Goal: Contribute content: Contribute content

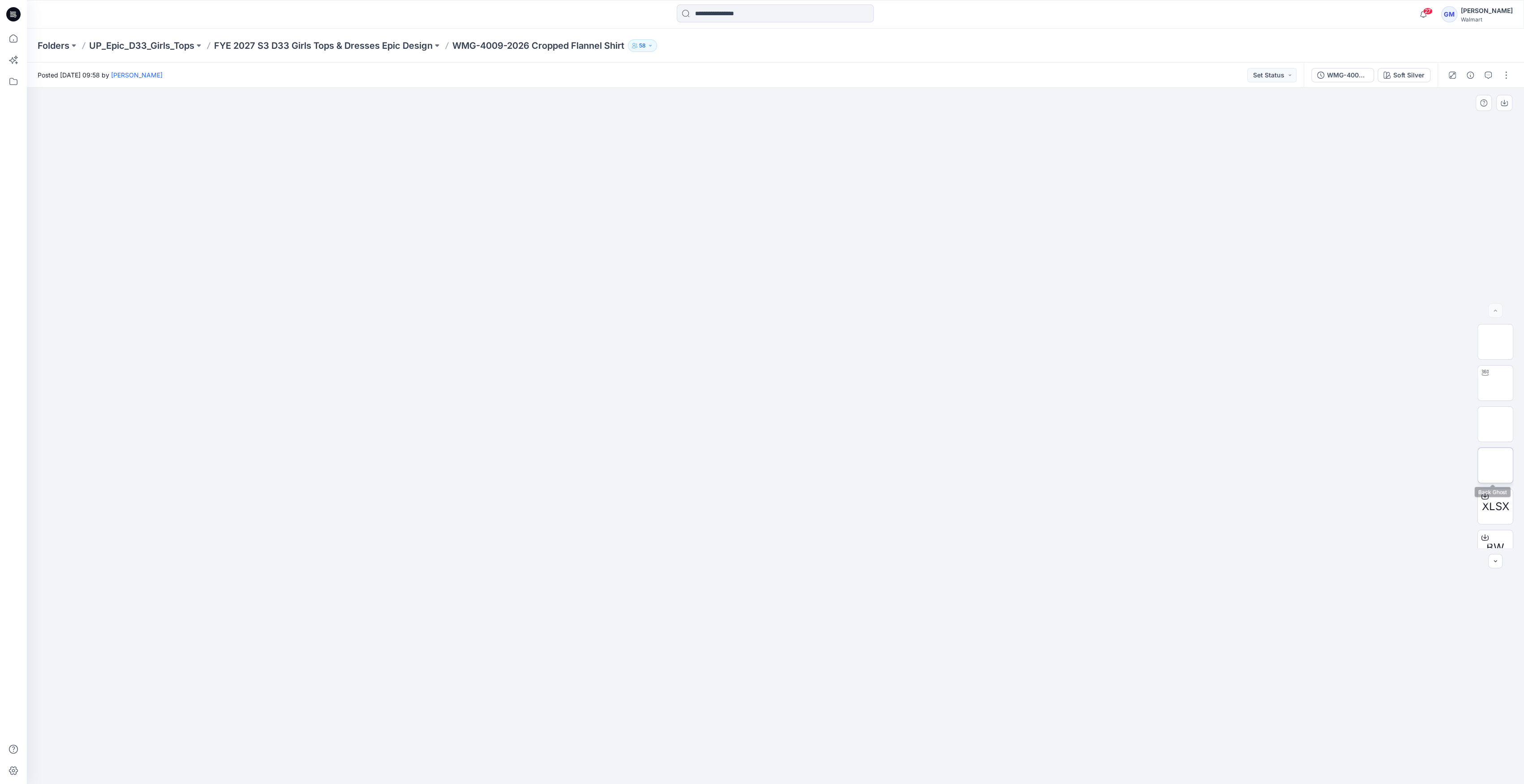
click at [1496, 465] on img at bounding box center [1496, 465] width 0 height 0
click at [731, 320] on img at bounding box center [775, 320] width 180 height 0
drag, startPoint x: 445, startPoint y: 41, endPoint x: 436, endPoint y: 43, distance: 9.2
click at [444, 41] on div "Folders UP_Epic_D33_Girls_Tops FYE 2027 S3 D33 Girls Tops & Dresses Epic Design…" at bounding box center [741, 46] width 1406 height 12
click at [427, 44] on p "FYE 2027 S3 D33 Girls Tops & Dresses Epic Design" at bounding box center [323, 46] width 218 height 12
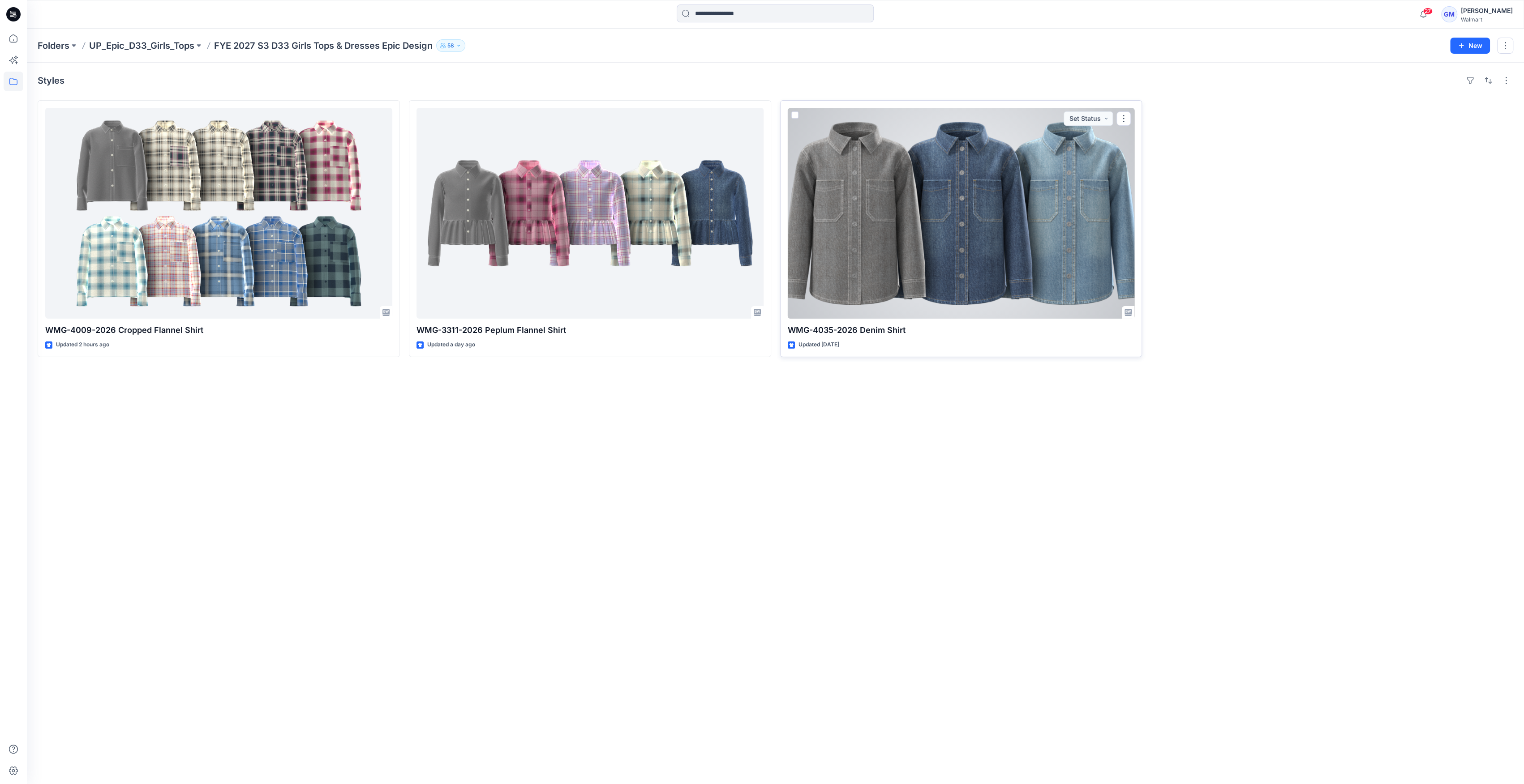
click at [916, 251] on div at bounding box center [961, 213] width 347 height 211
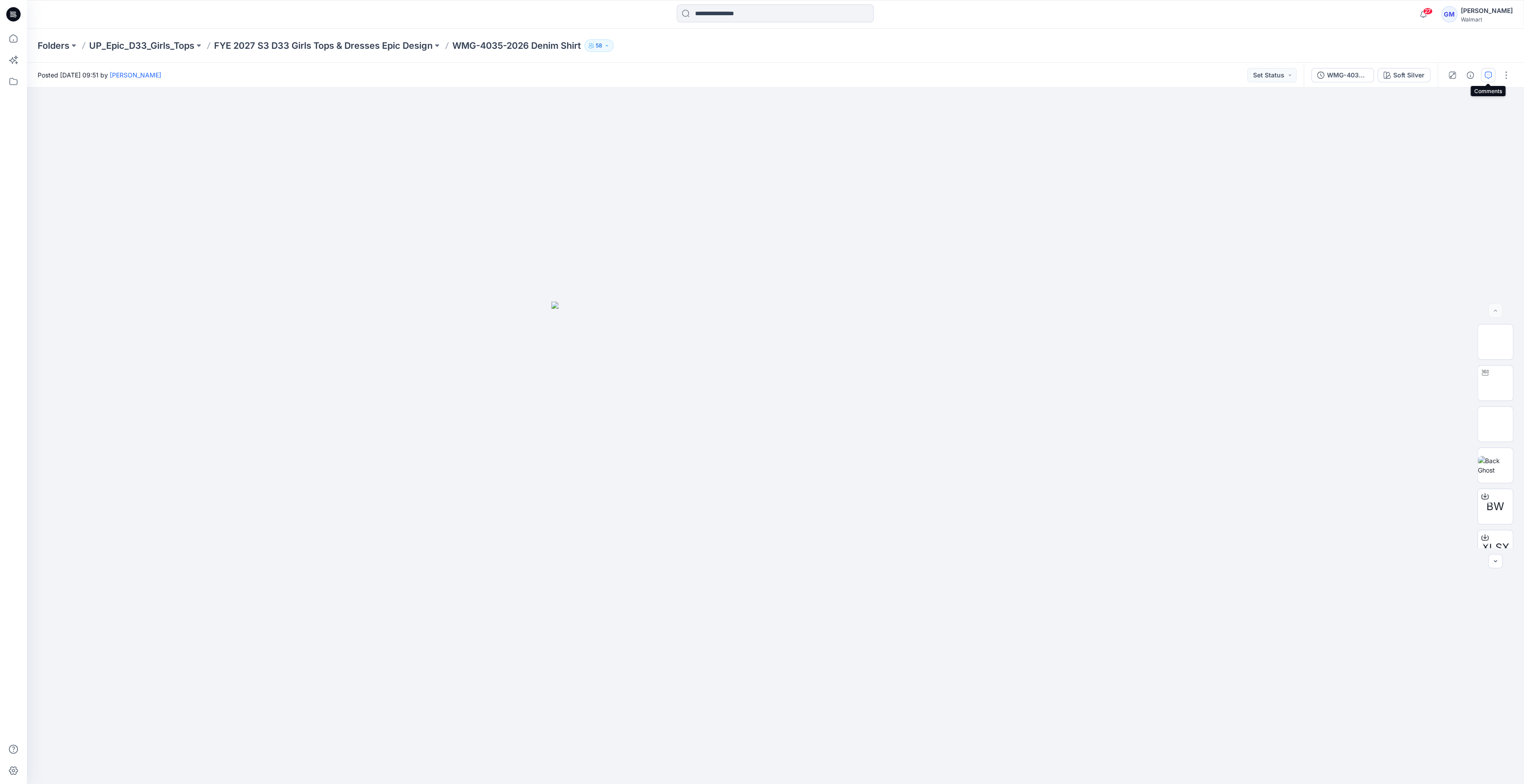
click at [1493, 77] on button "button" at bounding box center [1488, 75] width 14 height 14
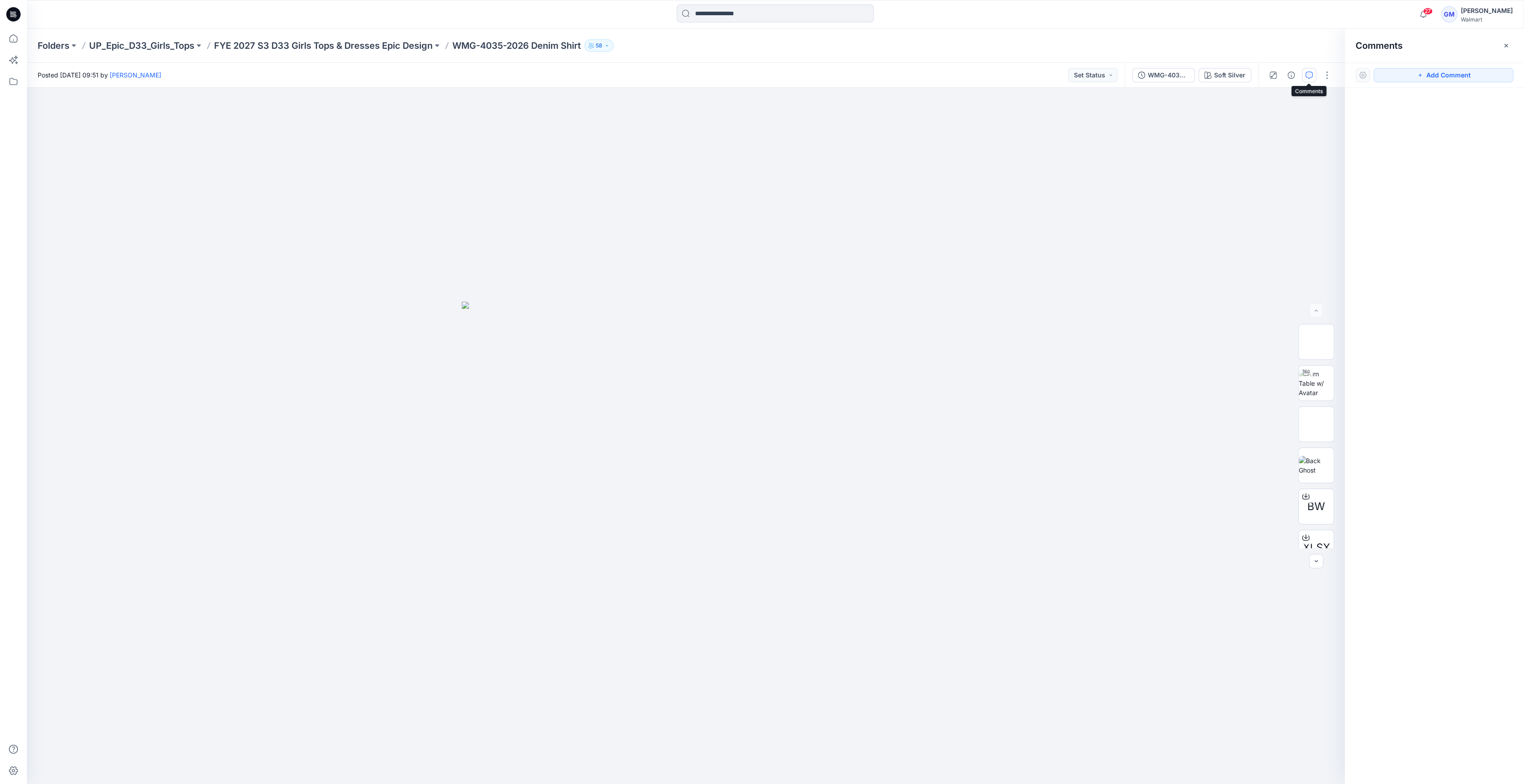
drag, startPoint x: 1315, startPoint y: 69, endPoint x: 1302, endPoint y: 77, distance: 15.3
click at [1305, 74] on button "button" at bounding box center [1309, 75] width 14 height 14
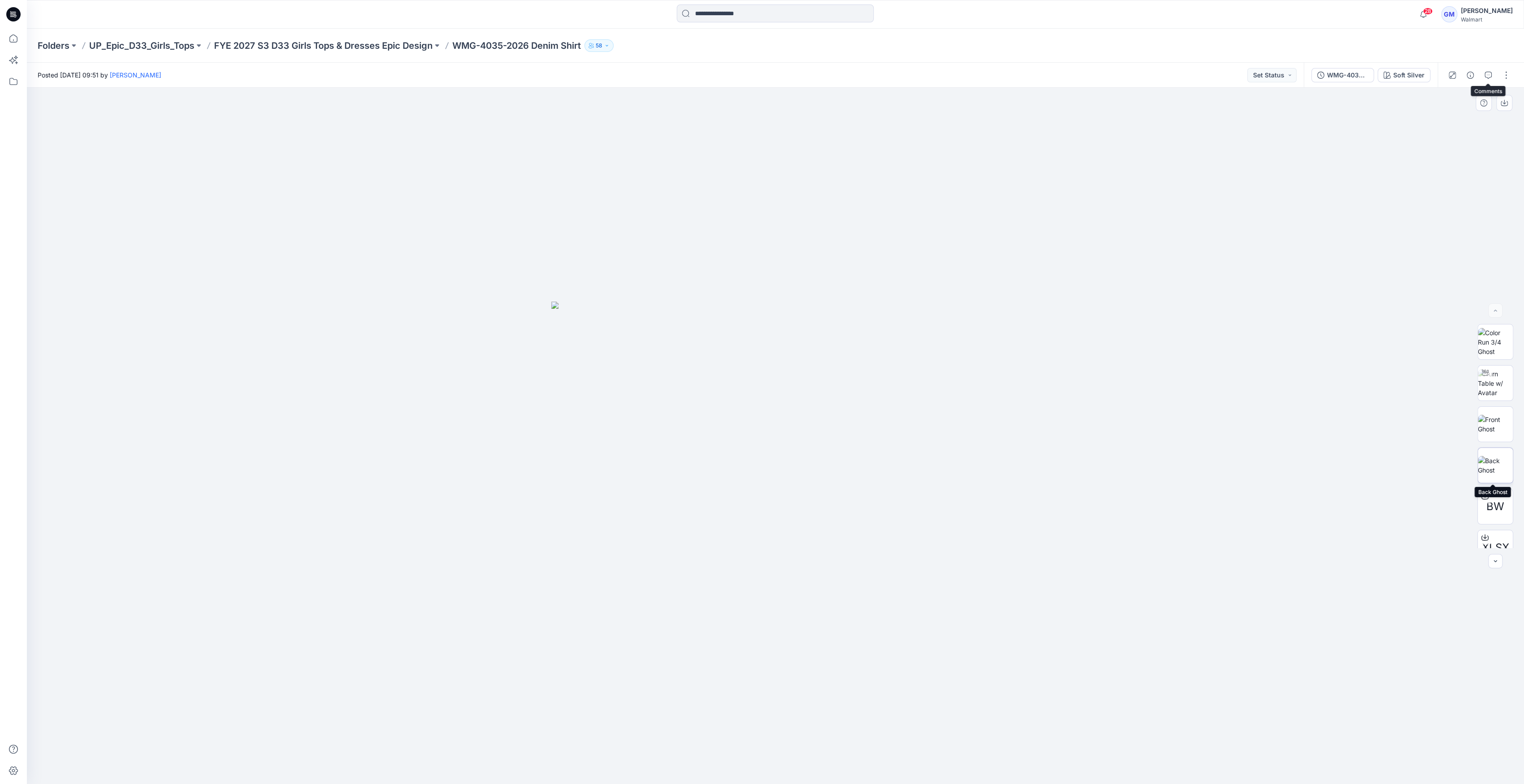
click at [1485, 461] on img at bounding box center [1495, 465] width 35 height 19
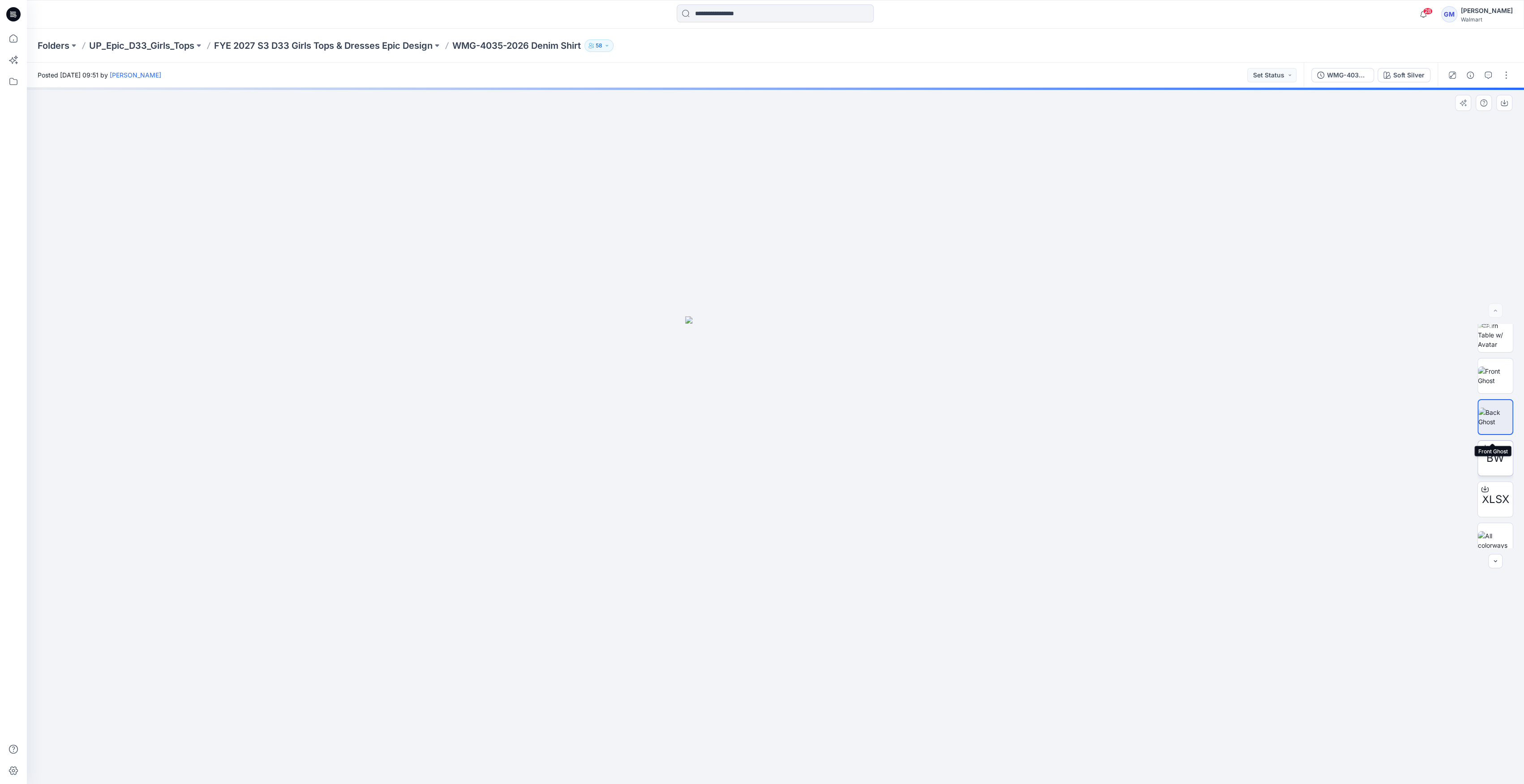
scroll to position [59, 0]
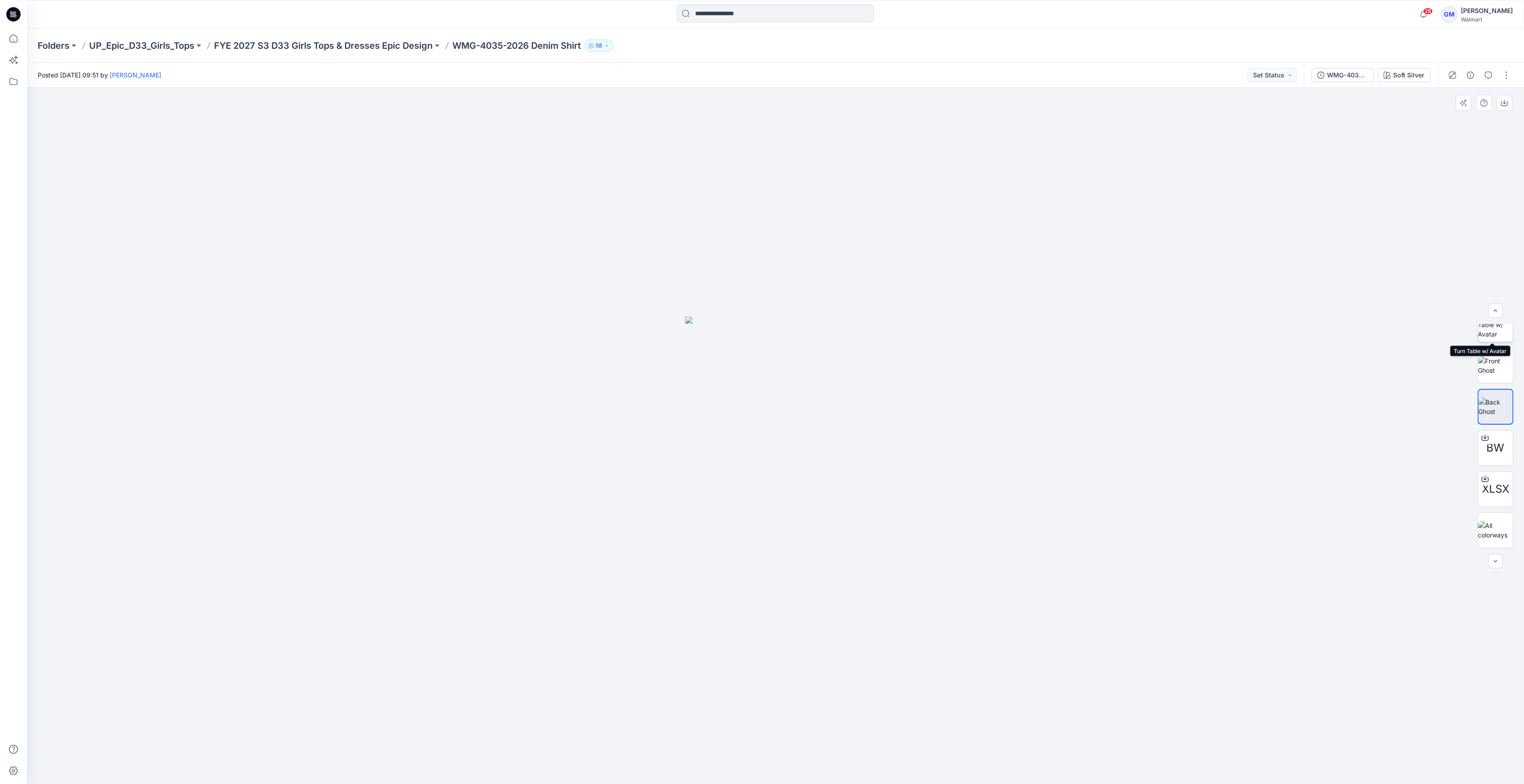
click at [1500, 338] on img at bounding box center [1495, 325] width 35 height 28
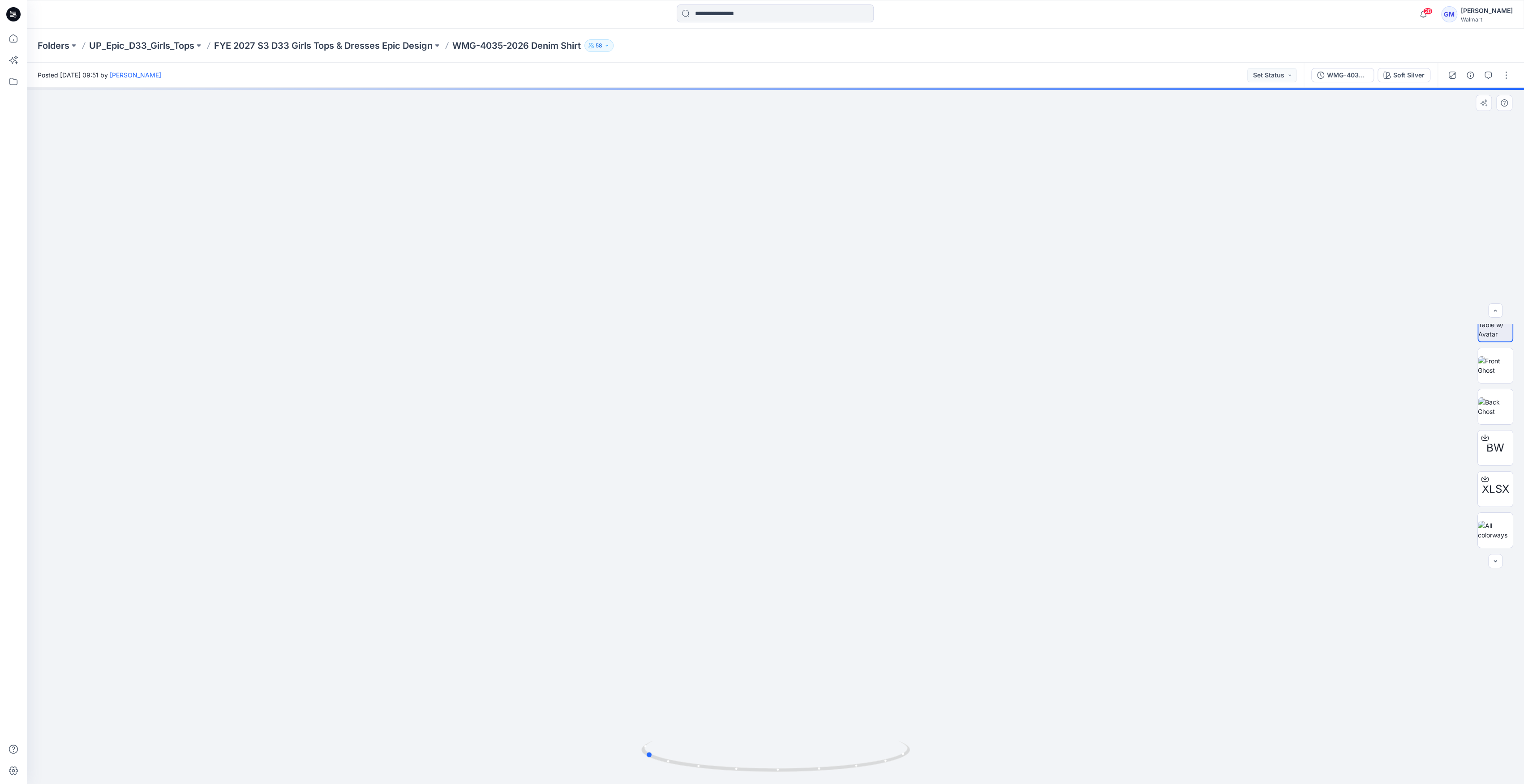
drag, startPoint x: 777, startPoint y: 771, endPoint x: 647, endPoint y: 780, distance: 130.3
click at [647, 780] on div at bounding box center [776, 762] width 269 height 45
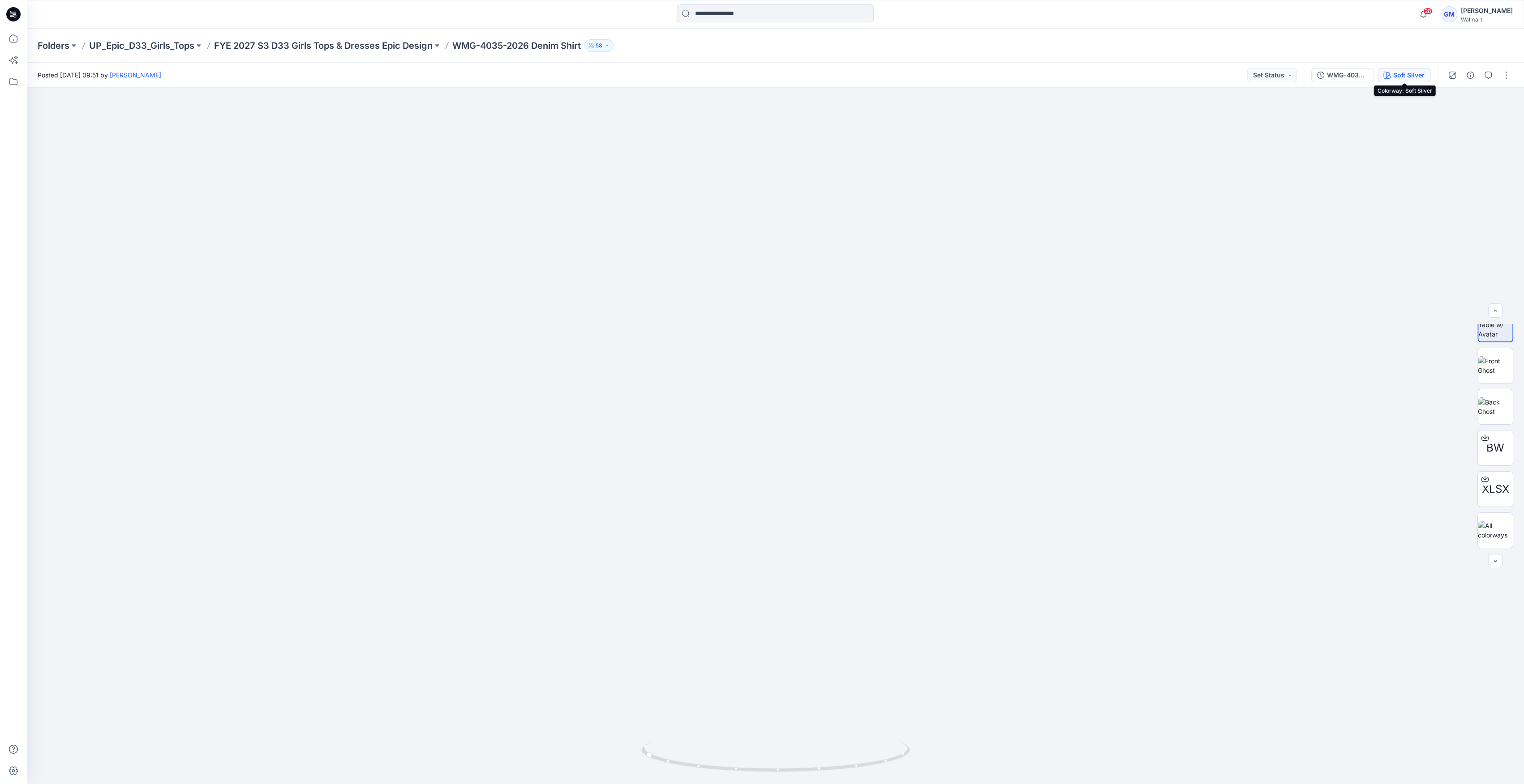
click at [1407, 73] on div "Soft Silver" at bounding box center [1409, 75] width 31 height 10
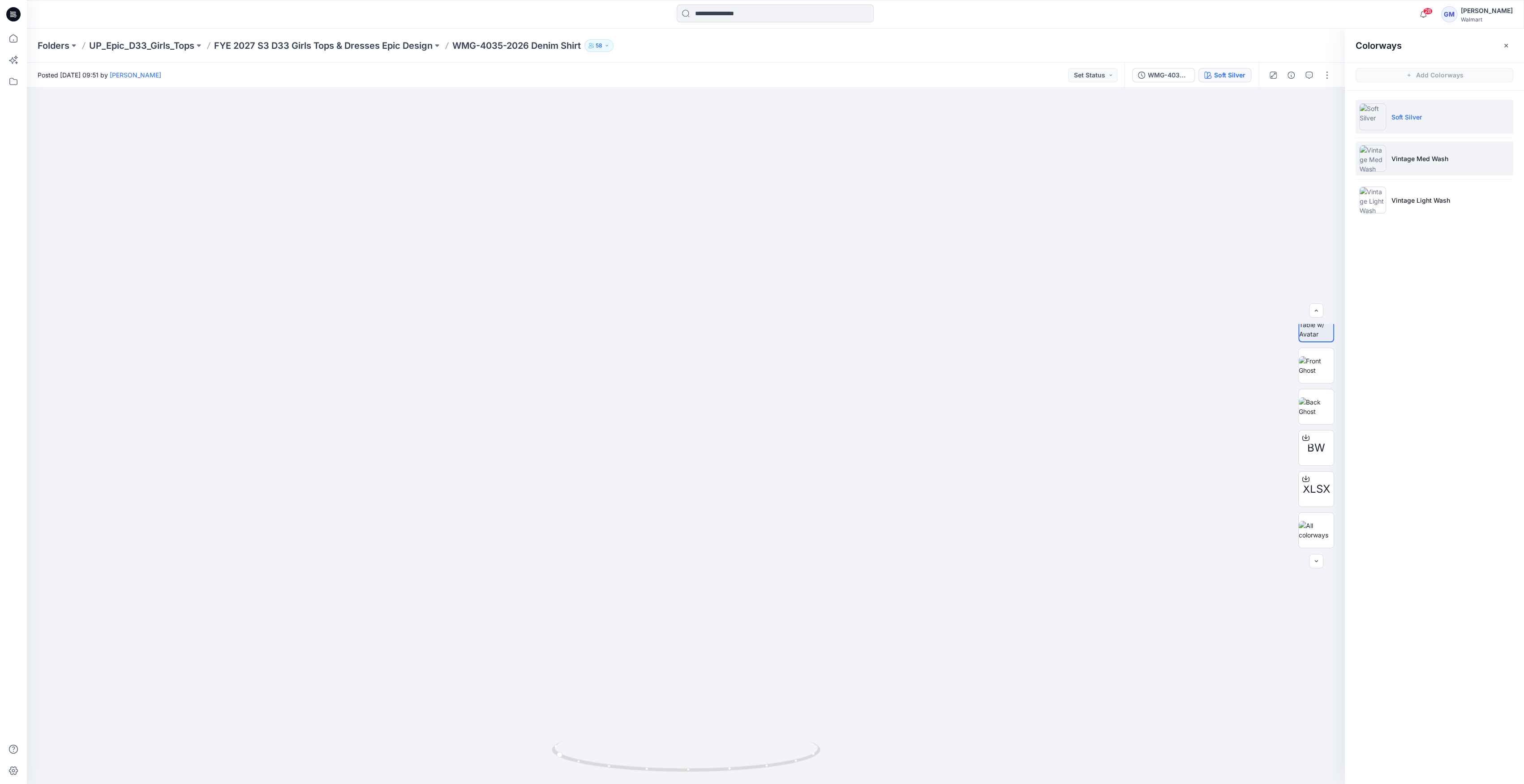
click at [1366, 152] on img at bounding box center [1372, 158] width 27 height 27
click at [1374, 161] on img at bounding box center [1372, 158] width 27 height 27
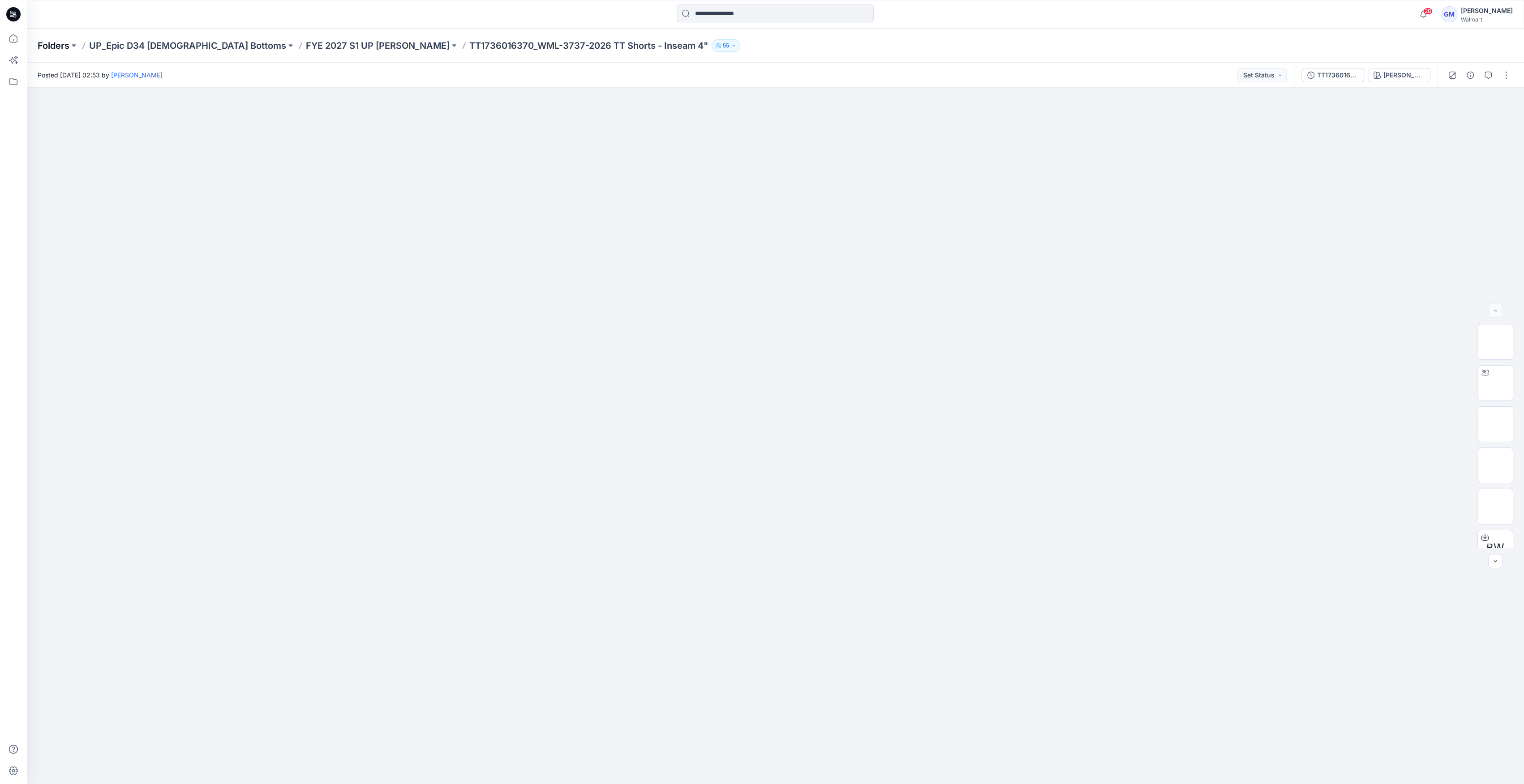
click at [39, 40] on p "Folders" at bounding box center [54, 46] width 32 height 12
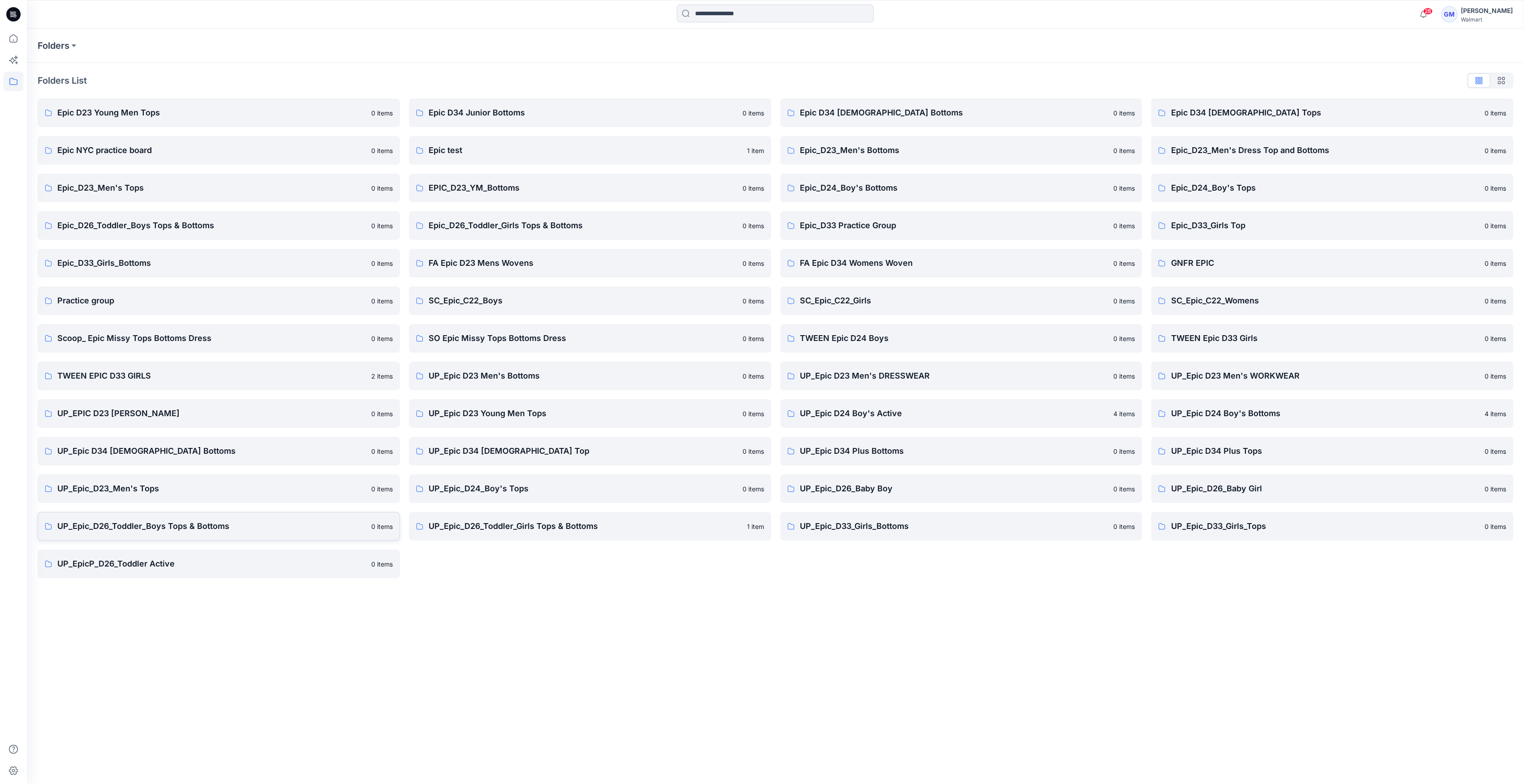
click at [261, 536] on link "UP_Epic_D26_Toddler_Boys Tops & Bottoms 0 items" at bounding box center [219, 526] width 362 height 28
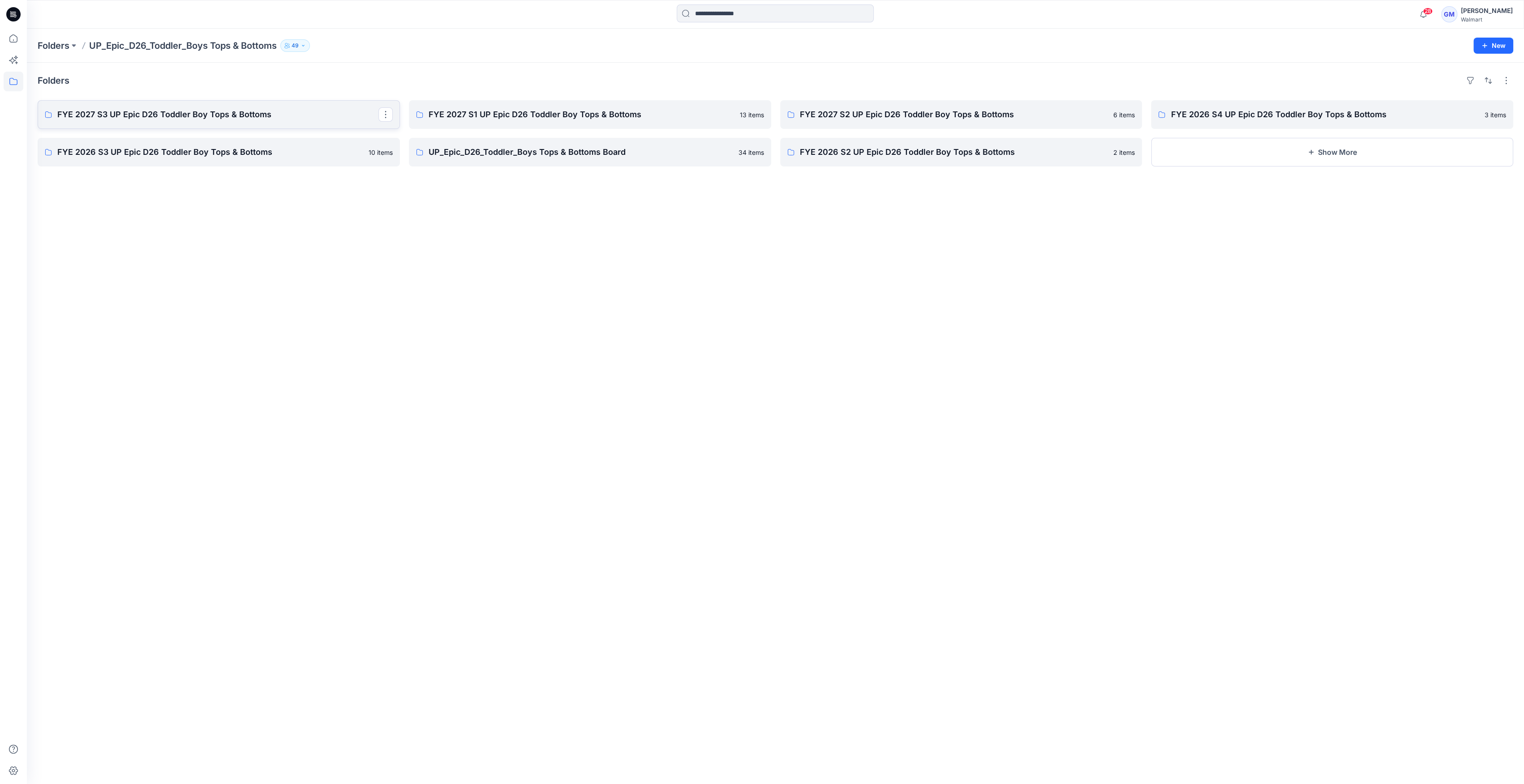
click at [243, 114] on p "FYE 2027 S3 UP Epic D26 Toddler Boy Tops & Bottoms" at bounding box center [218, 114] width 321 height 12
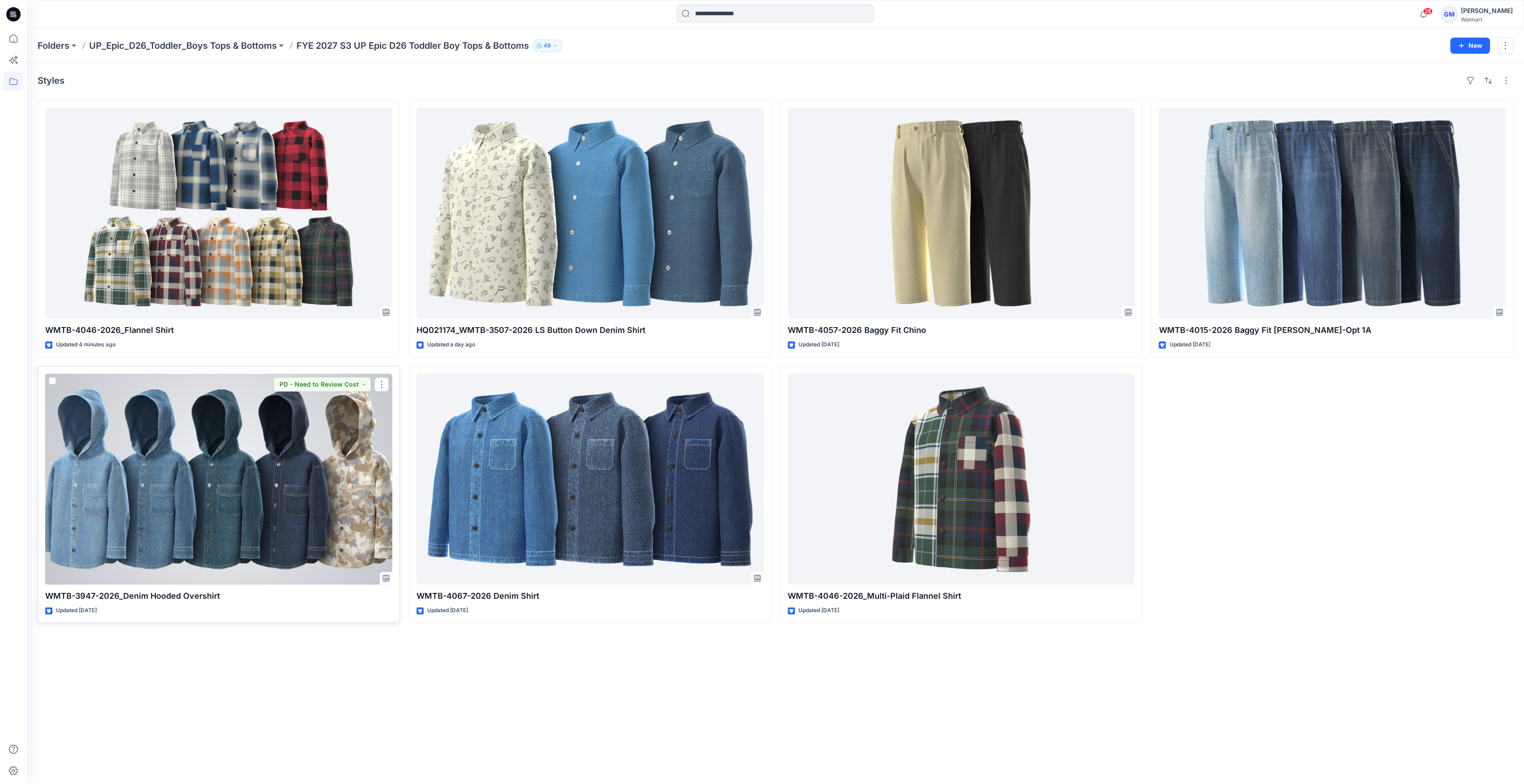
click at [329, 476] on div at bounding box center [218, 479] width 347 height 211
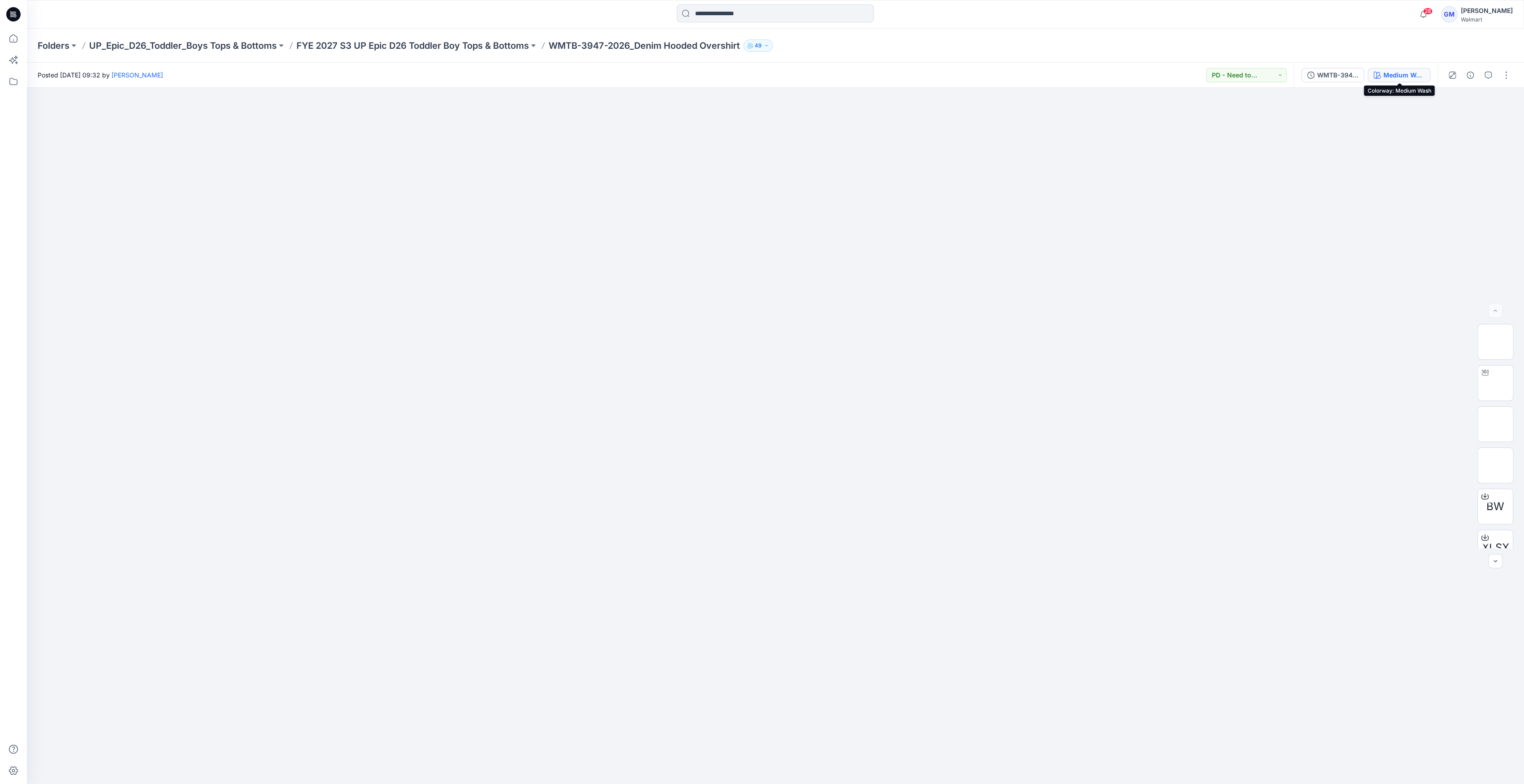
click at [1376, 73] on icon "button" at bounding box center [1377, 75] width 7 height 7
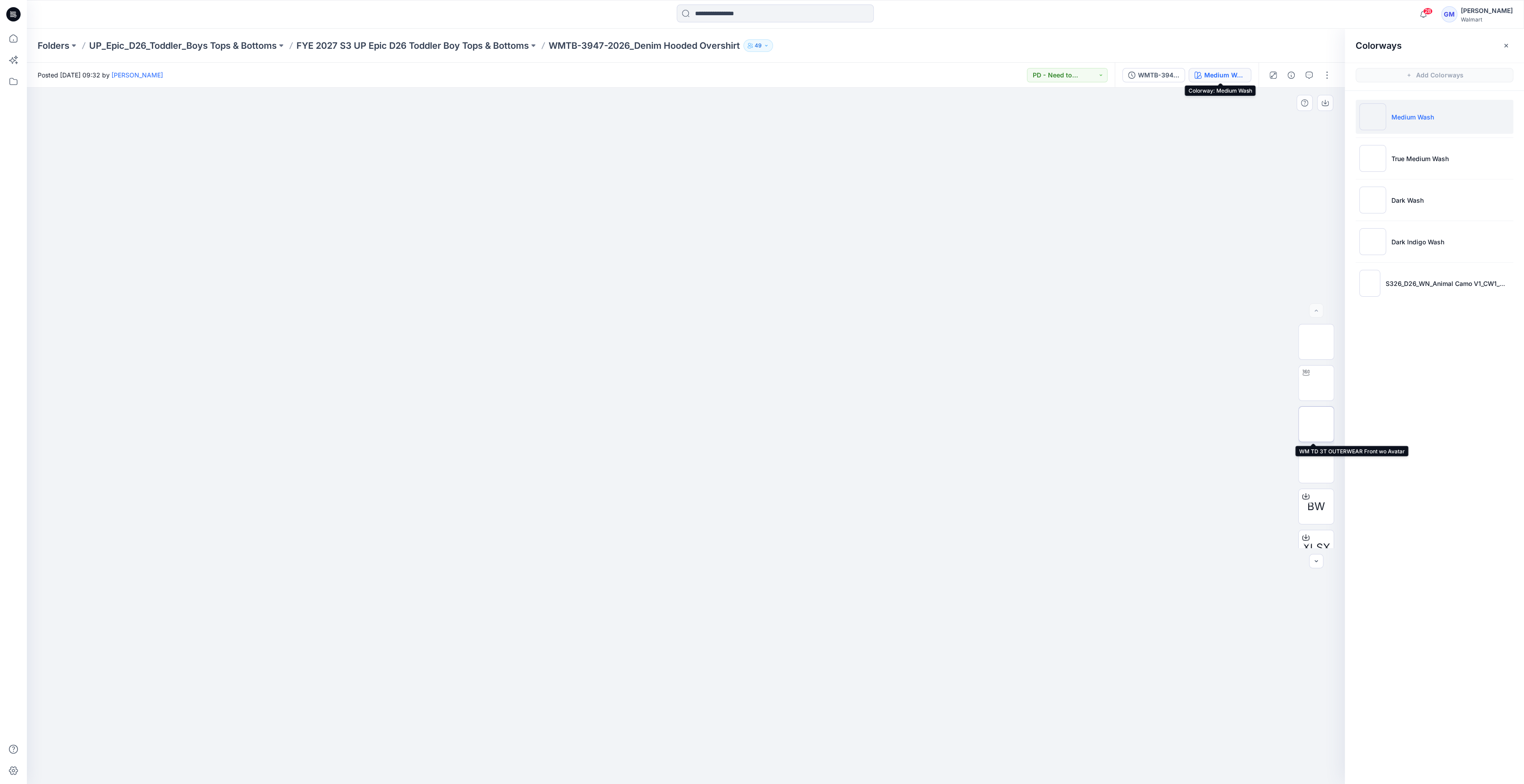
click at [1316, 425] on img at bounding box center [1316, 425] width 0 height 0
click at [1316, 342] on img at bounding box center [1316, 342] width 0 height 0
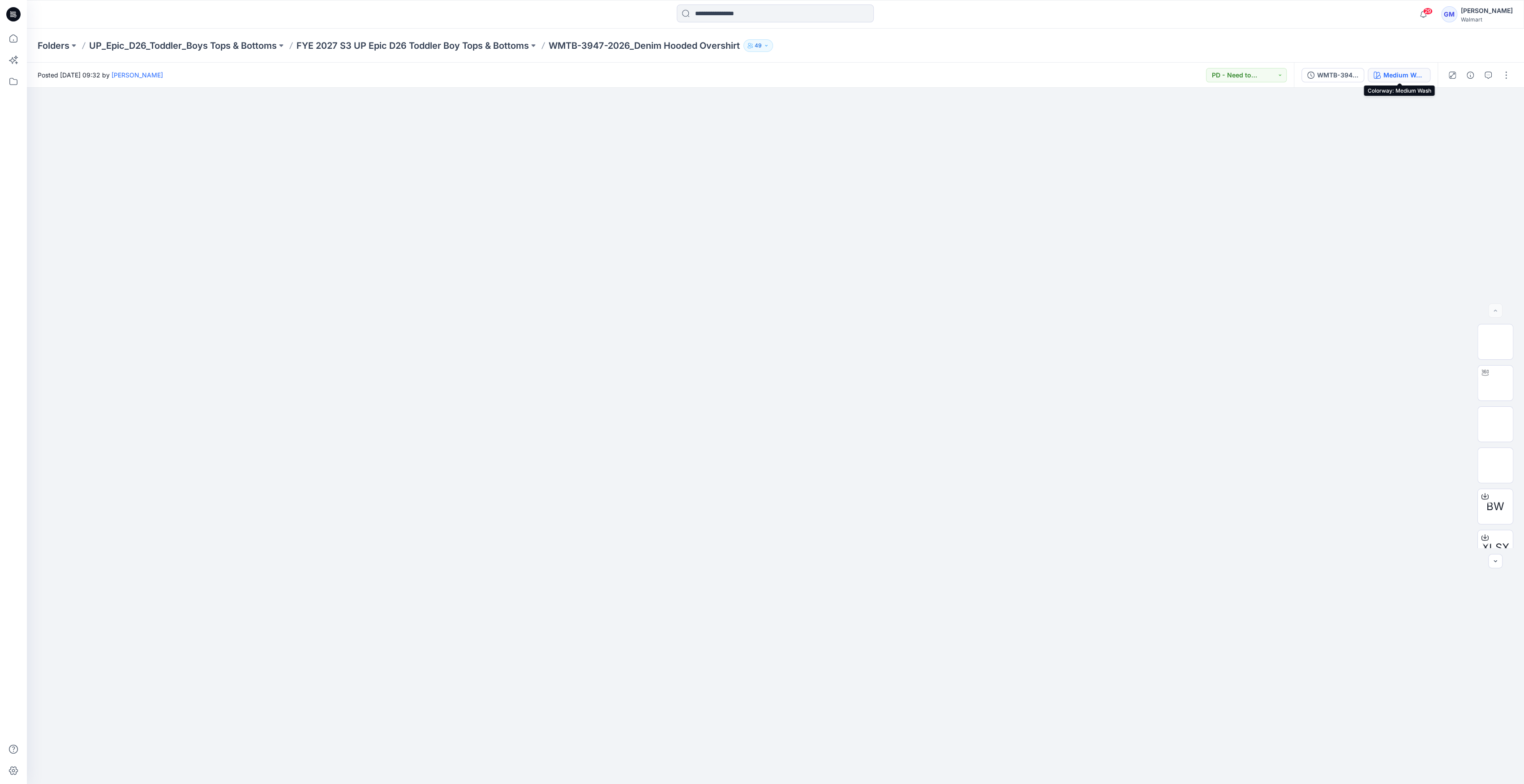
click at [1383, 80] on button "Medium Wash" at bounding box center [1399, 75] width 63 height 14
drag, startPoint x: 1412, startPoint y: 64, endPoint x: 1407, endPoint y: 74, distance: 11.2
click at [1411, 69] on div "WMTB-3947-2026_Denim Hooded Overshirt_Full Colorway Medium Wash" at bounding box center [1365, 75] width 144 height 25
click at [1405, 79] on div "Medium Wash" at bounding box center [1404, 75] width 41 height 10
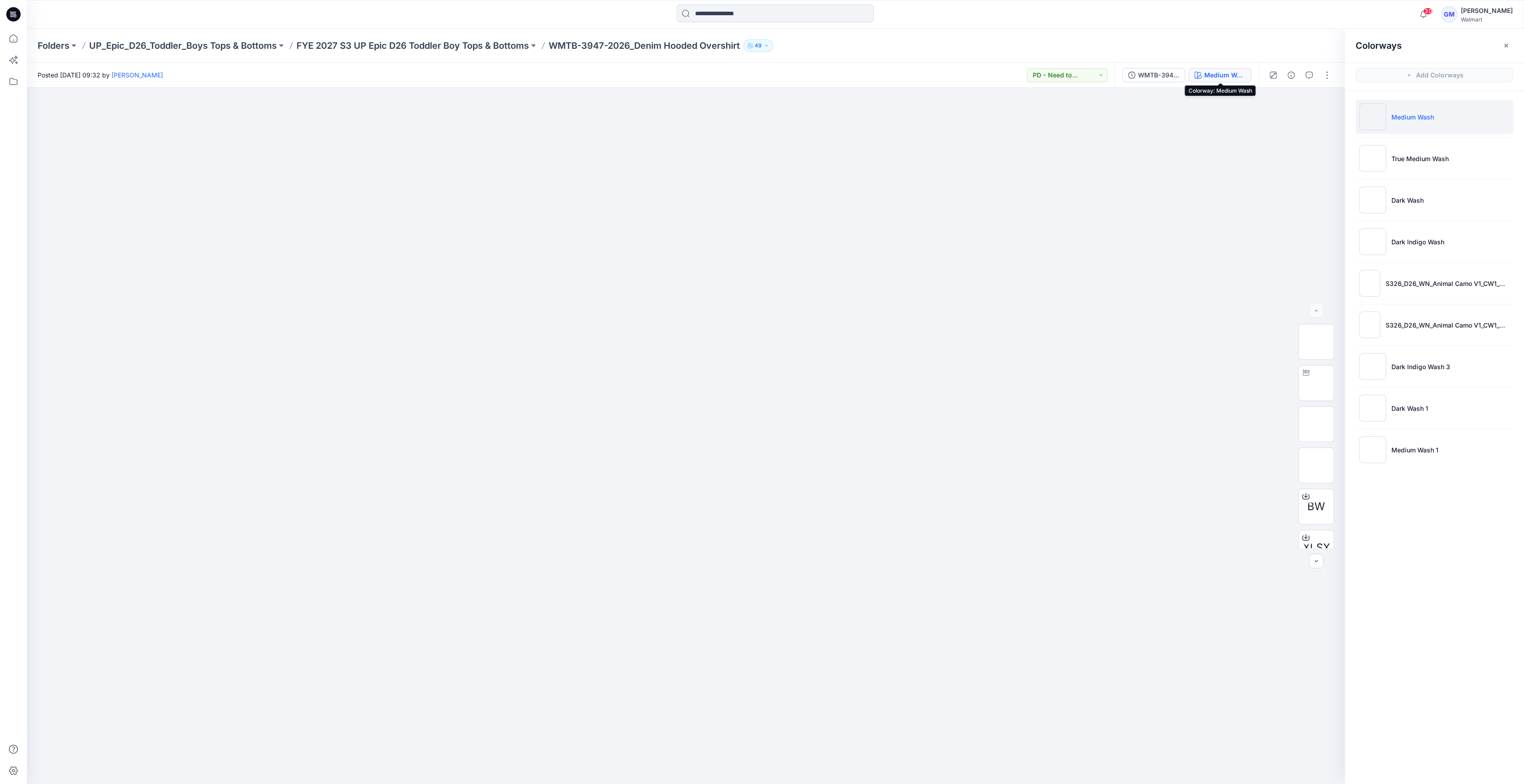
click at [1211, 73] on div "Medium Wash" at bounding box center [1225, 75] width 41 height 10
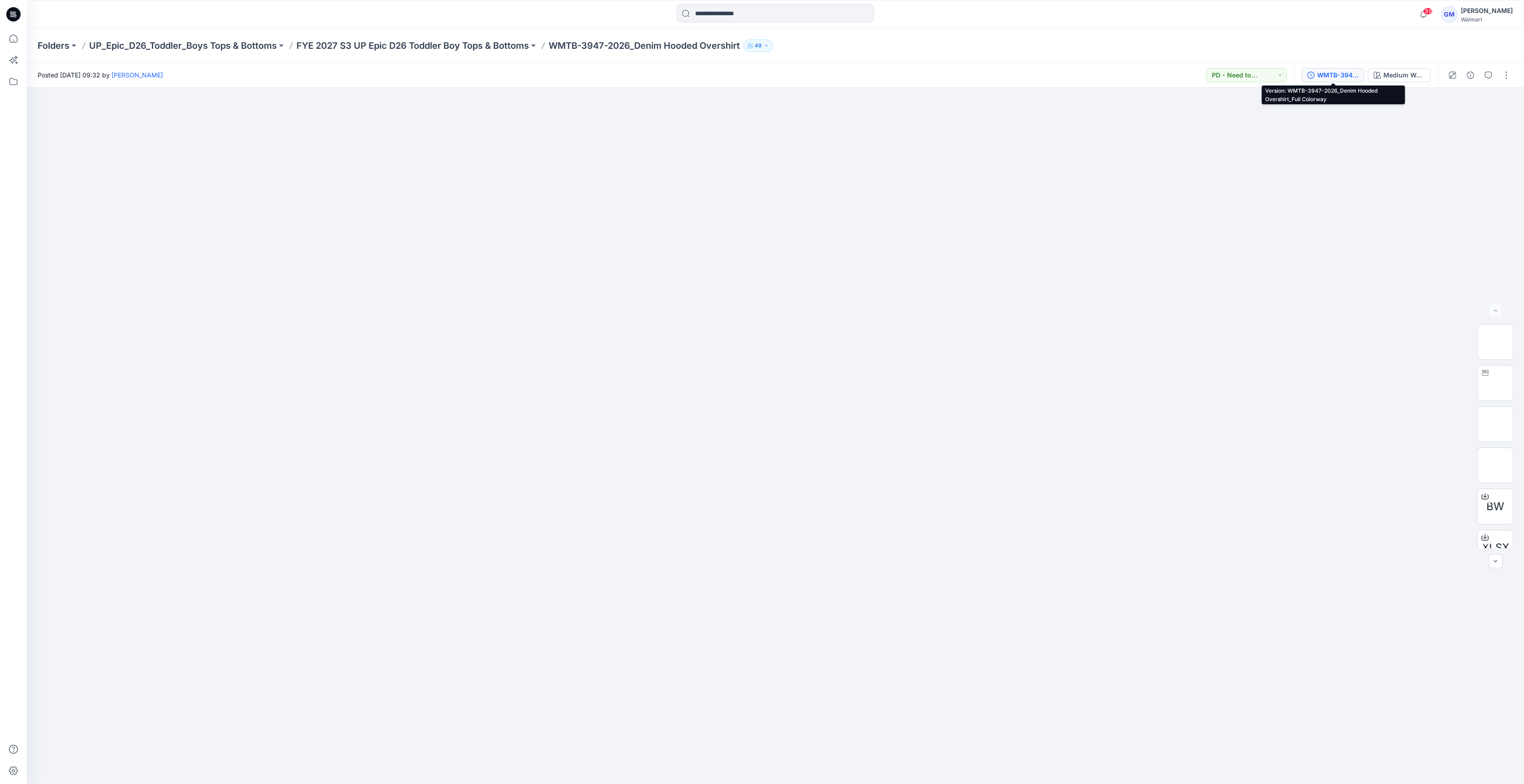
click at [1333, 68] on button "WMTB-3947-2026_Denim Hooded Overshirt_Full Colorway" at bounding box center [1333, 75] width 63 height 14
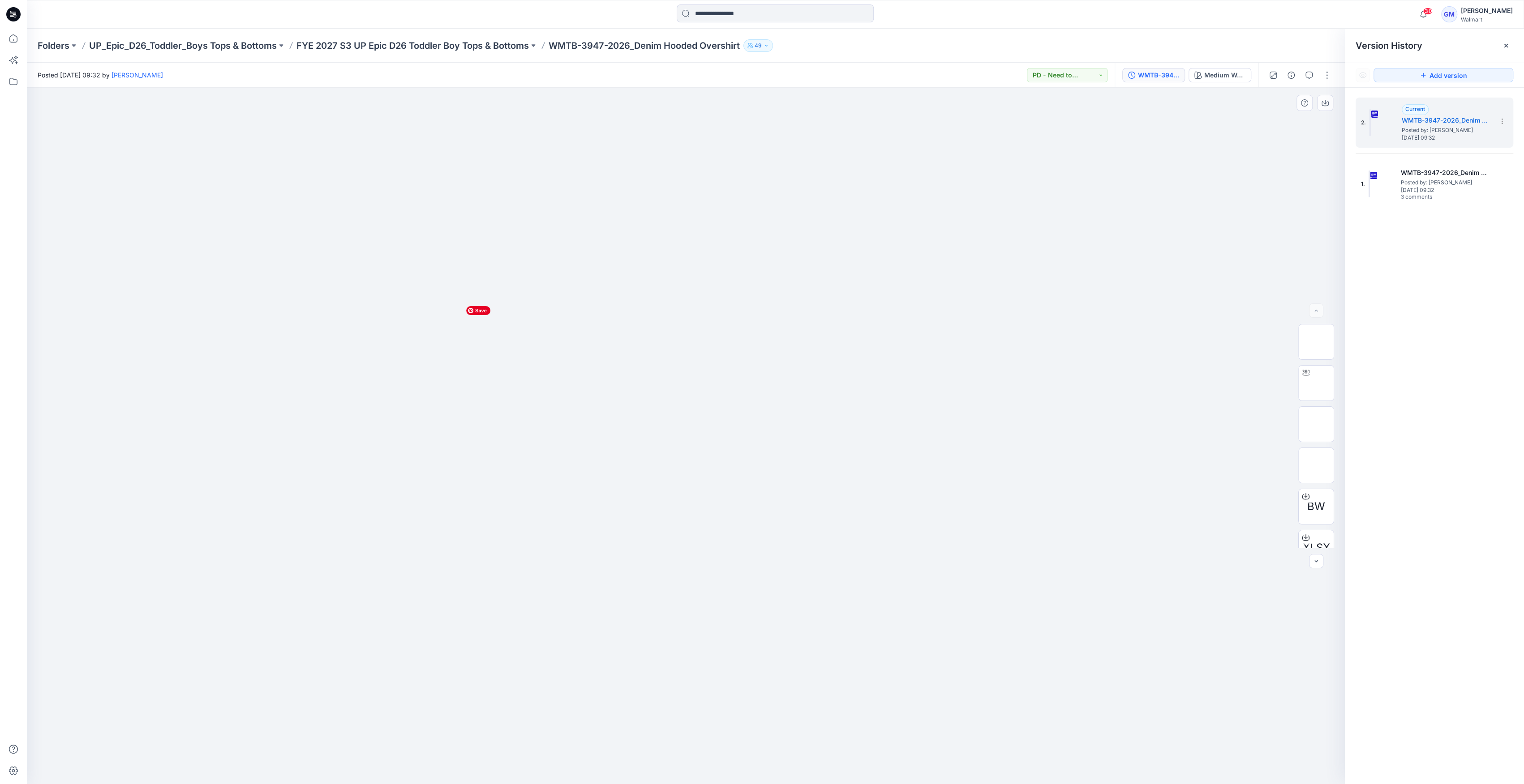
click at [518, 302] on img at bounding box center [685, 302] width 448 height 0
click at [1221, 70] on div "Medium Wash" at bounding box center [1225, 75] width 41 height 10
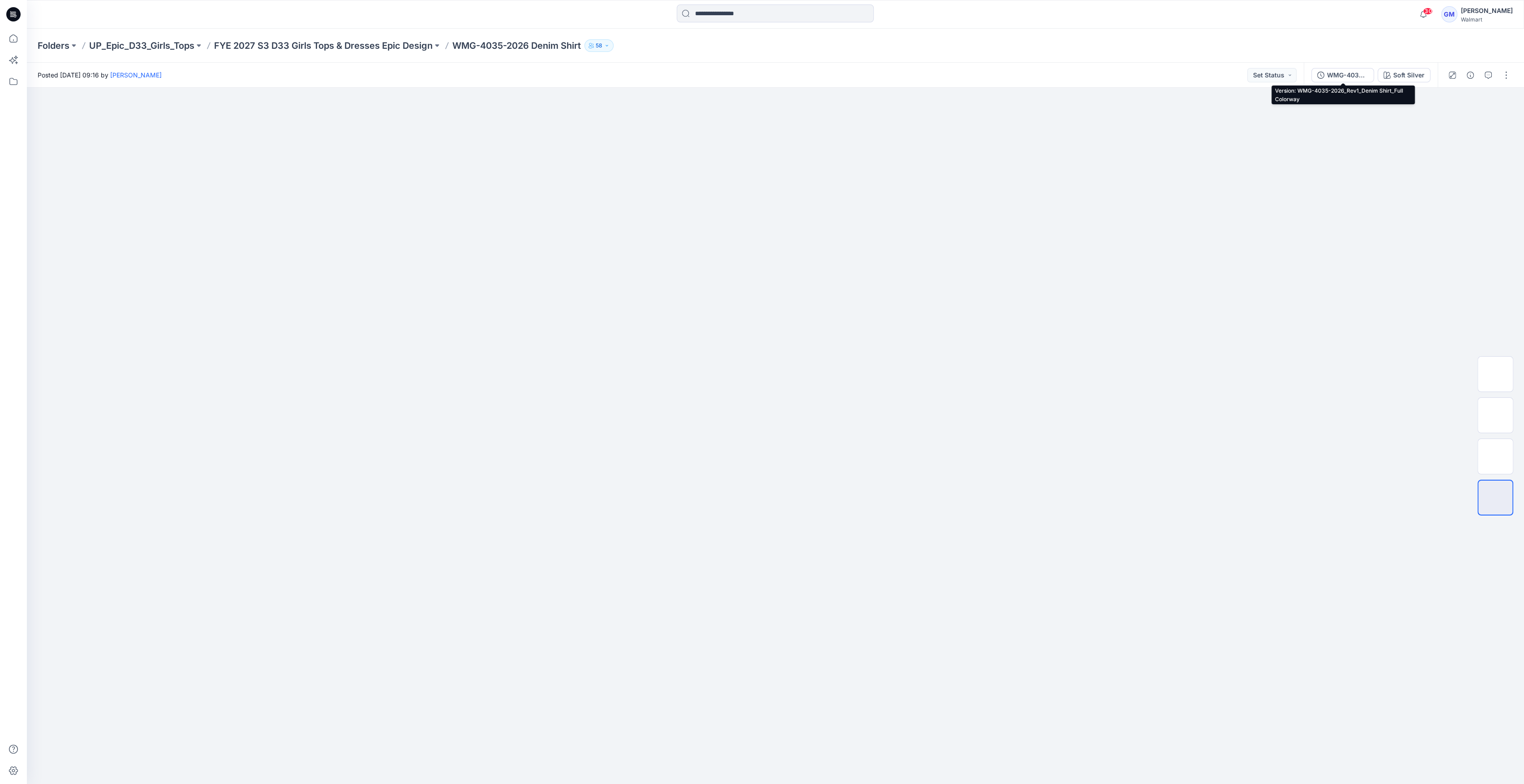
drag, startPoint x: 1332, startPoint y: 69, endPoint x: 1341, endPoint y: 70, distance: 9.1
click at [1335, 70] on button "WMG-4035-2026_Rev1_Denim Shirt_Full Colorway" at bounding box center [1342, 75] width 63 height 14
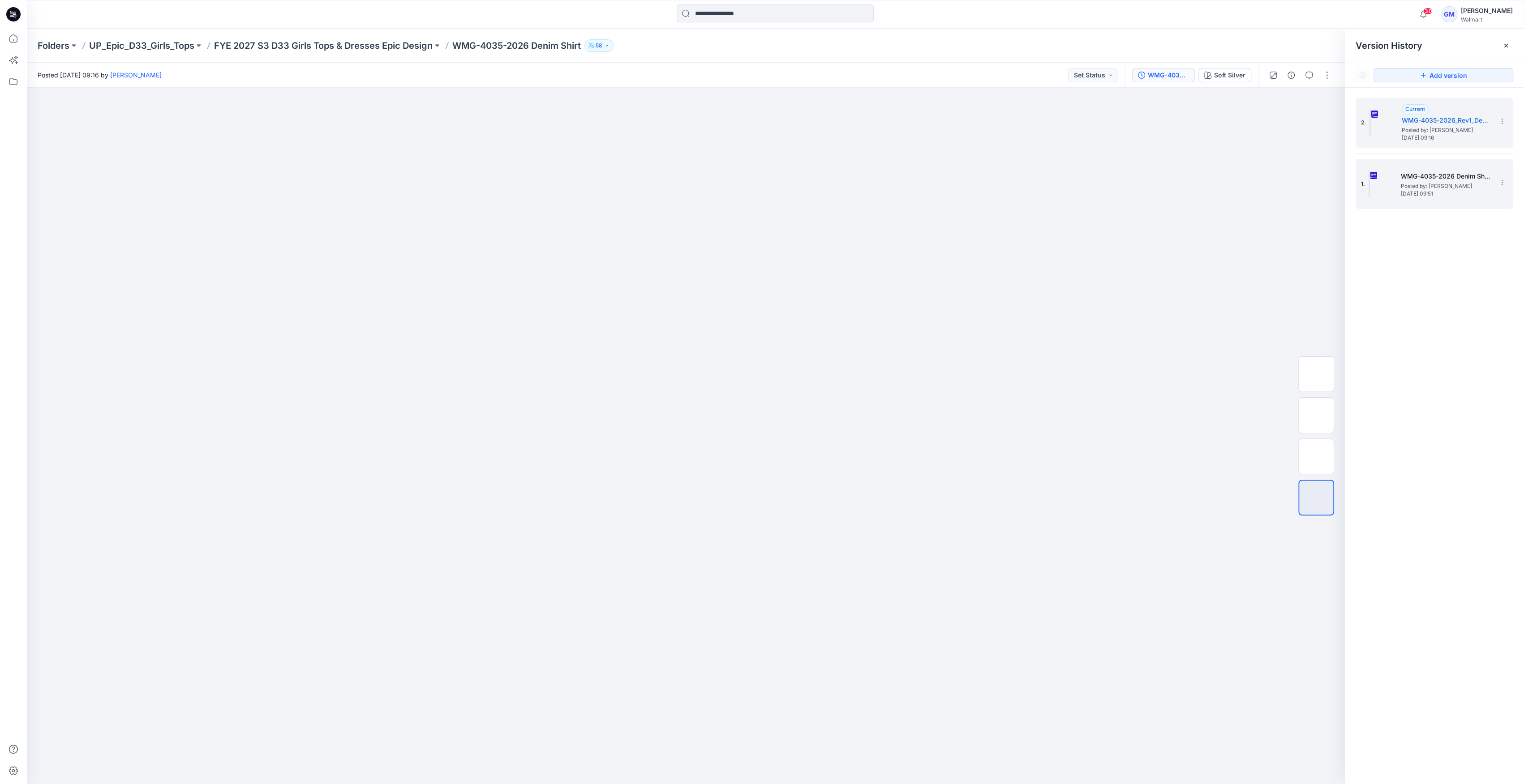
click at [1370, 182] on img at bounding box center [1369, 183] width 1 height 27
click at [1370, 120] on img at bounding box center [1370, 122] width 1 height 27
click at [1368, 182] on img at bounding box center [1369, 183] width 1 height 27
click at [1370, 113] on img at bounding box center [1370, 122] width 1 height 27
click at [1398, 103] on div "2. Current WMG-4035-2026_Rev1_Denim Shirt_Full Colorway Posted by: Gayan Mahawi…" at bounding box center [1428, 122] width 134 height 43
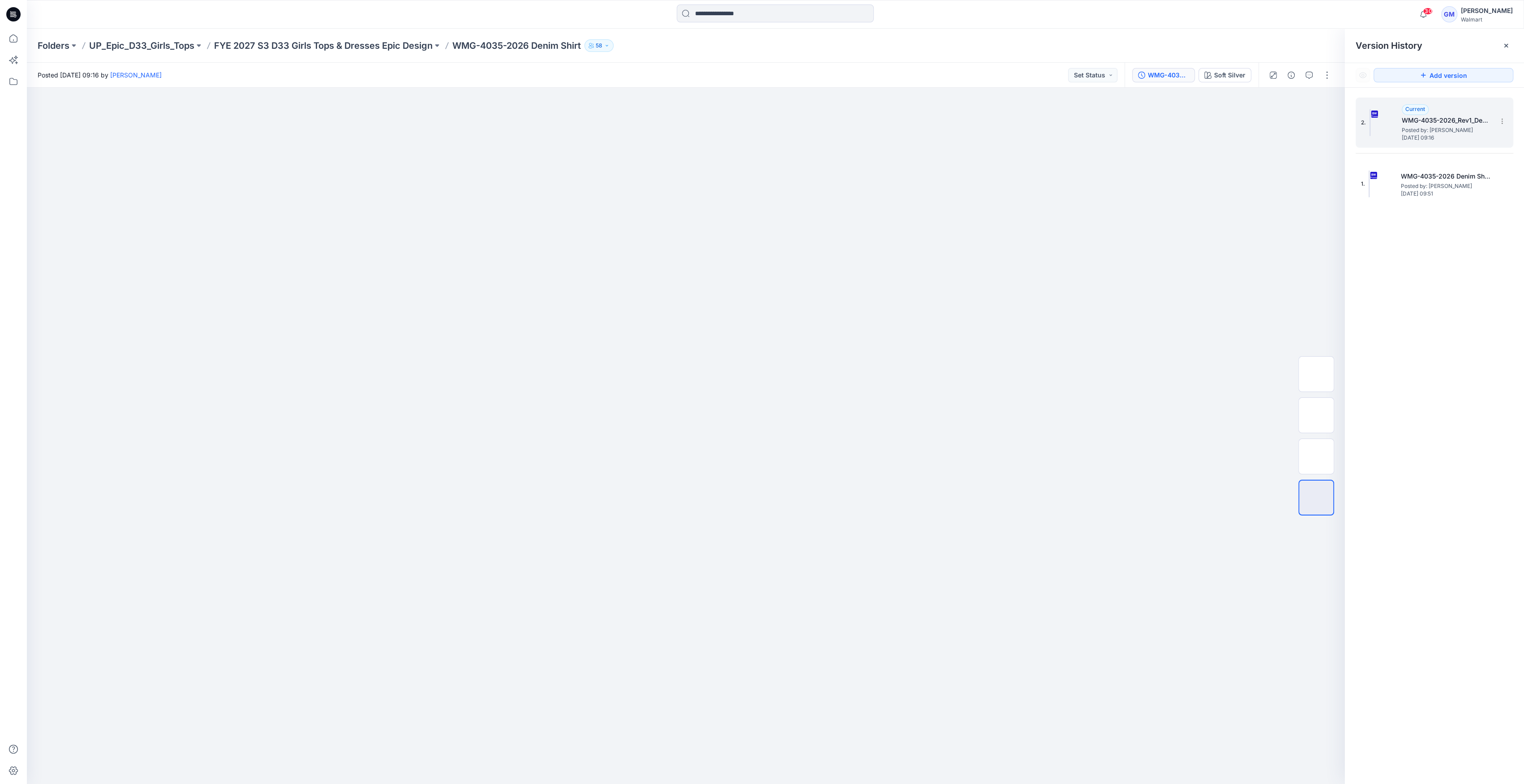
click at [1370, 111] on img at bounding box center [1370, 122] width 1 height 27
click at [1225, 73] on div "Soft Silver" at bounding box center [1229, 75] width 31 height 10
click at [1379, 148] on img at bounding box center [1372, 158] width 27 height 27
click at [1384, 161] on img at bounding box center [1372, 158] width 27 height 27
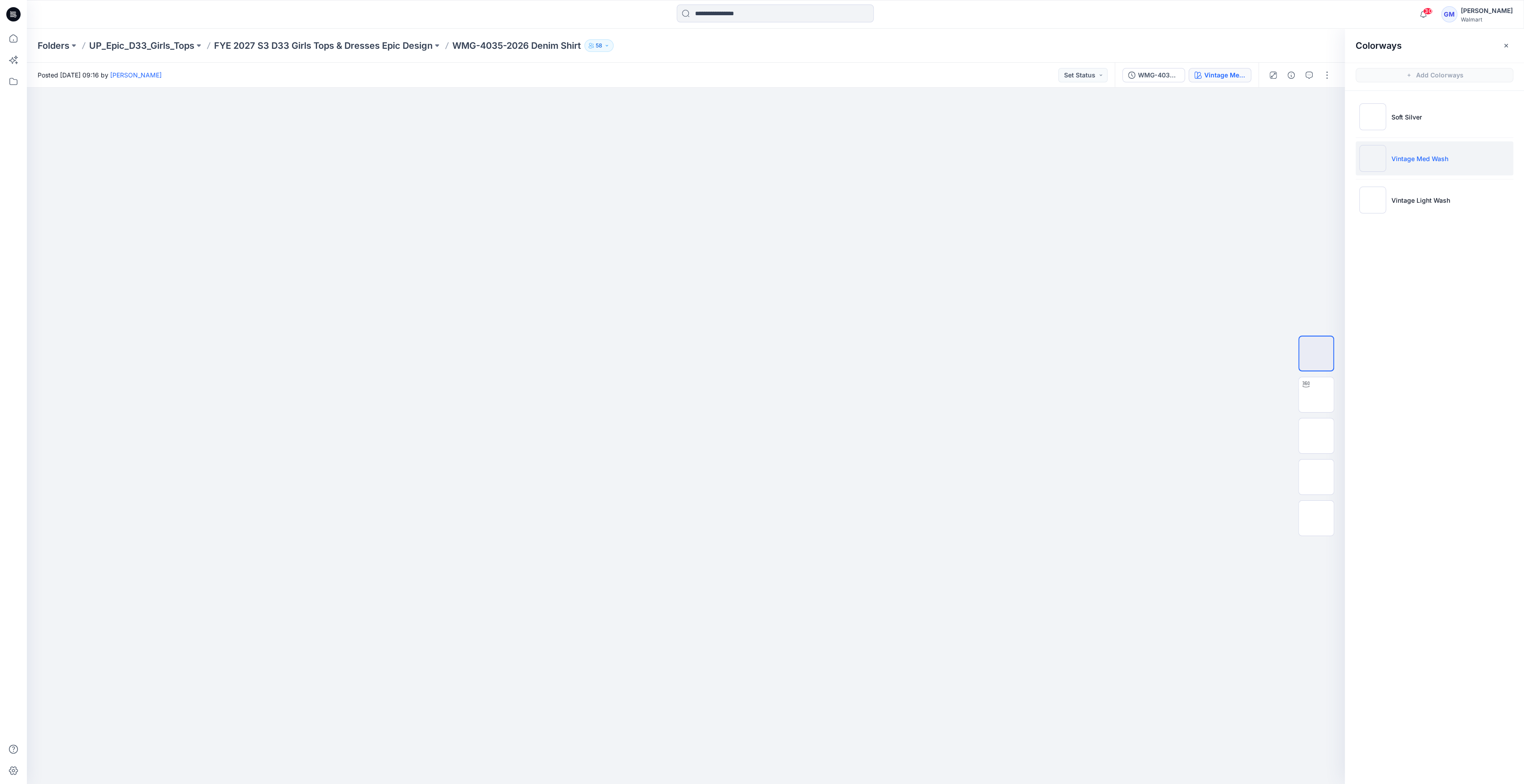
click at [1365, 220] on ul "Soft Silver Vintage Med Wash Vintage Light Wash" at bounding box center [1434, 158] width 179 height 135
click at [1381, 122] on img at bounding box center [1372, 116] width 27 height 27
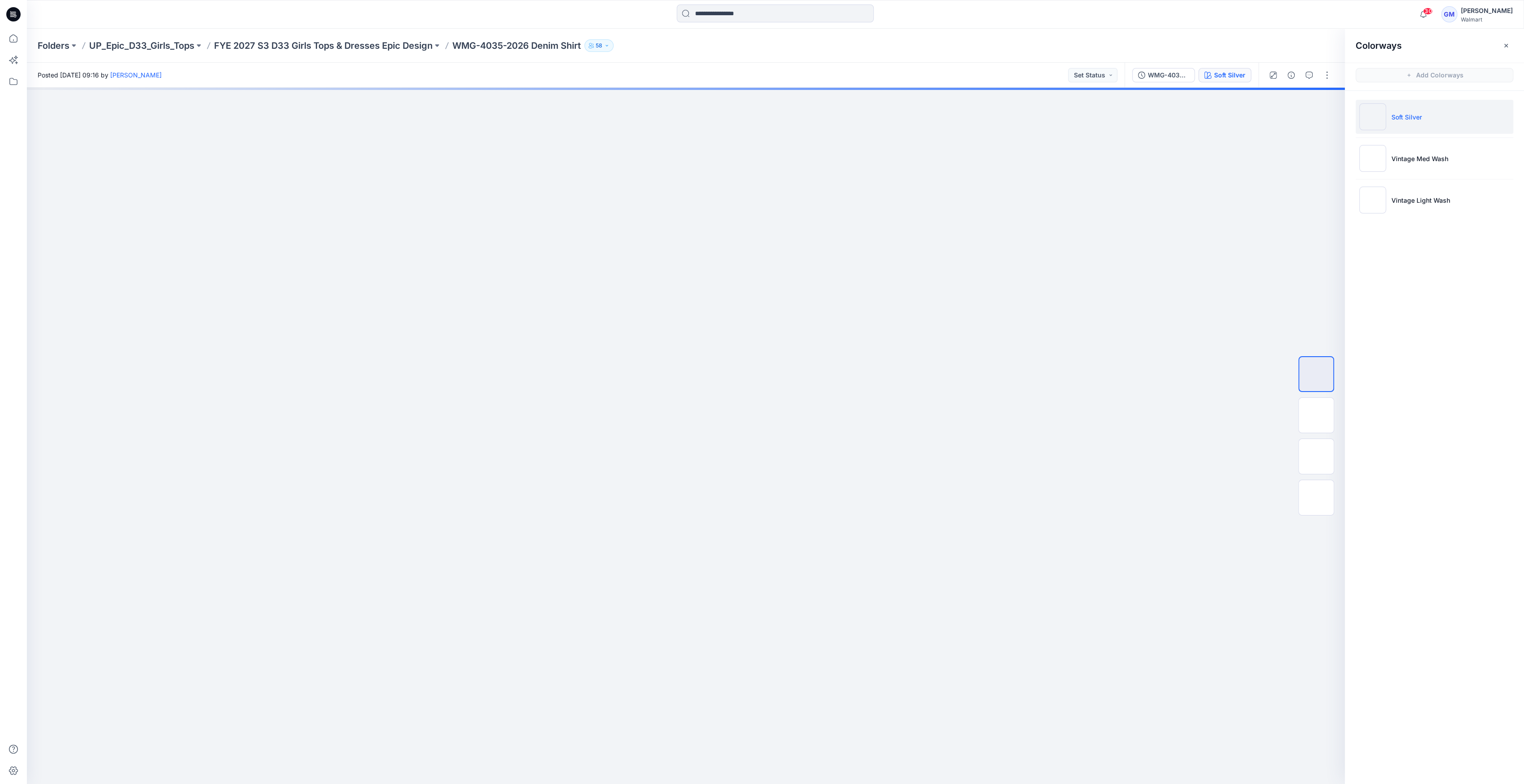
click at [1376, 118] on img at bounding box center [1372, 116] width 27 height 27
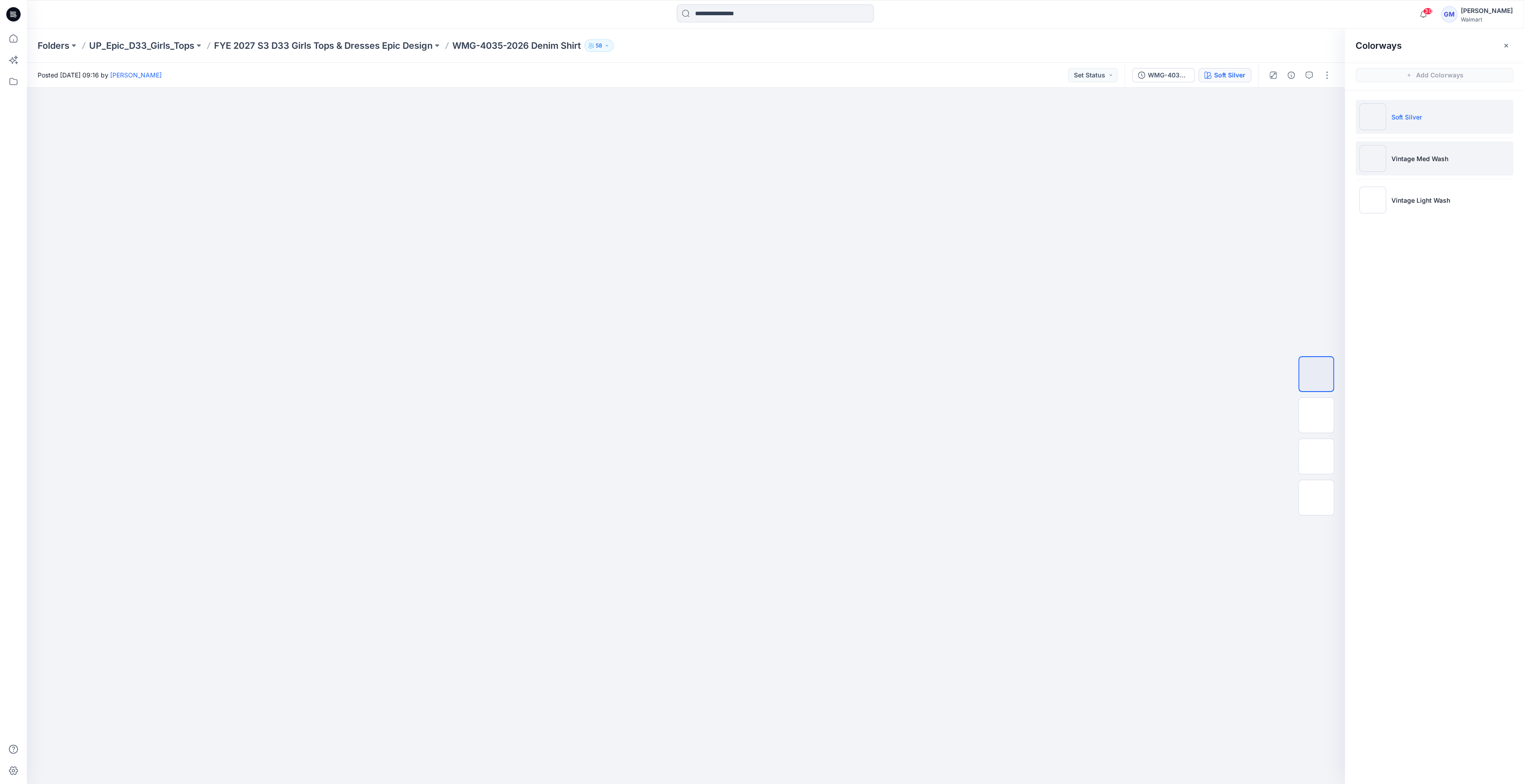
click at [1377, 146] on img at bounding box center [1372, 158] width 27 height 27
click at [1369, 157] on img at bounding box center [1372, 158] width 27 height 27
click at [1316, 395] on img at bounding box center [1316, 395] width 0 height 0
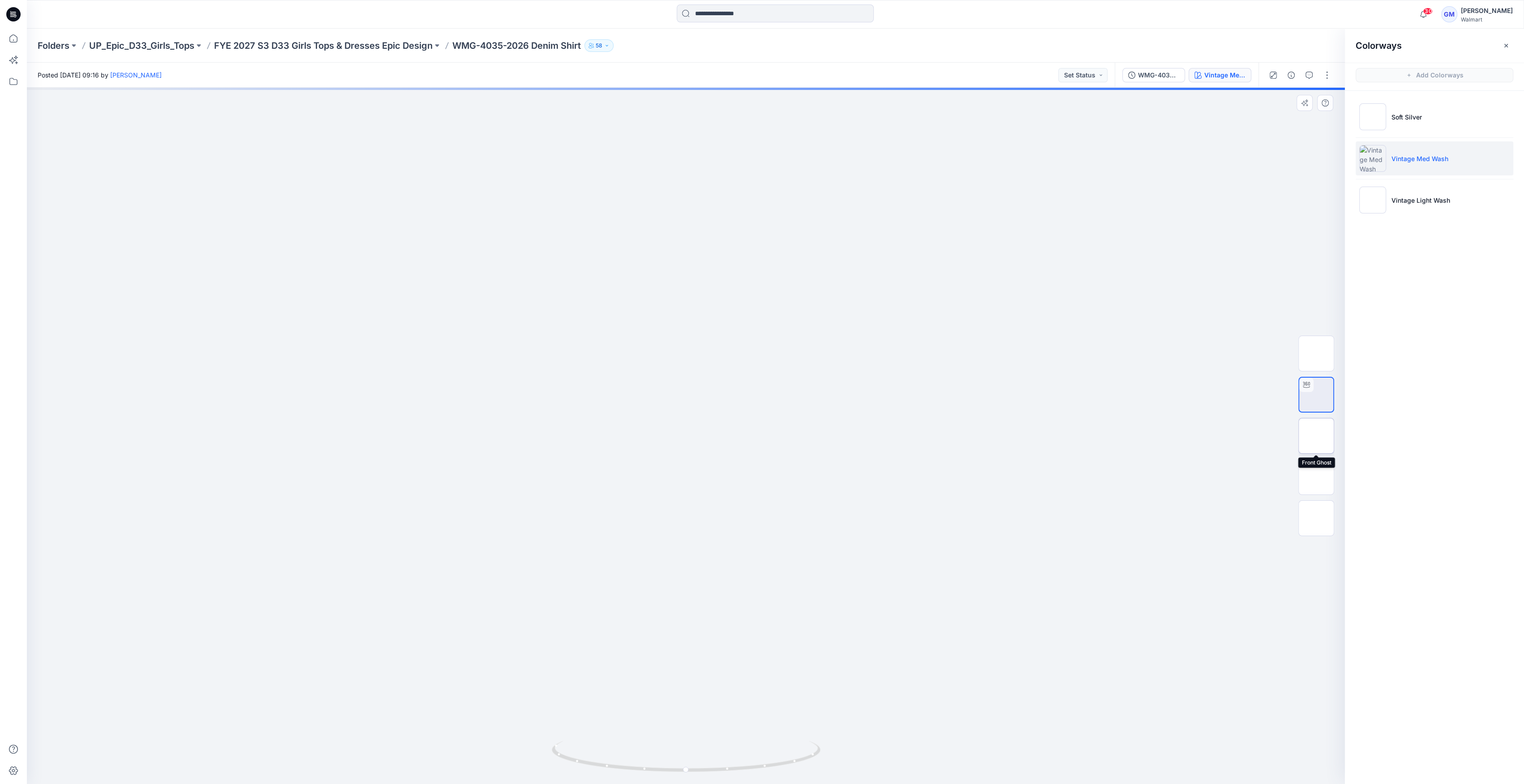
click at [1316, 436] on img at bounding box center [1316, 436] width 0 height 0
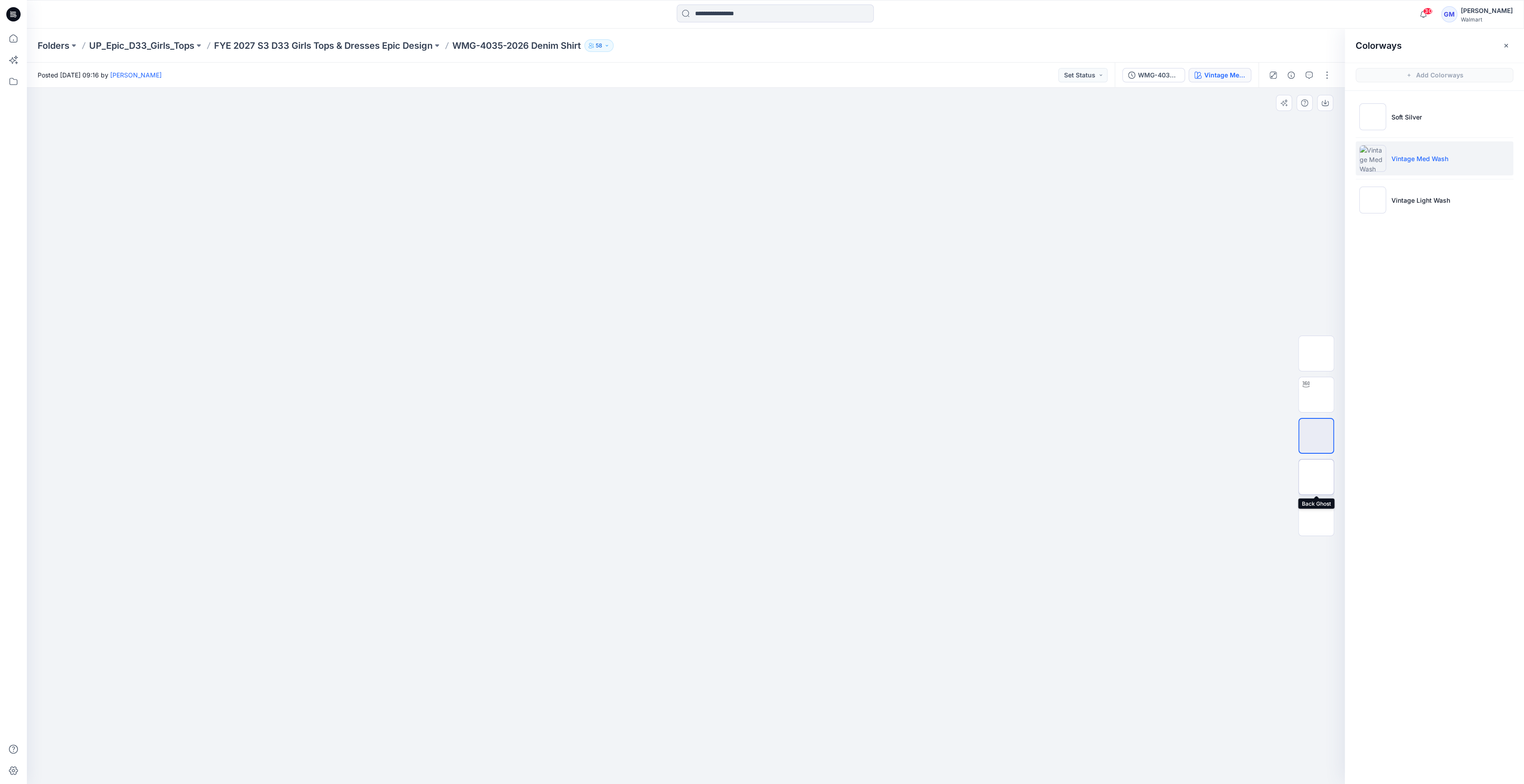
click at [1316, 477] on img at bounding box center [1316, 477] width 0 height 0
click at [1316, 395] on img at bounding box center [1316, 395] width 0 height 0
click at [1316, 436] on img at bounding box center [1316, 436] width 0 height 0
click at [1316, 395] on img at bounding box center [1316, 395] width 0 height 0
drag, startPoint x: 683, startPoint y: 770, endPoint x: 727, endPoint y: 721, distance: 65.9
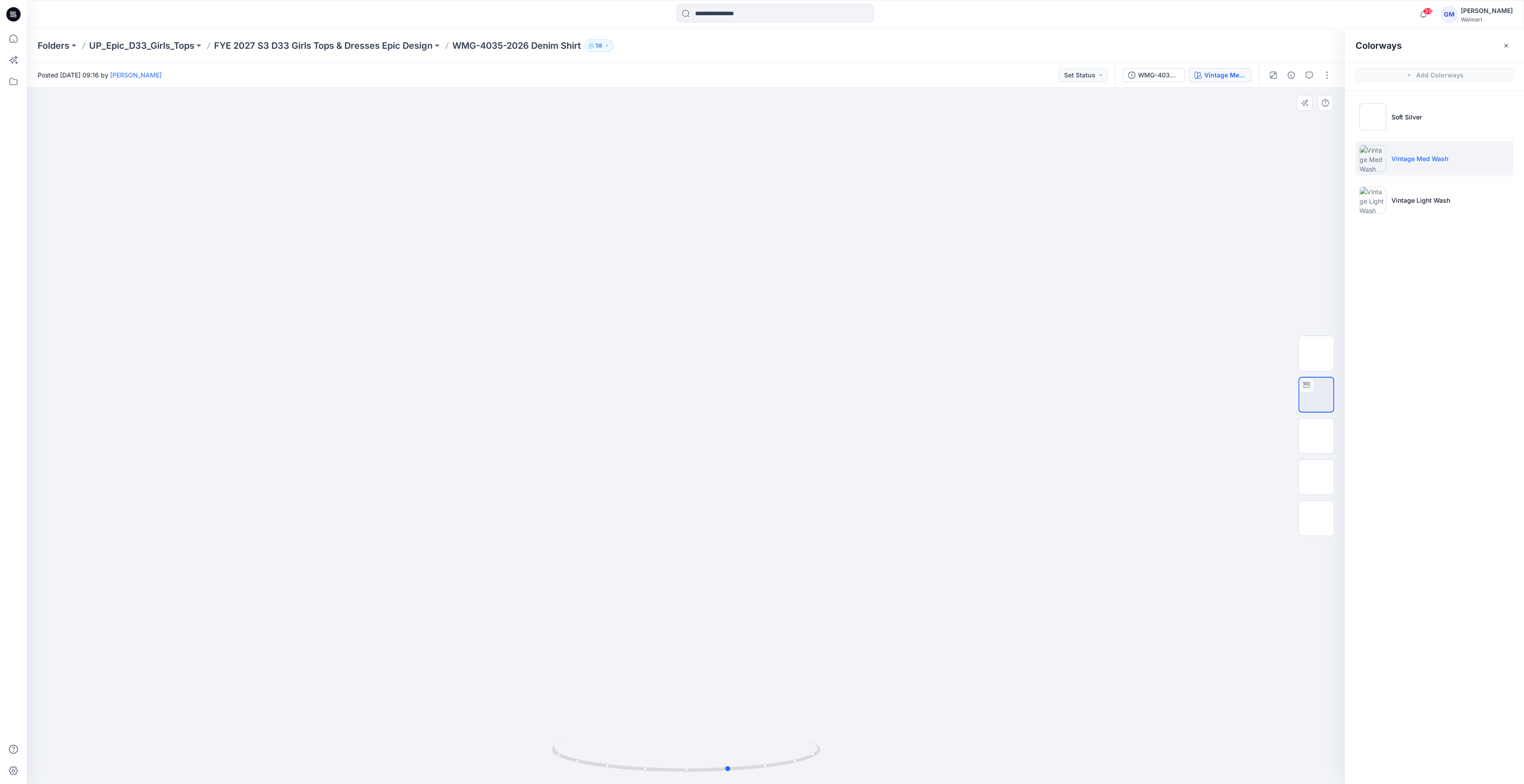
click at [727, 721] on div at bounding box center [686, 436] width 1318 height 696
click at [407, 44] on p "FYE 2027 S3 D33 Girls Tops & Dresses Epic Design" at bounding box center [323, 46] width 218 height 12
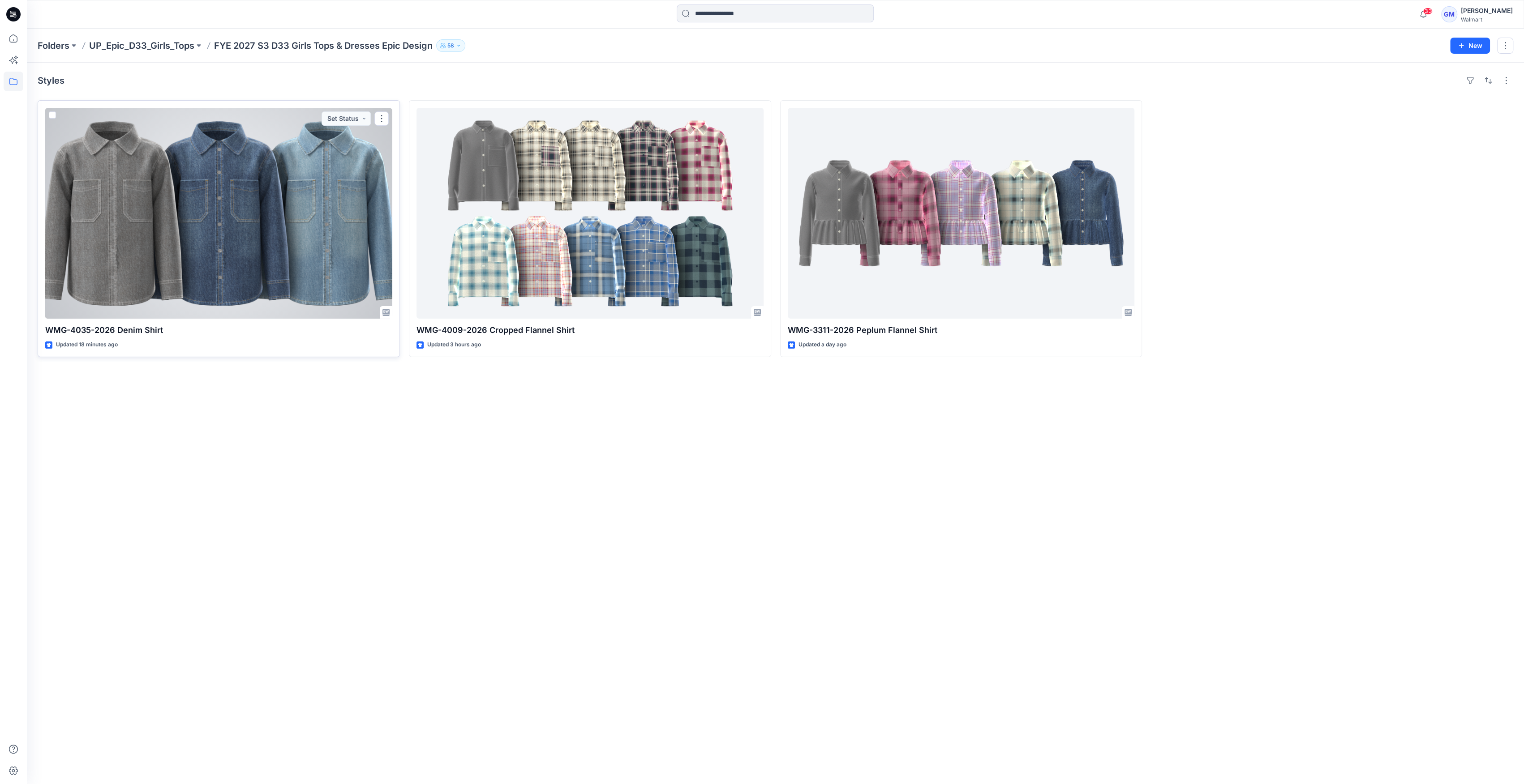
click at [319, 284] on div at bounding box center [218, 213] width 347 height 211
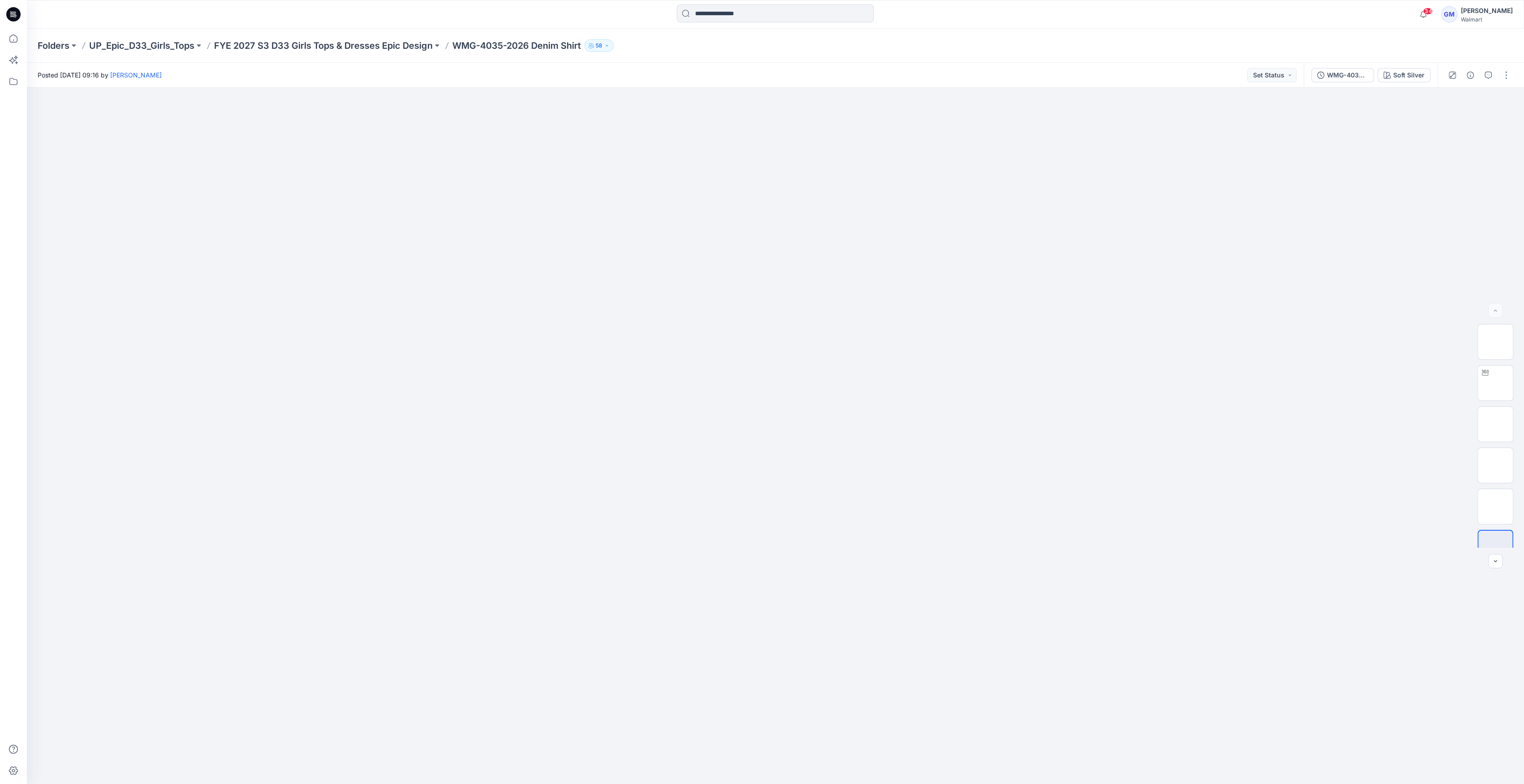
click at [1497, 82] on div at bounding box center [1479, 75] width 83 height 25
click at [1504, 78] on button "button" at bounding box center [1506, 75] width 14 height 14
click at [1448, 122] on p "Edit" at bounding box center [1449, 121] width 11 height 9
click at [587, 107] on div at bounding box center [775, 436] width 1497 height 696
click at [1369, 74] on button "Medium Wash" at bounding box center [1399, 75] width 63 height 14
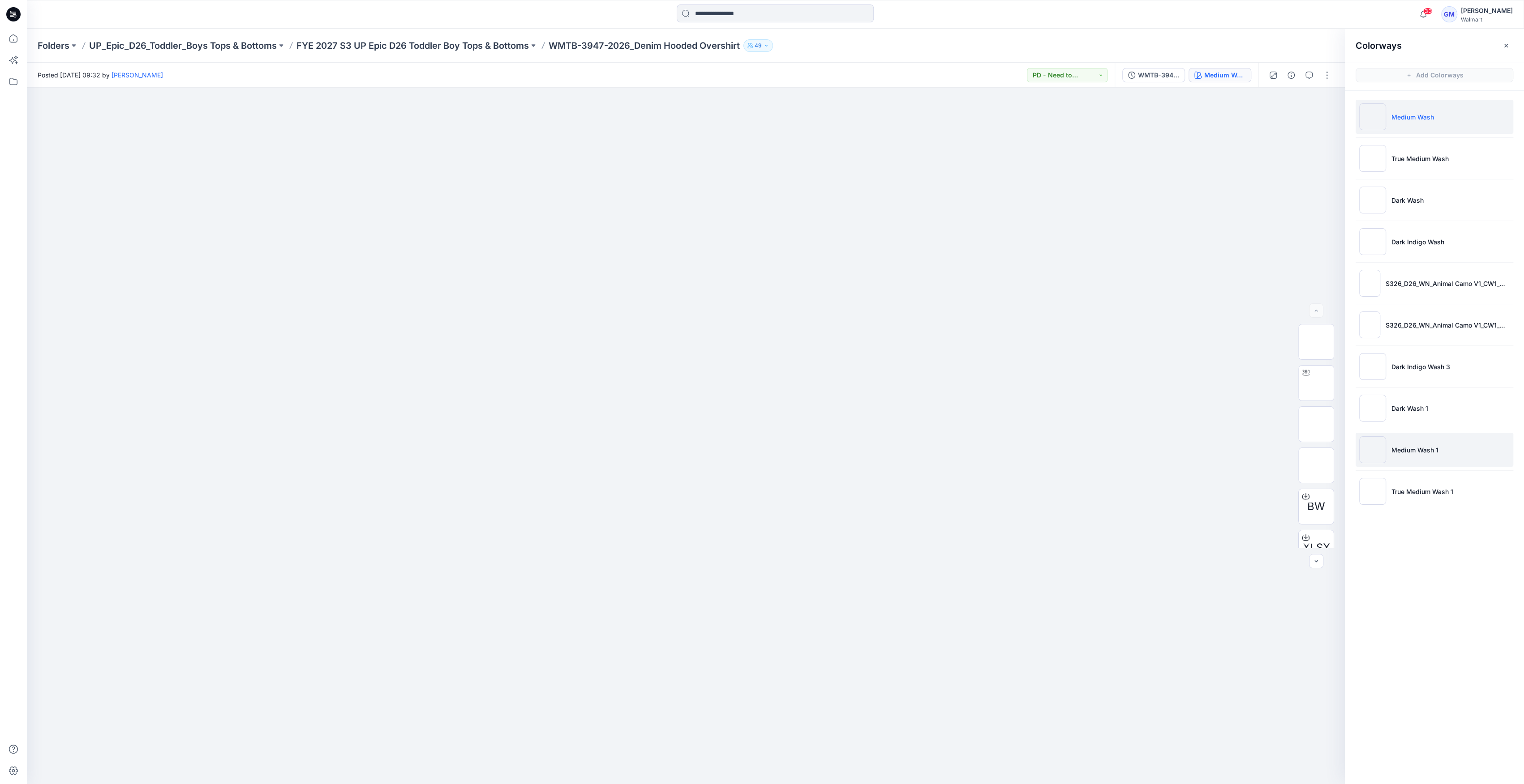
click at [1425, 436] on li "Medium Wash 1" at bounding box center [1434, 450] width 157 height 34
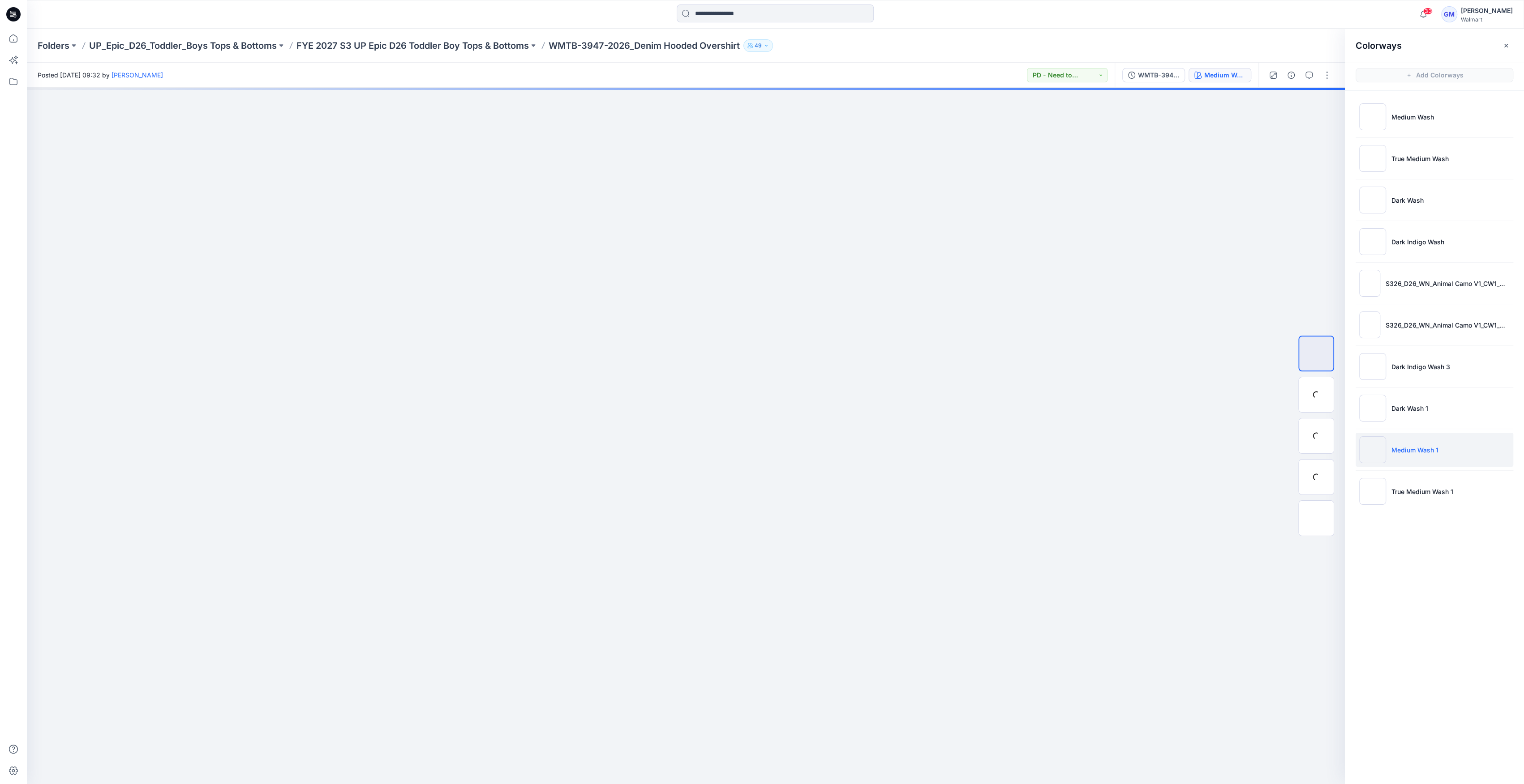
click at [1410, 455] on li "Medium Wash 1" at bounding box center [1434, 450] width 157 height 34
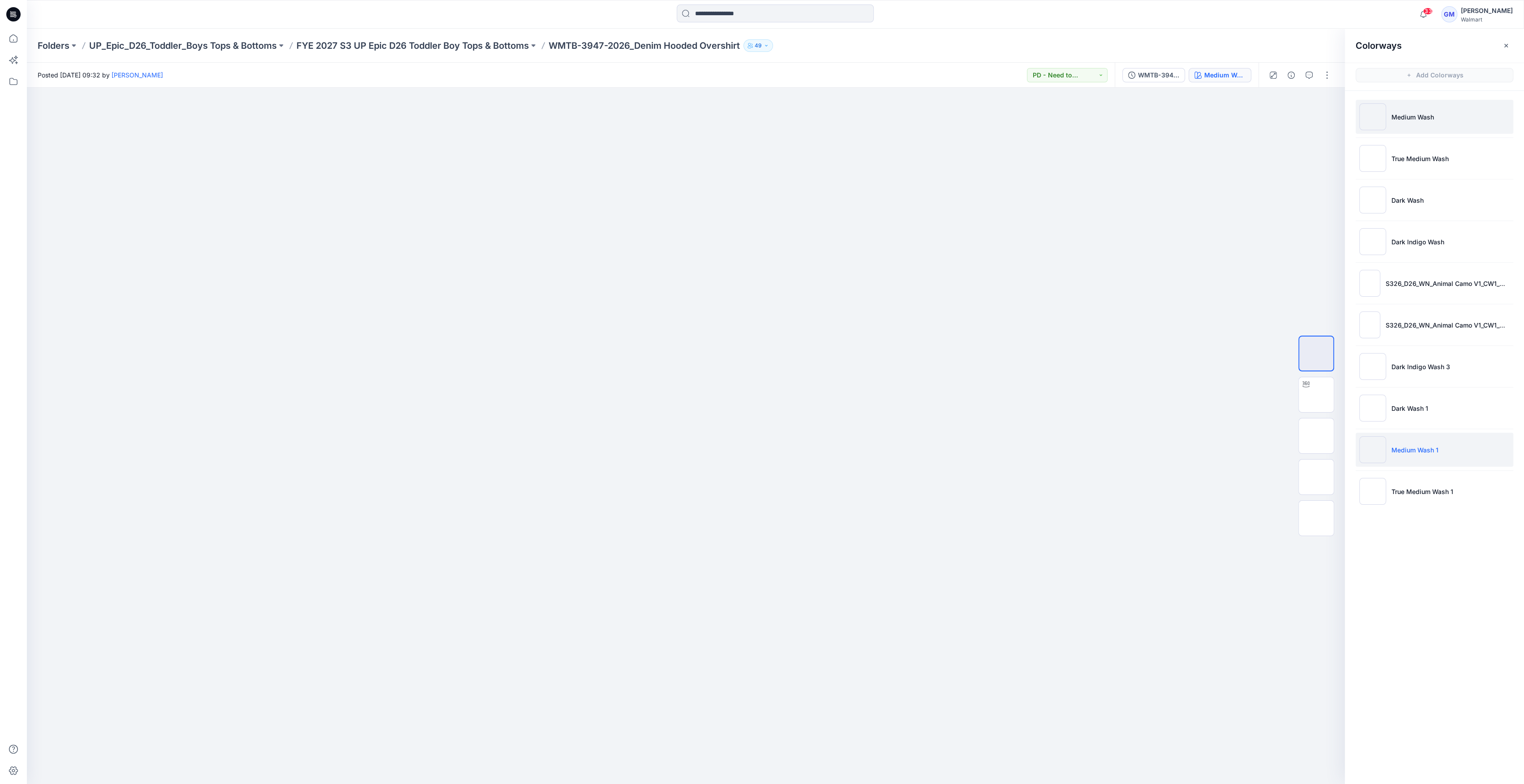
click at [1376, 115] on img at bounding box center [1372, 116] width 27 height 27
click at [1391, 463] on li "Medium Wash 1" at bounding box center [1434, 450] width 157 height 34
click at [1401, 461] on li "Medium Wash 1" at bounding box center [1434, 450] width 157 height 34
click at [1325, 73] on button "button" at bounding box center [1327, 75] width 14 height 14
click at [1264, 118] on p "Edit" at bounding box center [1270, 121] width 11 height 9
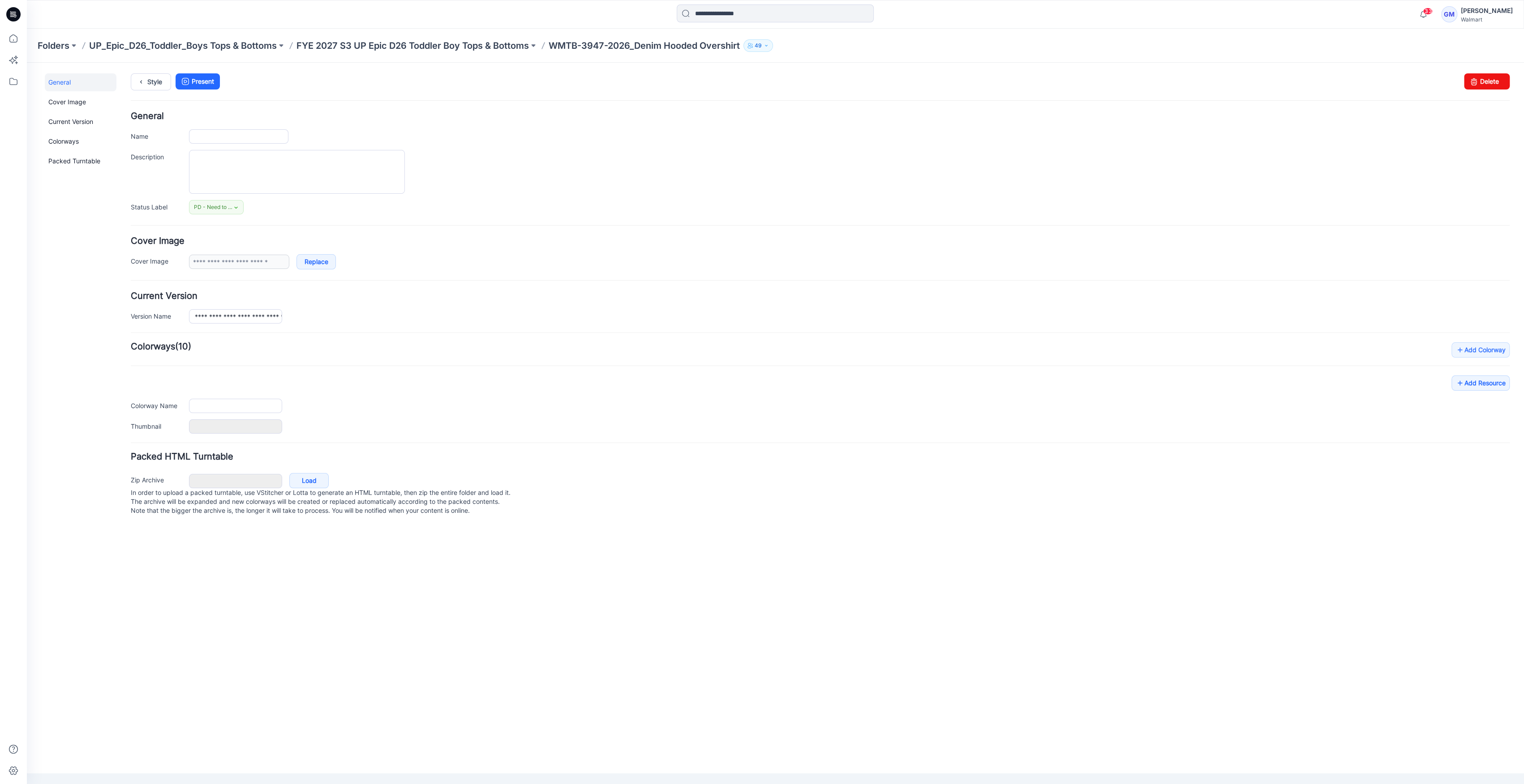
type input "**********"
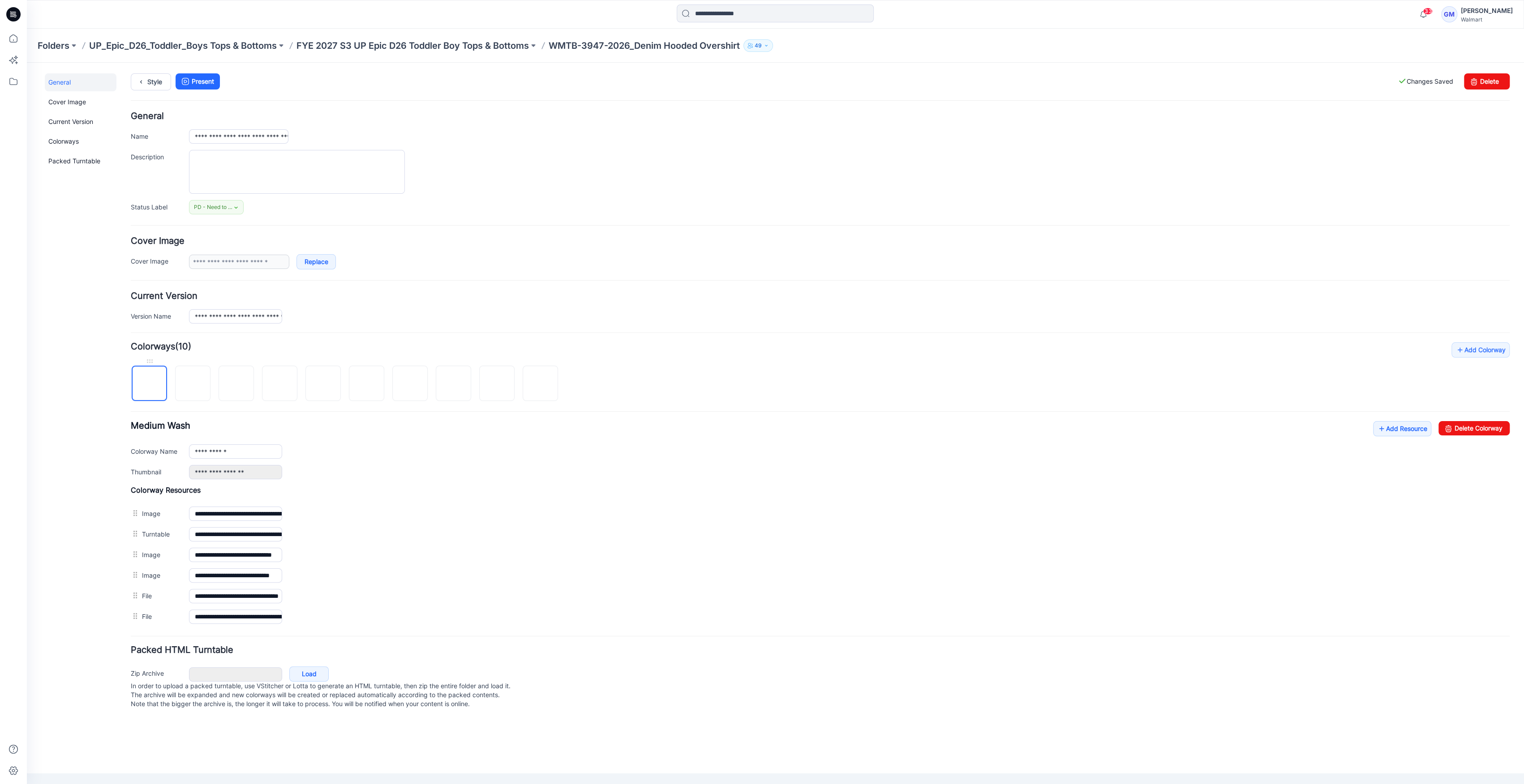
click at [150, 384] on img at bounding box center [150, 384] width 0 height 0
click at [193, 384] on img at bounding box center [193, 384] width 0 height 0
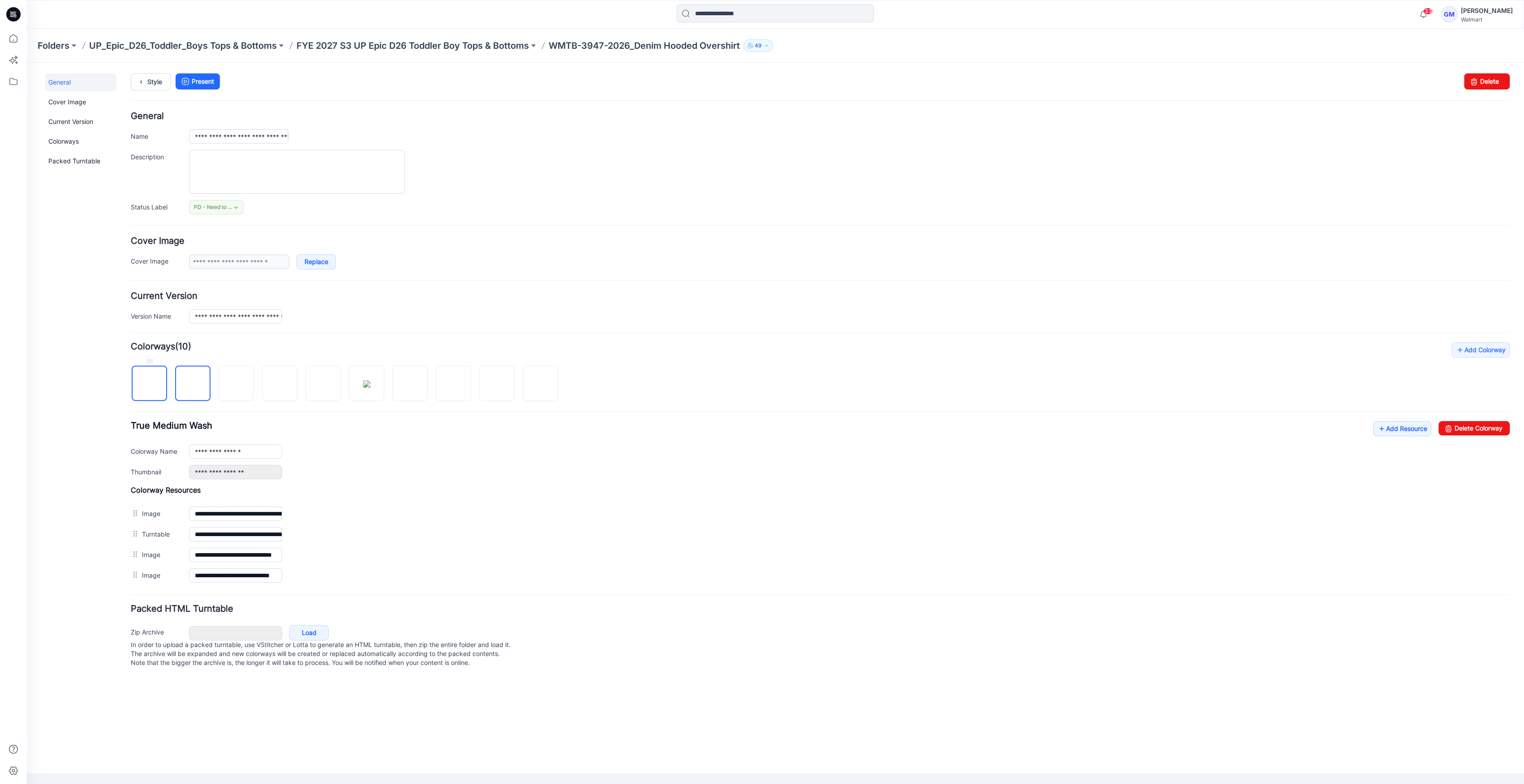
click at [150, 384] on img at bounding box center [150, 384] width 0 height 0
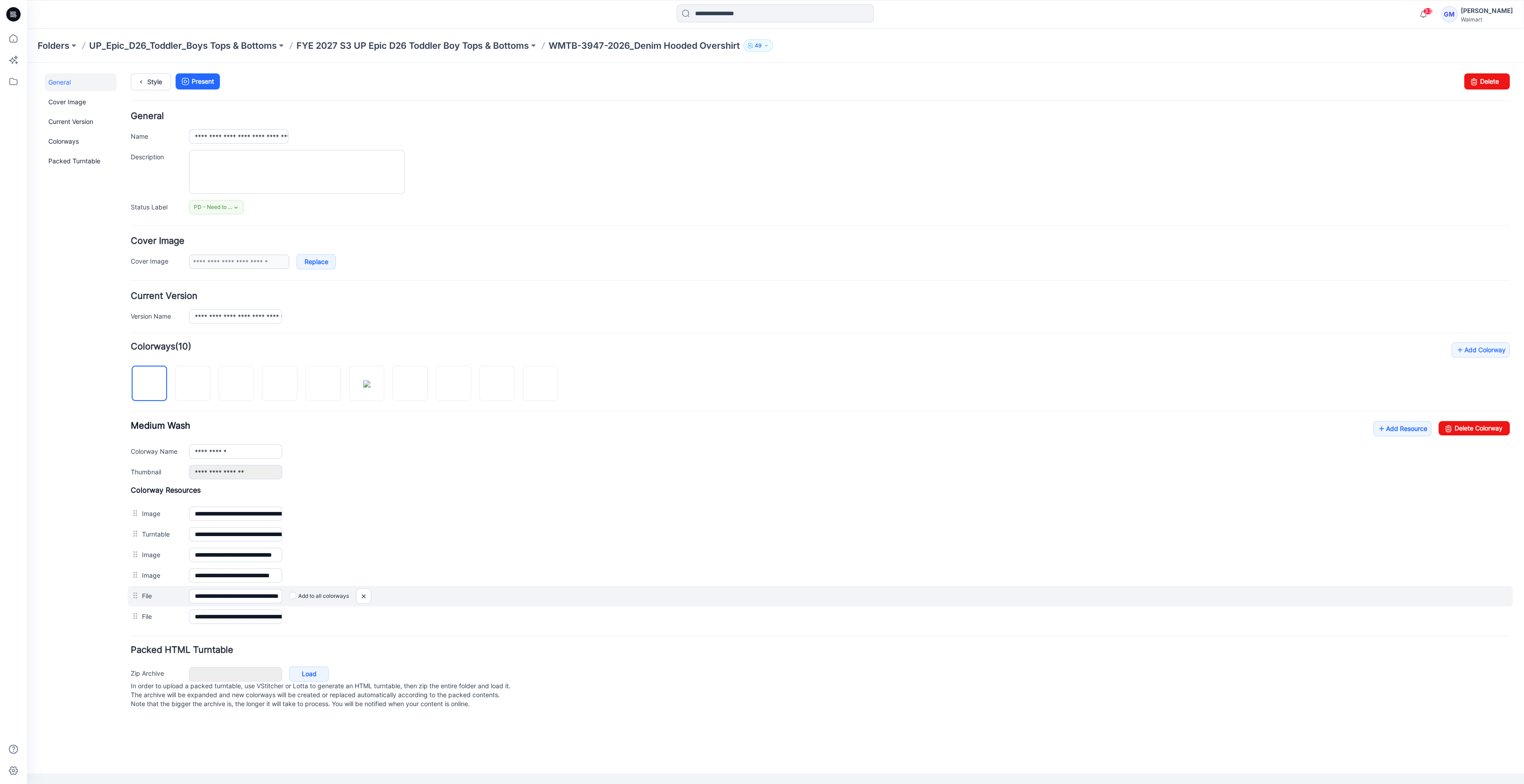
click at [294, 598] on label "Add to all colorways" at bounding box center [319, 596] width 60 height 14
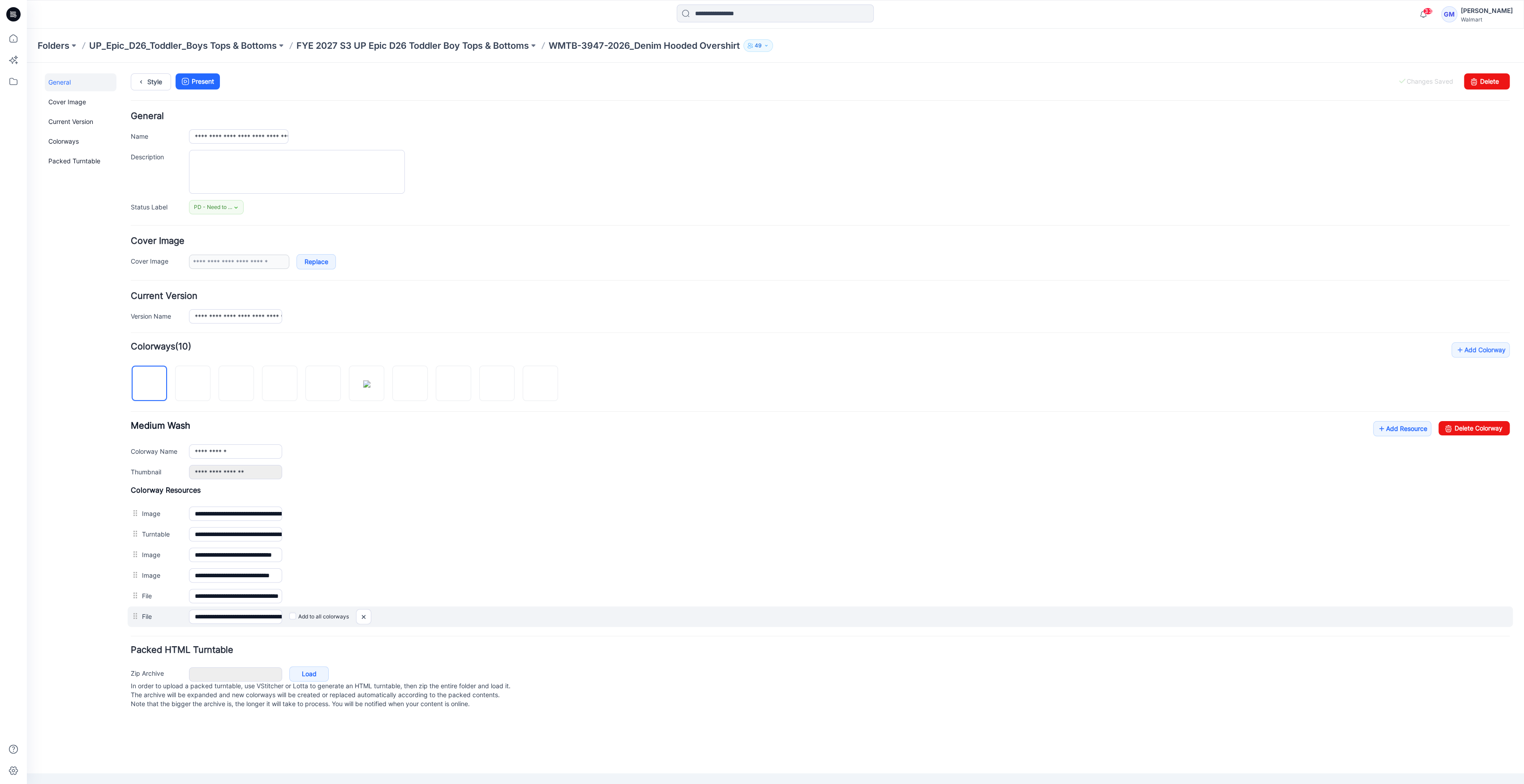
click at [294, 616] on label "Add to all colorways" at bounding box center [319, 617] width 60 height 14
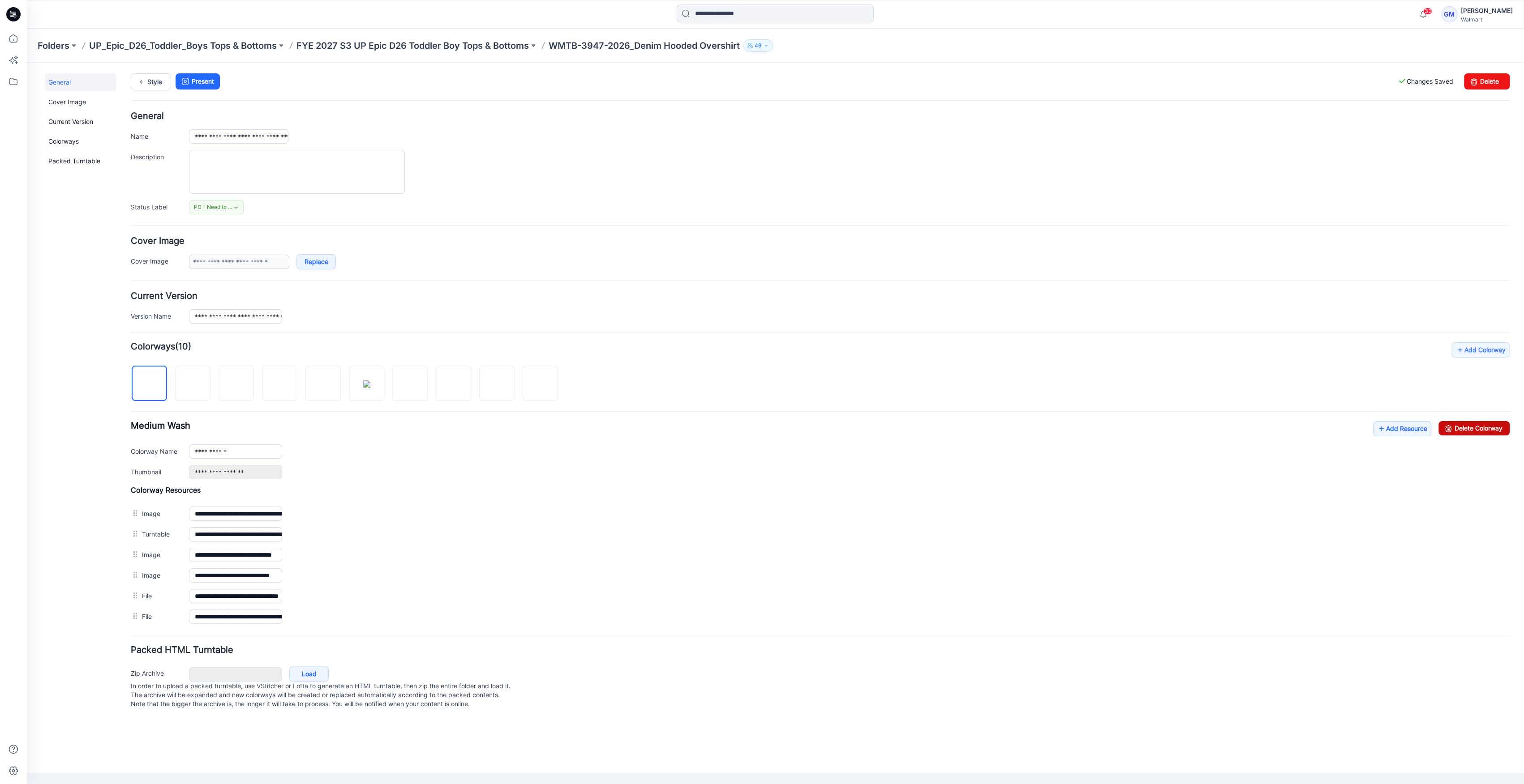
click at [1457, 426] on link "Delete Colorway" at bounding box center [1474, 428] width 71 height 14
click at [1487, 430] on link "Delete Colorway" at bounding box center [1474, 428] width 71 height 14
click at [1486, 429] on link "Delete Colorway" at bounding box center [1474, 428] width 71 height 14
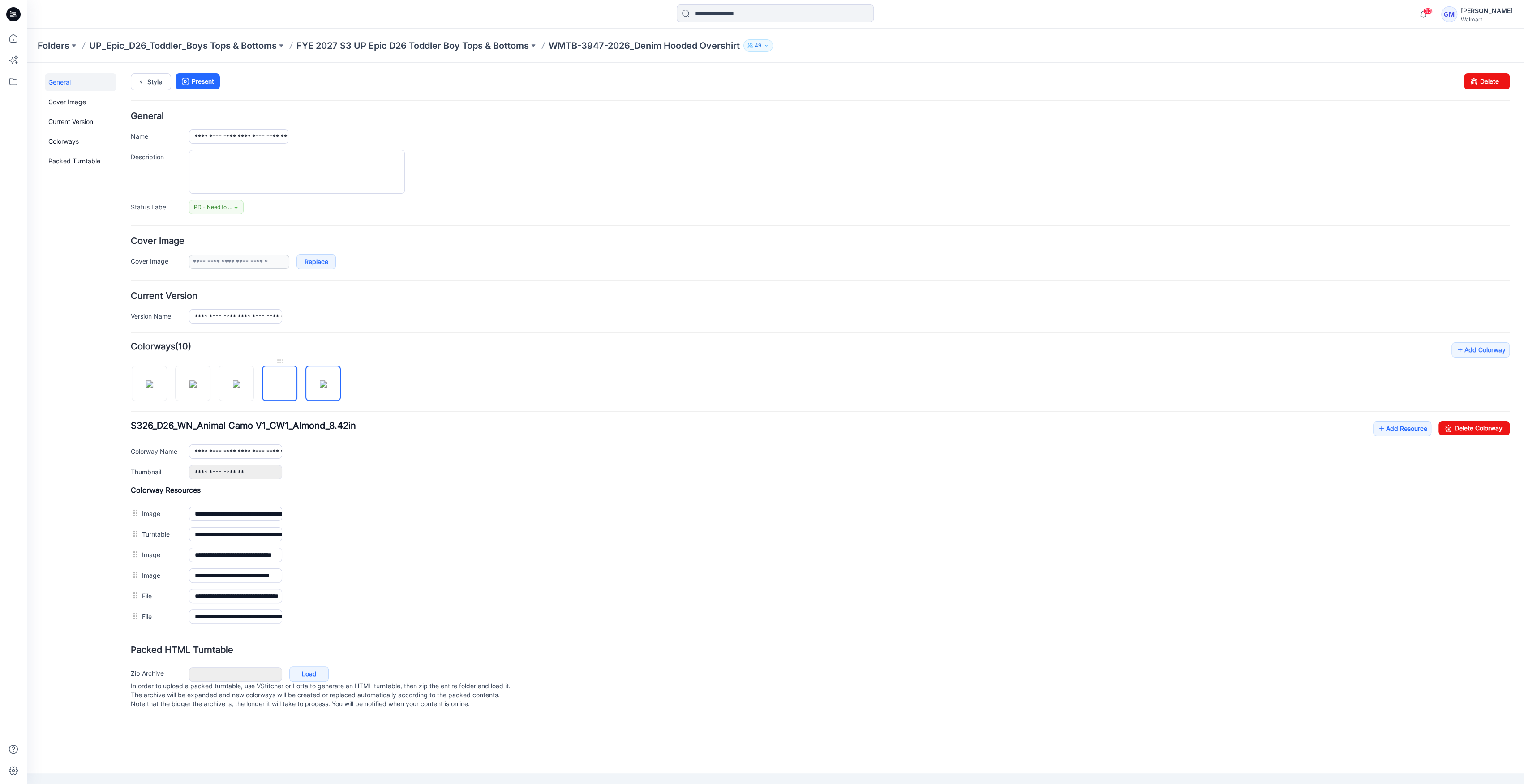
click at [280, 384] on img at bounding box center [280, 384] width 0 height 0
click at [261, 455] on input "**********" at bounding box center [235, 452] width 93 height 14
click at [153, 386] on img at bounding box center [150, 384] width 7 height 7
click at [189, 383] on img at bounding box center [193, 384] width 7 height 7
click at [280, 384] on img at bounding box center [280, 384] width 0 height 0
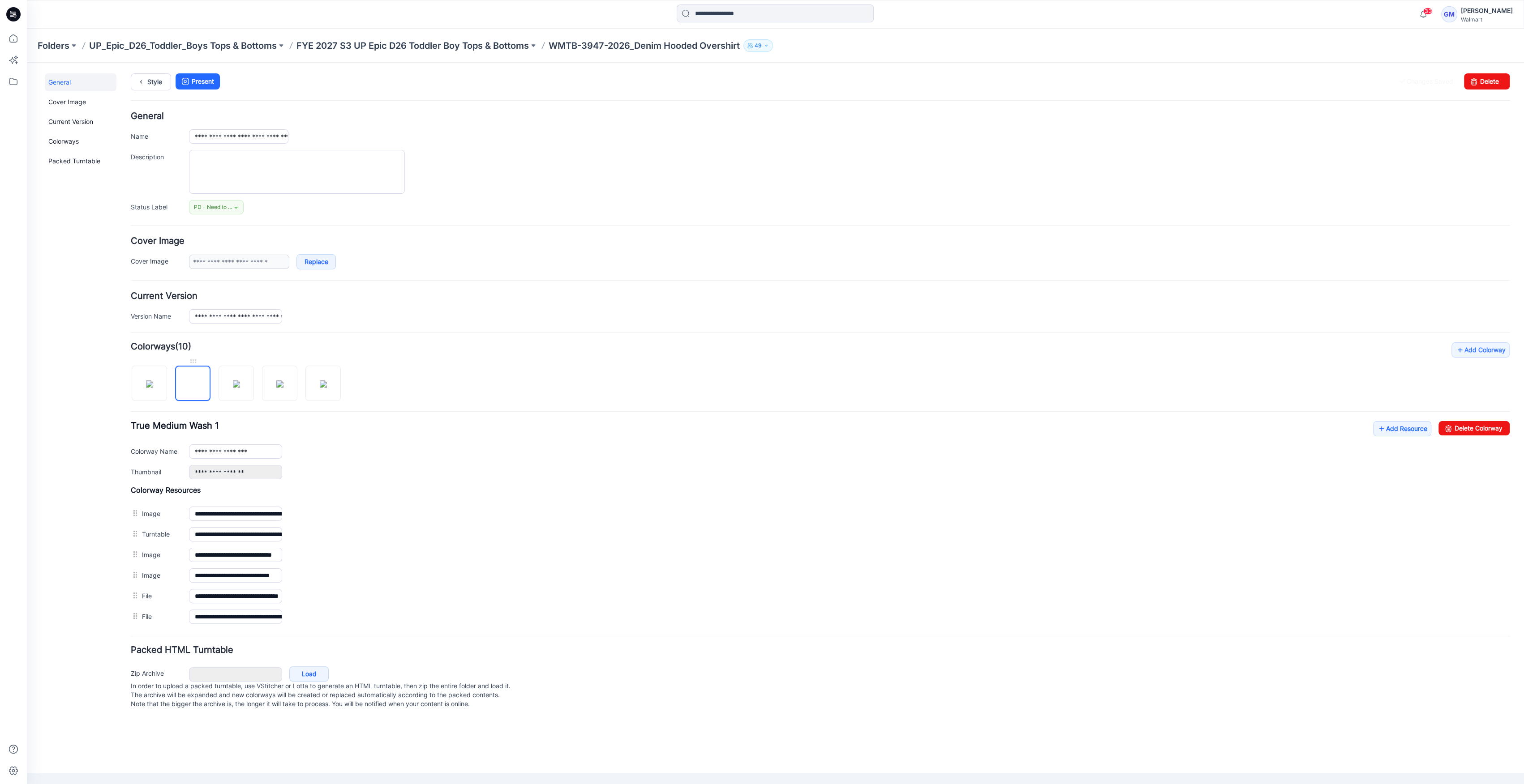
click at [196, 388] on img at bounding box center [193, 384] width 7 height 7
click at [272, 445] on input "**********" at bounding box center [235, 452] width 93 height 14
click at [237, 387] on img at bounding box center [237, 384] width 7 height 7
click at [248, 452] on input "**********" at bounding box center [235, 452] width 93 height 14
click at [283, 380] on img at bounding box center [280, 384] width 7 height 7
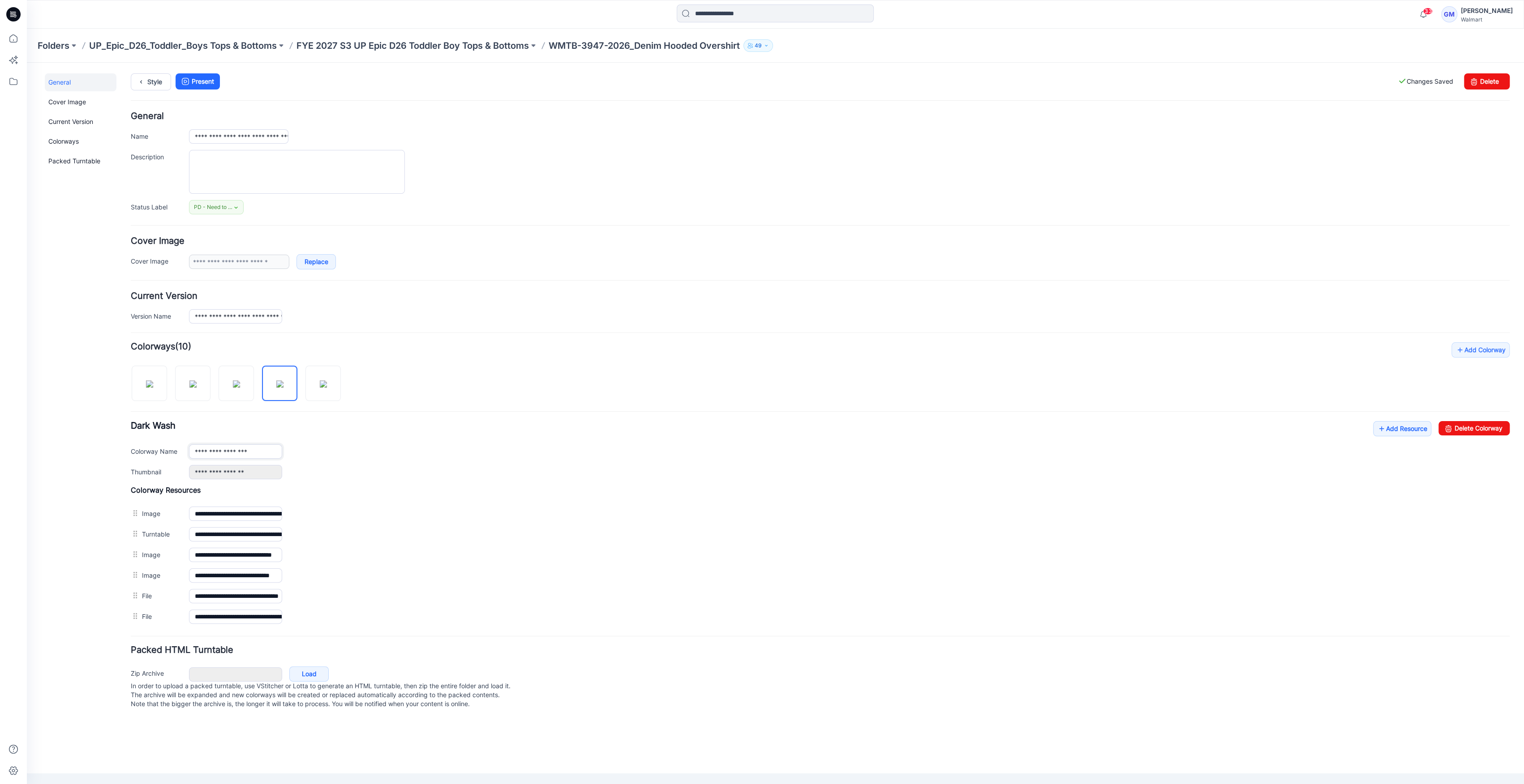
click at [264, 453] on input "**********" at bounding box center [235, 452] width 93 height 14
click at [325, 380] on img at bounding box center [323, 384] width 7 height 7
type input "**********"
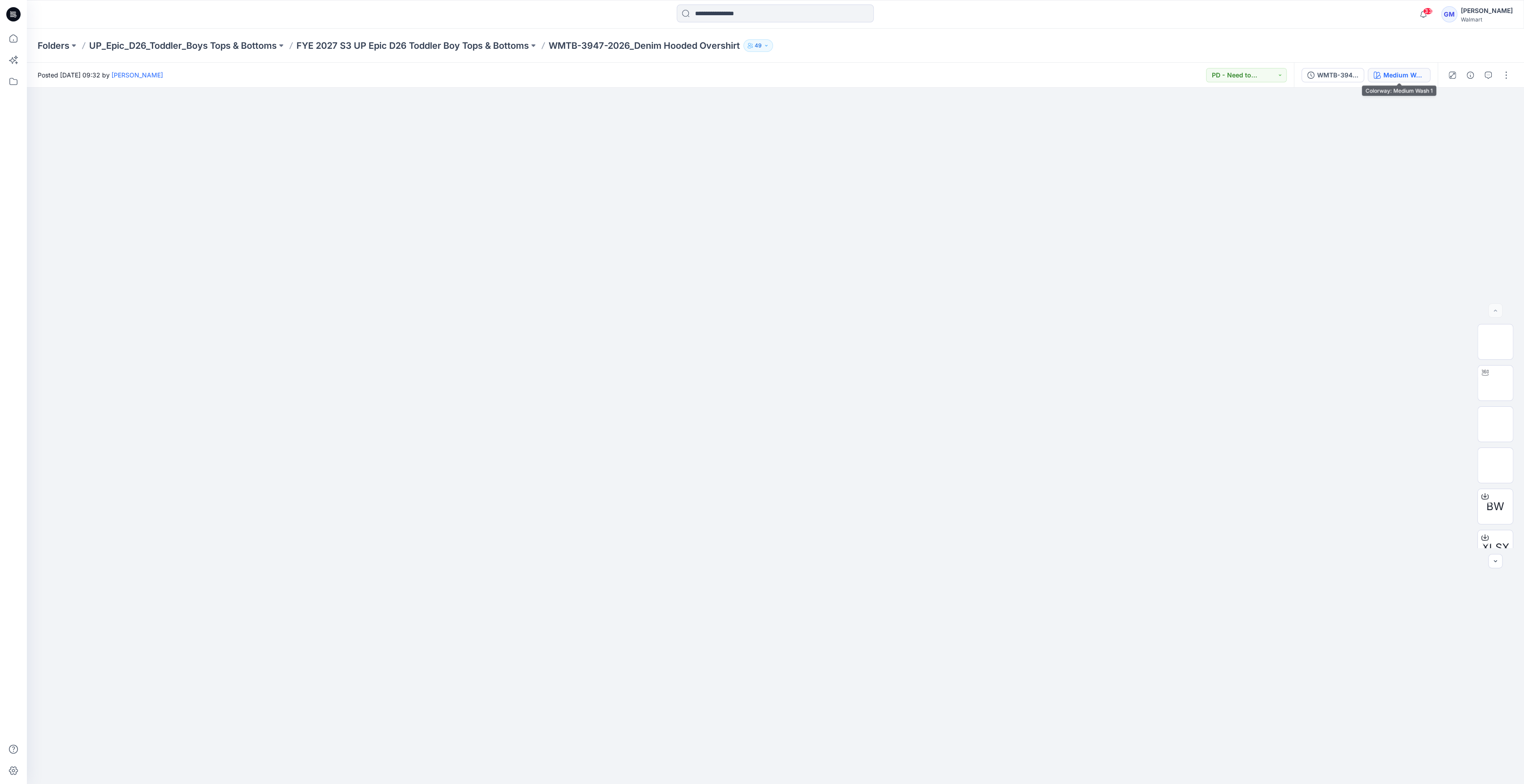
click at [1409, 77] on div "Medium Wash 1" at bounding box center [1404, 75] width 41 height 10
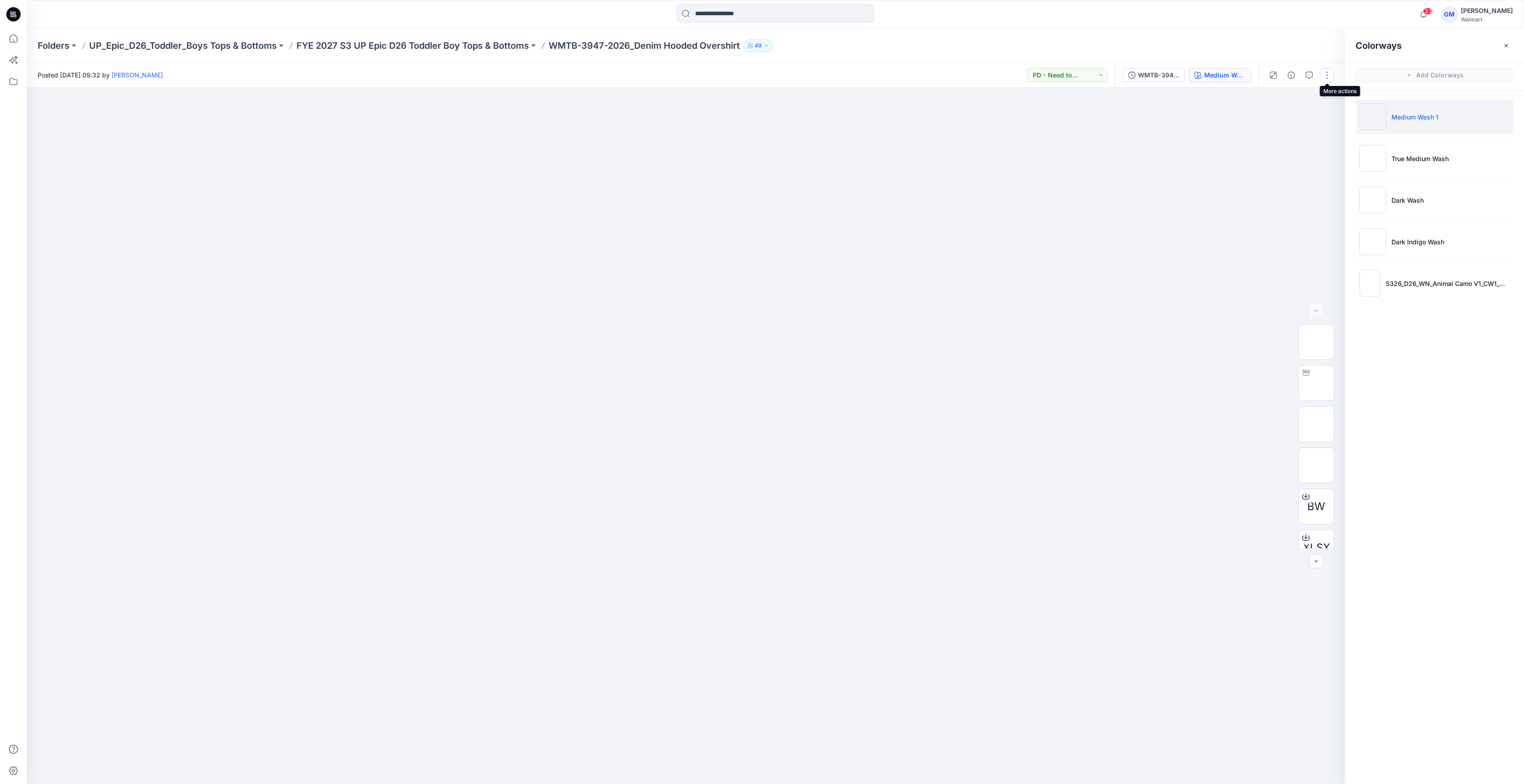
click at [1331, 80] on button "button" at bounding box center [1327, 75] width 14 height 14
click at [1283, 126] on button "Edit" at bounding box center [1289, 121] width 82 height 17
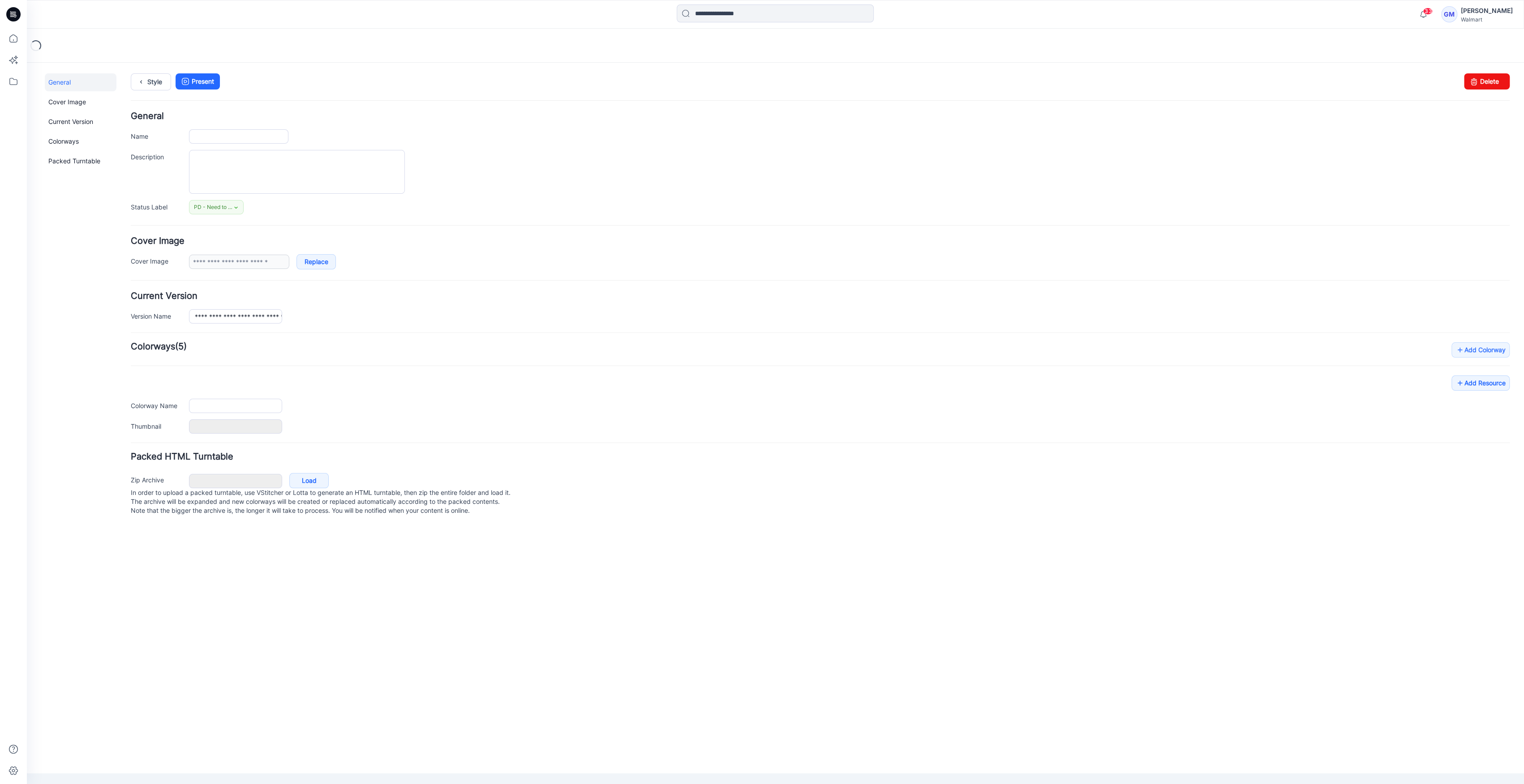
type input "**********"
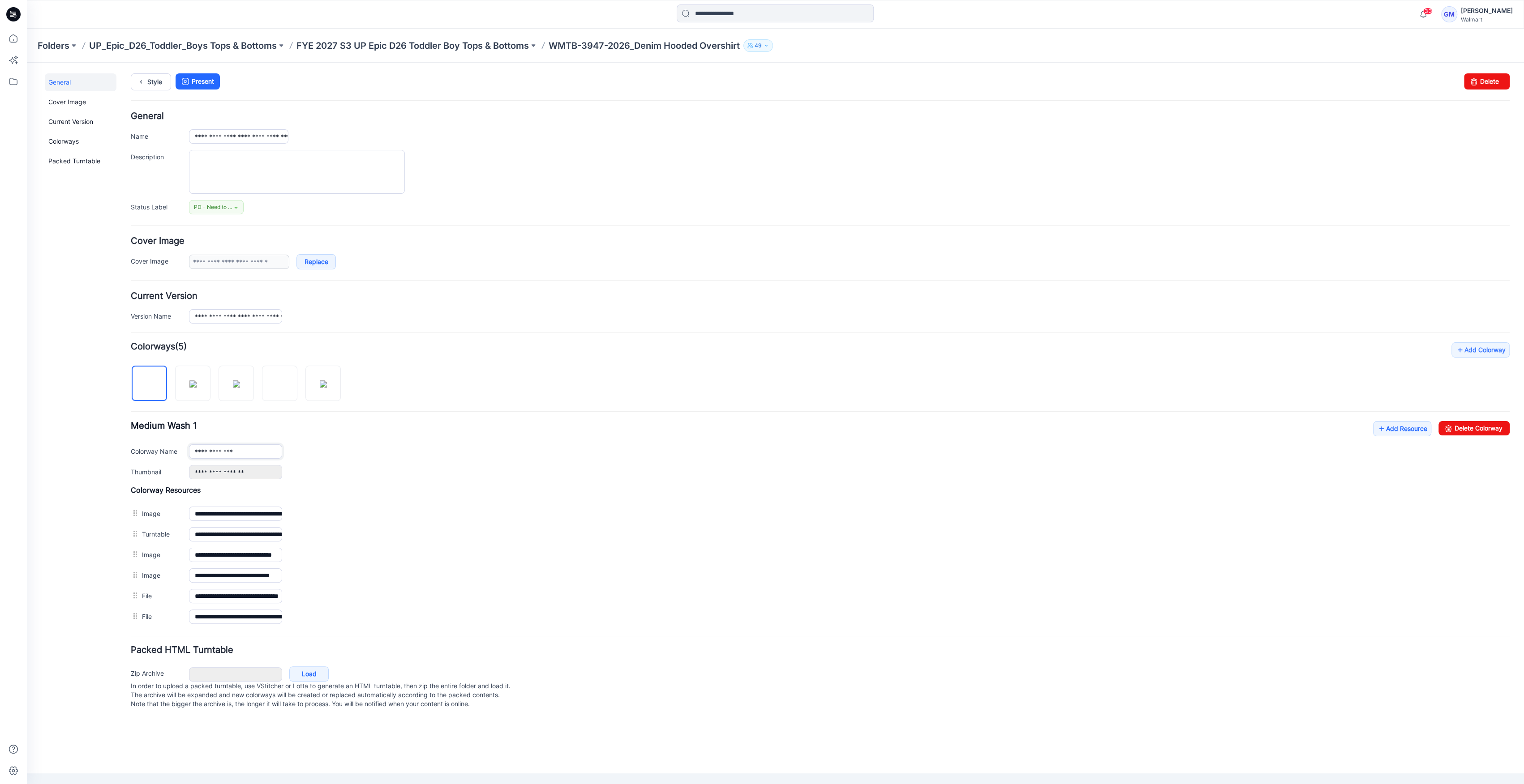
click at [243, 447] on input "**********" at bounding box center [235, 452] width 93 height 14
type input "**********"
click at [151, 73] on link "Style" at bounding box center [151, 82] width 40 height 17
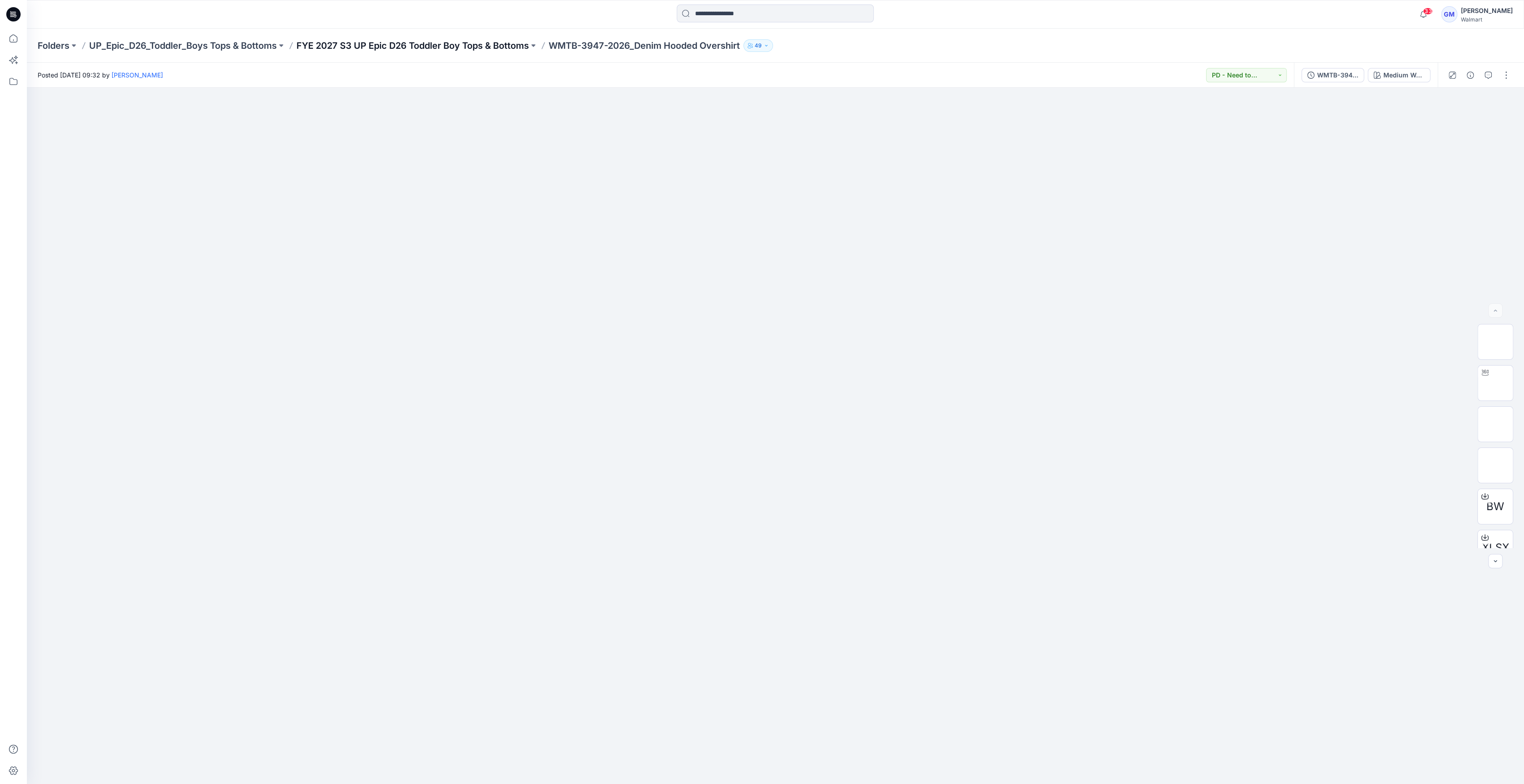
click at [523, 43] on p "FYE 2027 S3 UP Epic D26 Toddler Boy Tops & Bottoms" at bounding box center [412, 46] width 233 height 12
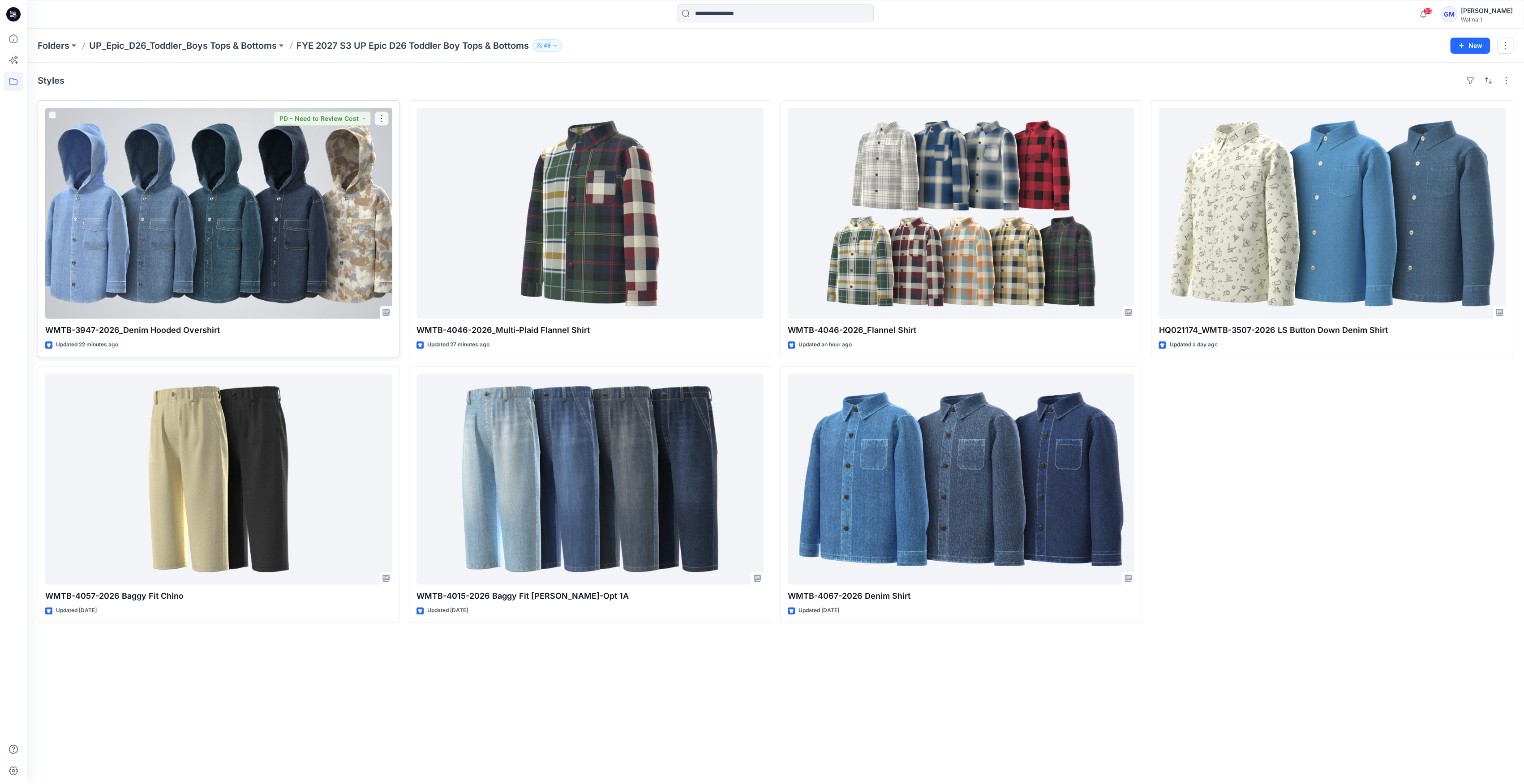
click at [206, 249] on div at bounding box center [218, 213] width 347 height 211
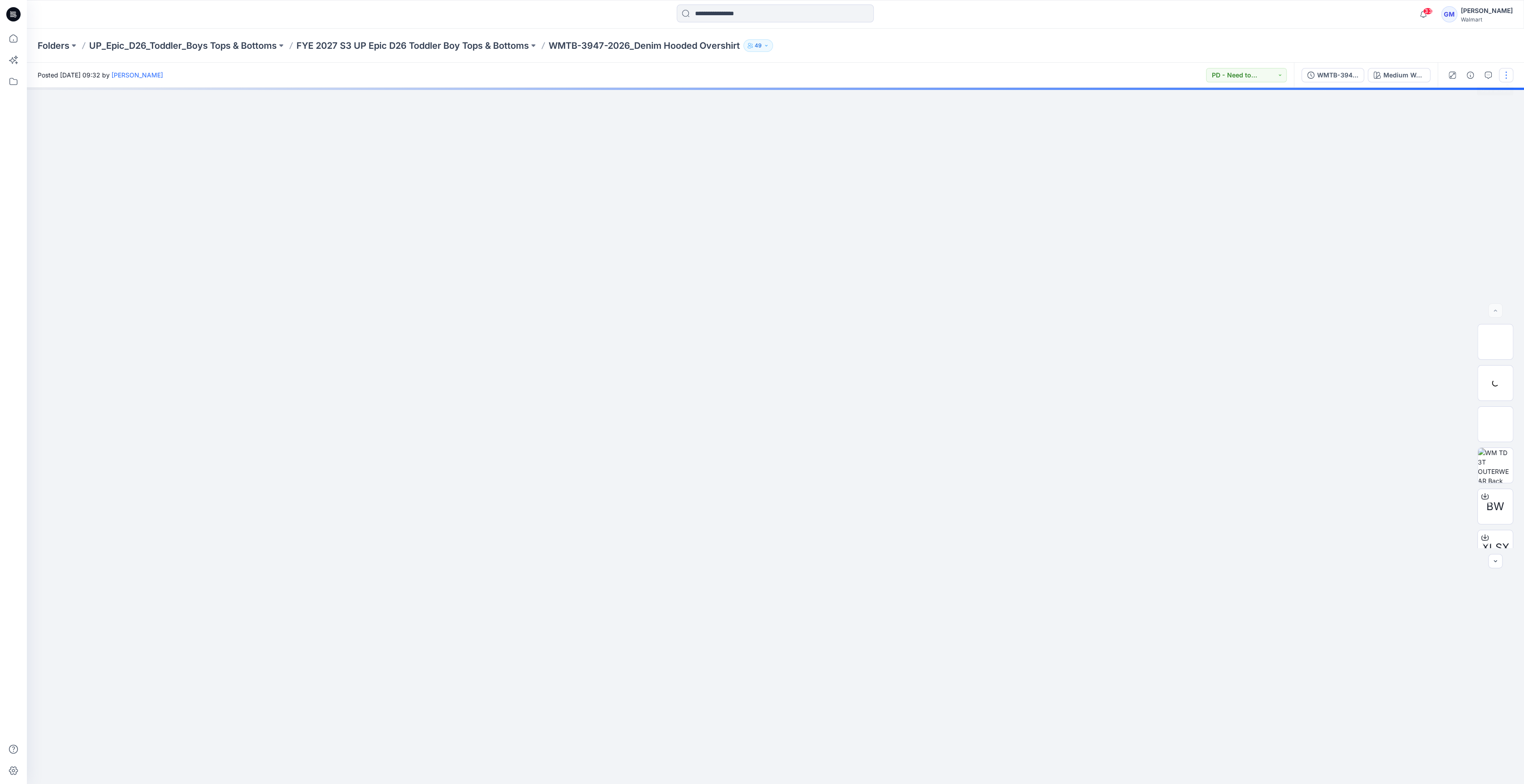
click at [1504, 78] on button "button" at bounding box center [1506, 75] width 14 height 14
click at [1459, 119] on button "Edit" at bounding box center [1468, 121] width 82 height 17
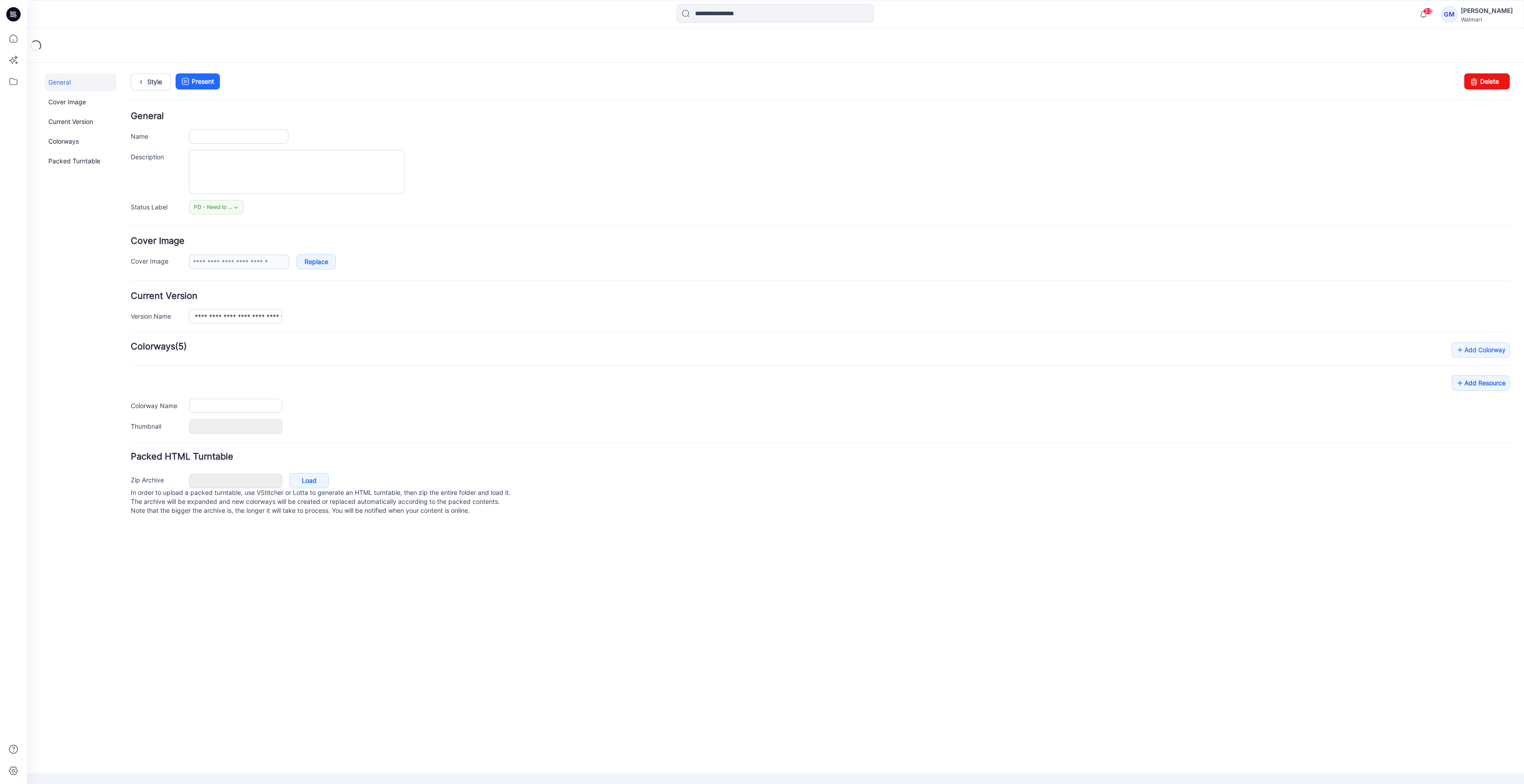
type input "**********"
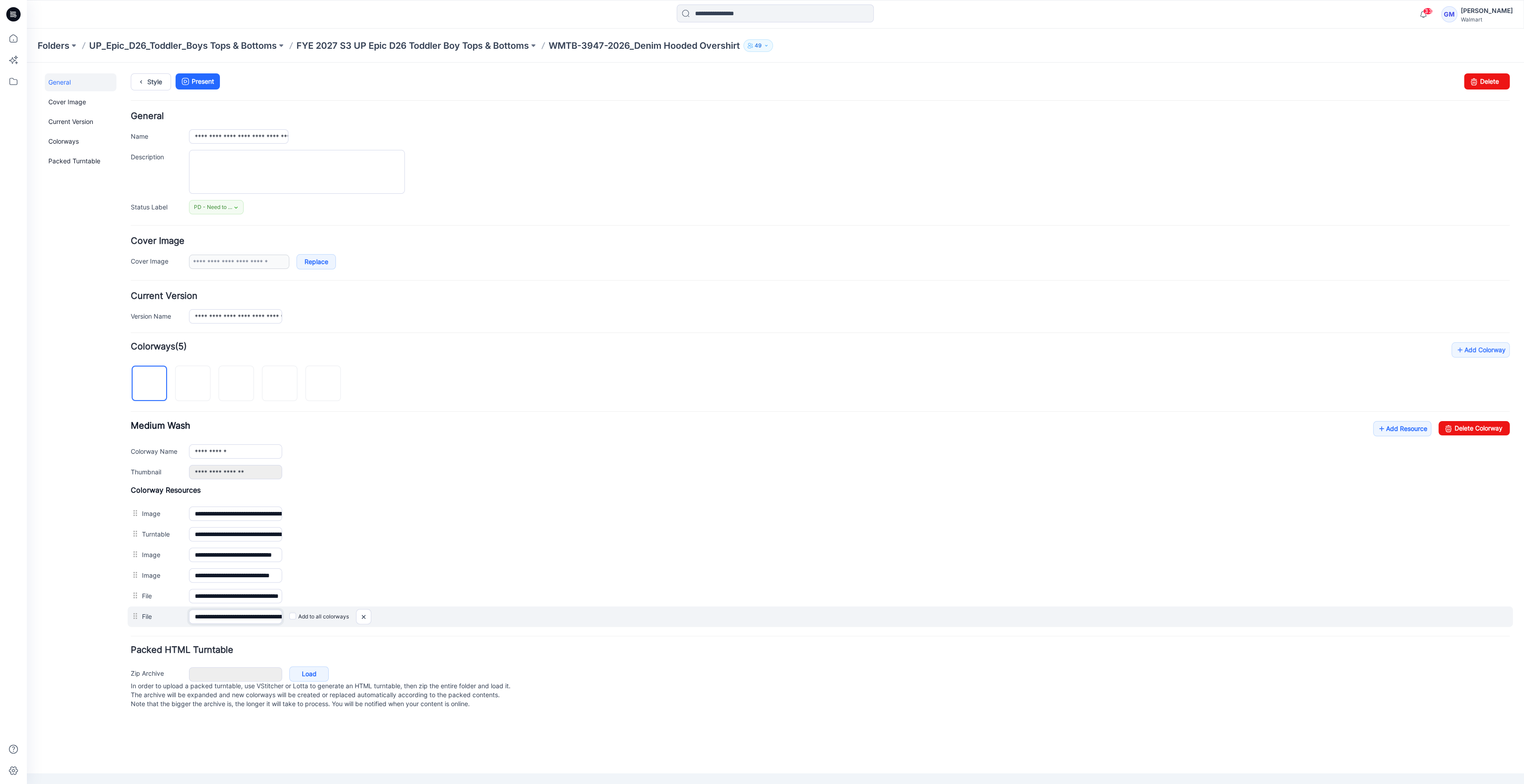
scroll to position [0, 135]
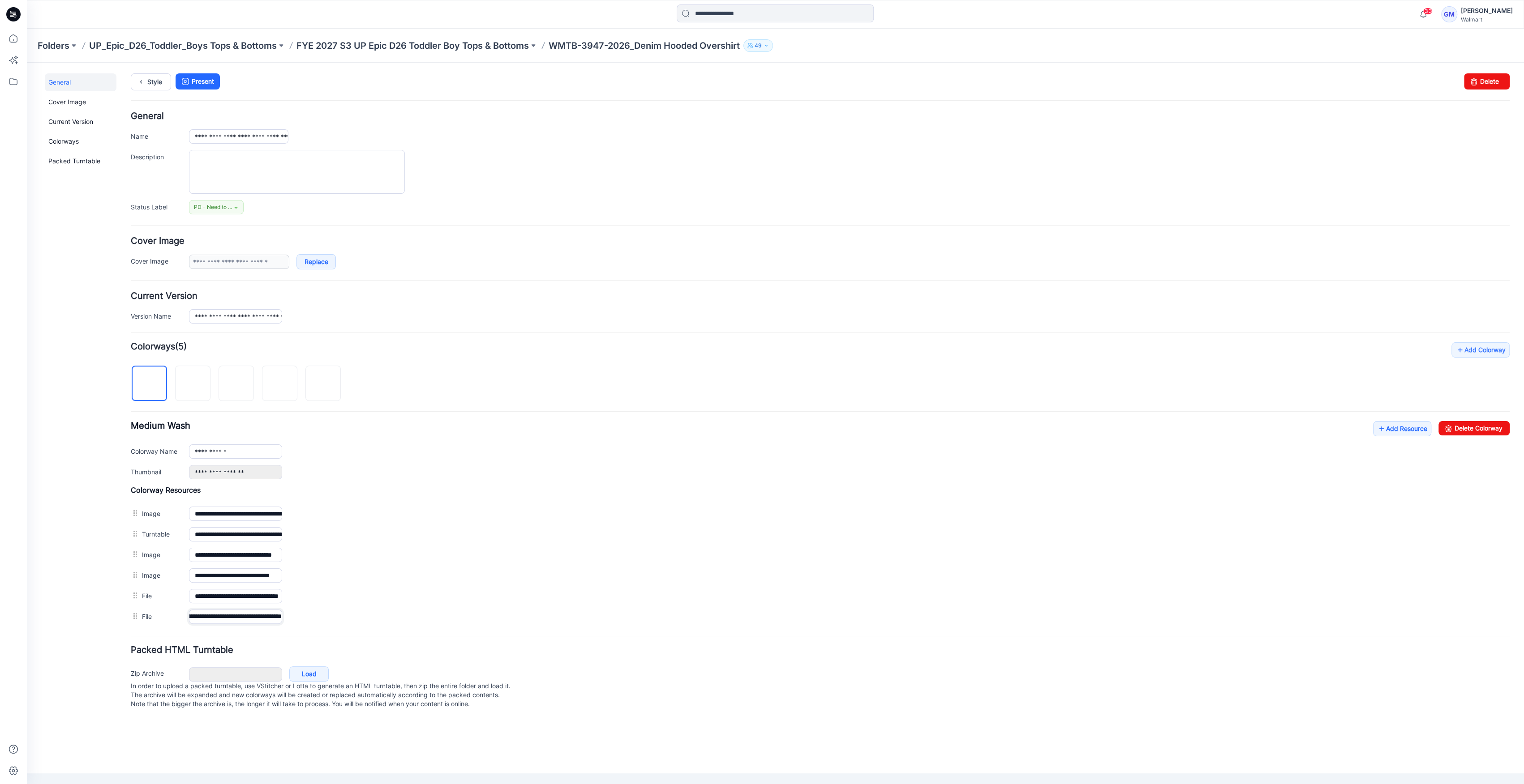
drag, startPoint x: 226, startPoint y: 616, endPoint x: 408, endPoint y: 633, distance: 182.8
click at [496, 631] on form "**********" at bounding box center [820, 412] width 1379 height 600
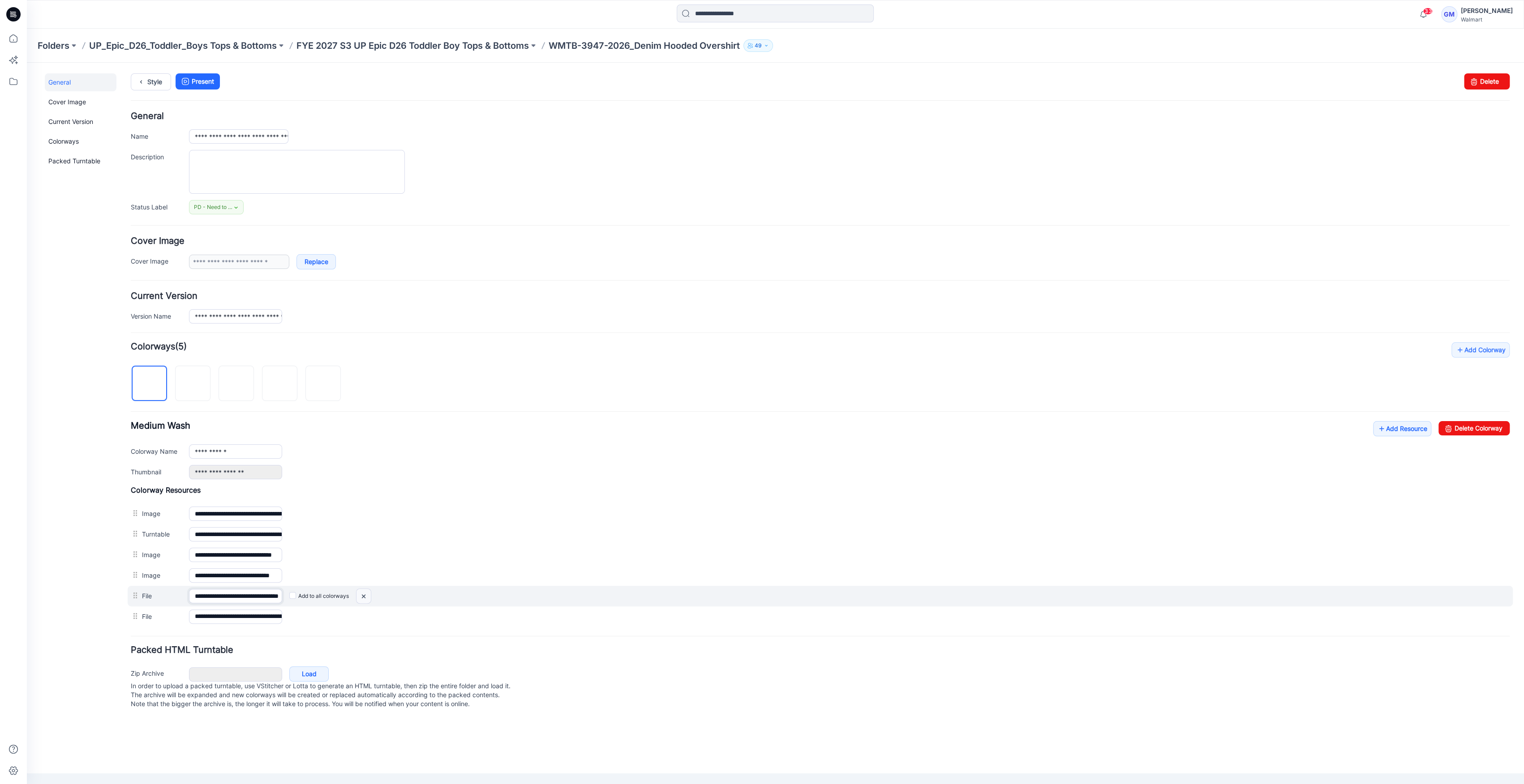
scroll to position [0, 45]
drag, startPoint x: 253, startPoint y: 594, endPoint x: 371, endPoint y: 594, distance: 118.0
click at [371, 594] on div "**********" at bounding box center [820, 596] width 1385 height 21
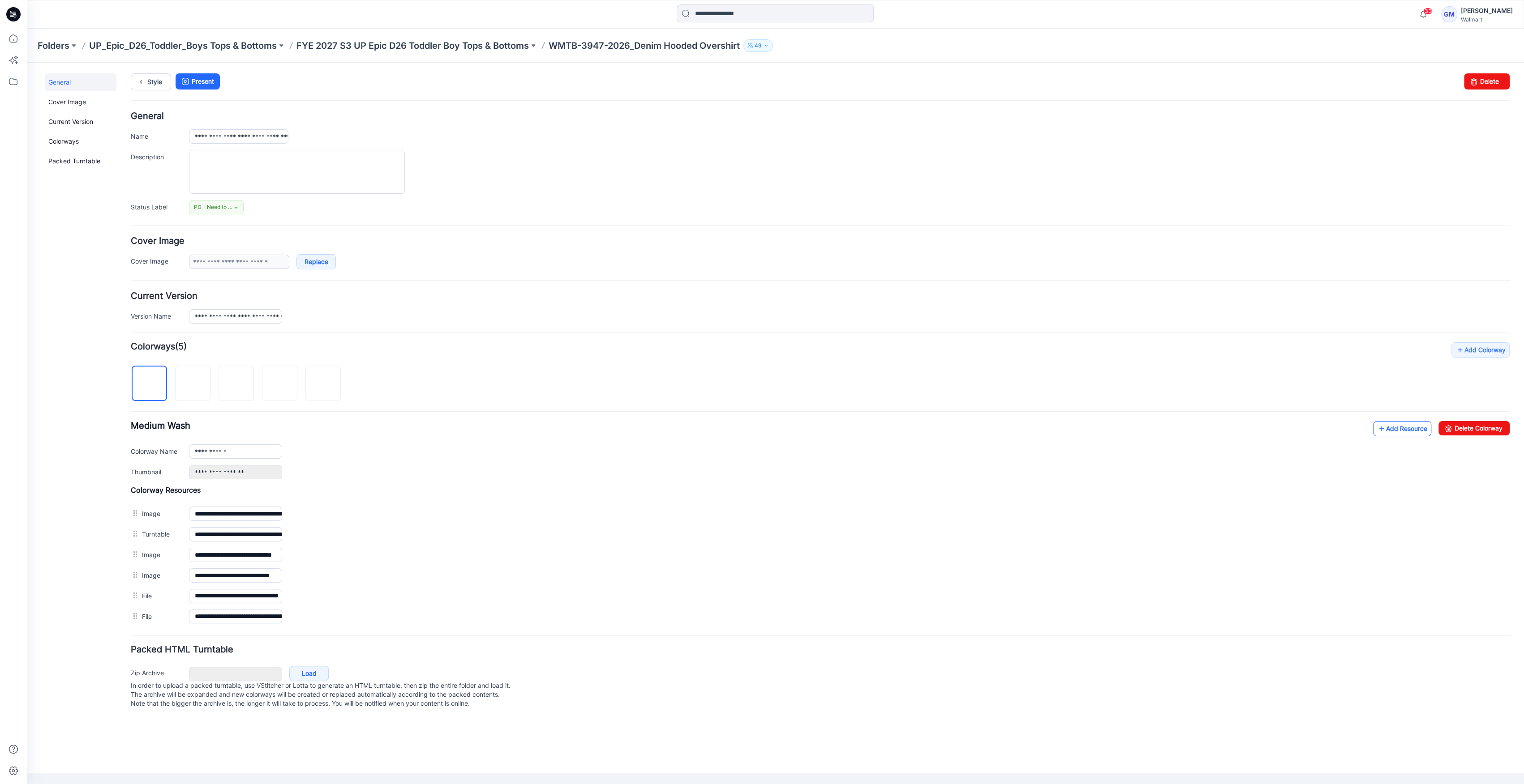
scroll to position [0, 0]
click at [1386, 432] on link "Add Resource" at bounding box center [1402, 429] width 58 height 15
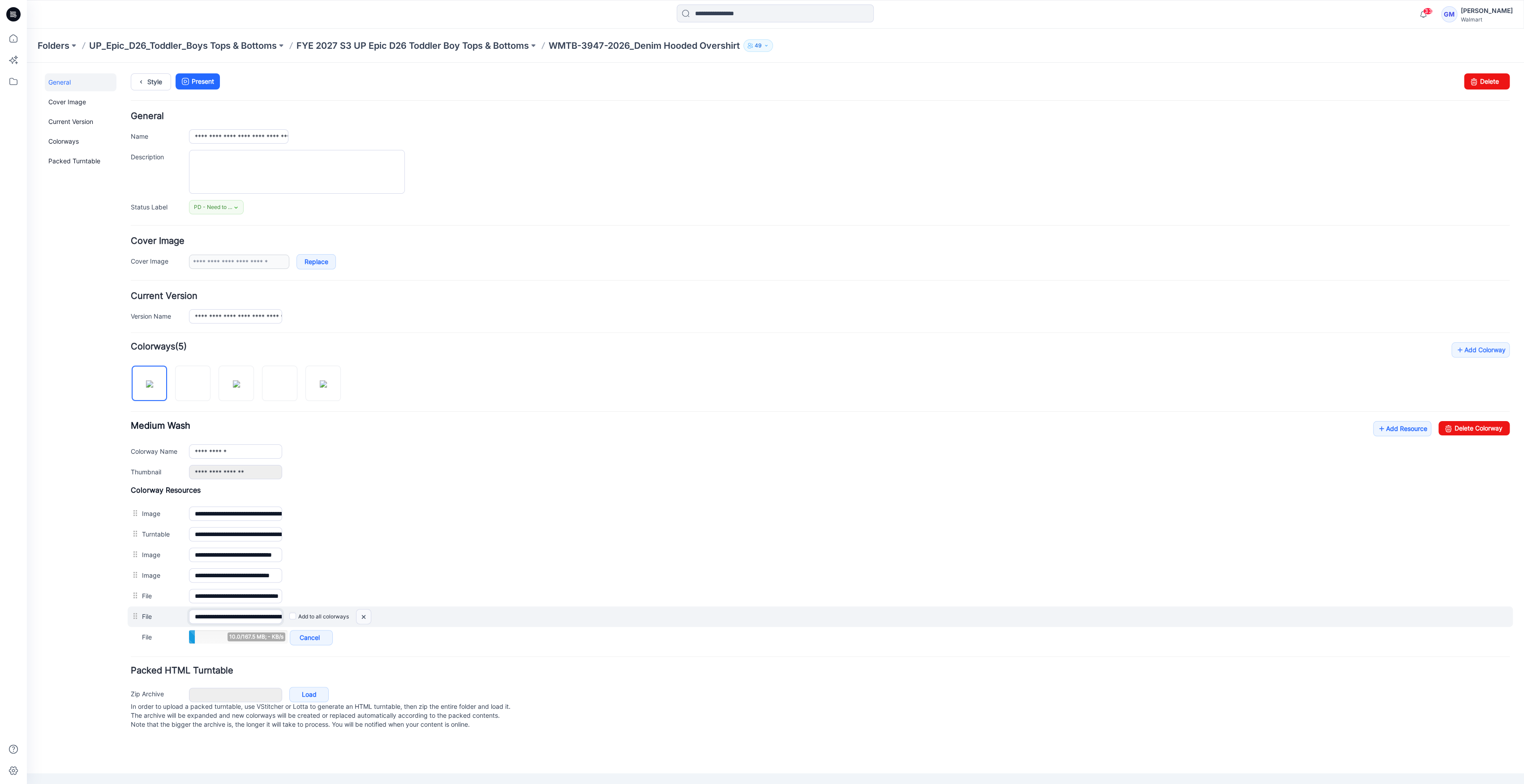
scroll to position [0, 135]
drag, startPoint x: 237, startPoint y: 615, endPoint x: 377, endPoint y: 613, distance: 140.0
click at [377, 613] on div "**********" at bounding box center [820, 617] width 1385 height 21
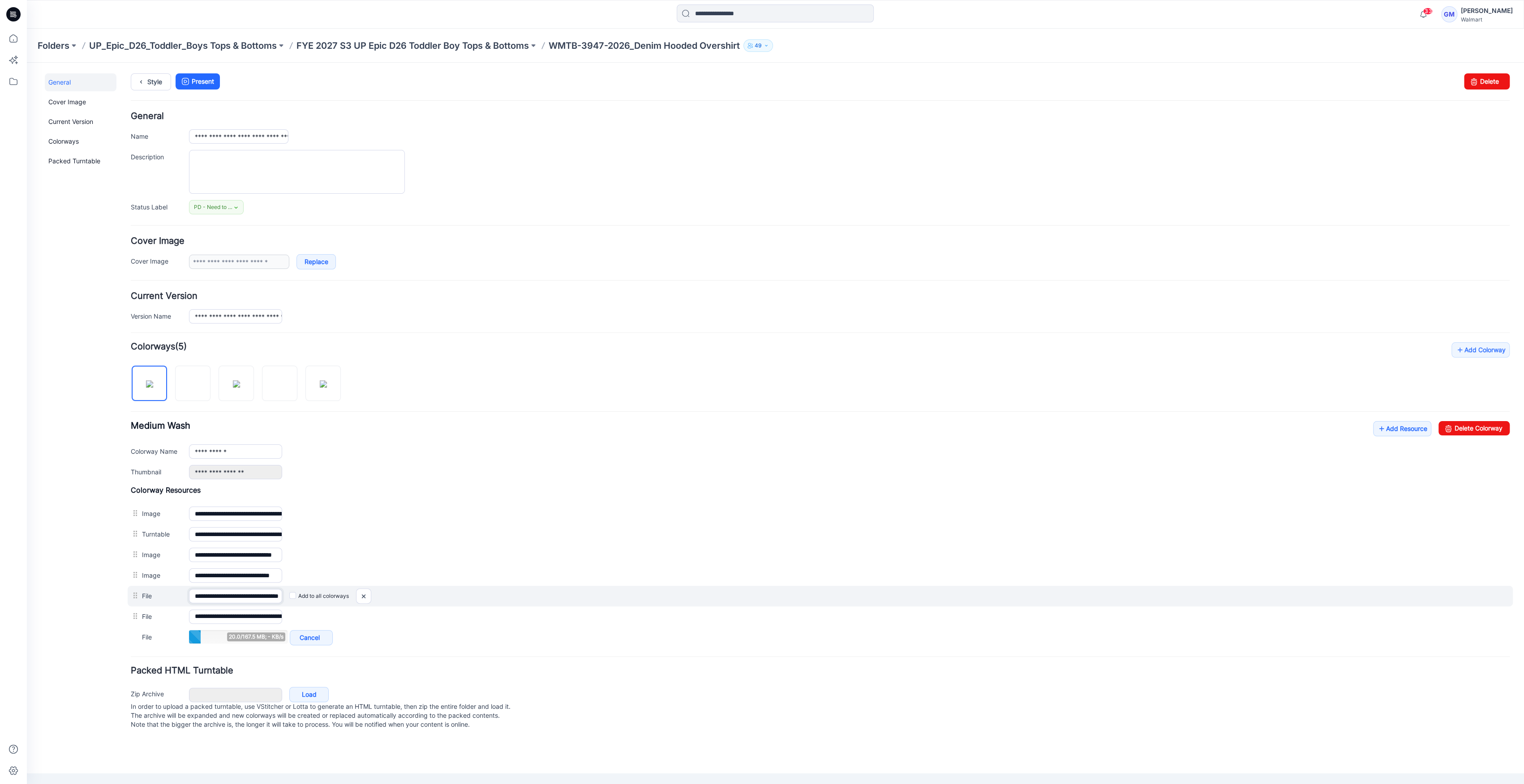
scroll to position [0, 45]
drag, startPoint x: 262, startPoint y: 597, endPoint x: 386, endPoint y: 587, distance: 124.4
click at [386, 587] on div "**********" at bounding box center [820, 596] width 1385 height 21
click at [364, 600] on img at bounding box center [364, 596] width 14 height 15
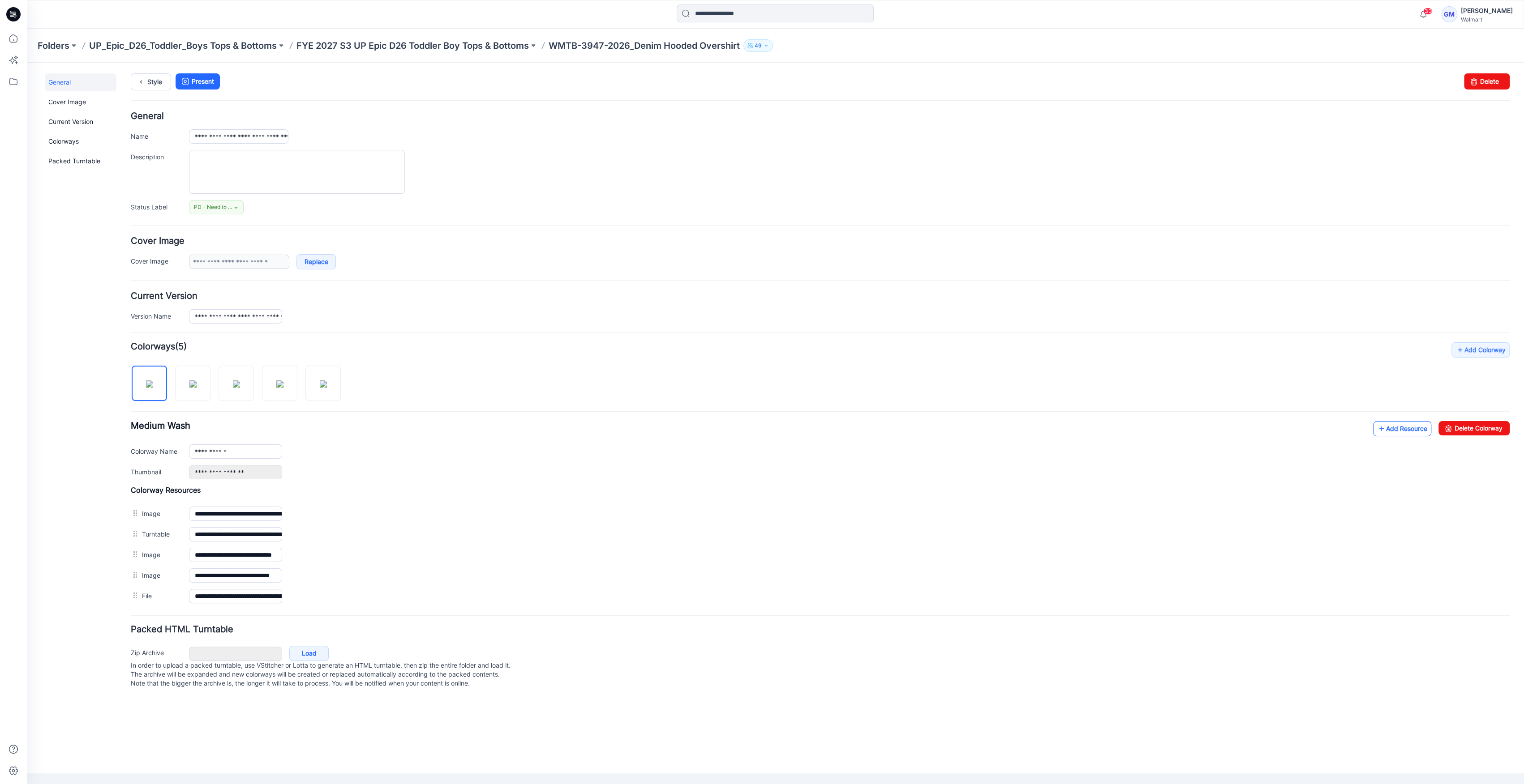
click at [1391, 433] on link "Add Resource" at bounding box center [1402, 429] width 58 height 15
click at [153, 80] on link "Style" at bounding box center [151, 82] width 40 height 17
click at [1422, 429] on link "Add Resource" at bounding box center [1402, 429] width 58 height 15
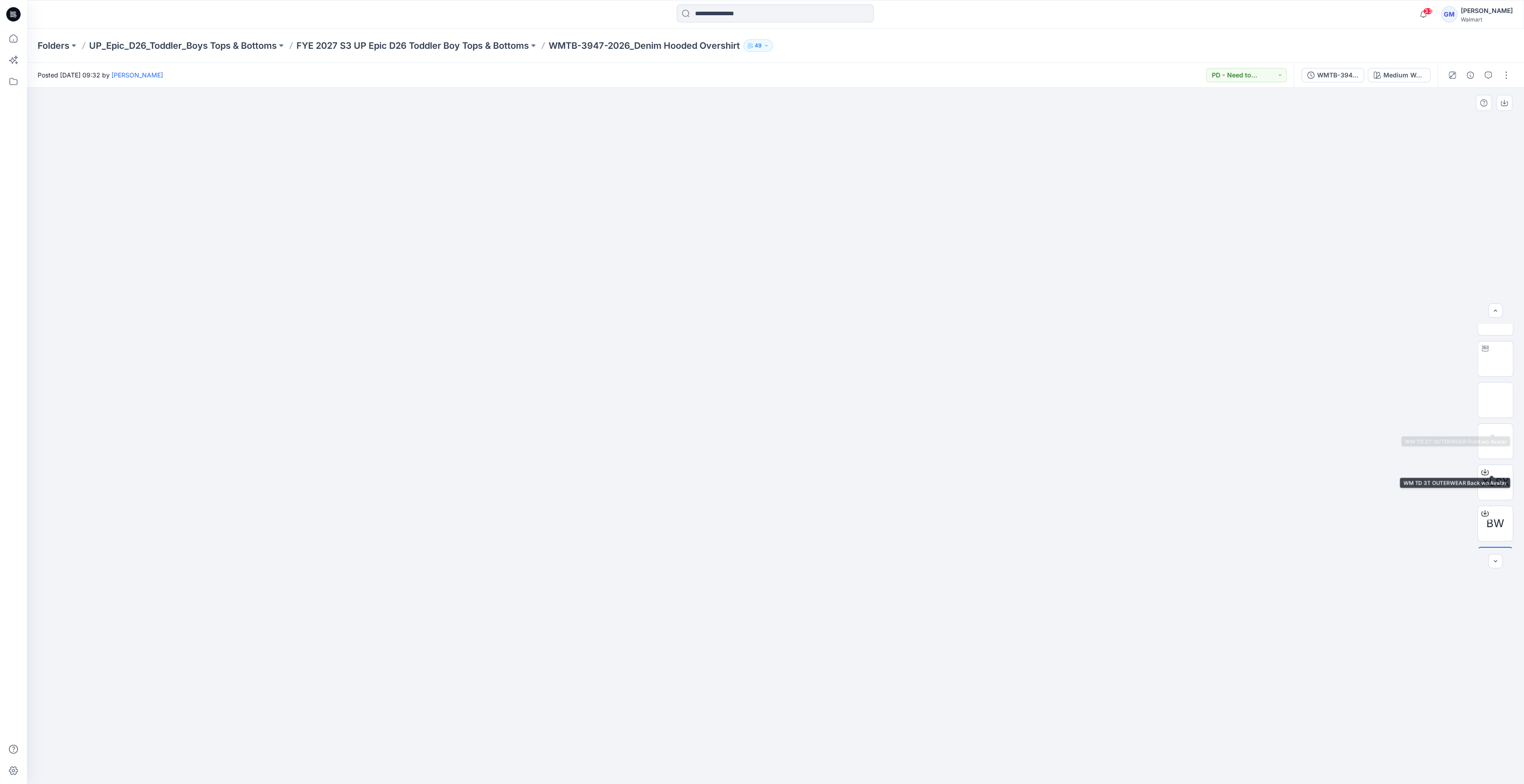
scroll to position [59, 0]
click at [457, 44] on p "FYE 2027 S3 UP Epic D26 Toddler Boy Tops & Bottoms" at bounding box center [412, 46] width 233 height 12
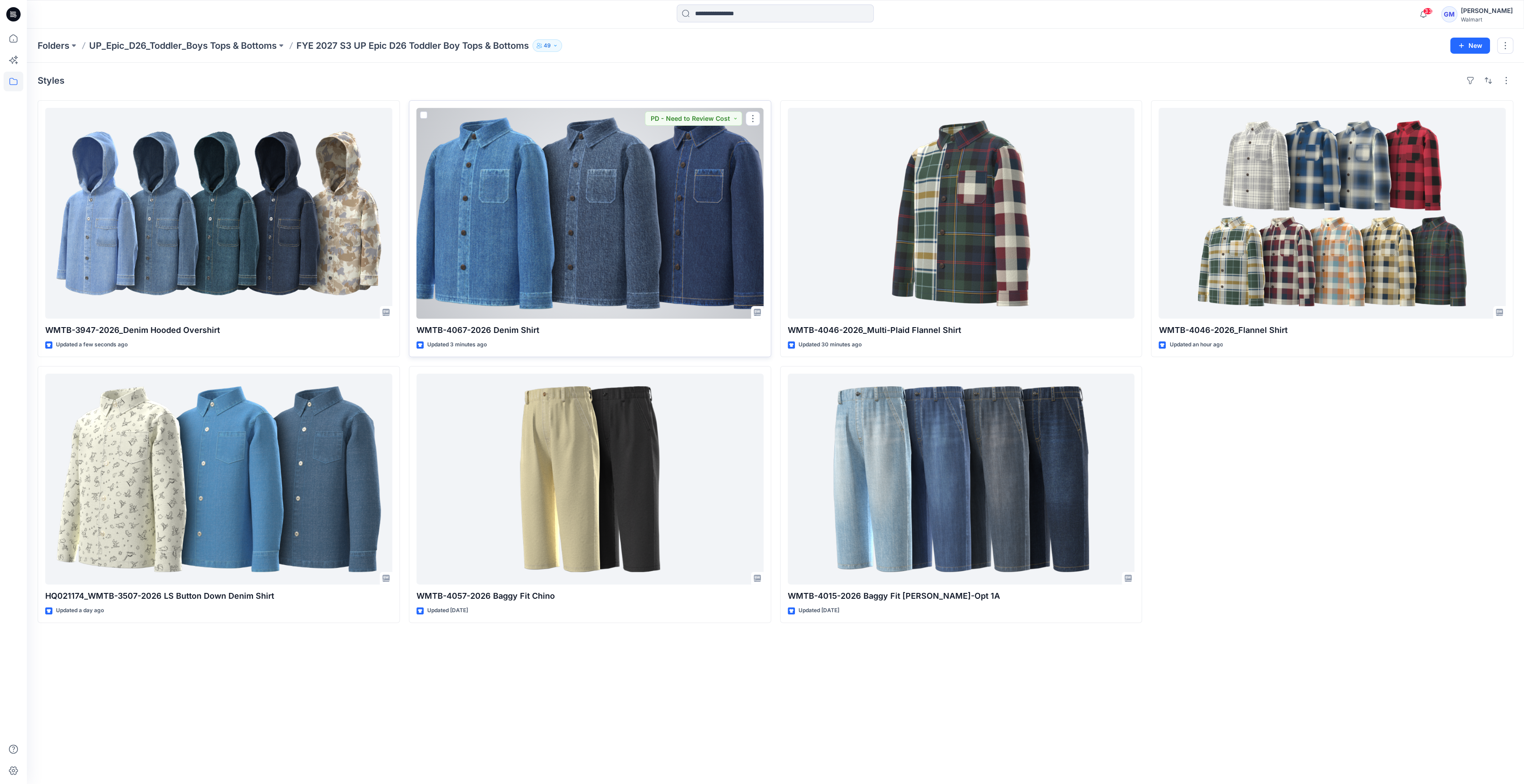
click at [580, 248] on div at bounding box center [590, 213] width 347 height 211
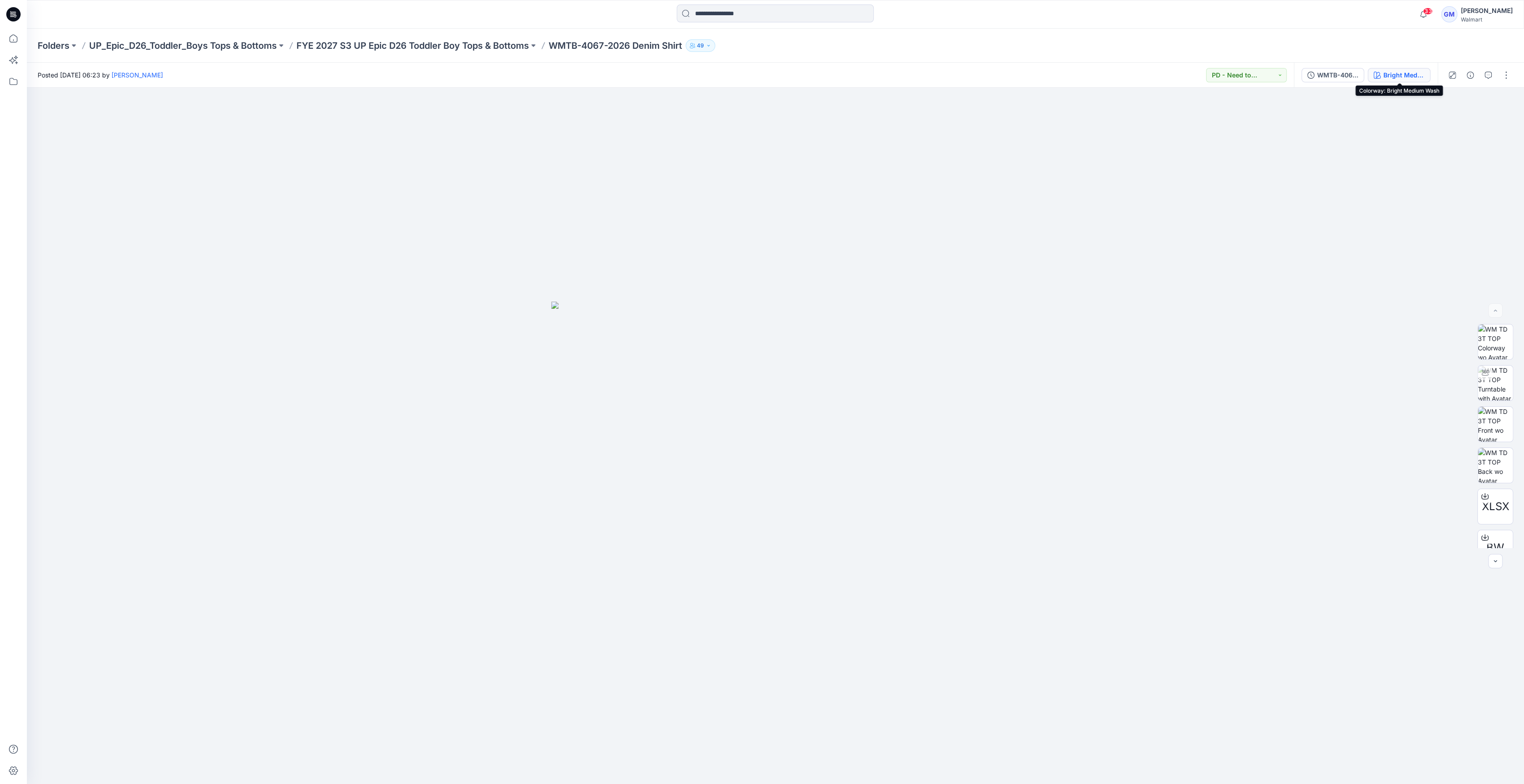
click at [1397, 76] on div "Bright Medium Wash" at bounding box center [1404, 75] width 41 height 10
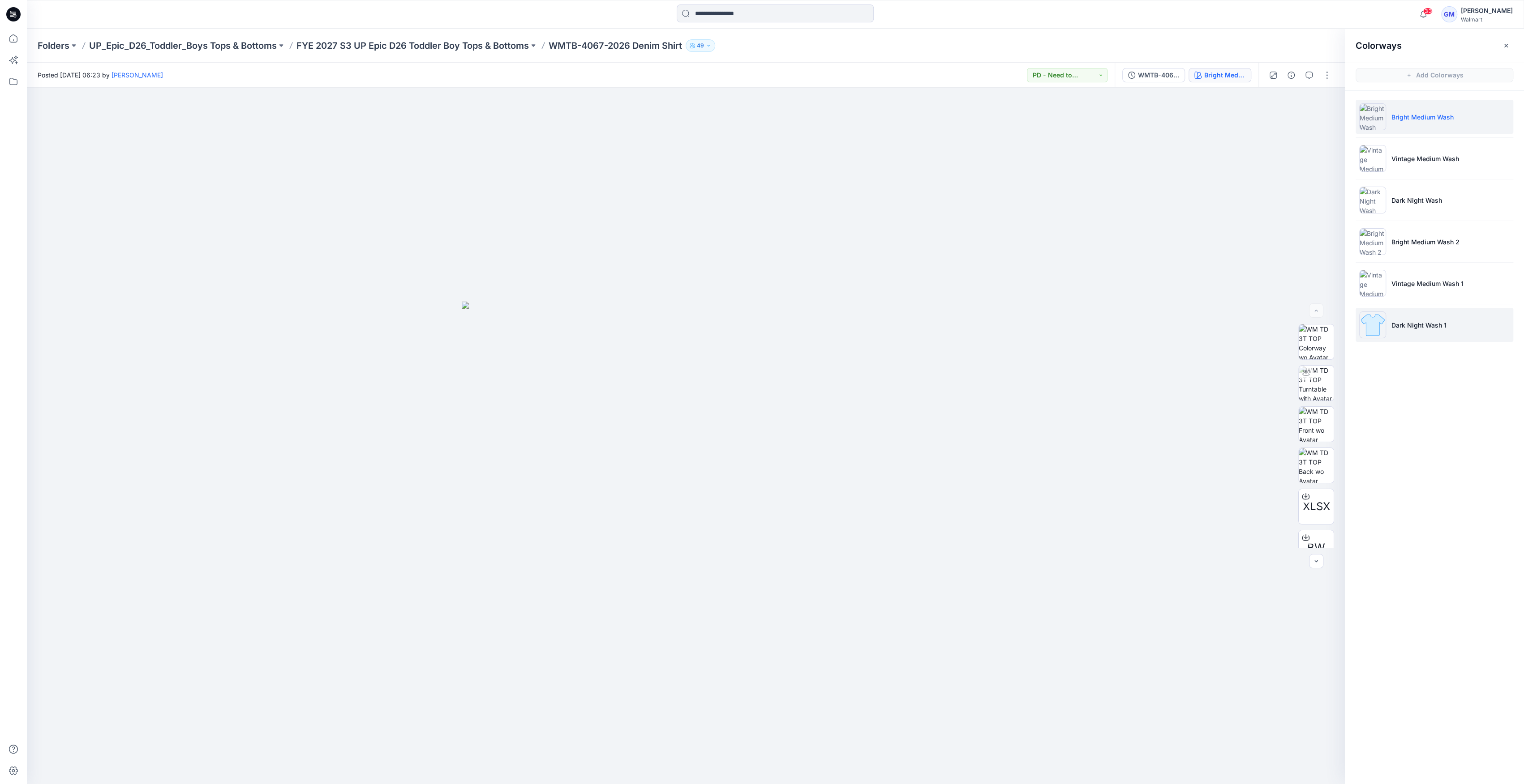
click at [1380, 329] on img at bounding box center [1372, 325] width 27 height 27
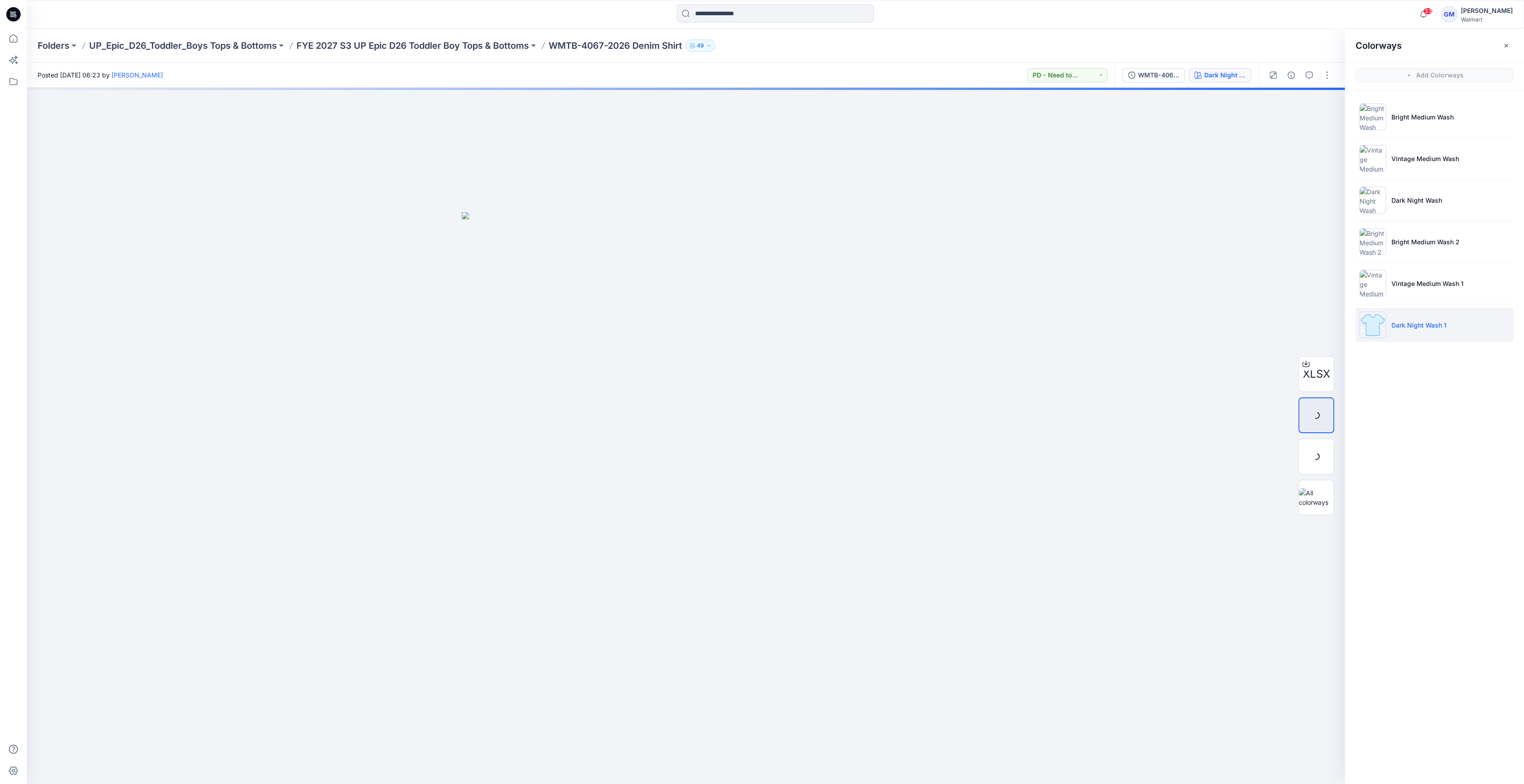
click at [1376, 329] on img at bounding box center [1372, 325] width 27 height 27
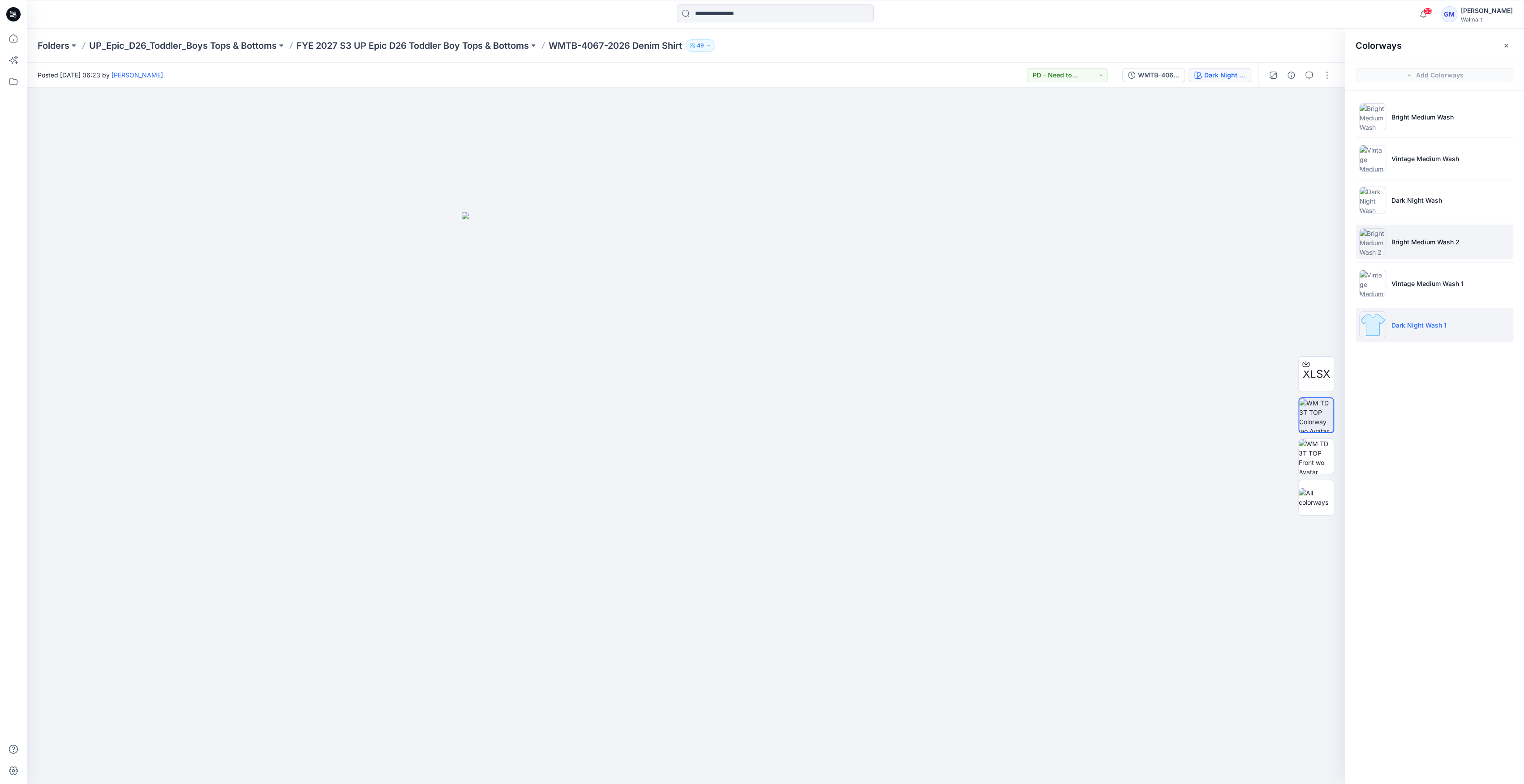
click at [1373, 230] on img at bounding box center [1372, 241] width 27 height 27
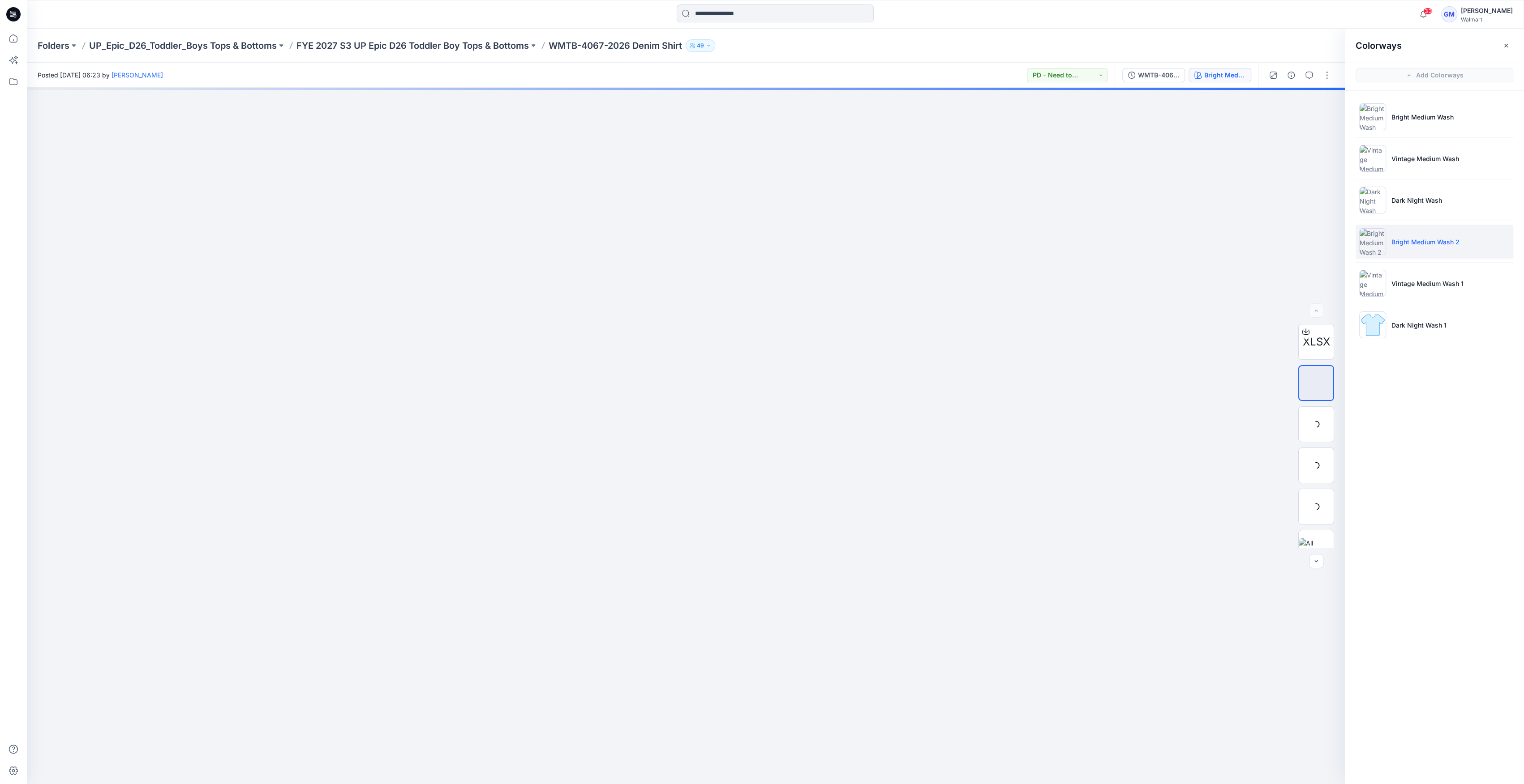
click at [1372, 244] on img at bounding box center [1372, 241] width 27 height 27
click at [1306, 501] on img at bounding box center [1316, 506] width 35 height 35
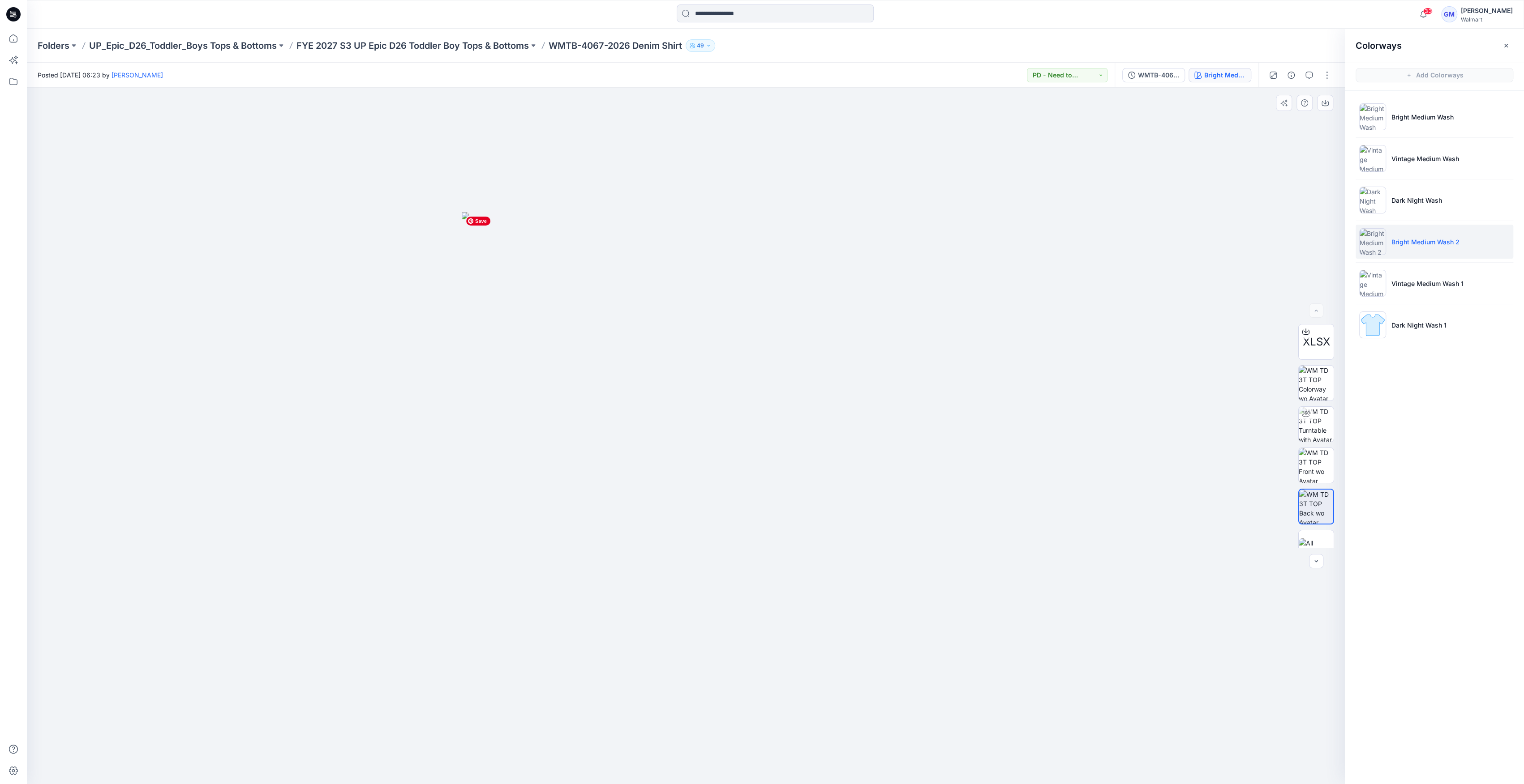
click at [674, 303] on img at bounding box center [685, 498] width 448 height 572
drag, startPoint x: 1323, startPoint y: 418, endPoint x: 1317, endPoint y: 426, distance: 10.0
click at [1323, 418] on img at bounding box center [1316, 424] width 35 height 35
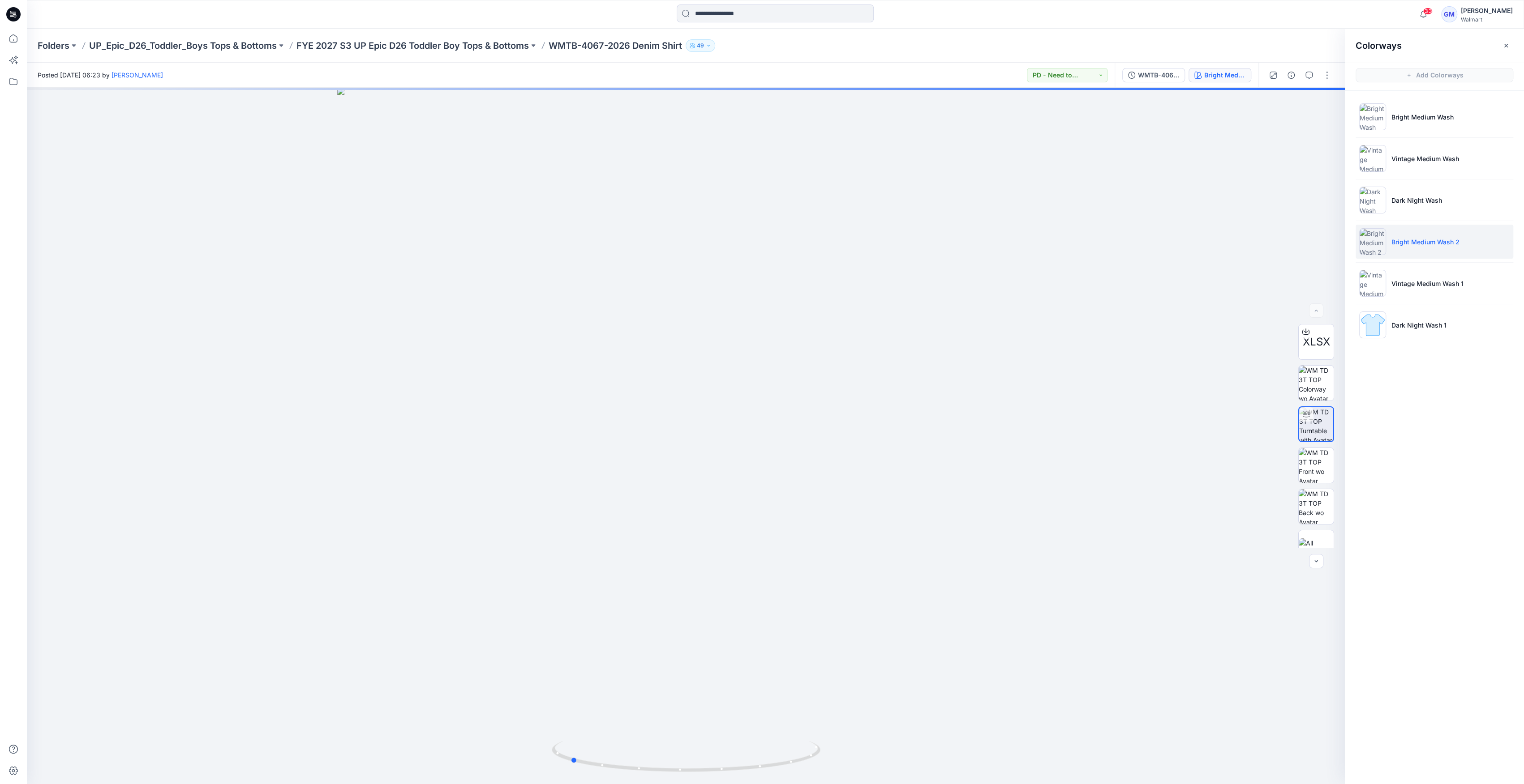
drag, startPoint x: 687, startPoint y: 775, endPoint x: 571, endPoint y: 785, distance: 116.4
click at [571, 783] on html "33 Notifications Your style WMG-4035-2026 Denim Shirt has been updated with WMG…" at bounding box center [762, 392] width 1524 height 784
click at [499, 47] on p "FYE 2027 S3 UP Epic D26 Toddler Boy Tops & Bottoms" at bounding box center [412, 46] width 233 height 12
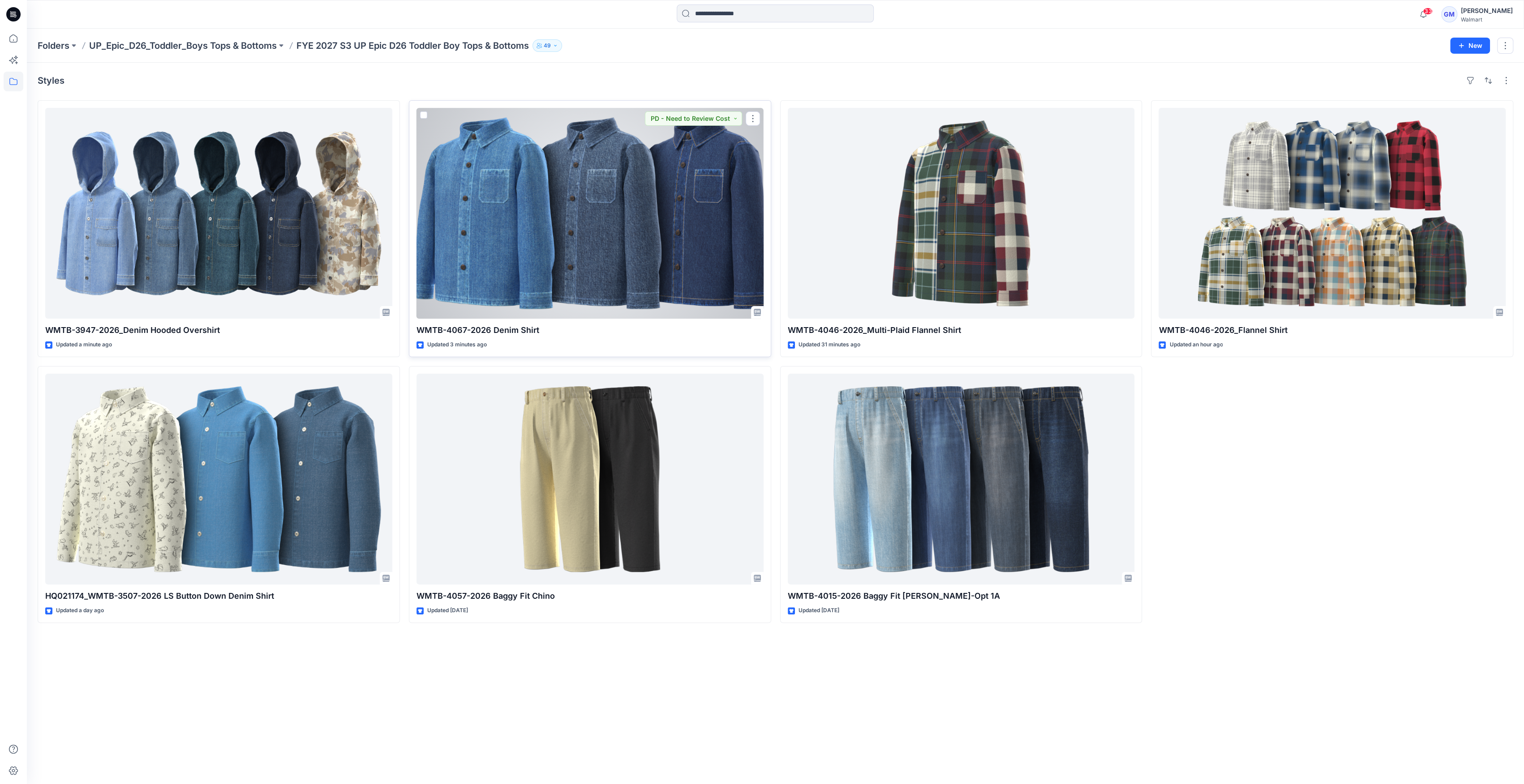
click at [607, 187] on div at bounding box center [590, 213] width 347 height 211
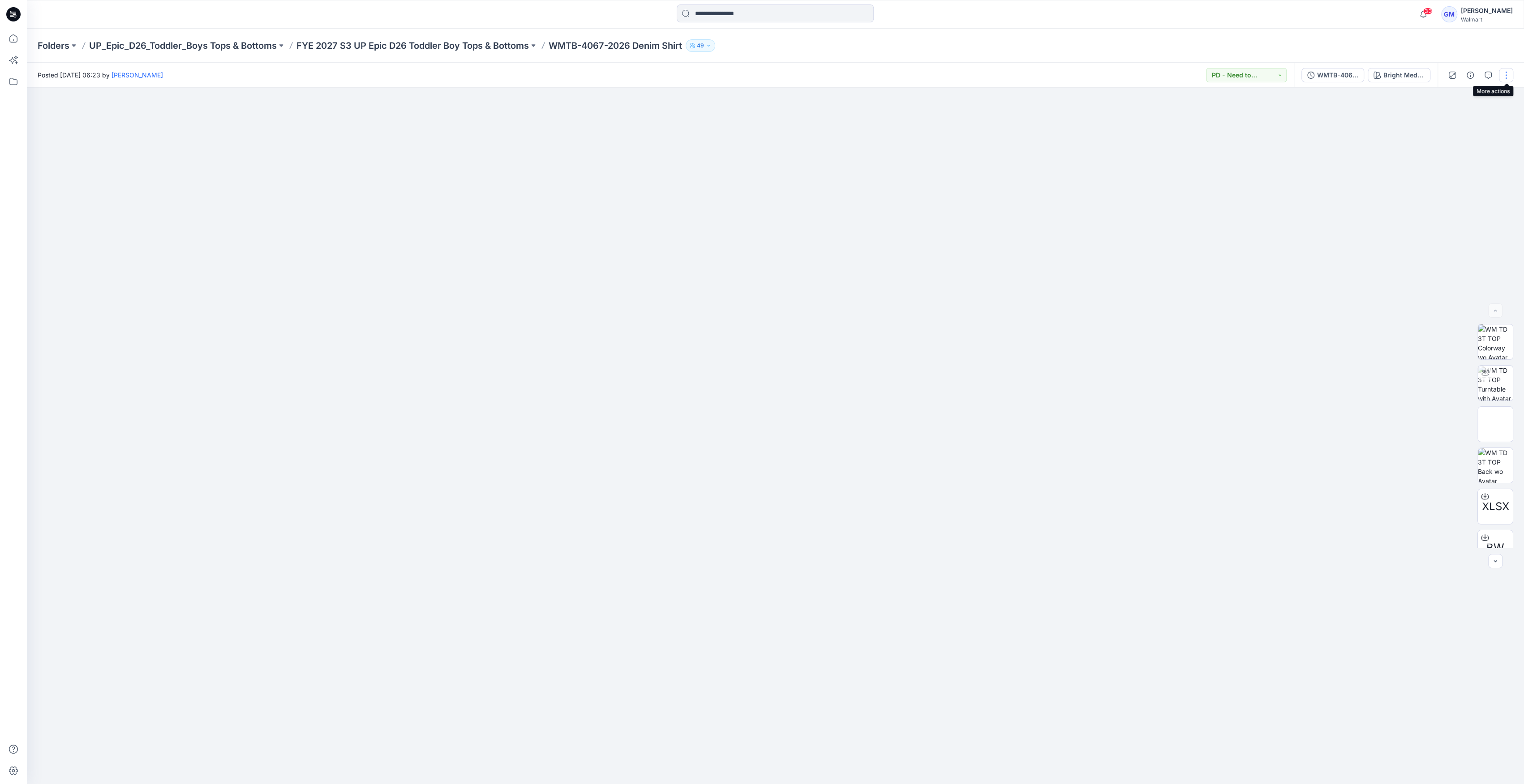
click at [1509, 73] on button "button" at bounding box center [1506, 75] width 14 height 14
click at [1451, 125] on button "Edit" at bounding box center [1468, 121] width 82 height 17
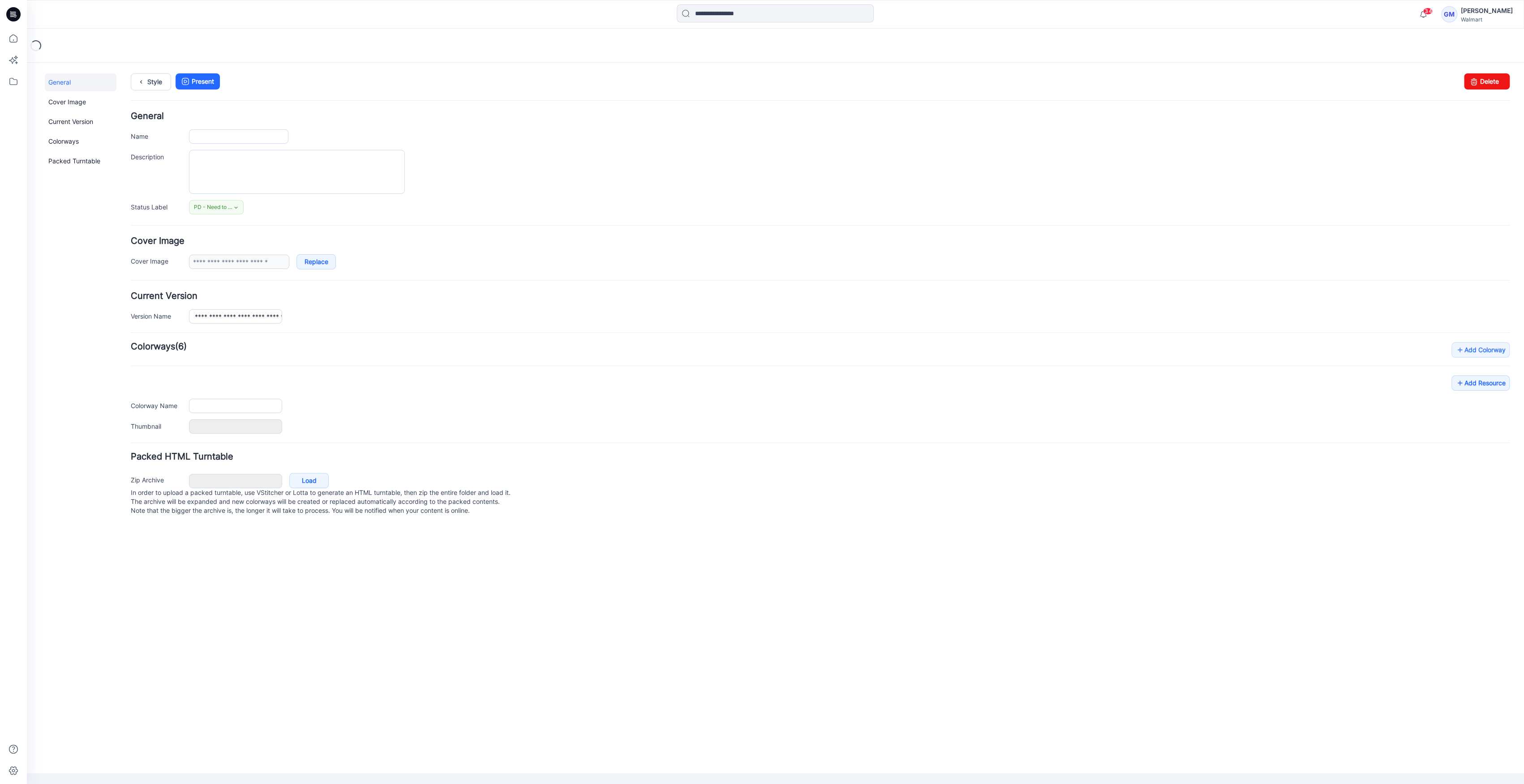
type input "**********"
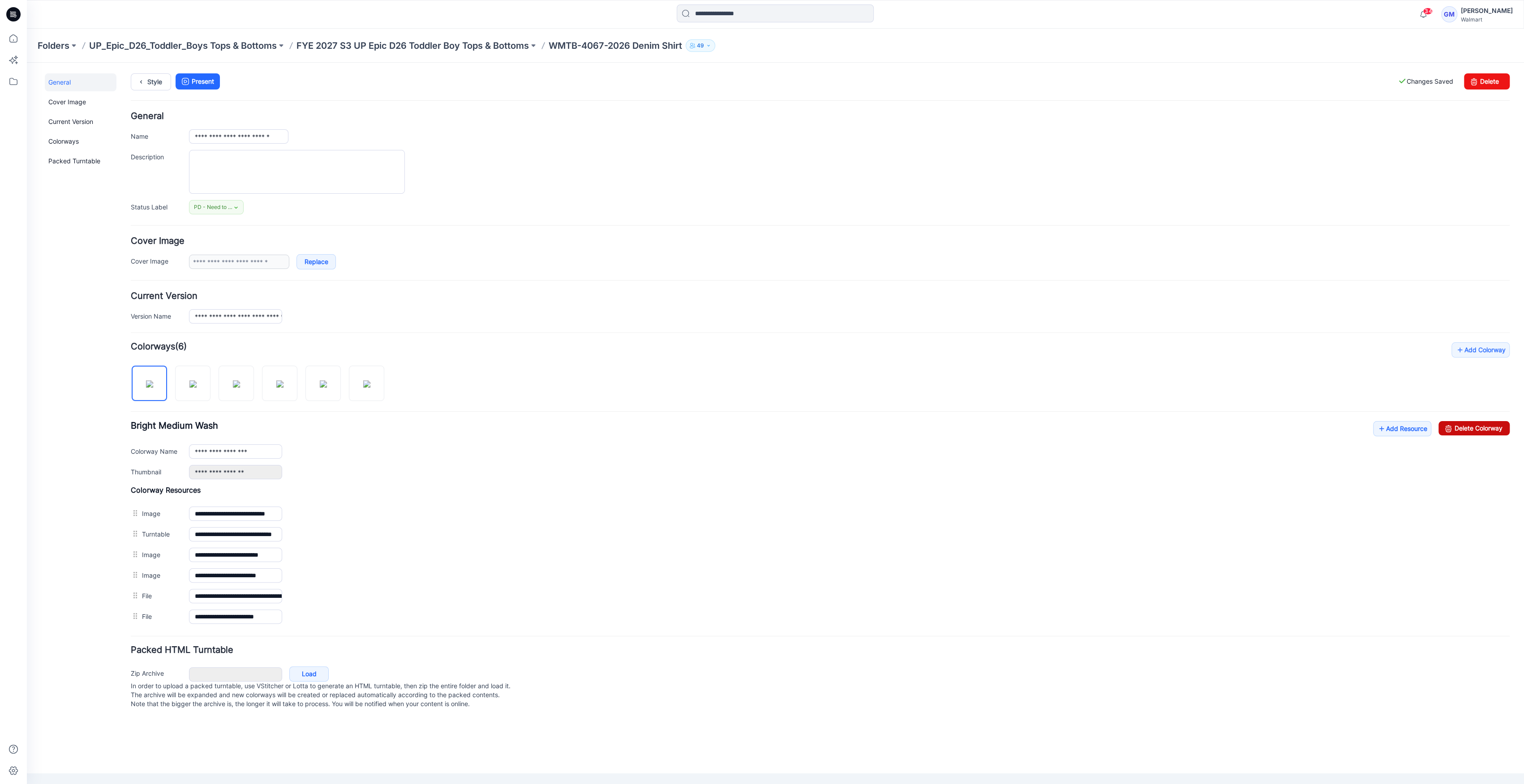
click at [1480, 430] on link "Delete Colorway" at bounding box center [1474, 428] width 71 height 14
drag, startPoint x: 1470, startPoint y: 426, endPoint x: 840, endPoint y: 113, distance: 703.5
click at [1470, 426] on link "Delete Colorway" at bounding box center [1474, 428] width 71 height 14
click at [1473, 421] on link "Delete Colorway" at bounding box center [1474, 428] width 71 height 14
click at [270, 455] on input "**********" at bounding box center [235, 452] width 93 height 14
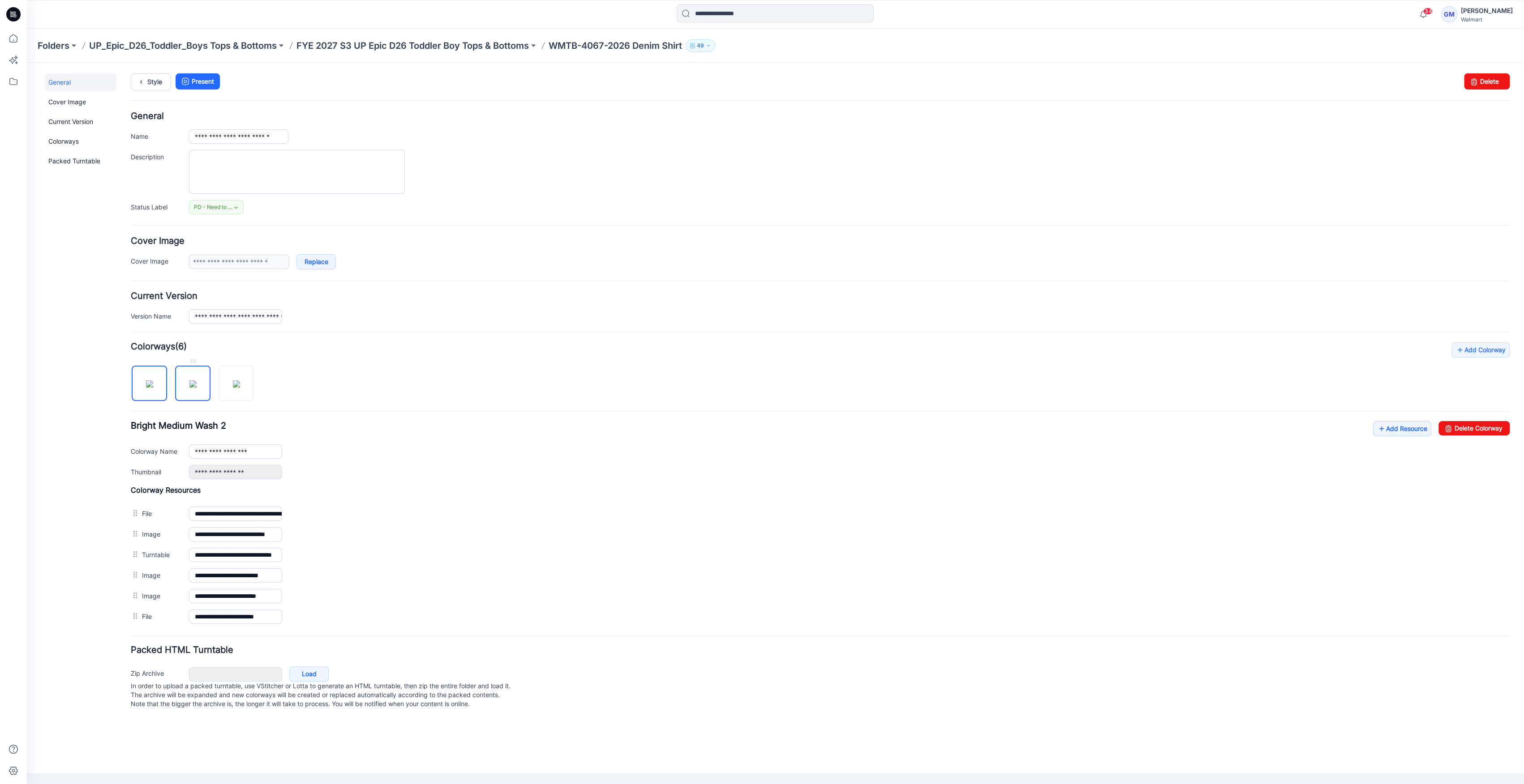
click at [195, 387] on img at bounding box center [193, 384] width 7 height 7
click at [270, 451] on input "**********" at bounding box center [235, 452] width 93 height 14
click at [234, 380] on img at bounding box center [237, 384] width 7 height 7
click at [256, 460] on div "**********" at bounding box center [820, 450] width 1379 height 58
click at [261, 452] on input "**********" at bounding box center [235, 452] width 93 height 14
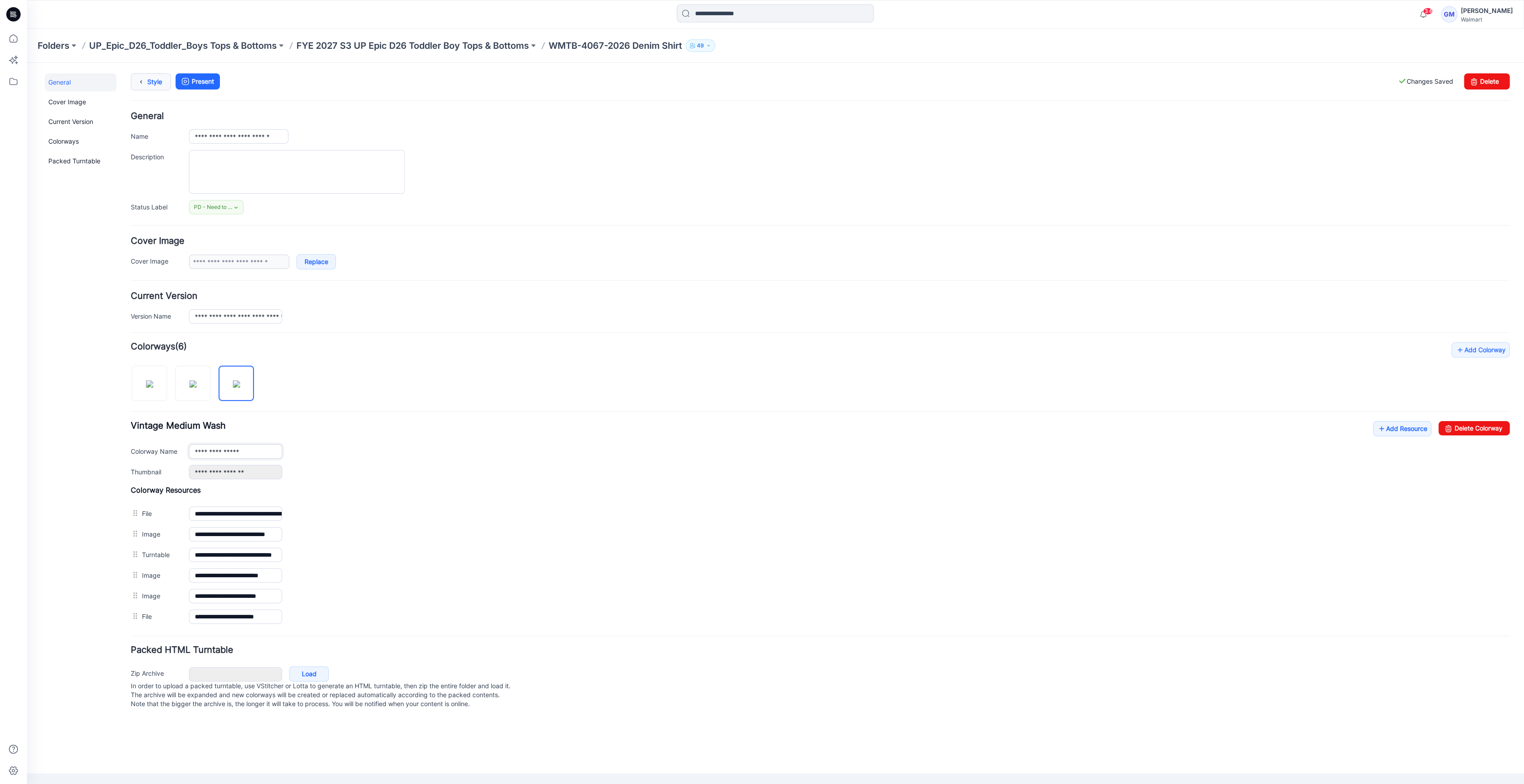
type input "**********"
click at [150, 82] on link "Style" at bounding box center [151, 82] width 40 height 17
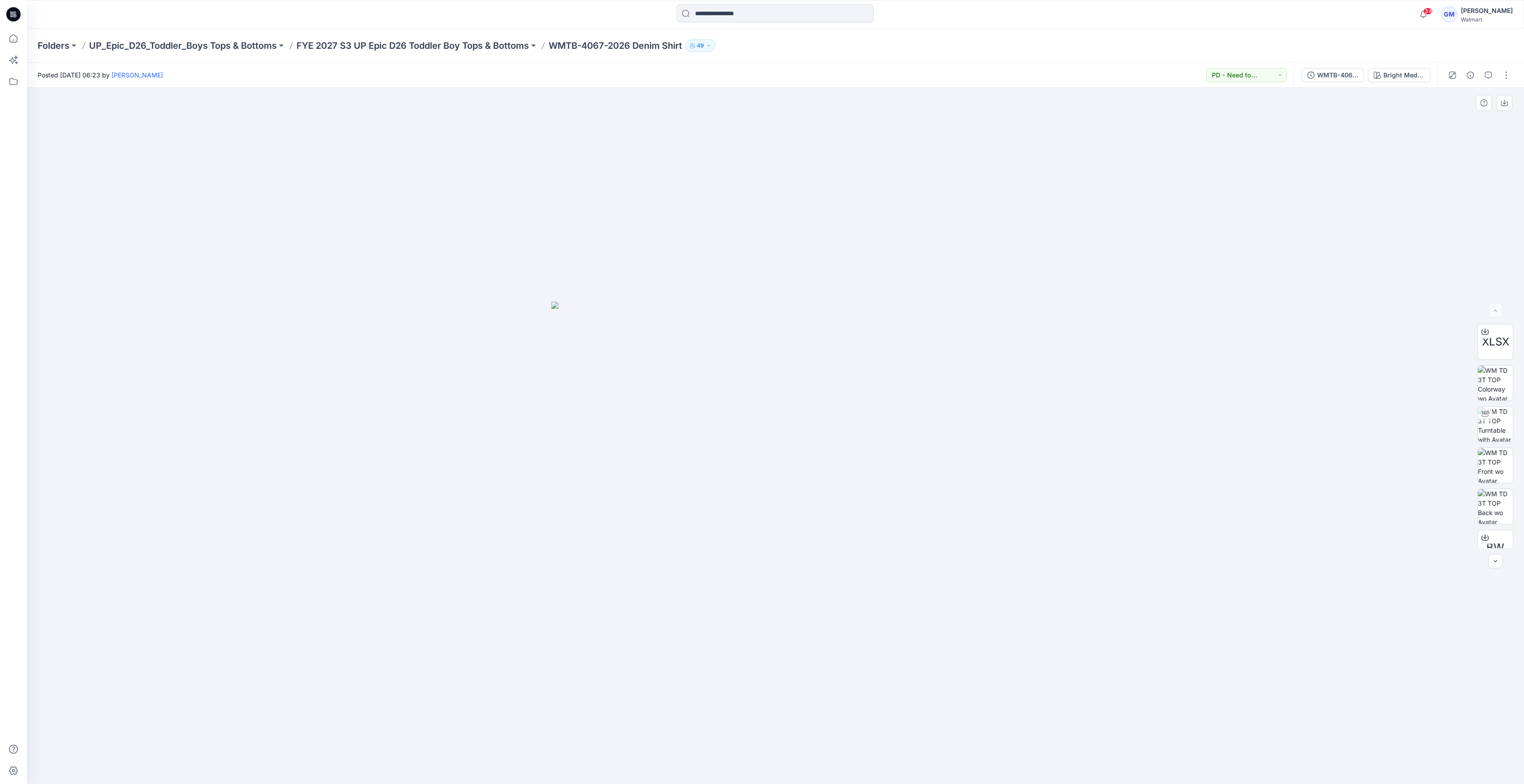
click at [719, 259] on div at bounding box center [775, 436] width 1497 height 696
click at [1504, 76] on button "button" at bounding box center [1506, 75] width 14 height 14
click at [1439, 118] on icon "button" at bounding box center [1436, 121] width 7 height 7
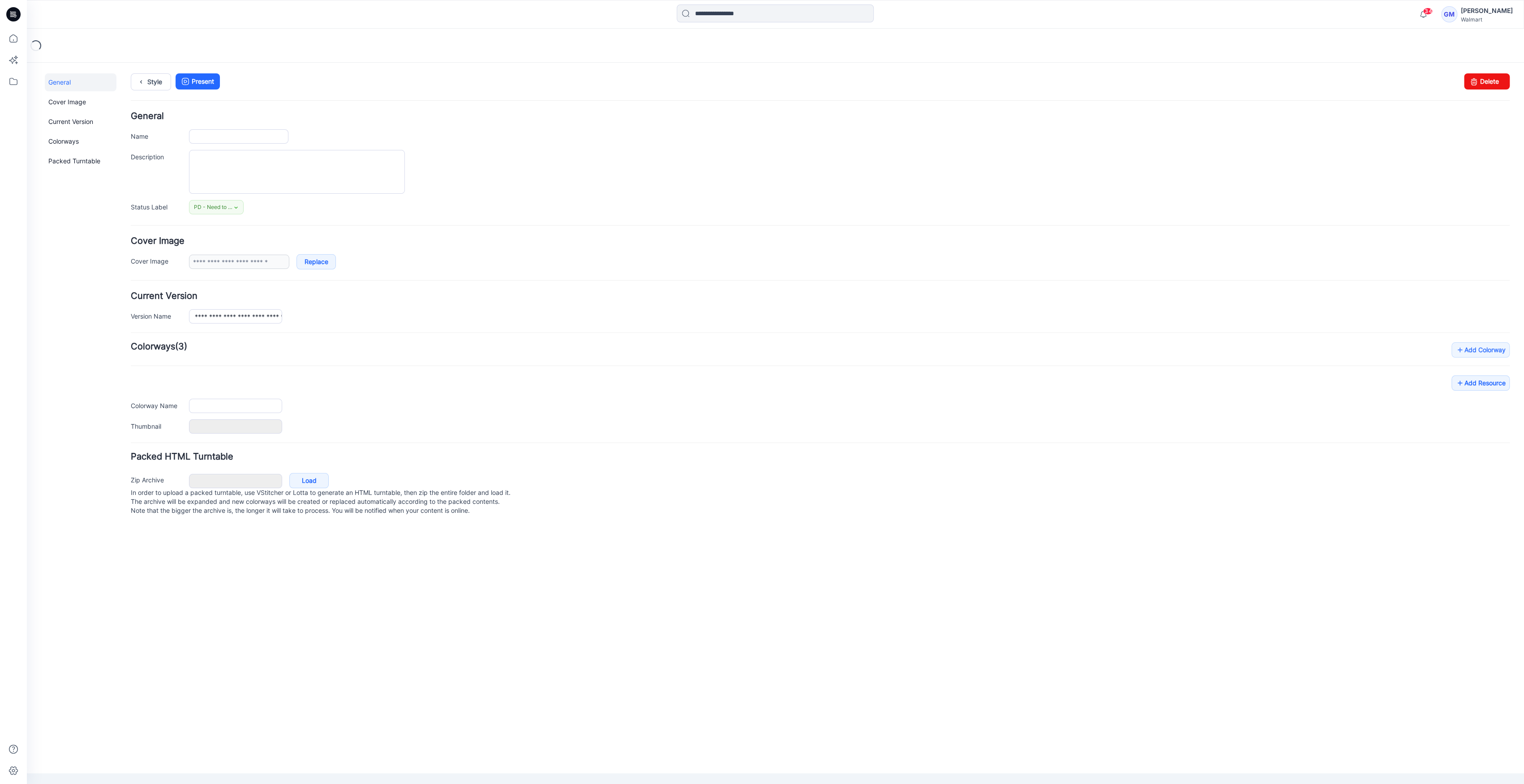
type input "**********"
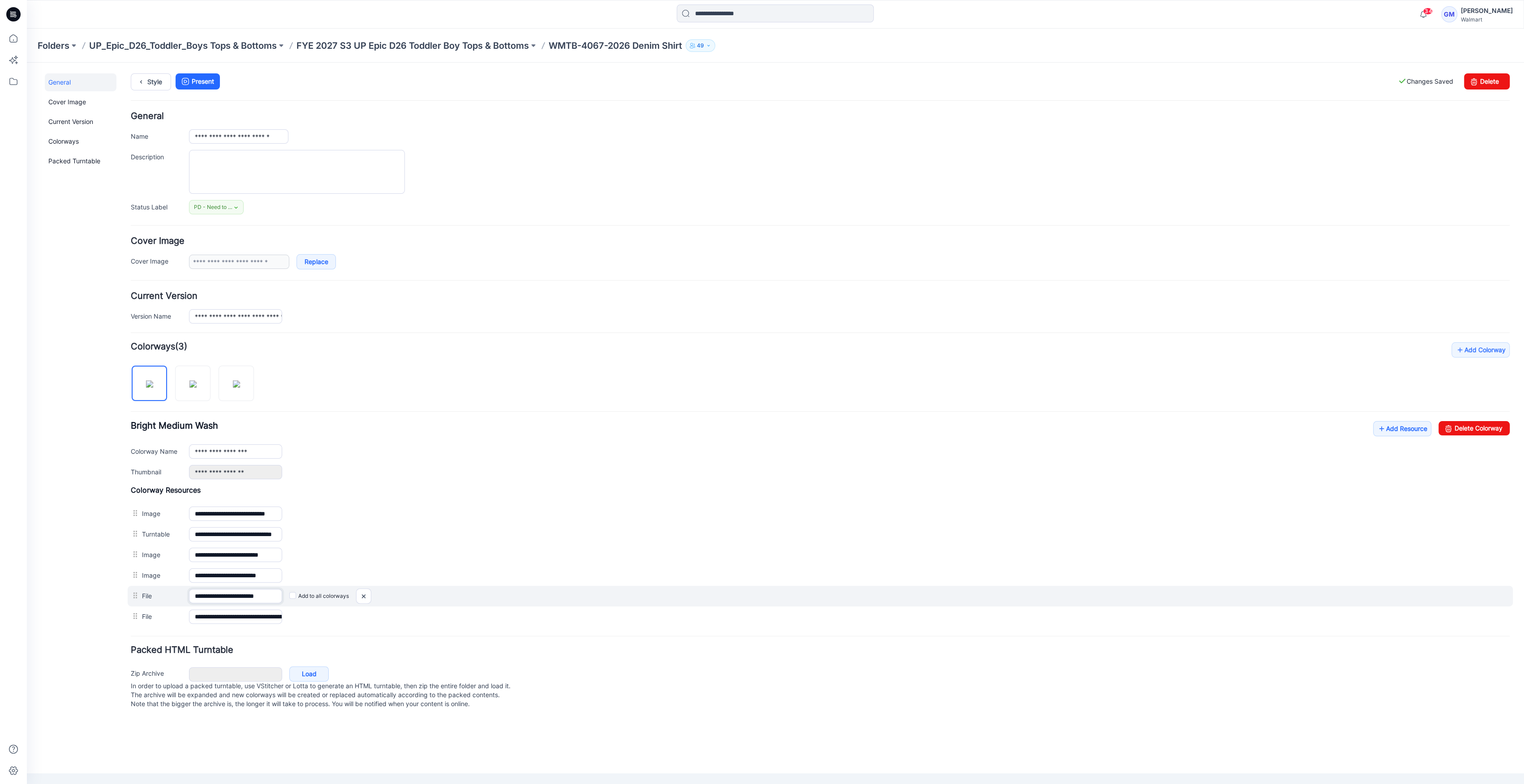
scroll to position [0, 5]
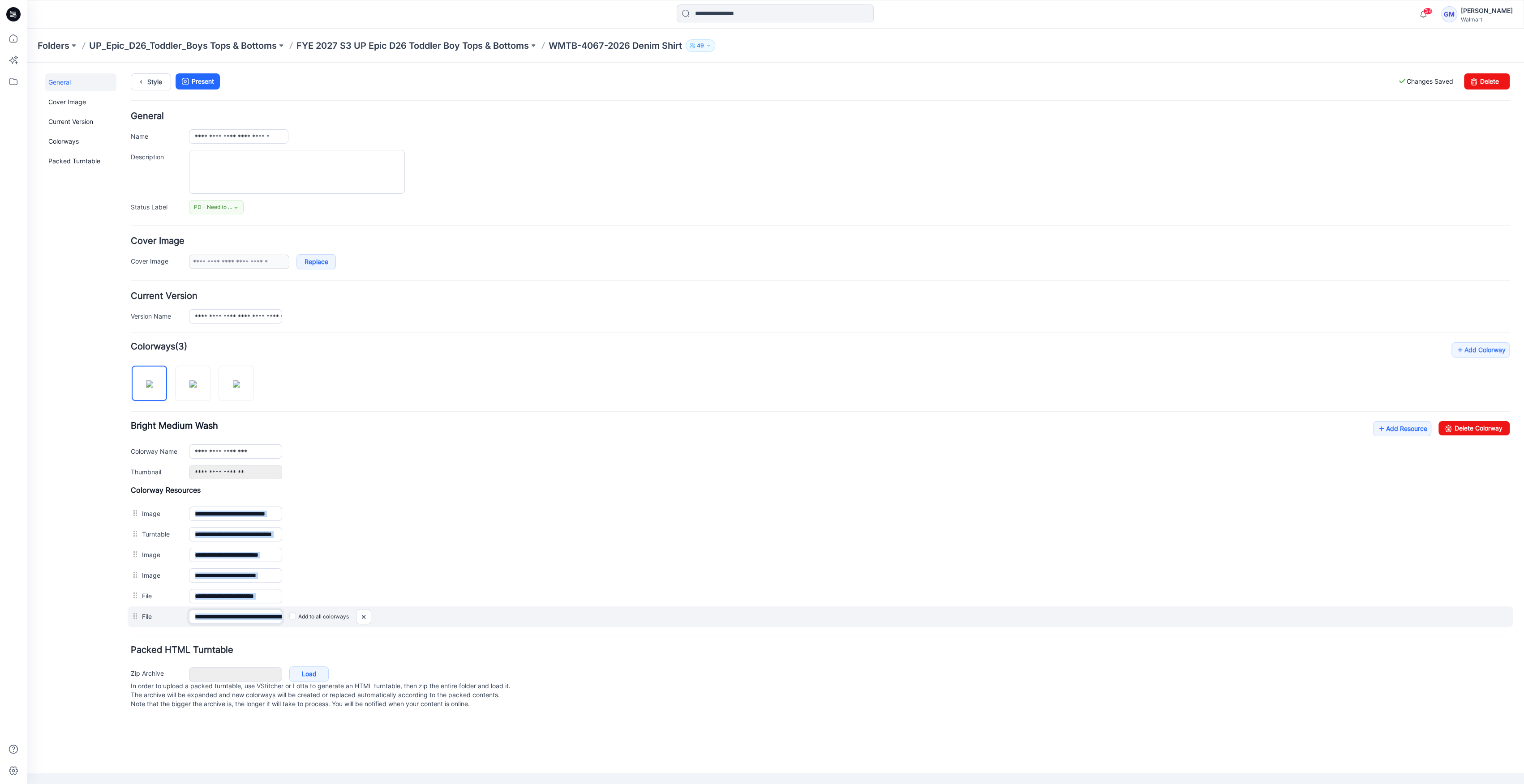
click at [238, 615] on input "**********" at bounding box center [235, 617] width 93 height 14
drag, startPoint x: 230, startPoint y: 616, endPoint x: 347, endPoint y: 618, distance: 117.0
click at [418, 623] on div "**********" at bounding box center [820, 617] width 1385 height 21
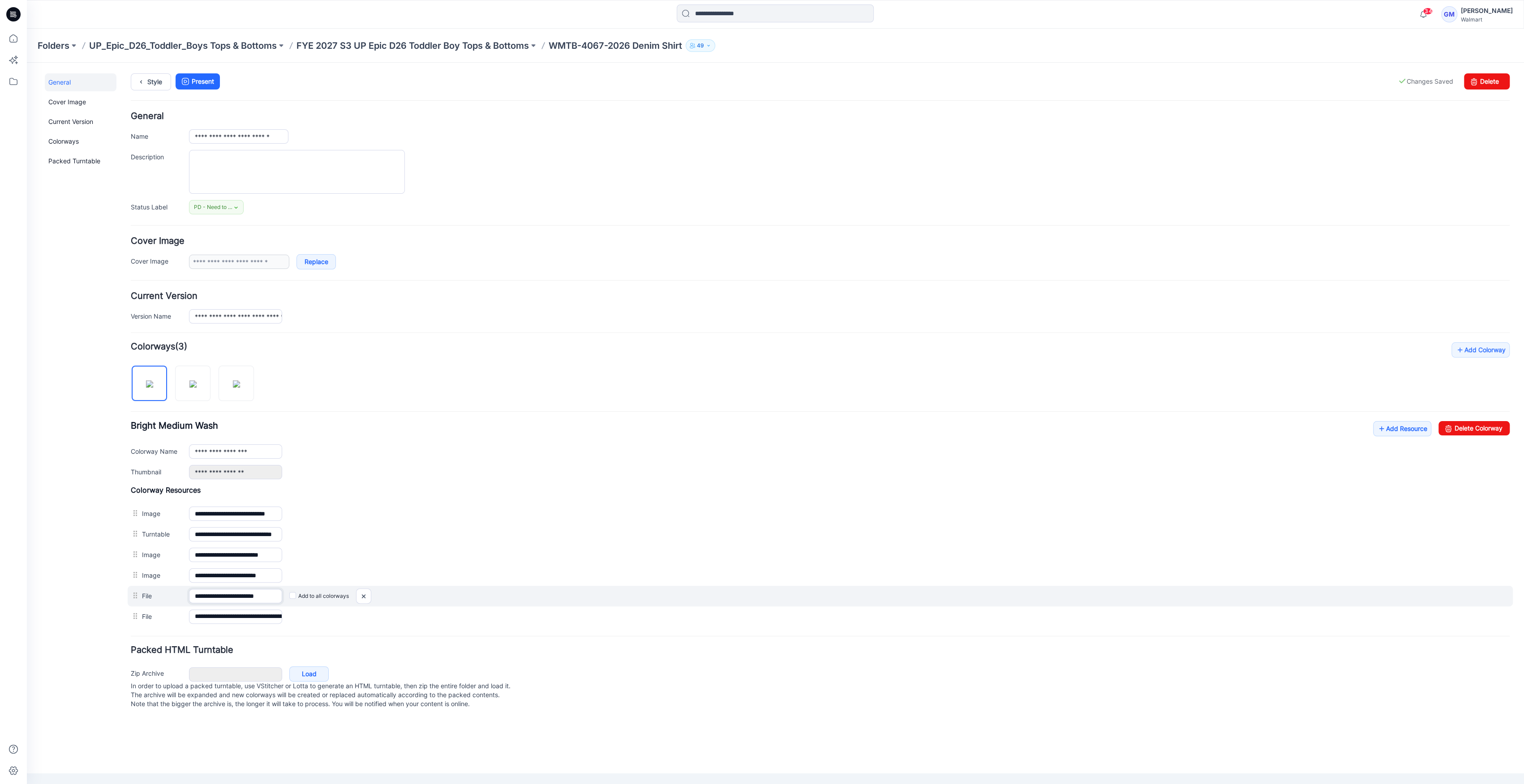
scroll to position [0, 5]
drag, startPoint x: 246, startPoint y: 597, endPoint x: 395, endPoint y: 597, distance: 149.0
click at [395, 597] on div "**********" at bounding box center [820, 596] width 1385 height 21
click at [366, 595] on img at bounding box center [364, 596] width 14 height 15
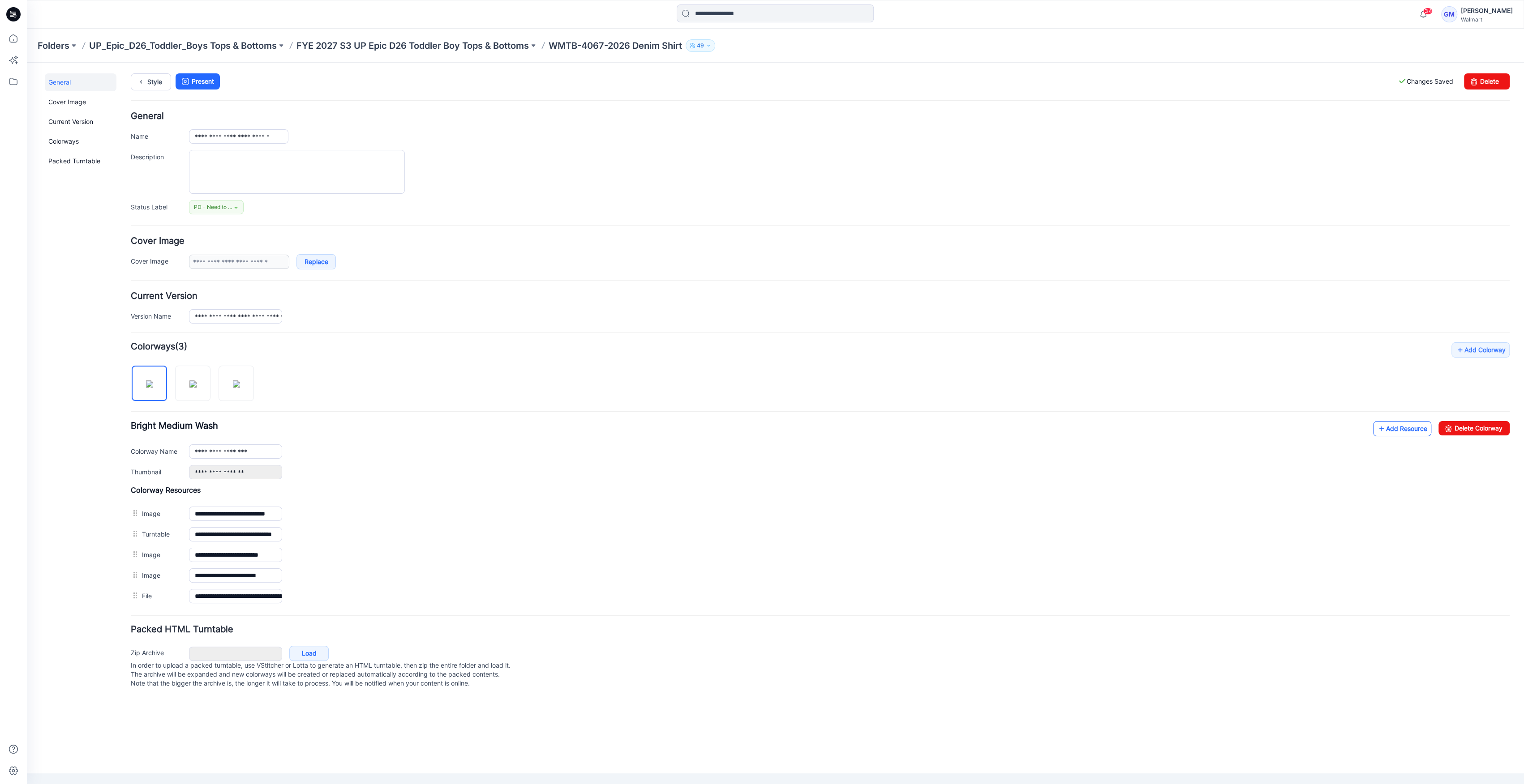
click at [1399, 429] on link "Add Resource" at bounding box center [1402, 429] width 58 height 15
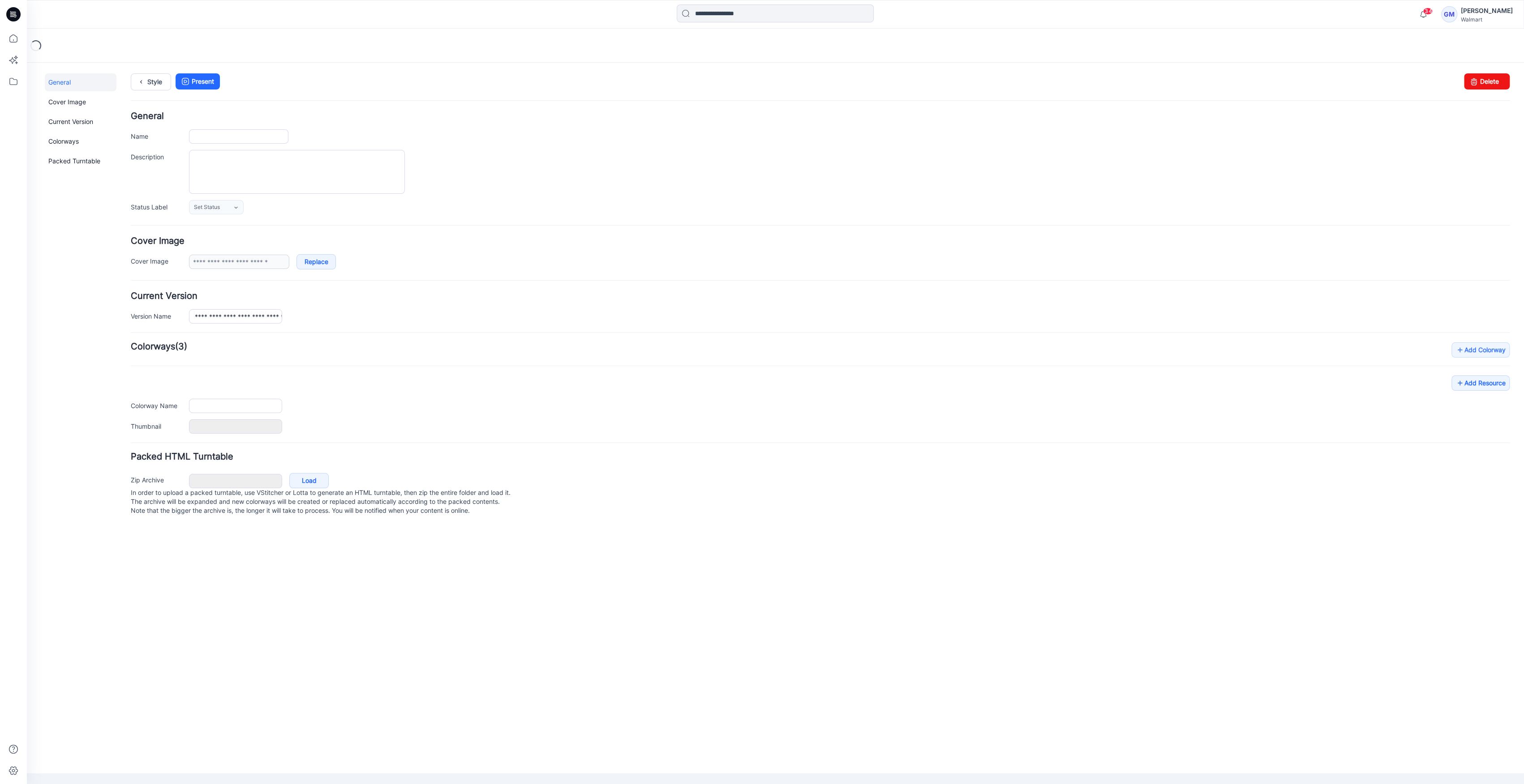
type input "**********"
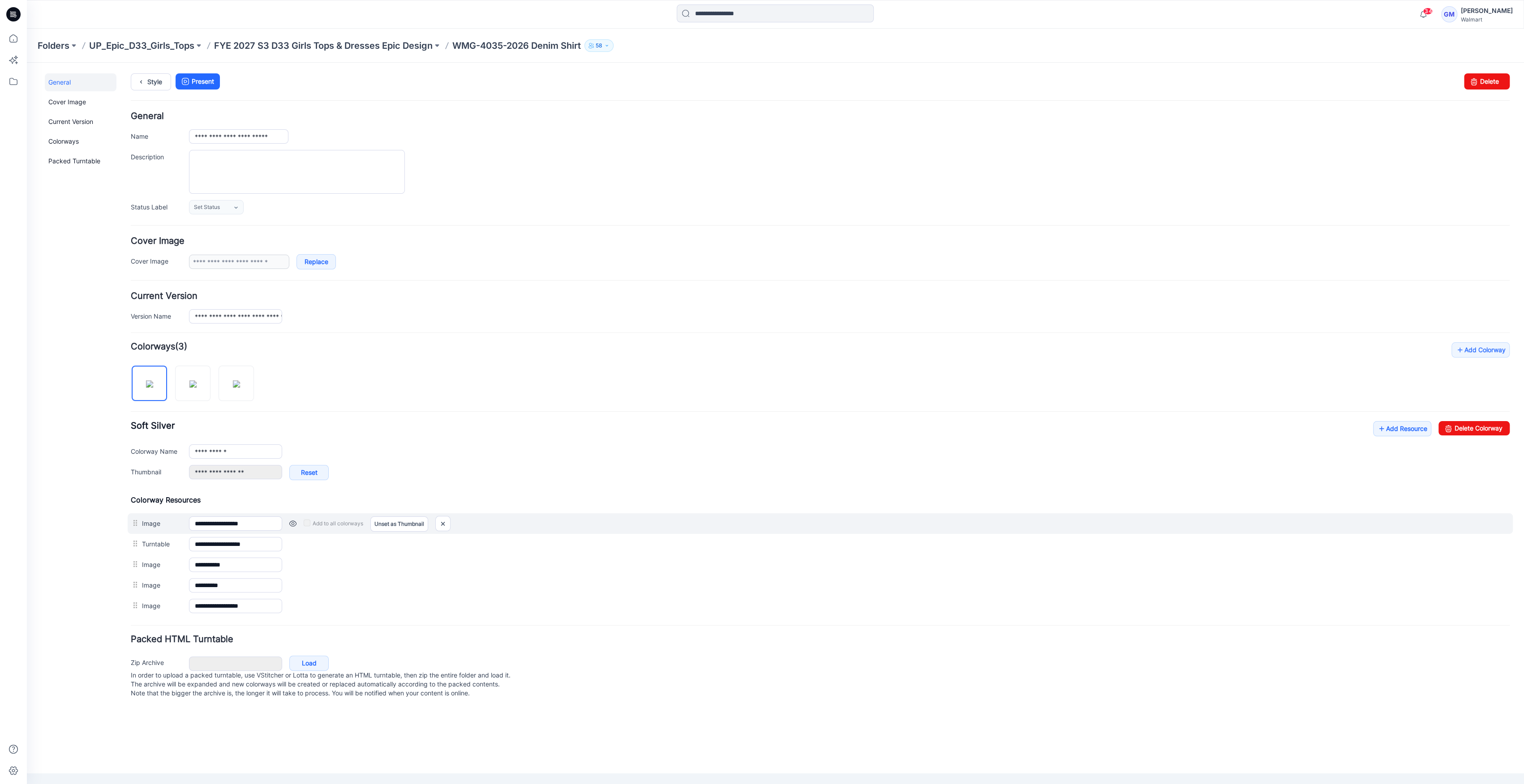
click at [290, 526] on link at bounding box center [293, 524] width 7 height 7
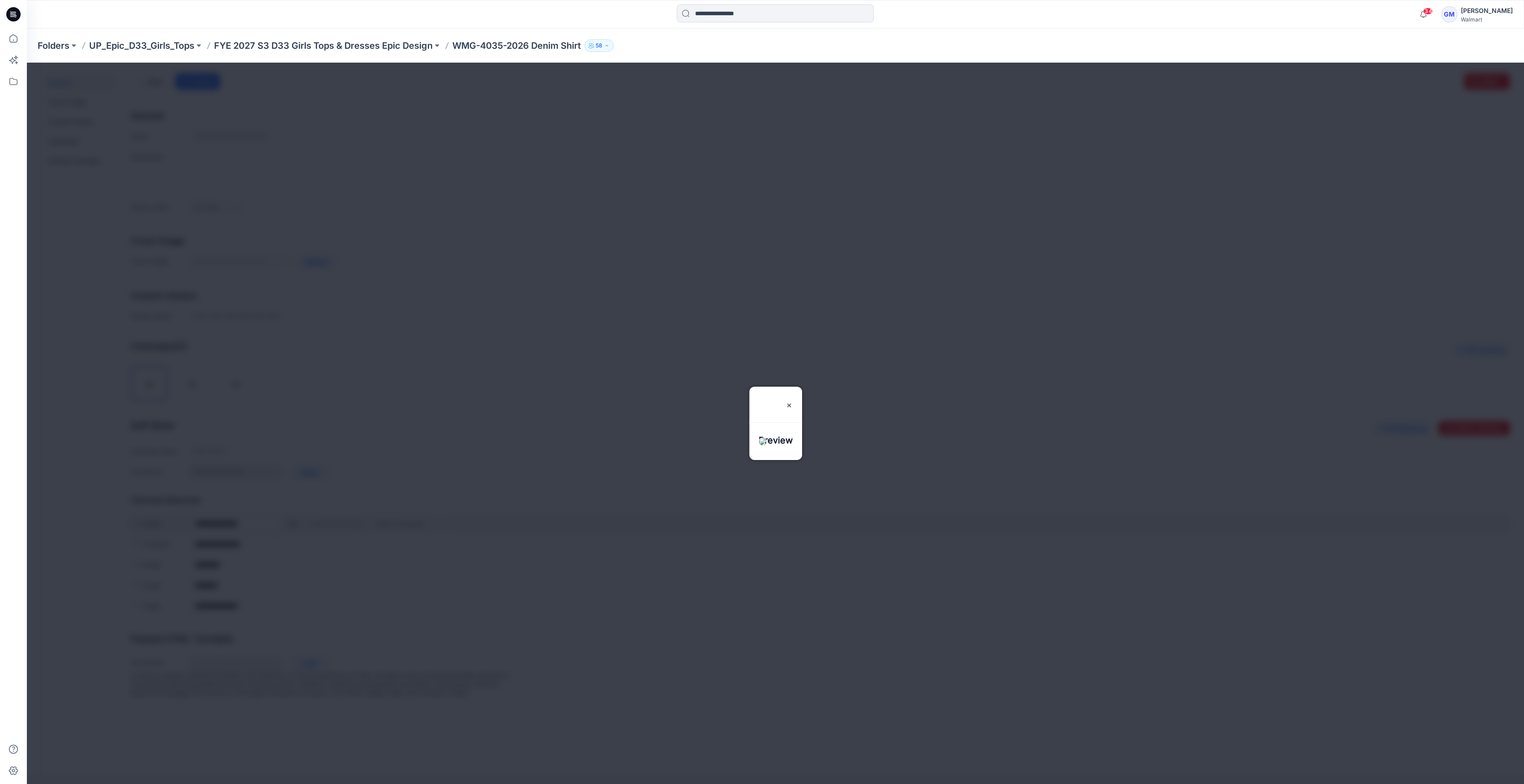
click at [290, 526] on div at bounding box center [775, 423] width 1497 height 721
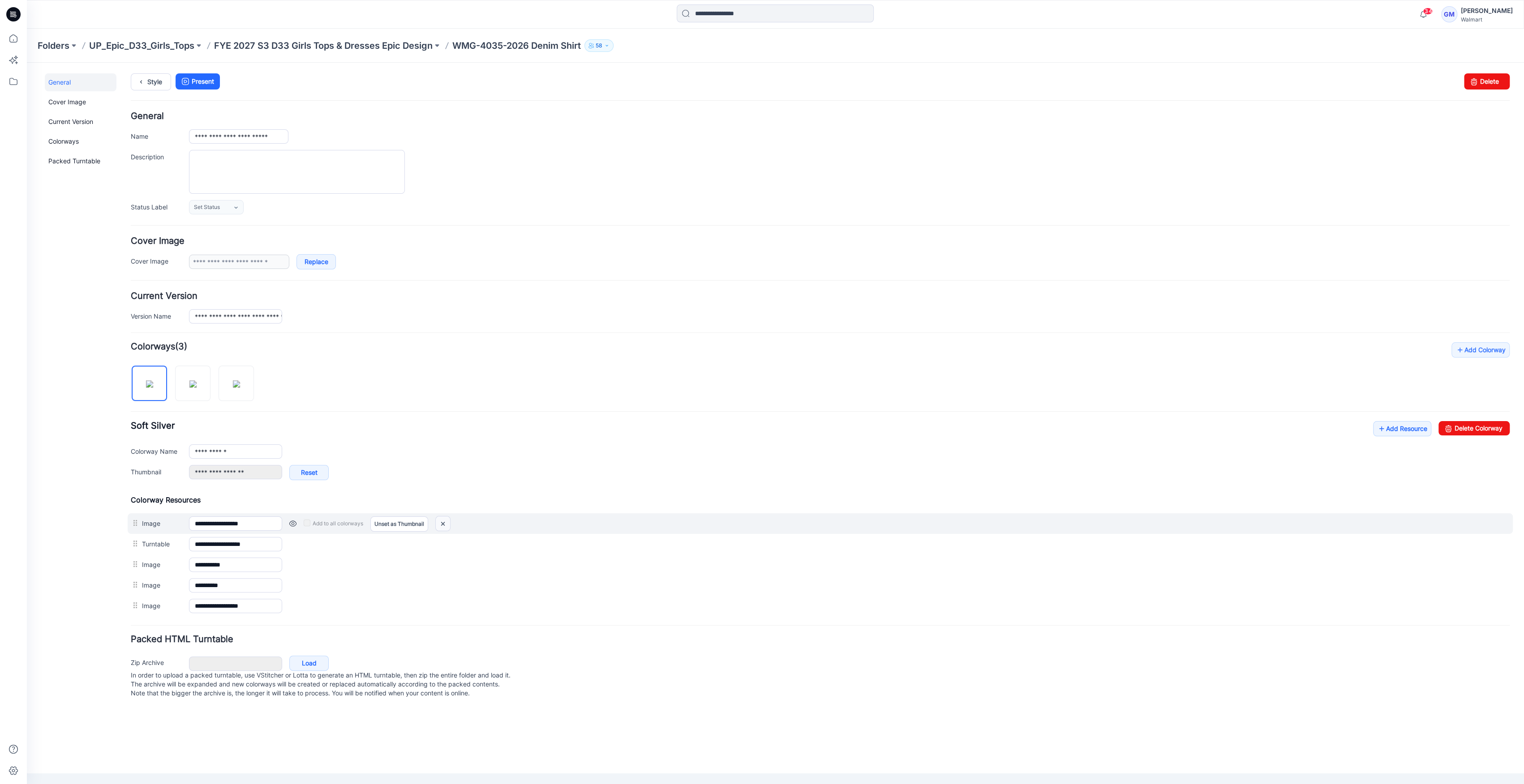
click at [441, 524] on img at bounding box center [443, 524] width 14 height 15
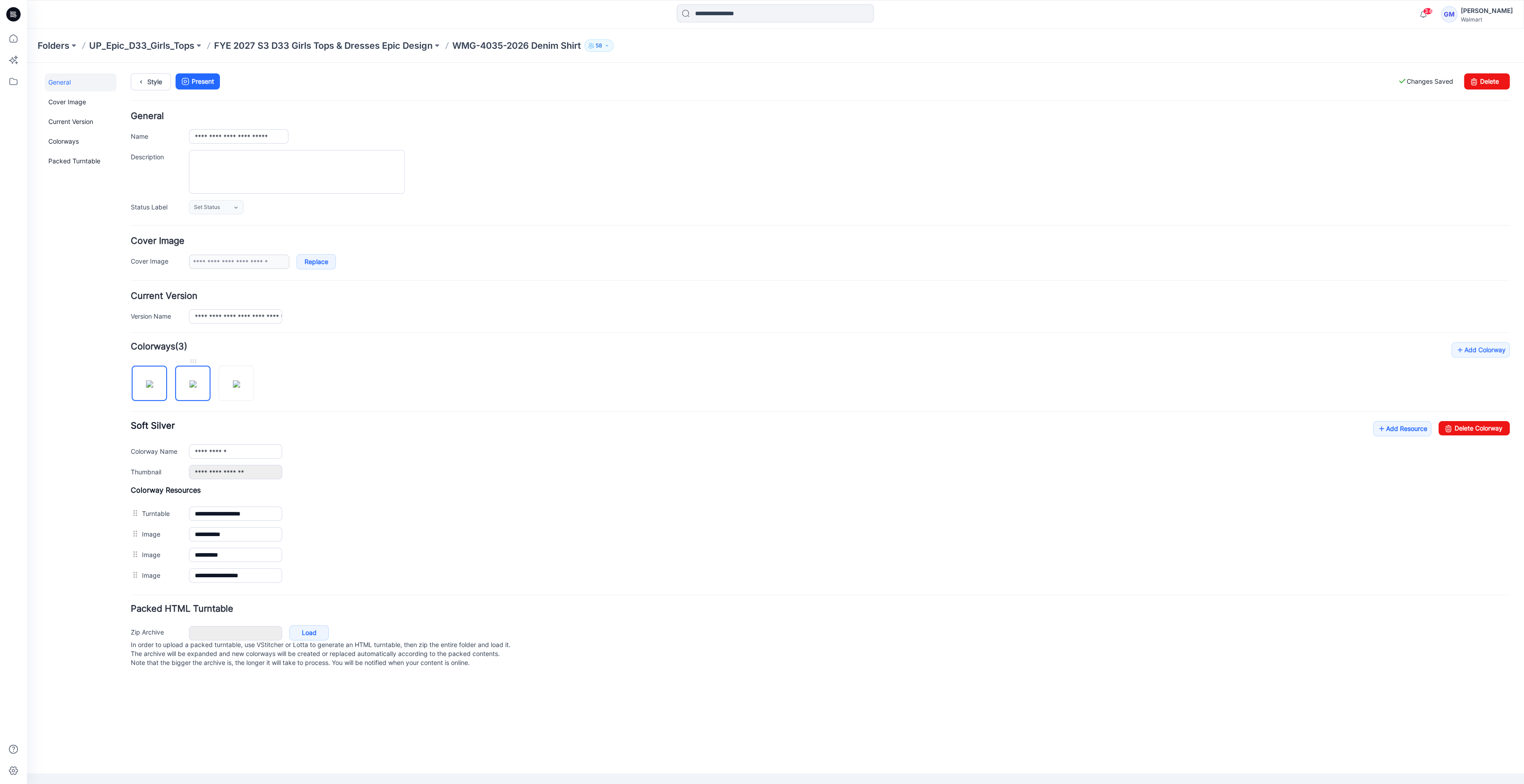
click at [189, 384] on img at bounding box center [193, 384] width 7 height 7
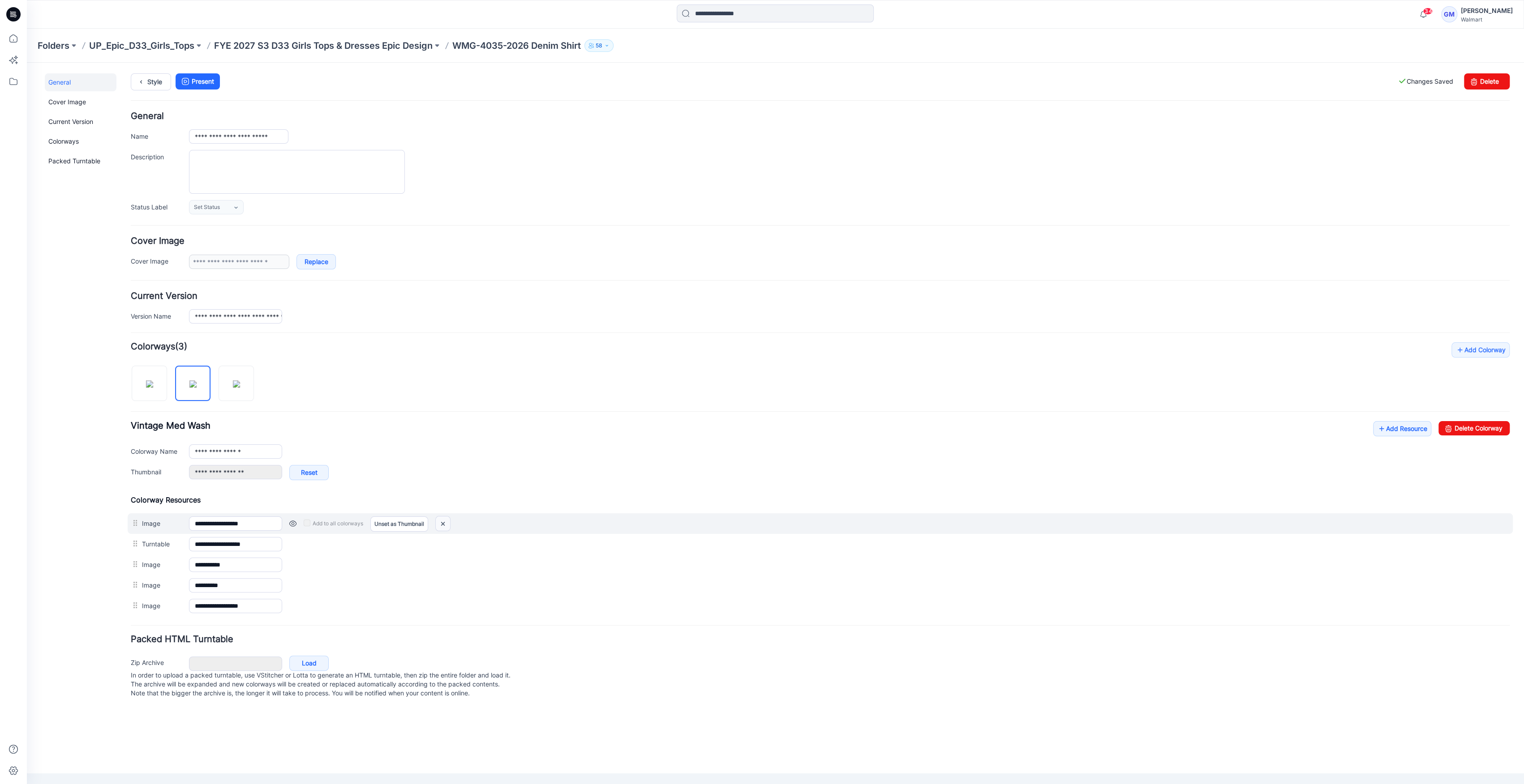
click at [441, 526] on img at bounding box center [443, 524] width 14 height 15
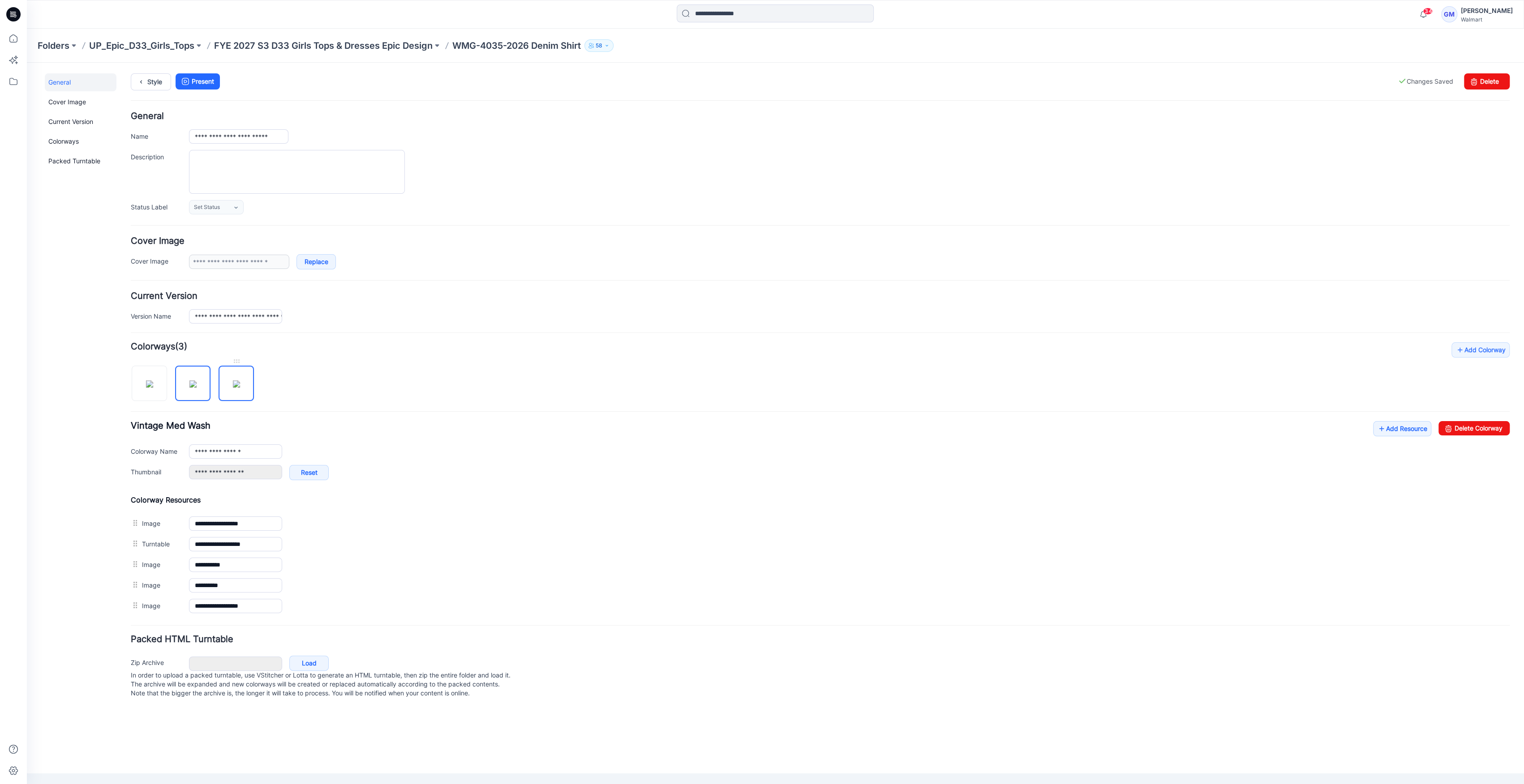
click at [240, 388] on img at bounding box center [237, 384] width 7 height 7
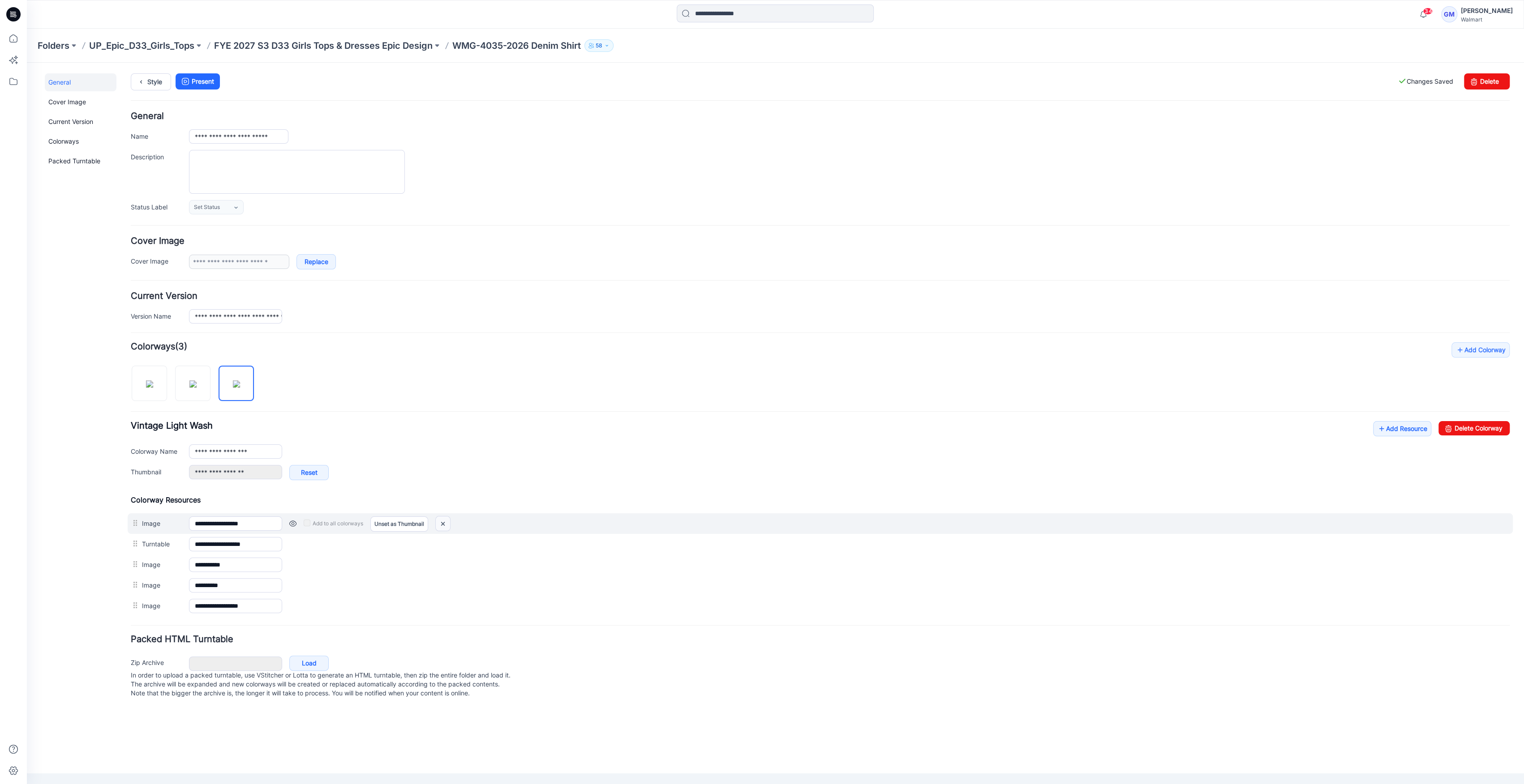
click at [448, 521] on img at bounding box center [443, 524] width 14 height 15
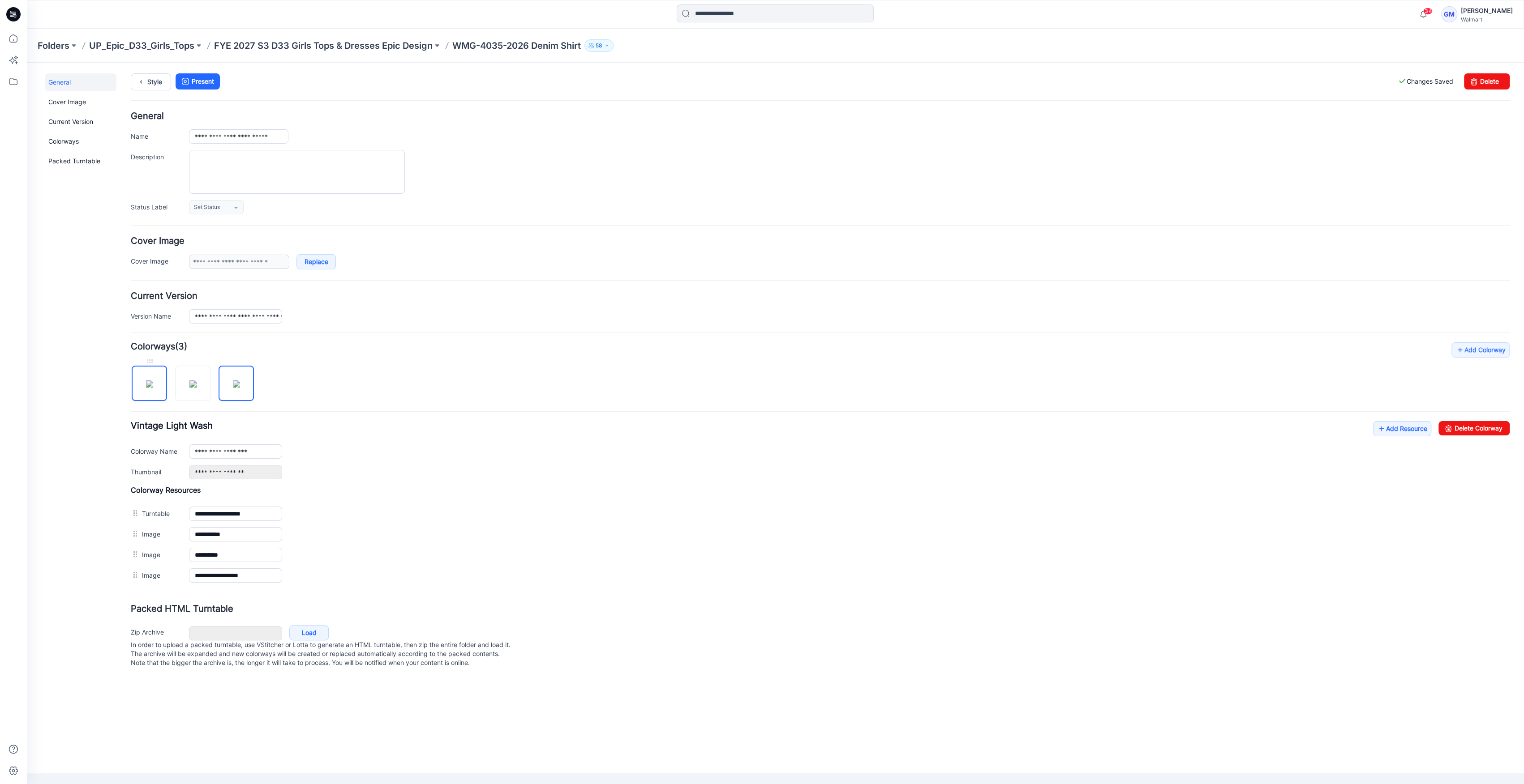
click at [146, 388] on img at bounding box center [150, 384] width 7 height 7
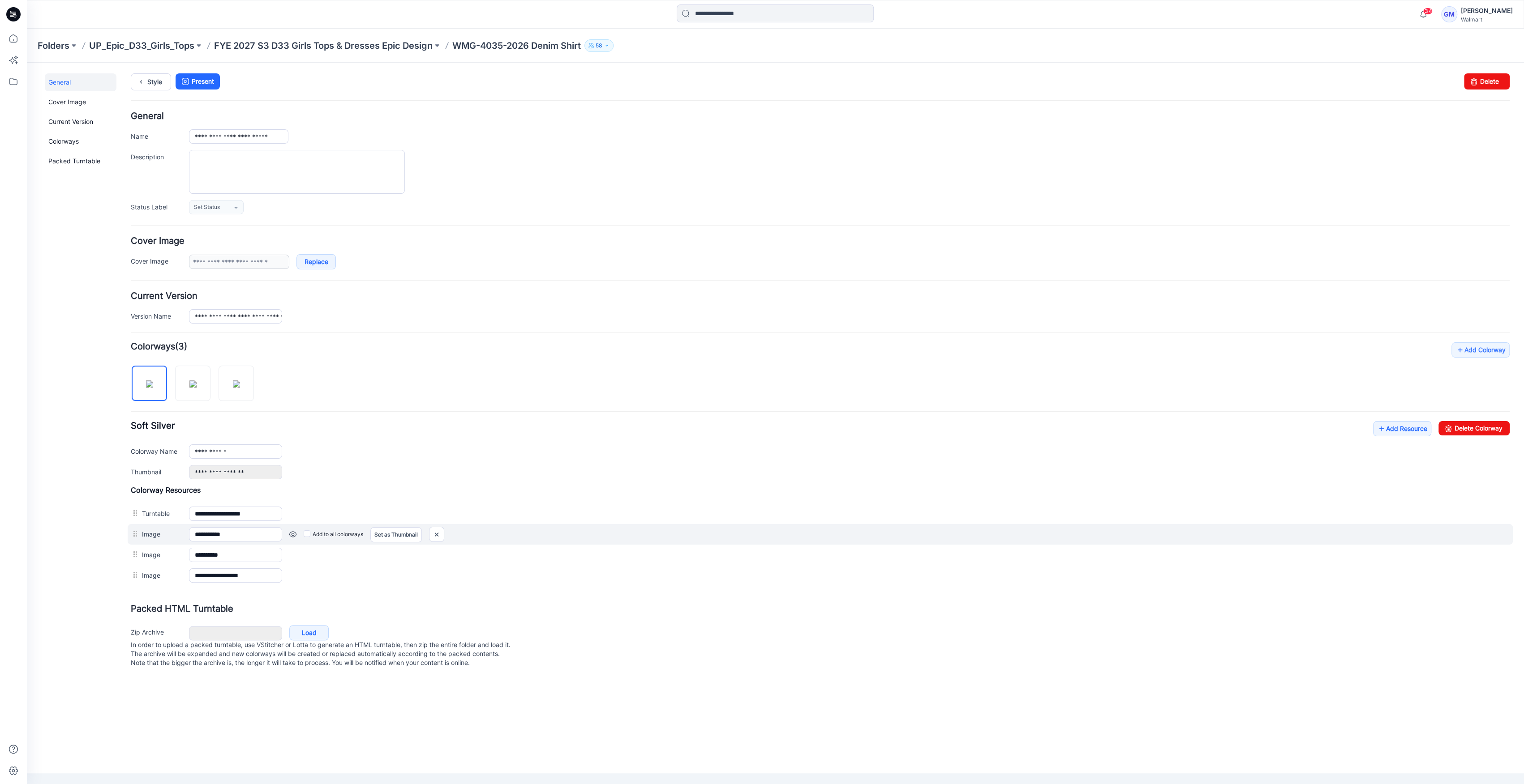
drag, startPoint x: 147, startPoint y: 574, endPoint x: 144, endPoint y: 524, distance: 50.1
click at [147, 506] on div "**********" at bounding box center [820, 536] width 1379 height 101
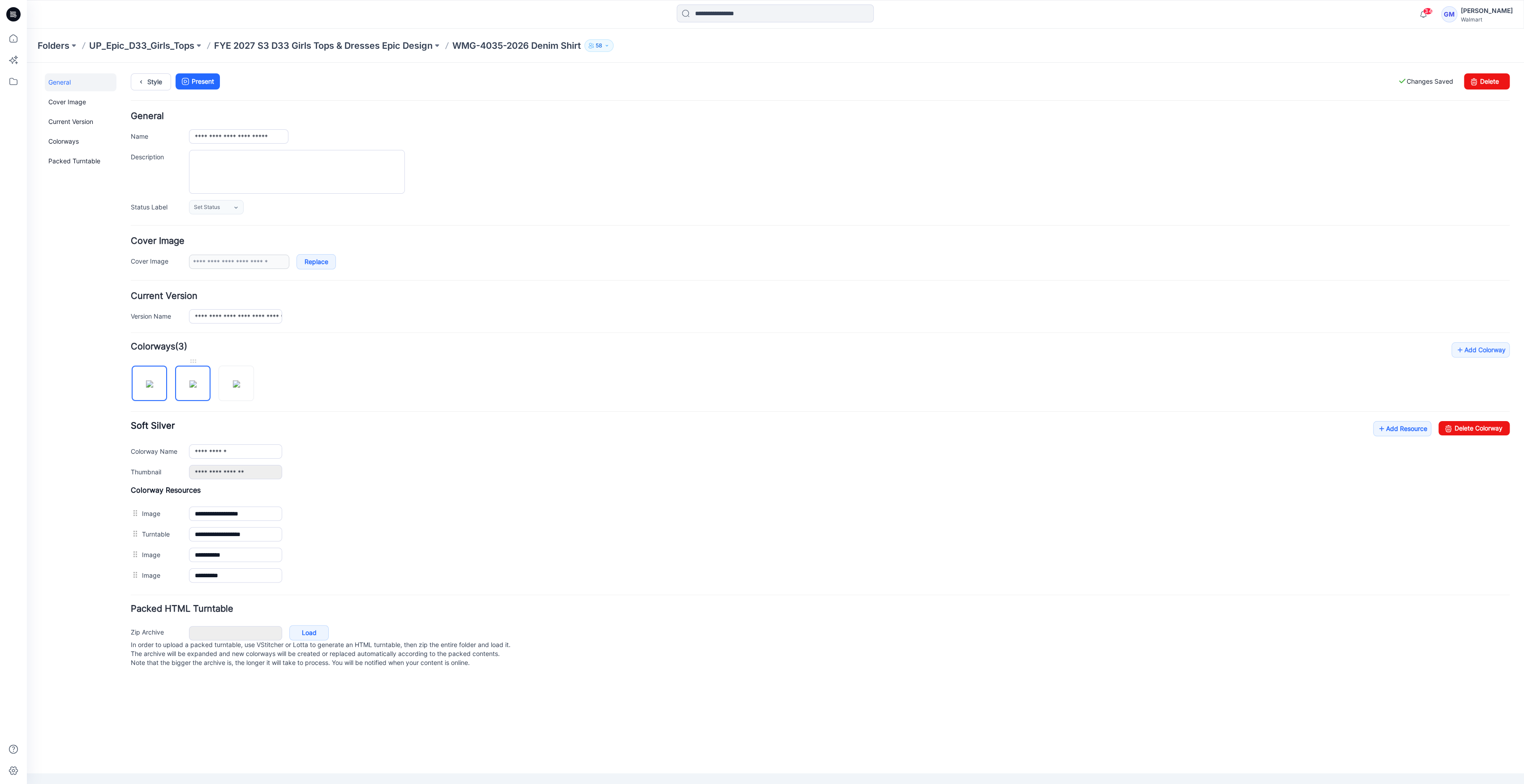
click at [196, 382] on img at bounding box center [193, 384] width 7 height 7
click at [240, 385] on img at bounding box center [237, 384] width 7 height 7
click at [153, 384] on img at bounding box center [150, 384] width 7 height 7
type input "**********"
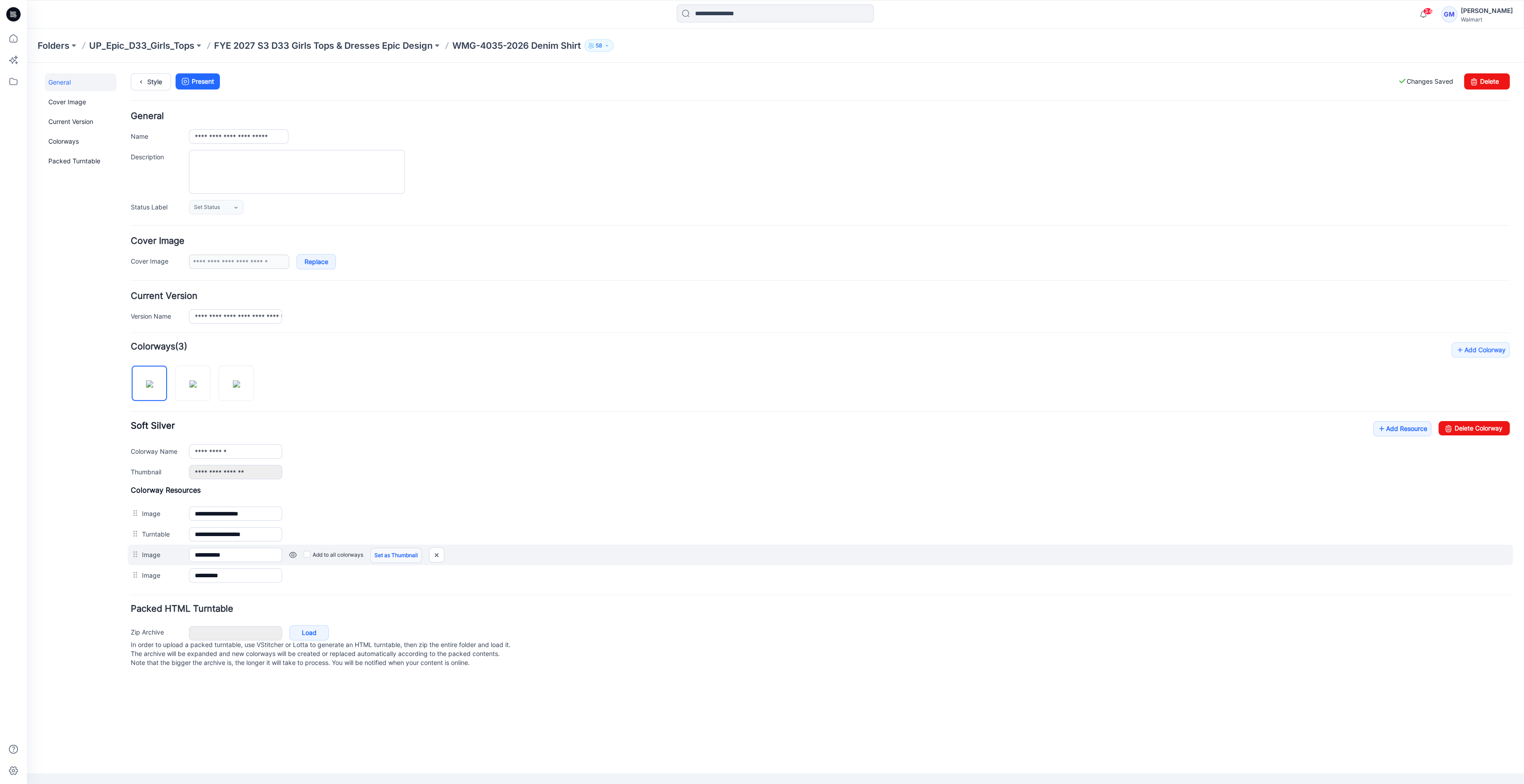
click at [382, 553] on link "Set as Thumbnail" at bounding box center [396, 556] width 51 height 15
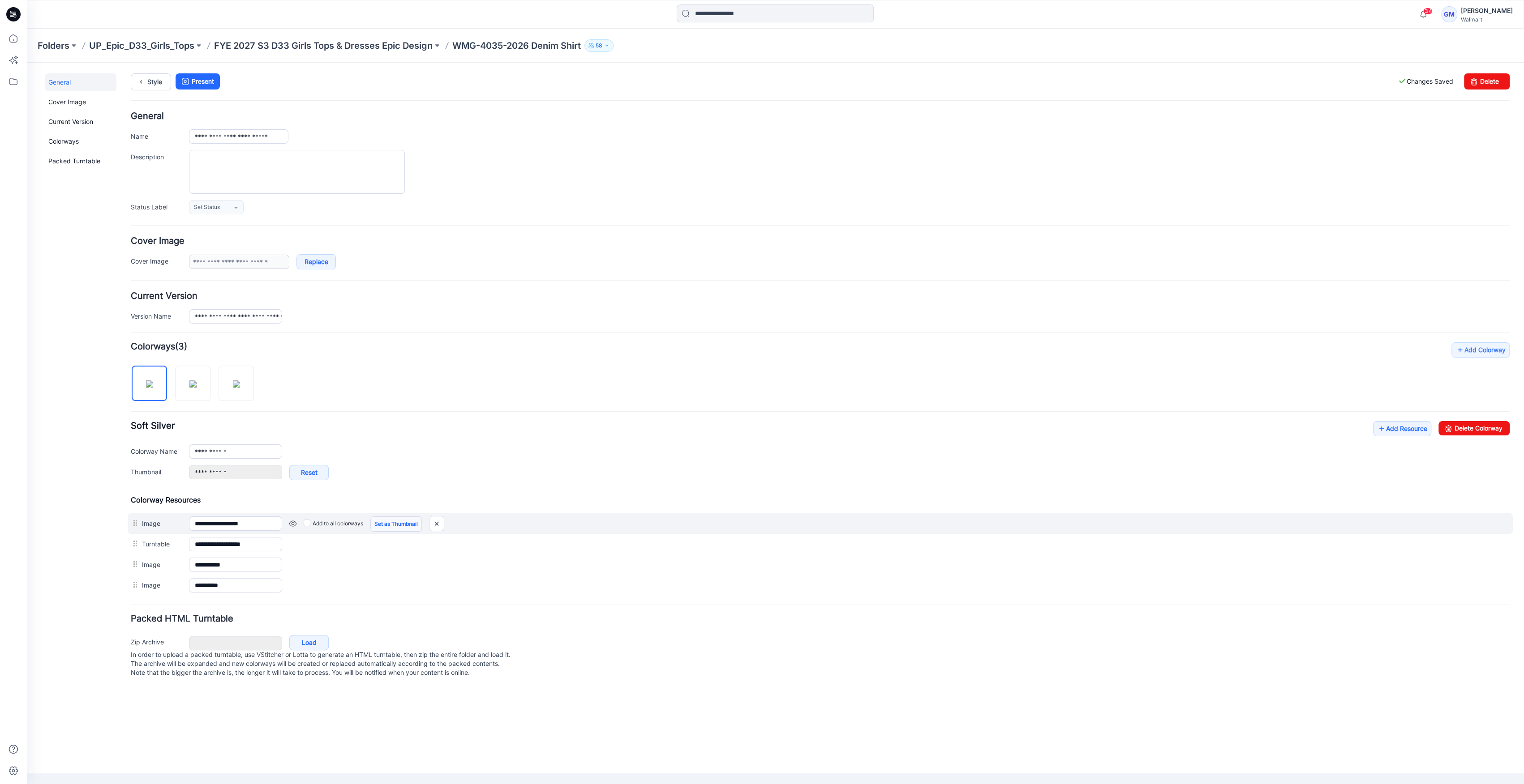
click at [393, 524] on link "Set as Thumbnail" at bounding box center [396, 524] width 51 height 15
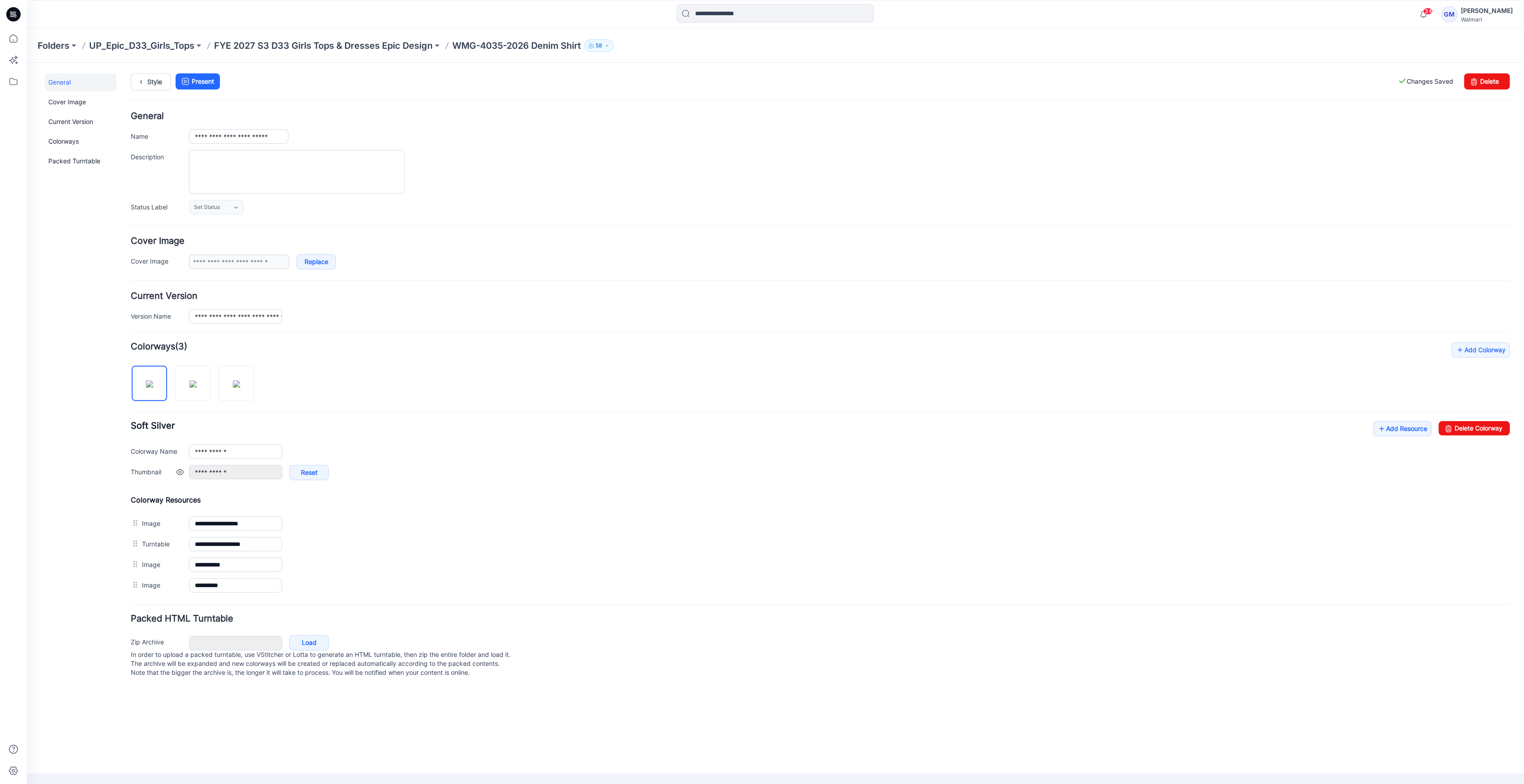
type input "**********"
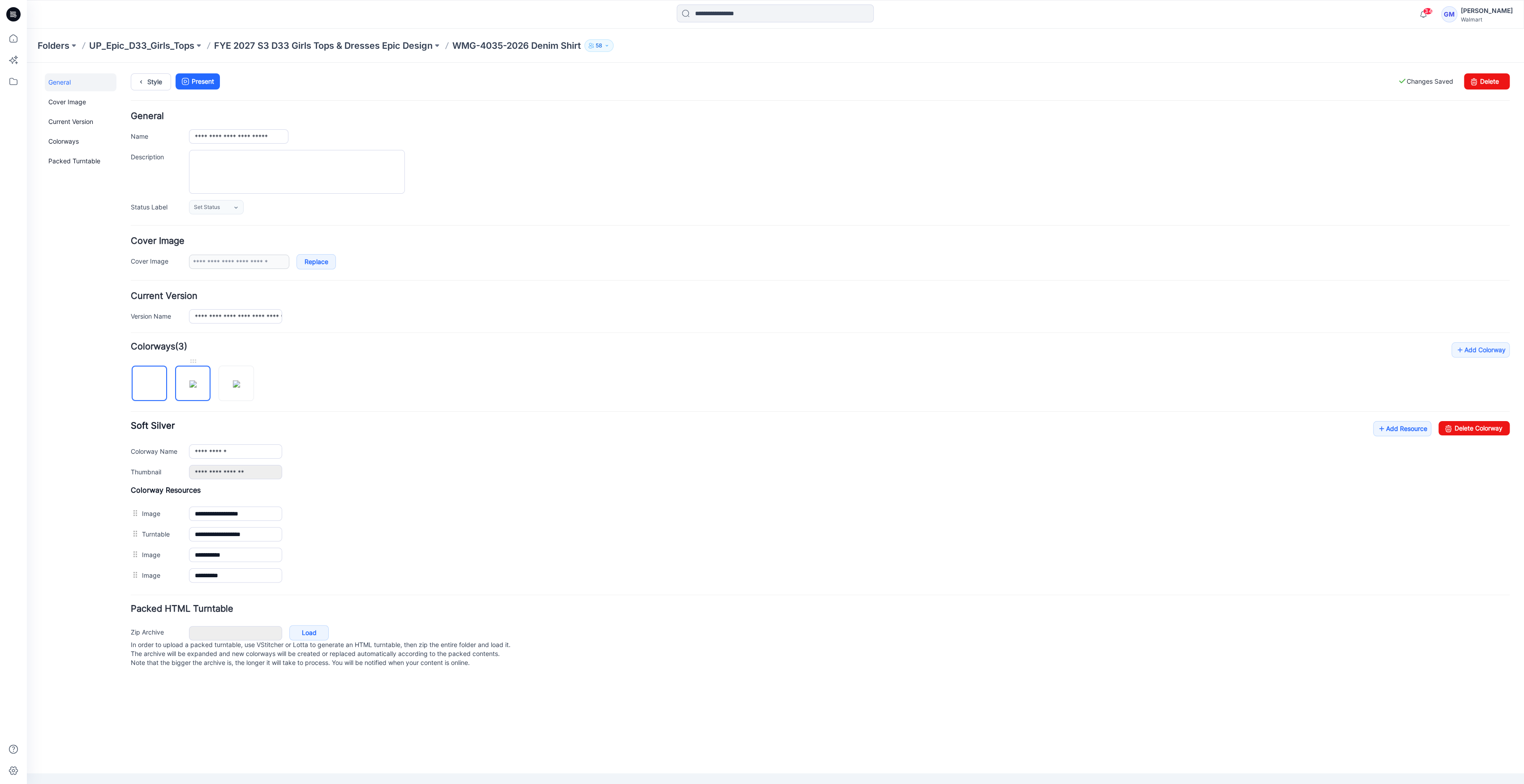
click at [196, 383] on img at bounding box center [193, 384] width 7 height 7
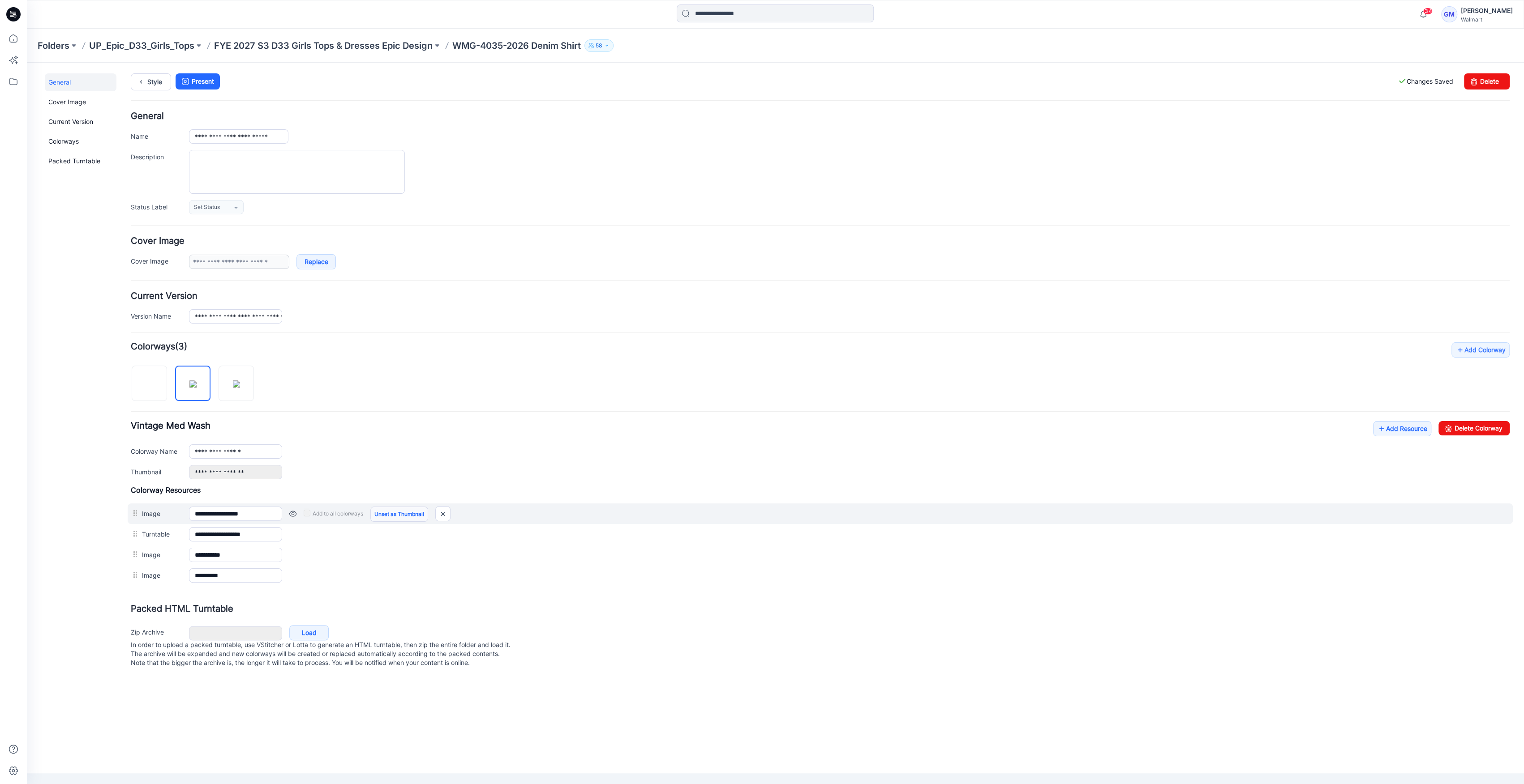
click at [399, 514] on link "Unset as Thumbnail" at bounding box center [399, 514] width 58 height 15
click at [400, 513] on link "Unset as Thumbnail" at bounding box center [399, 514] width 58 height 15
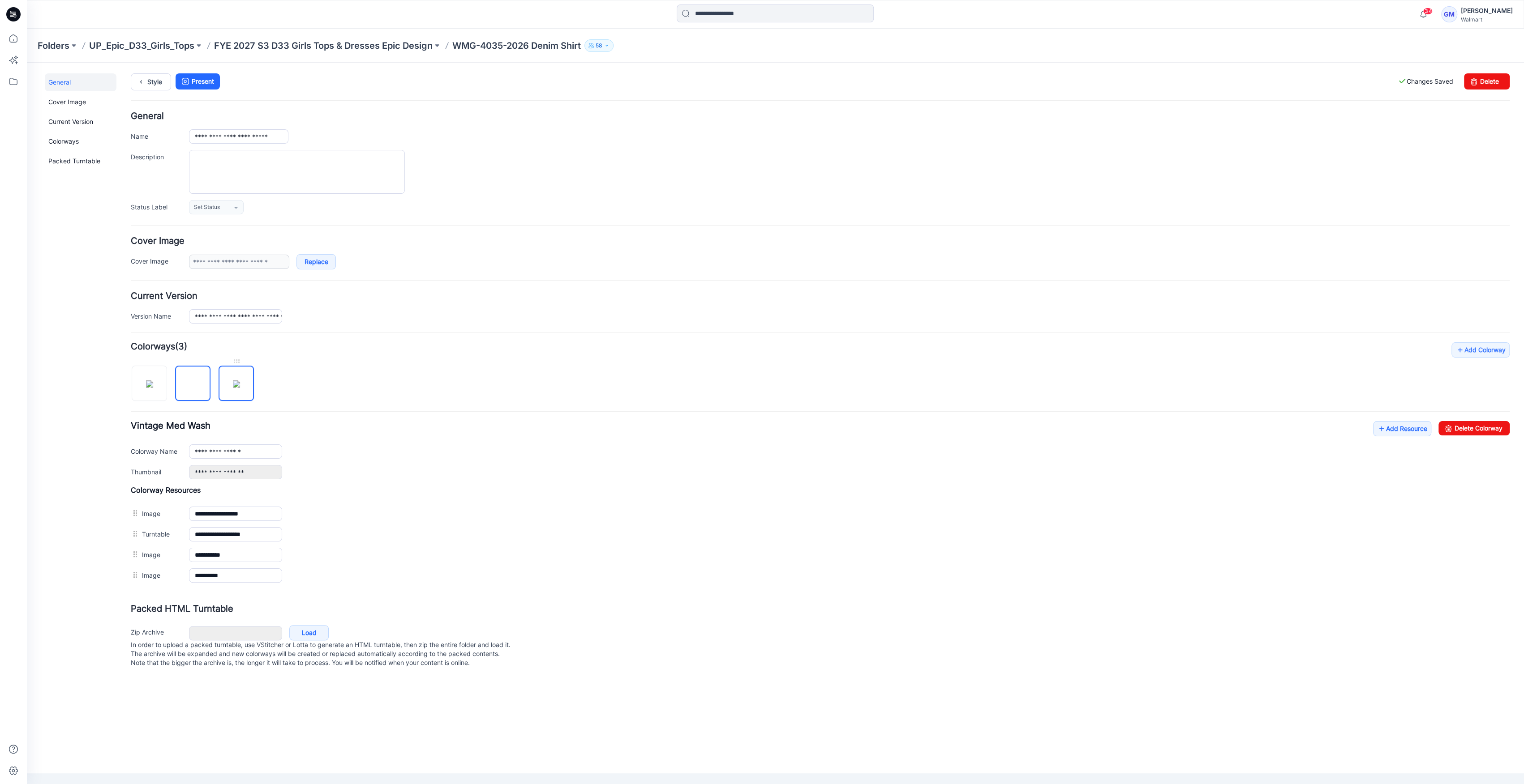
click at [240, 388] on img at bounding box center [237, 384] width 7 height 7
type input "**********"
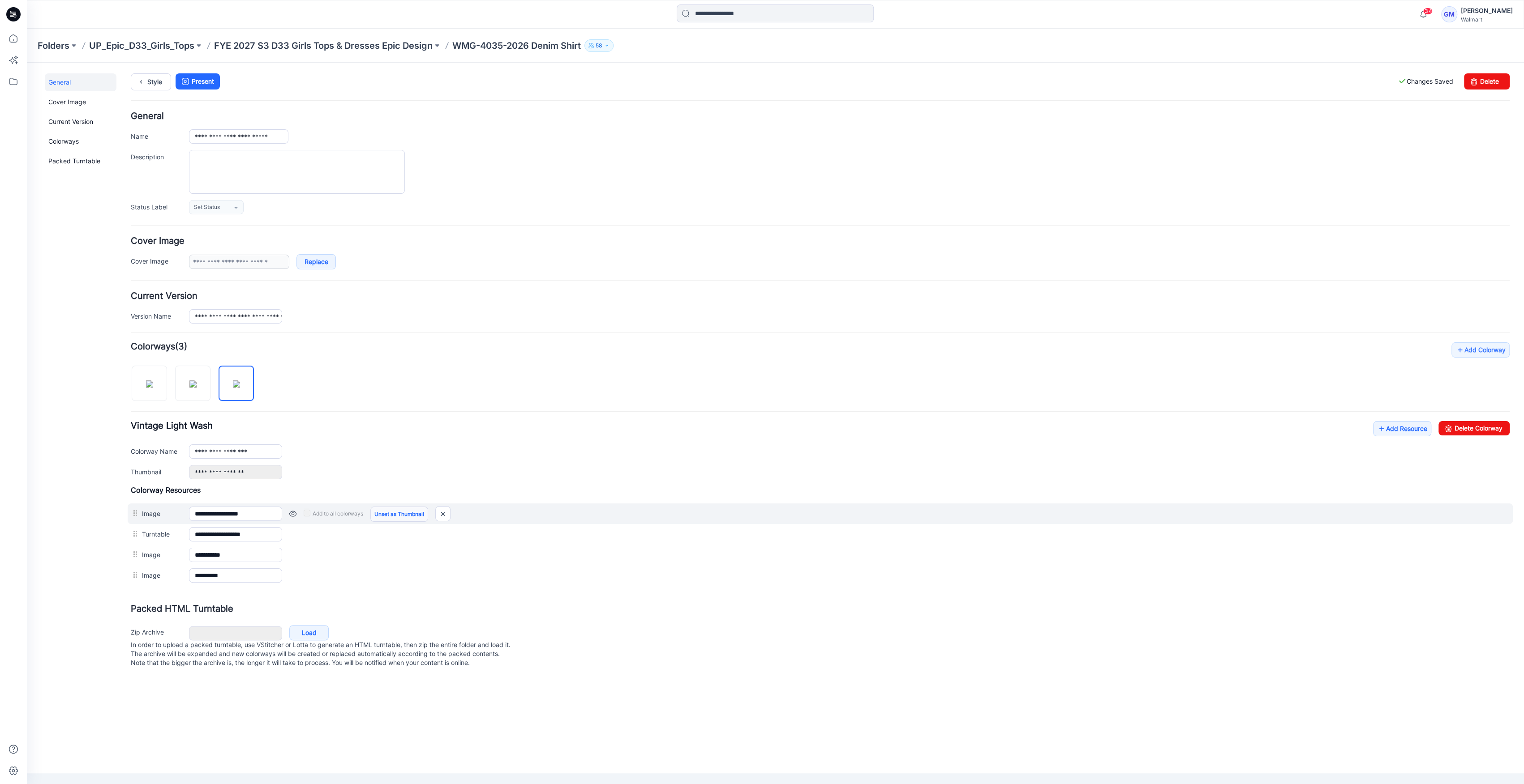
click at [399, 510] on link "Unset as Thumbnail" at bounding box center [399, 514] width 58 height 15
click at [405, 513] on link "Unset as Thumbnail" at bounding box center [399, 514] width 58 height 15
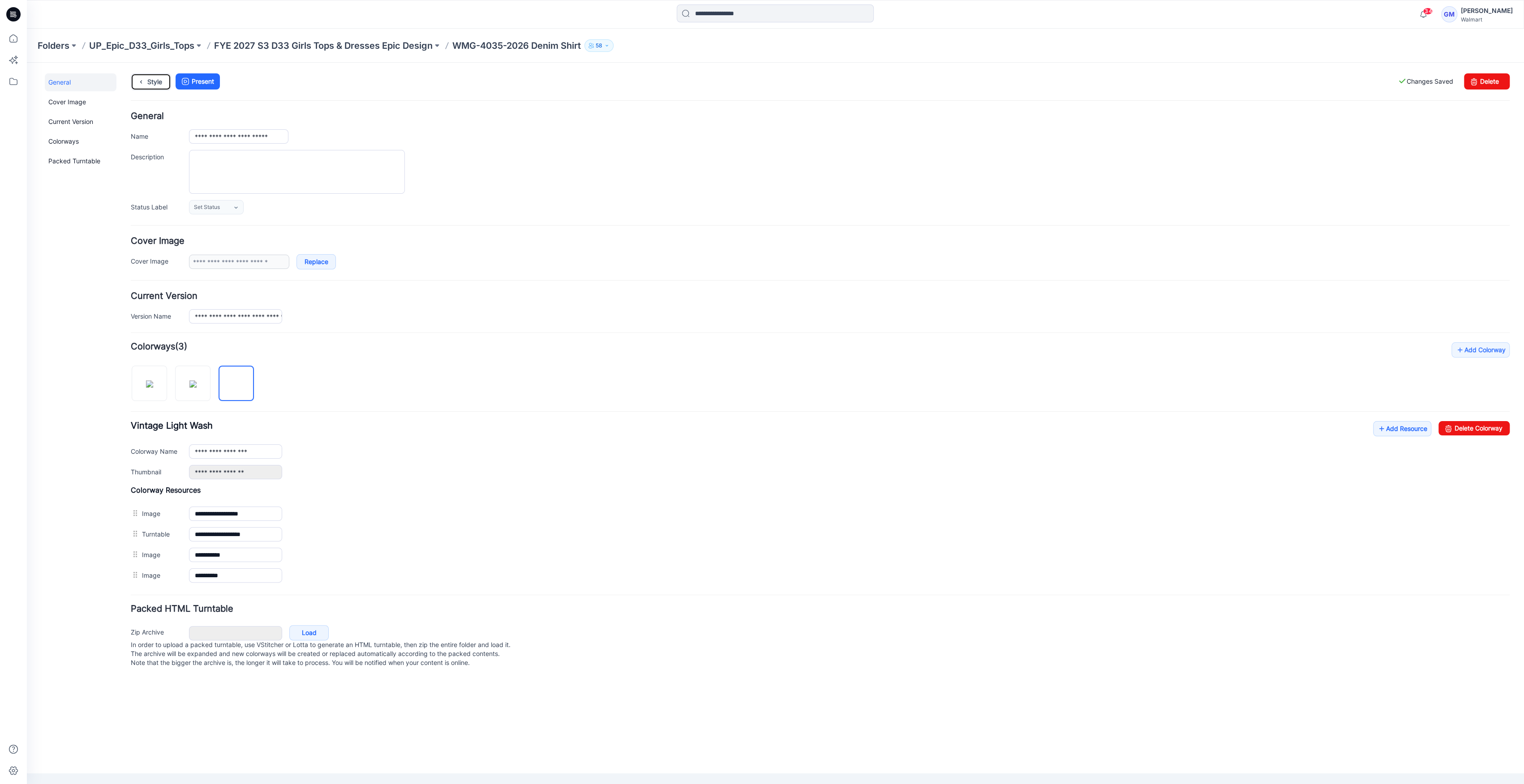
drag, startPoint x: 151, startPoint y: 80, endPoint x: 181, endPoint y: 67, distance: 32.7
click at [151, 79] on link "Style" at bounding box center [151, 82] width 40 height 17
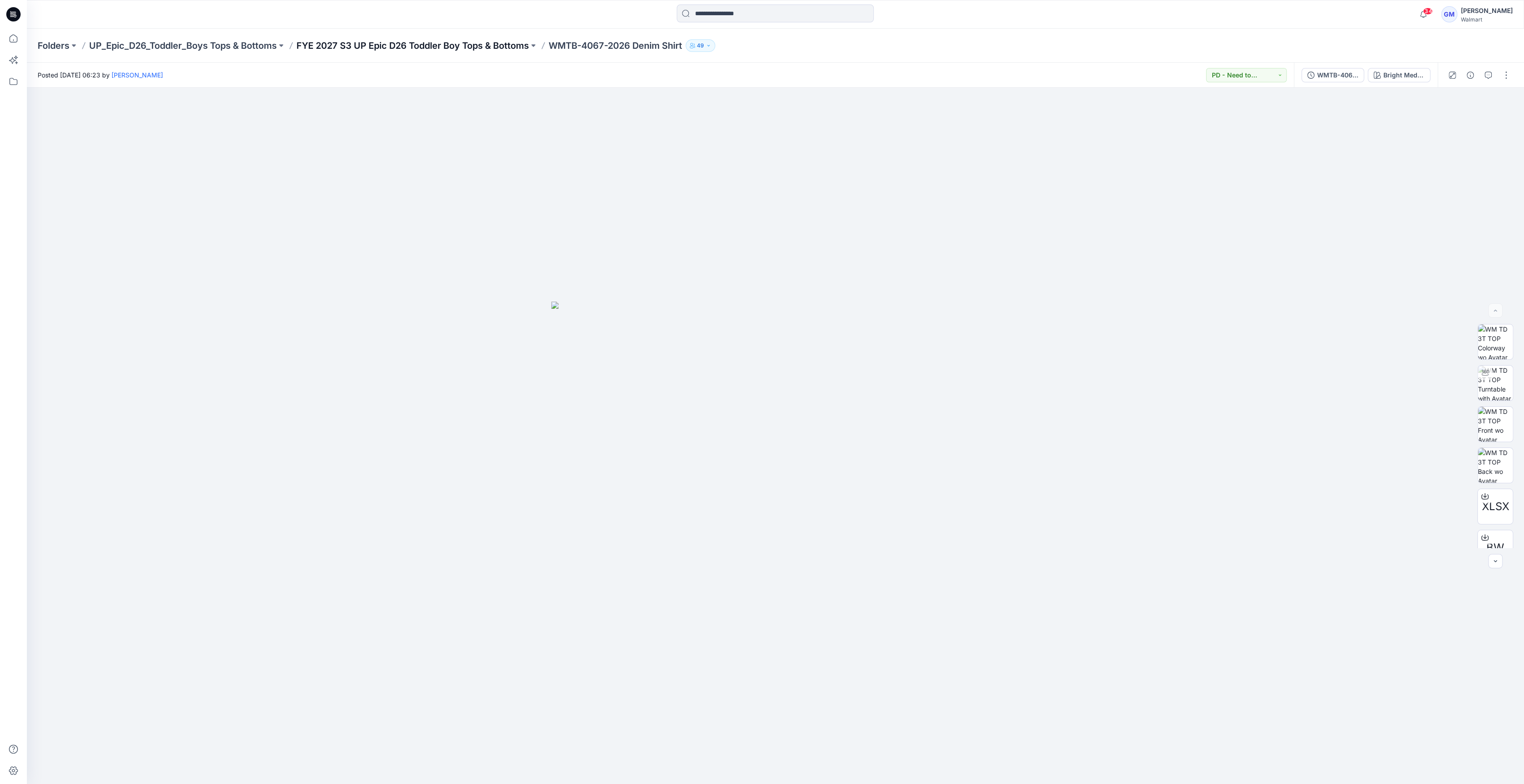
click at [408, 45] on p "FYE 2027 S3 UP Epic D26 Toddler Boy Tops & Bottoms" at bounding box center [412, 46] width 233 height 12
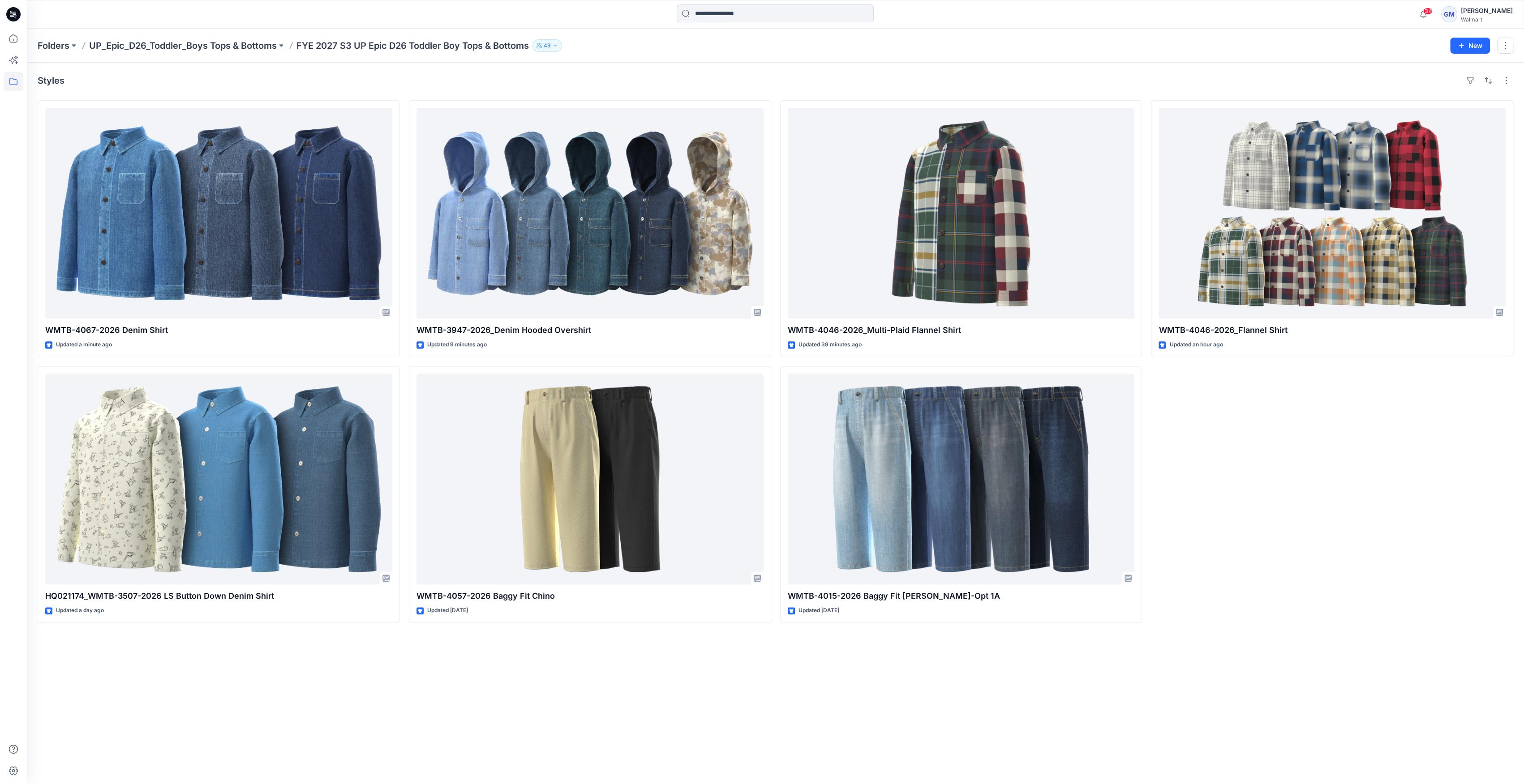
click at [961, 682] on div "Styles WMTB-4067-2026 Denim Shirt Updated a minute ago HQ021174_WMTB-3507-2026 …" at bounding box center [775, 423] width 1497 height 721
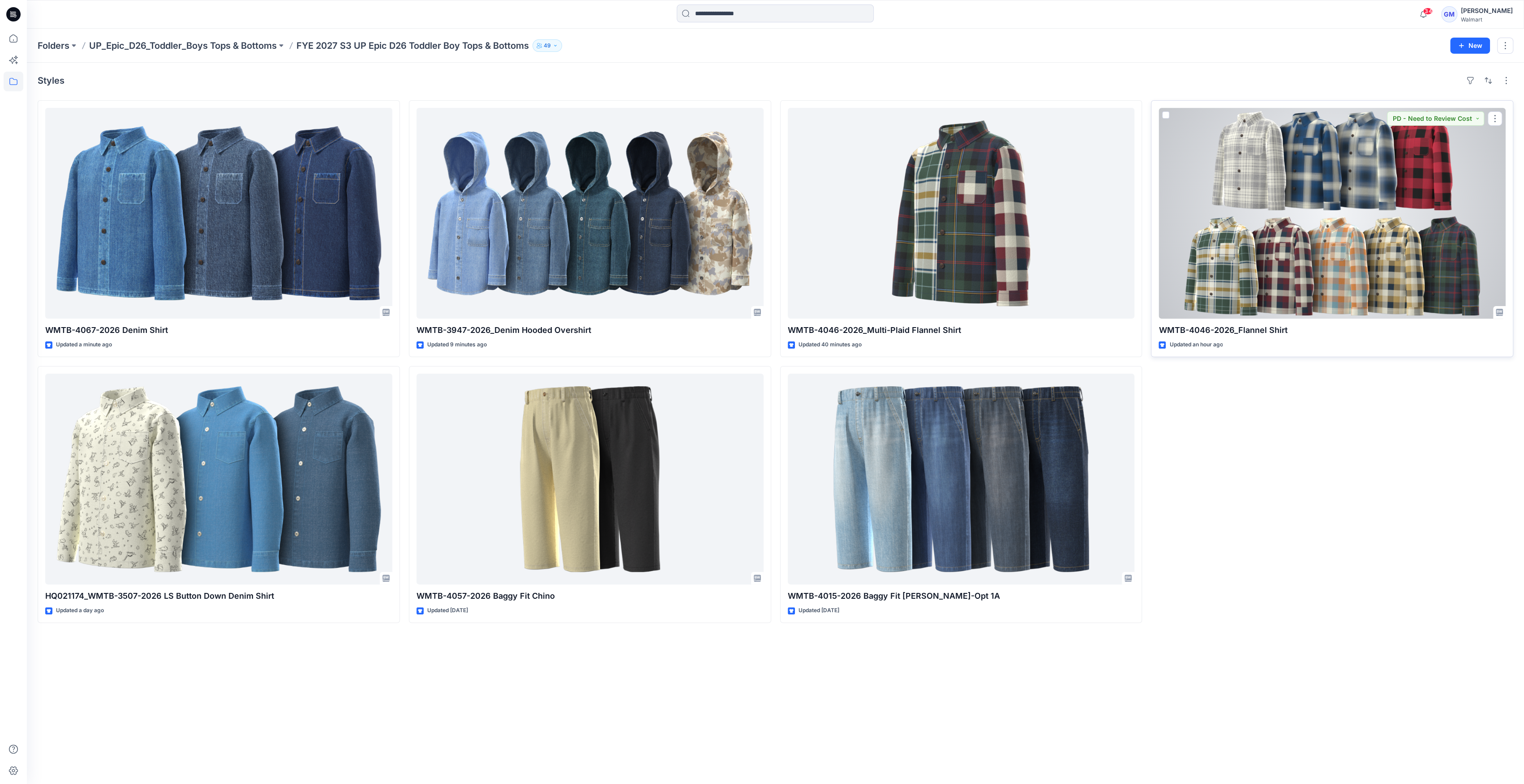
click at [1221, 182] on div at bounding box center [1332, 213] width 347 height 211
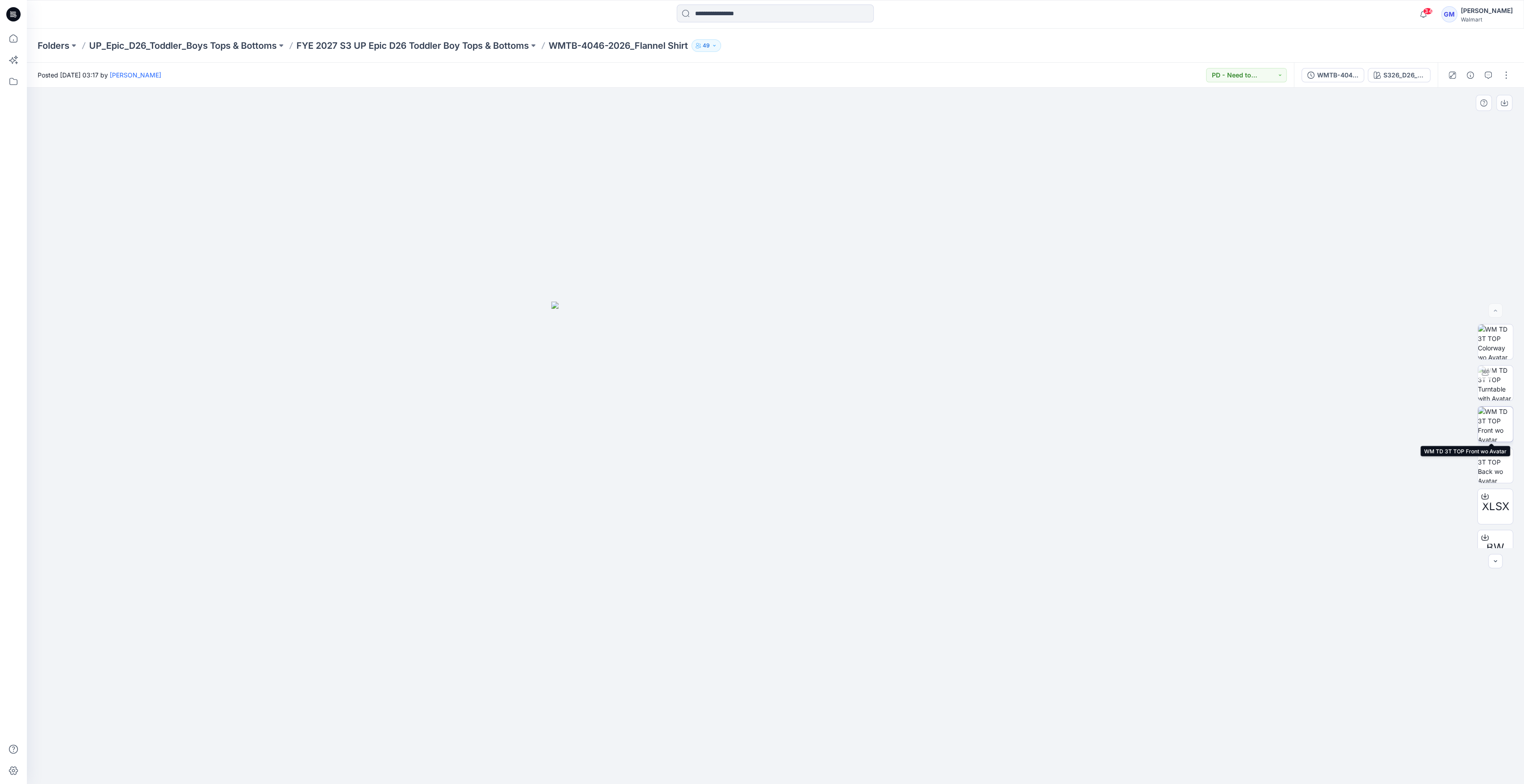
click at [1506, 422] on img at bounding box center [1495, 424] width 35 height 35
click at [1493, 378] on img at bounding box center [1495, 383] width 35 height 35
drag, startPoint x: 813, startPoint y: 317, endPoint x: 803, endPoint y: 424, distance: 107.5
click at [1418, 76] on div "S326_D26_WN_Flannel Plaid_ Light Grey Heather_G2965H" at bounding box center [1404, 75] width 41 height 10
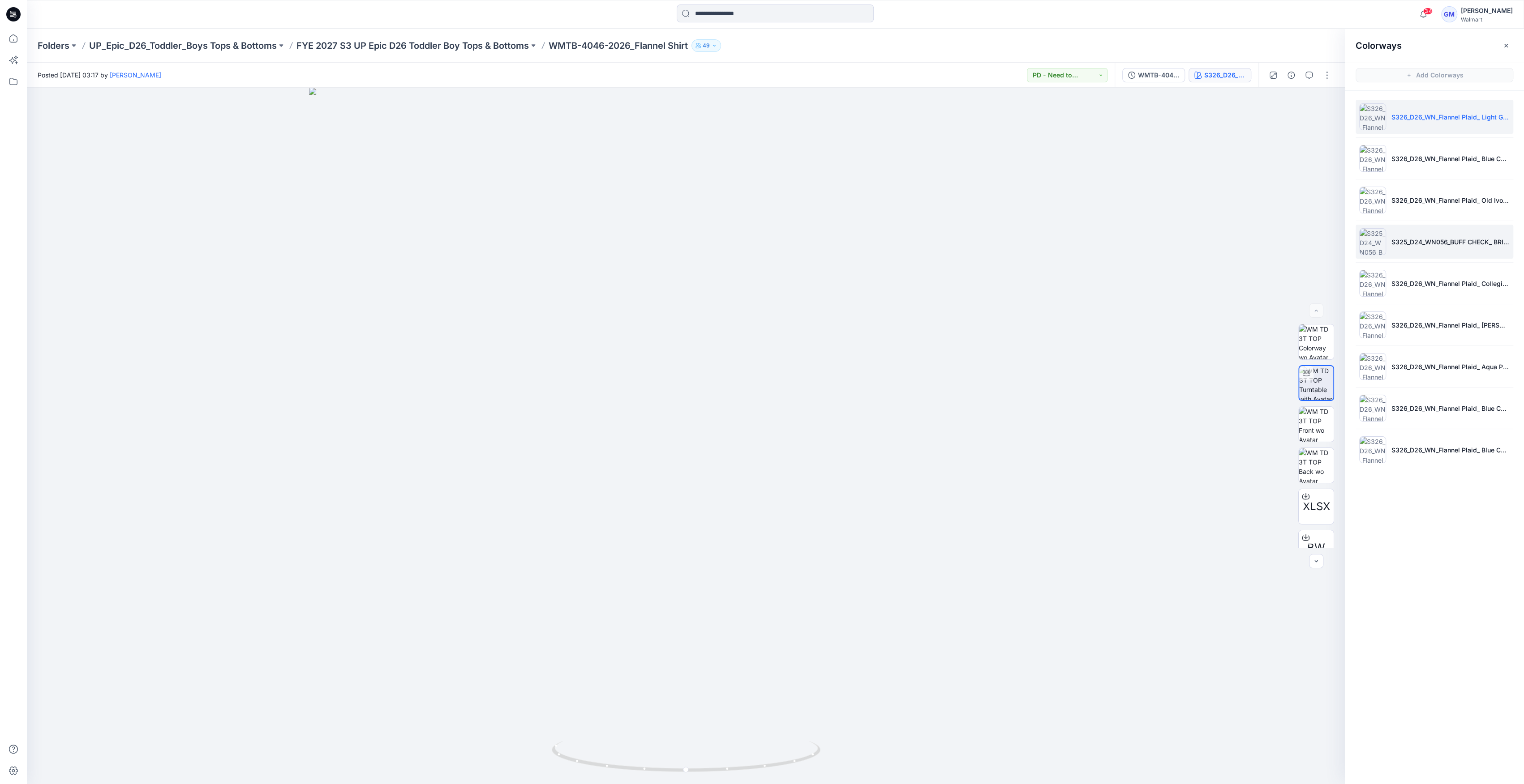
click at [1373, 233] on img at bounding box center [1372, 241] width 27 height 27
drag, startPoint x: 418, startPoint y: 28, endPoint x: 413, endPoint y: 34, distance: 7.8
click at [416, 30] on div "34 Notifications Your style WMTB-4067-2026 Denim Shirt has been updated with WM…" at bounding box center [762, 392] width 1524 height 784
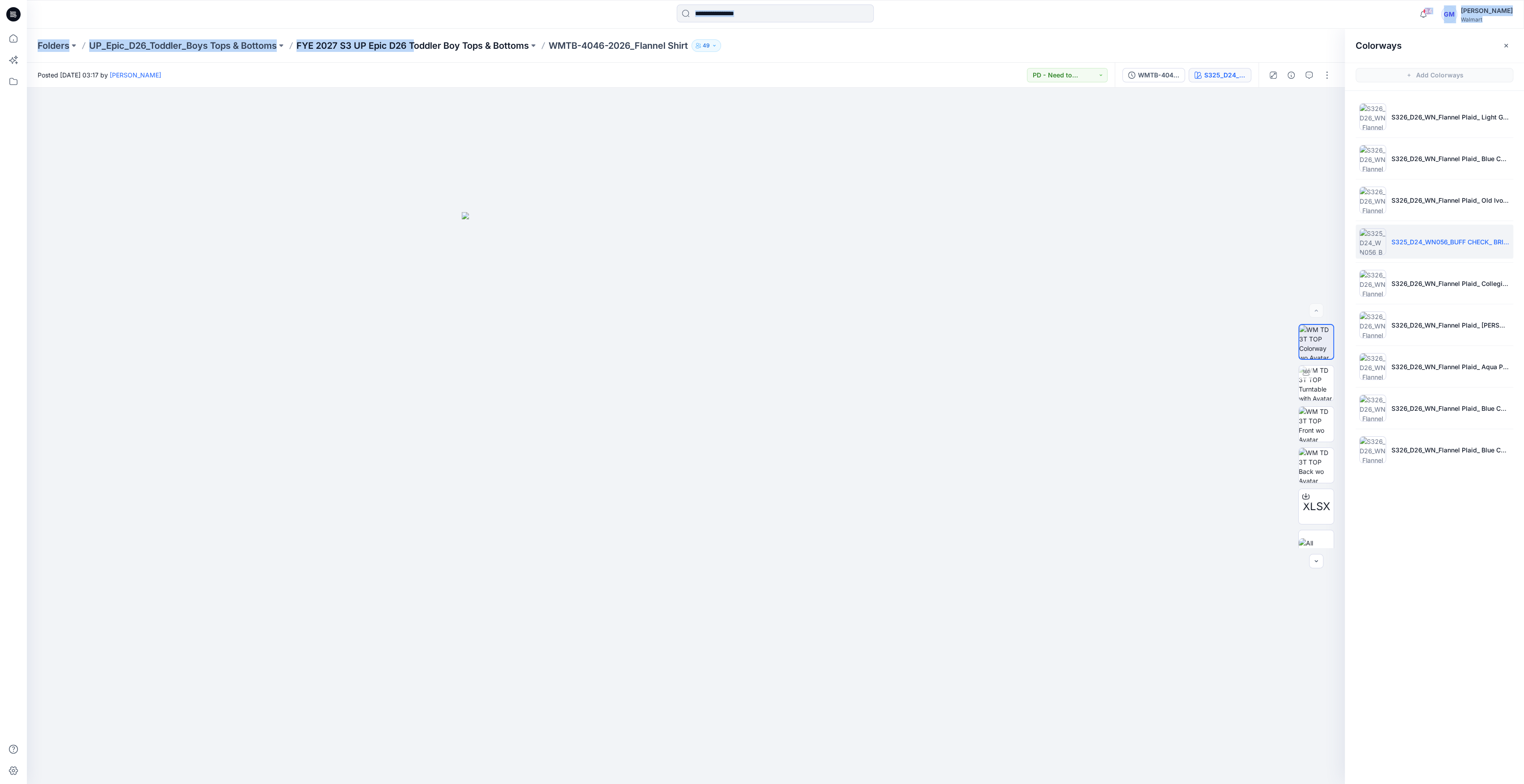
click at [407, 45] on p "FYE 2027 S3 UP Epic D26 Toddler Boy Tops & Bottoms" at bounding box center [412, 46] width 233 height 12
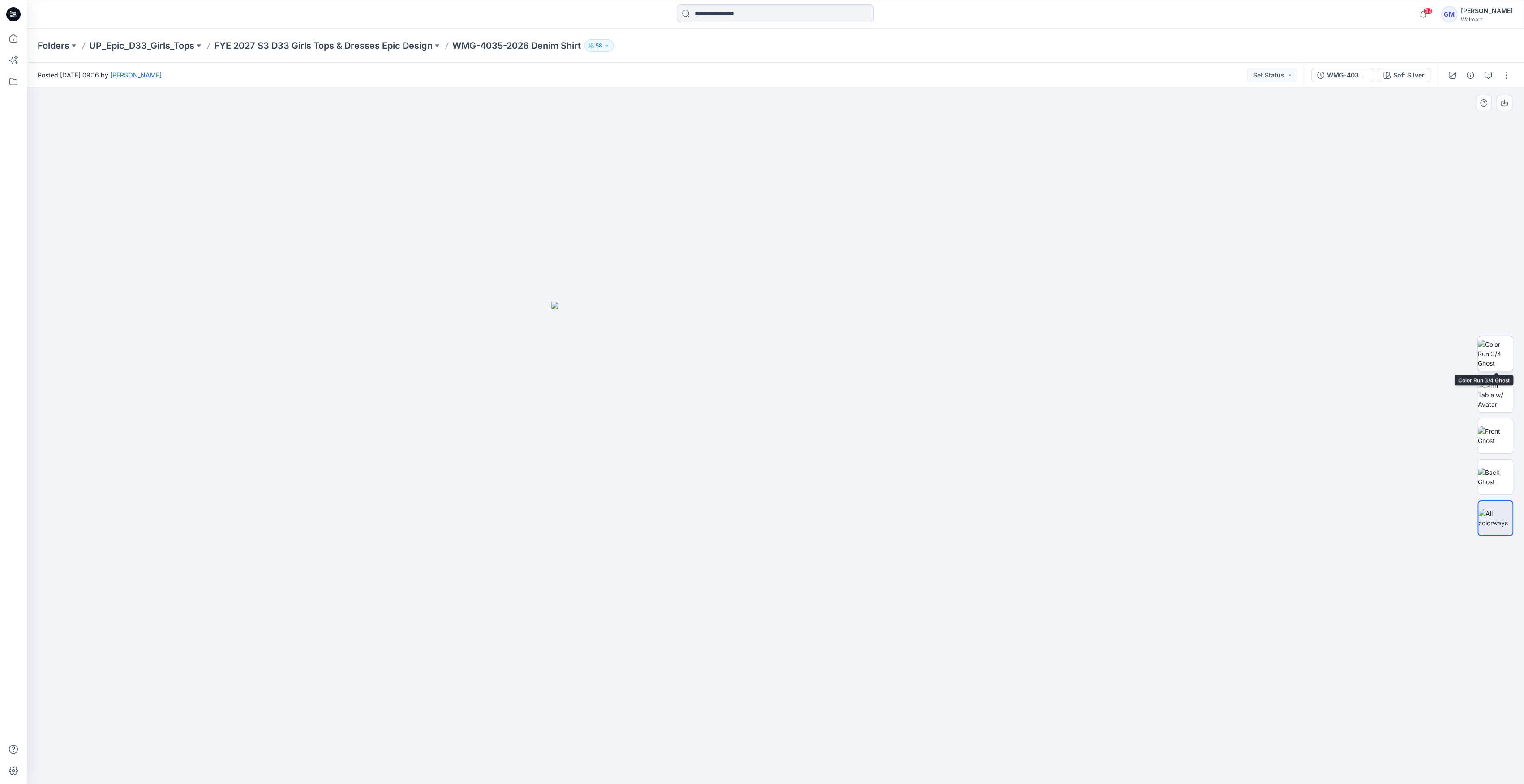
click at [1484, 351] on img at bounding box center [1495, 354] width 35 height 28
click at [1490, 439] on img at bounding box center [1495, 436] width 35 height 19
drag, startPoint x: 1494, startPoint y: 387, endPoint x: 1422, endPoint y: 449, distance: 95.0
click at [1494, 389] on img at bounding box center [1495, 395] width 35 height 28
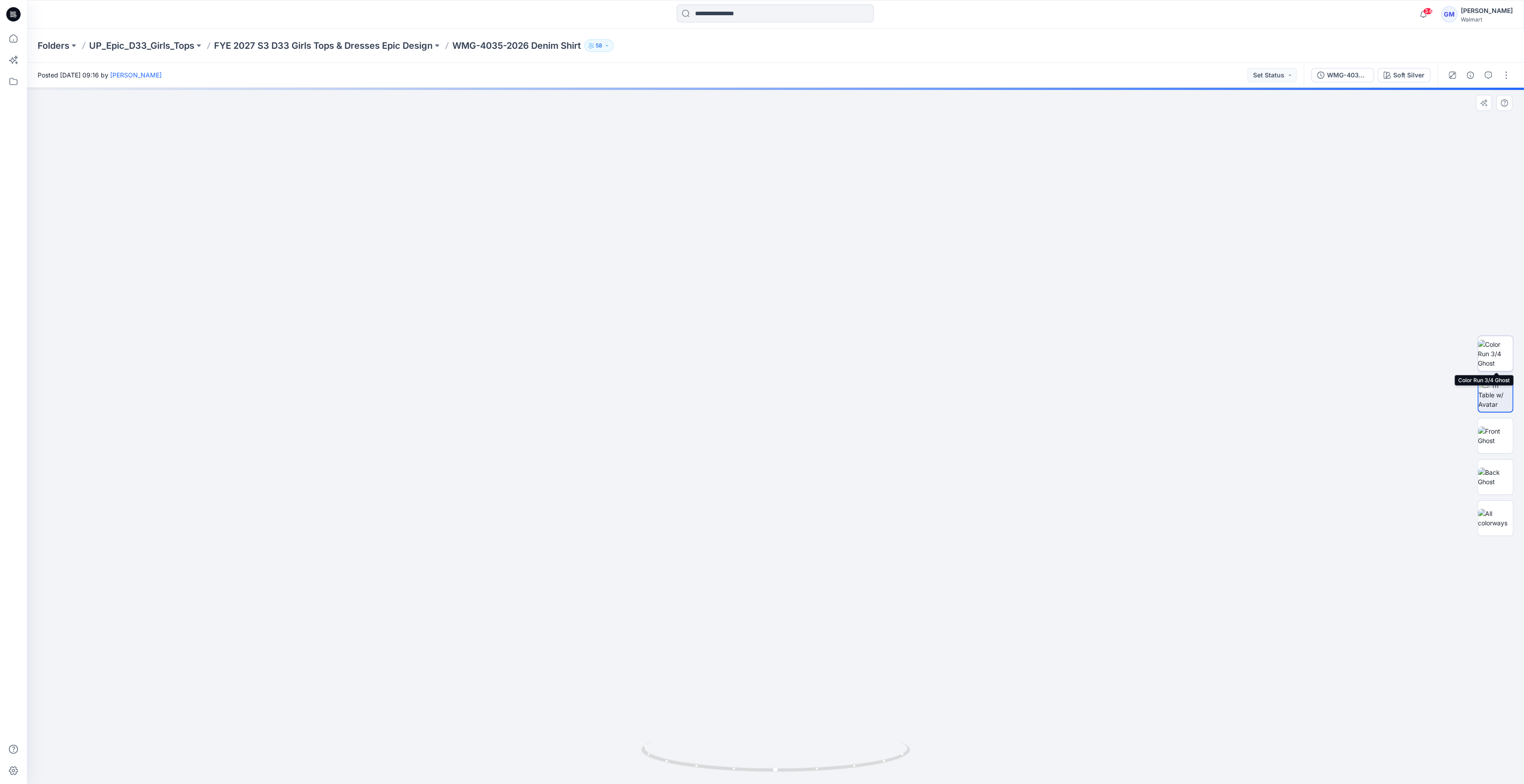
click at [1507, 355] on img at bounding box center [1495, 354] width 35 height 28
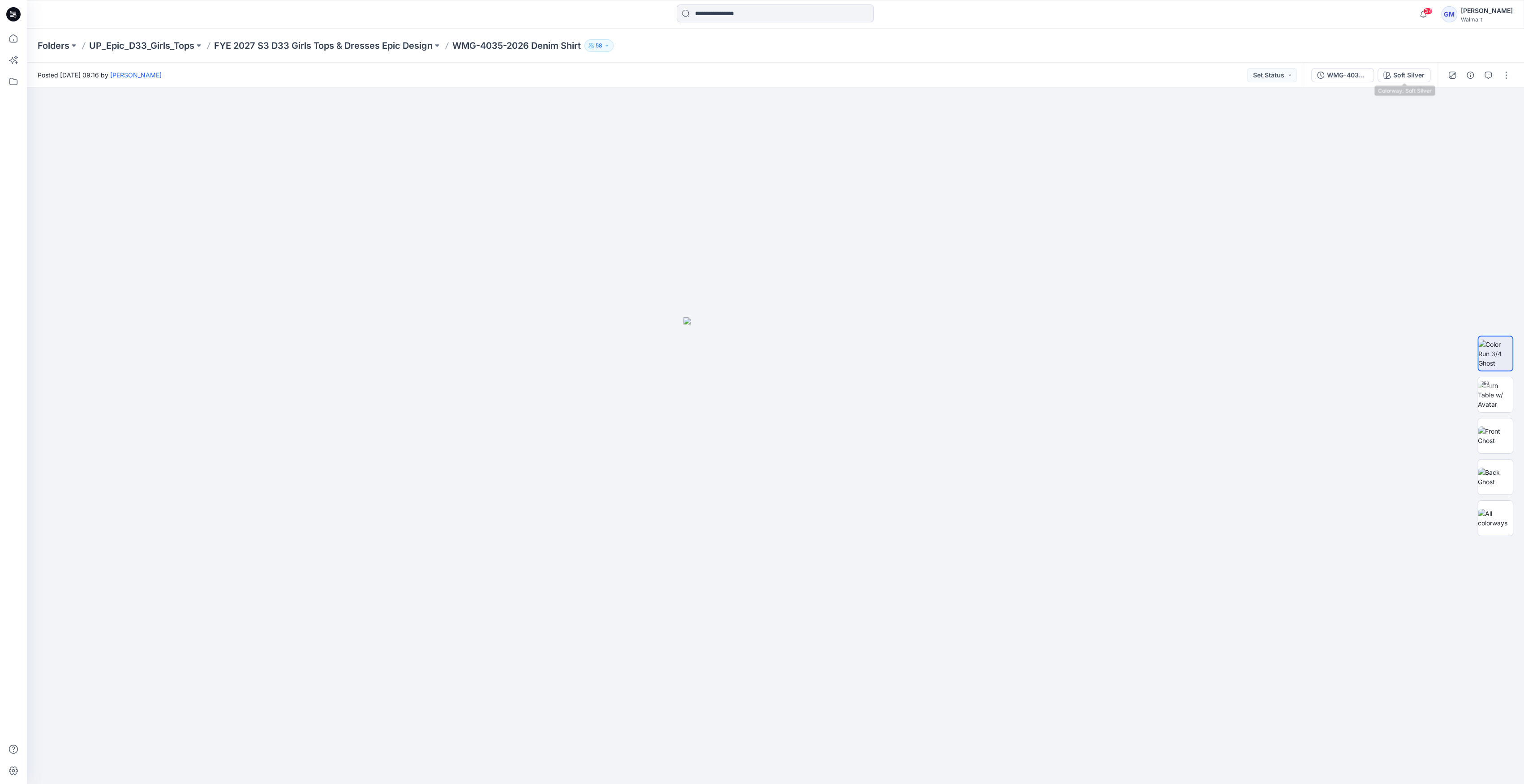
click at [1401, 81] on button "Soft Silver" at bounding box center [1403, 75] width 53 height 14
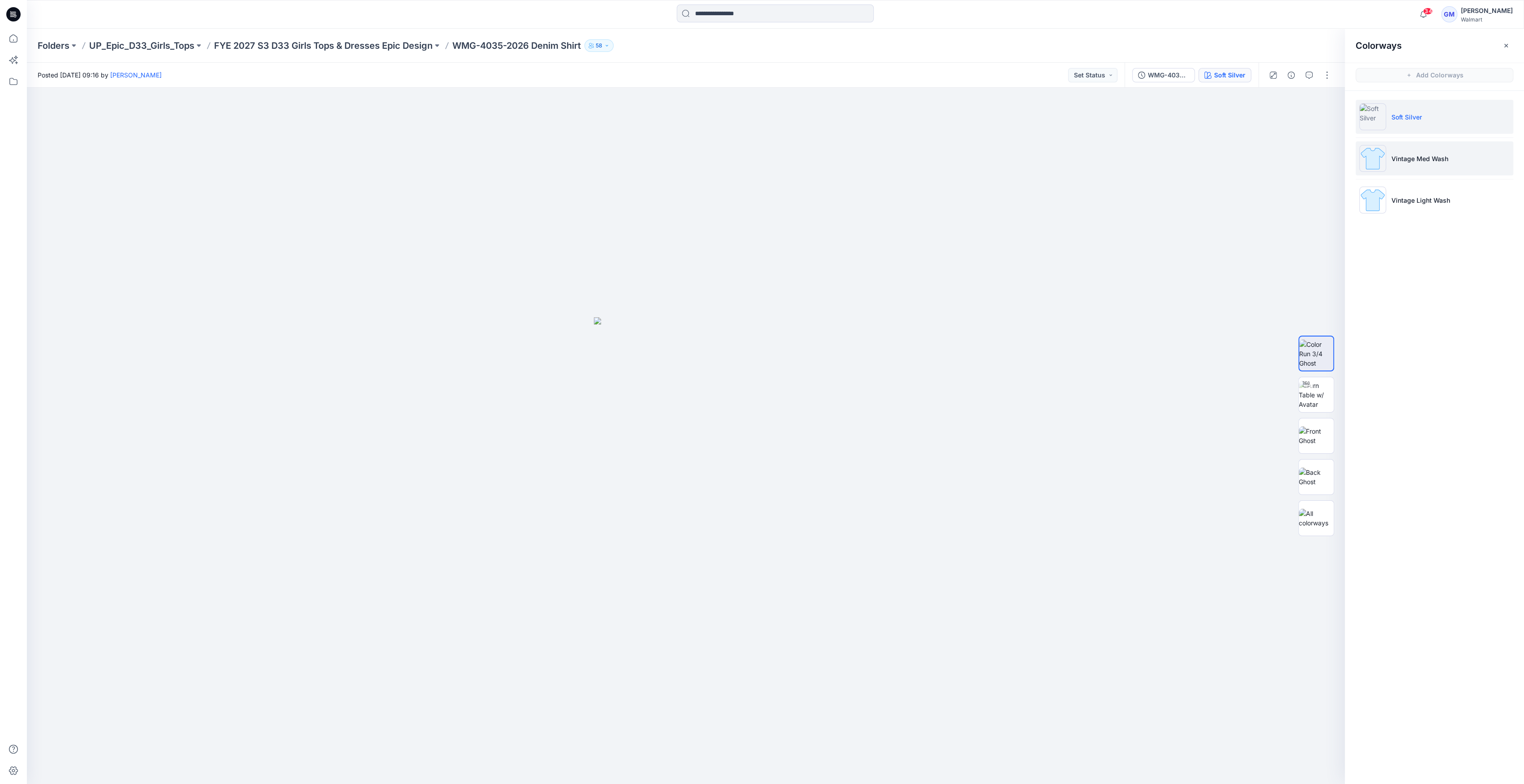
drag, startPoint x: 1357, startPoint y: 167, endPoint x: 1368, endPoint y: 163, distance: 11.7
click at [1359, 166] on li "Vintage Med Wash" at bounding box center [1434, 158] width 157 height 34
click at [1368, 163] on img at bounding box center [1372, 158] width 27 height 27
click at [339, 41] on p "FYE 2027 S3 D33 Girls Tops & Dresses Epic Design" at bounding box center [323, 46] width 218 height 12
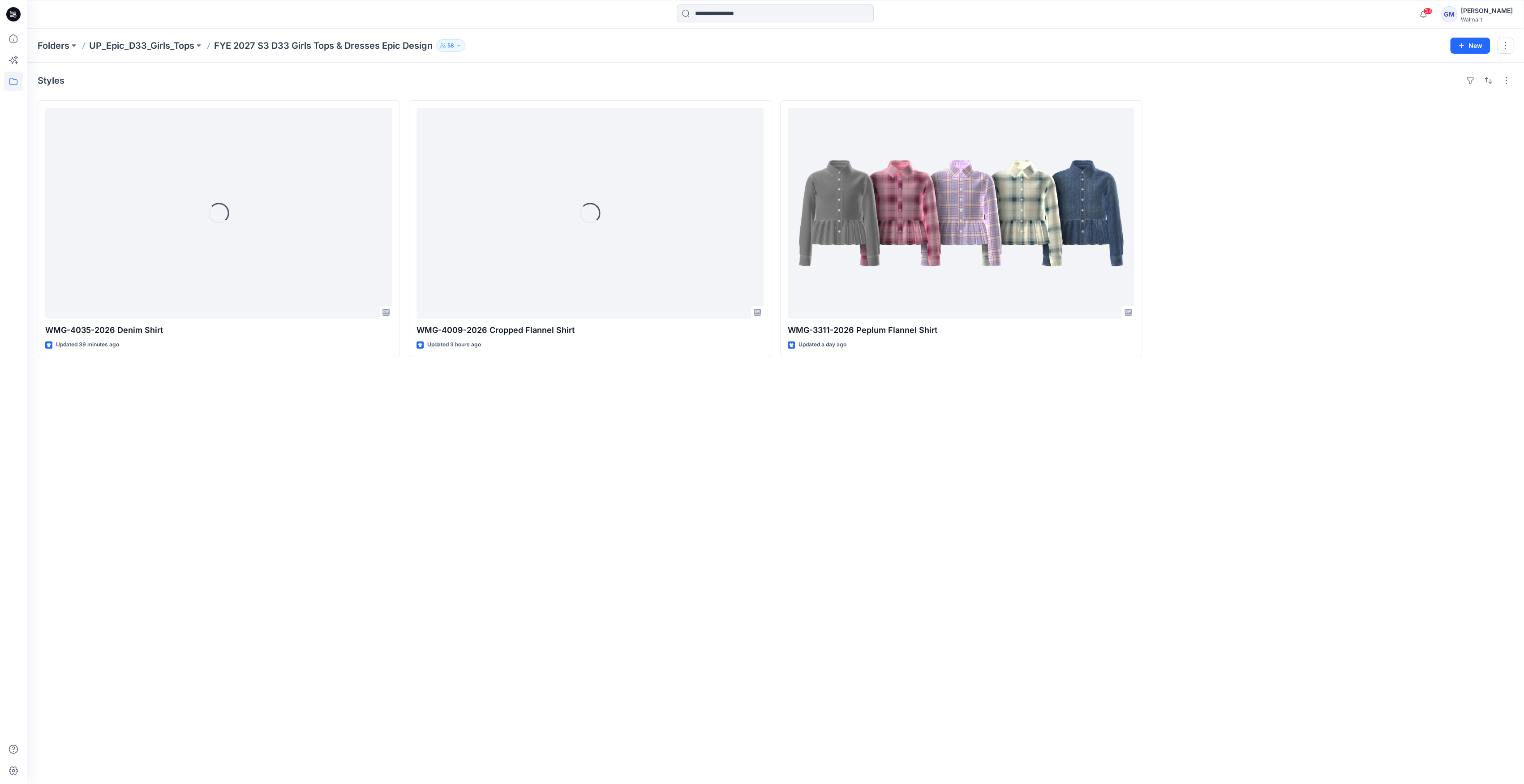
click at [702, 444] on div "Styles Loading... WMG-4035-2026 Denim Shirt Updated 39 minutes ago Loading... W…" at bounding box center [775, 423] width 1497 height 721
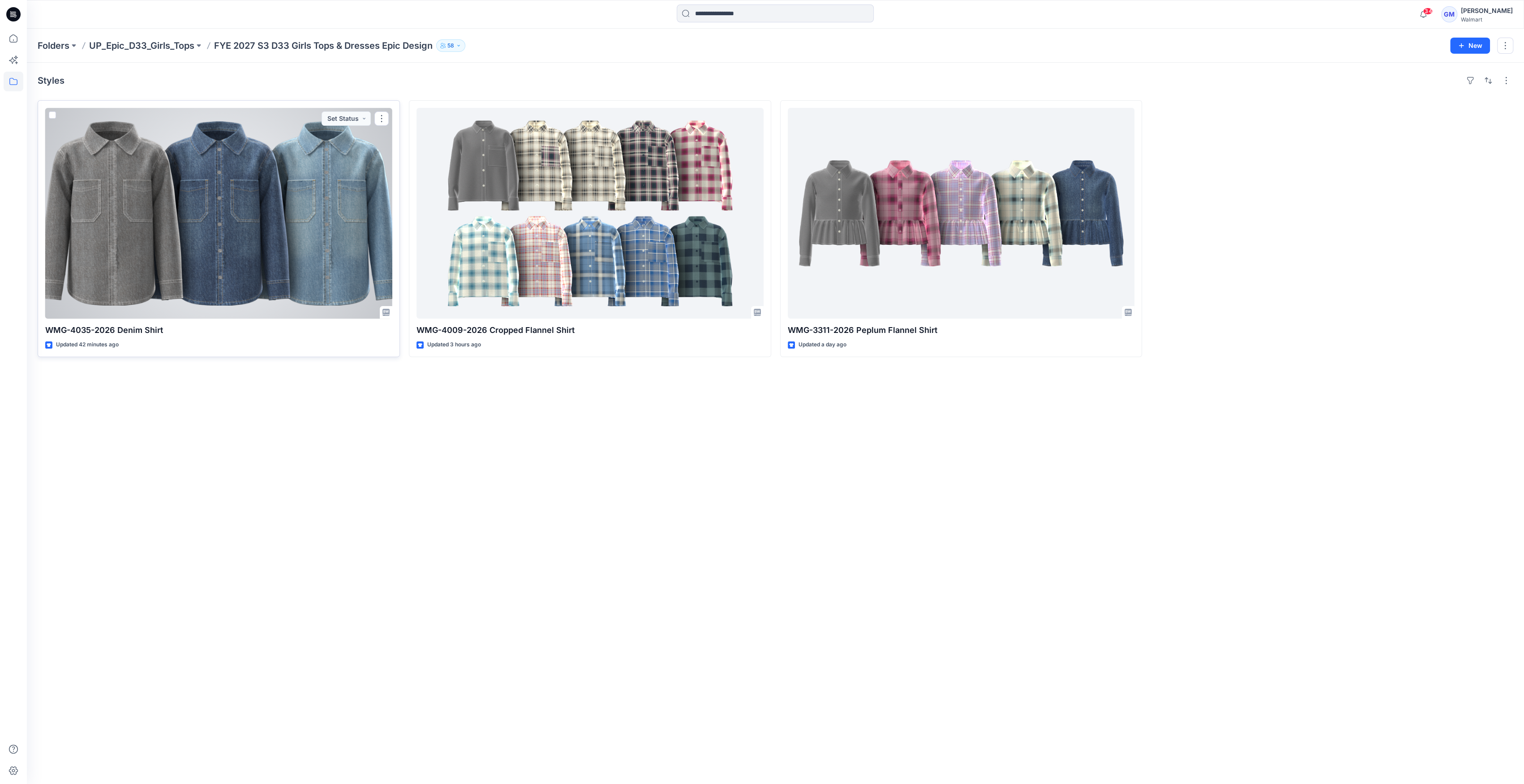
click at [278, 197] on div at bounding box center [218, 213] width 347 height 211
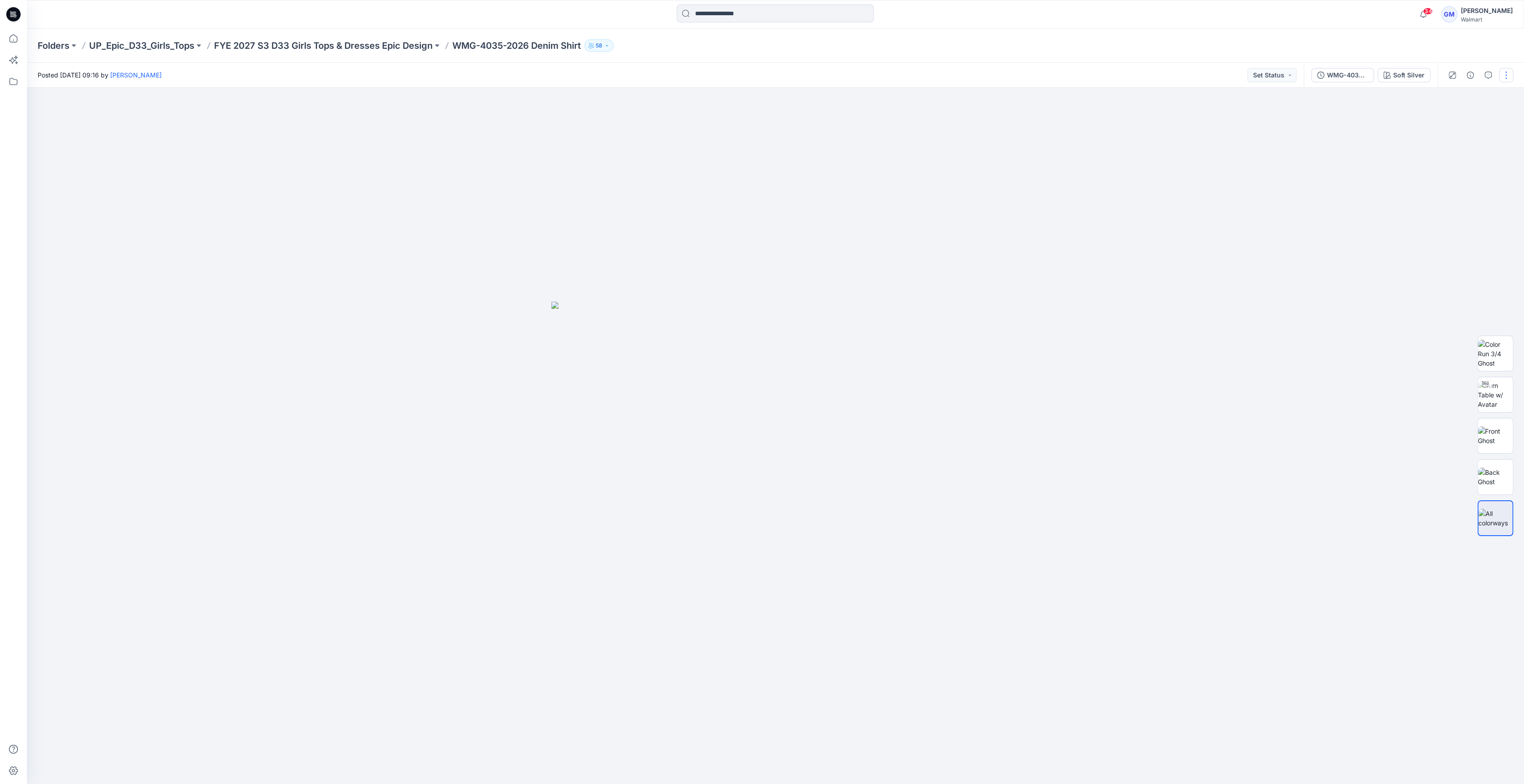
click at [1501, 78] on button "button" at bounding box center [1506, 75] width 14 height 14
click at [1435, 118] on icon "button" at bounding box center [1436, 121] width 7 height 7
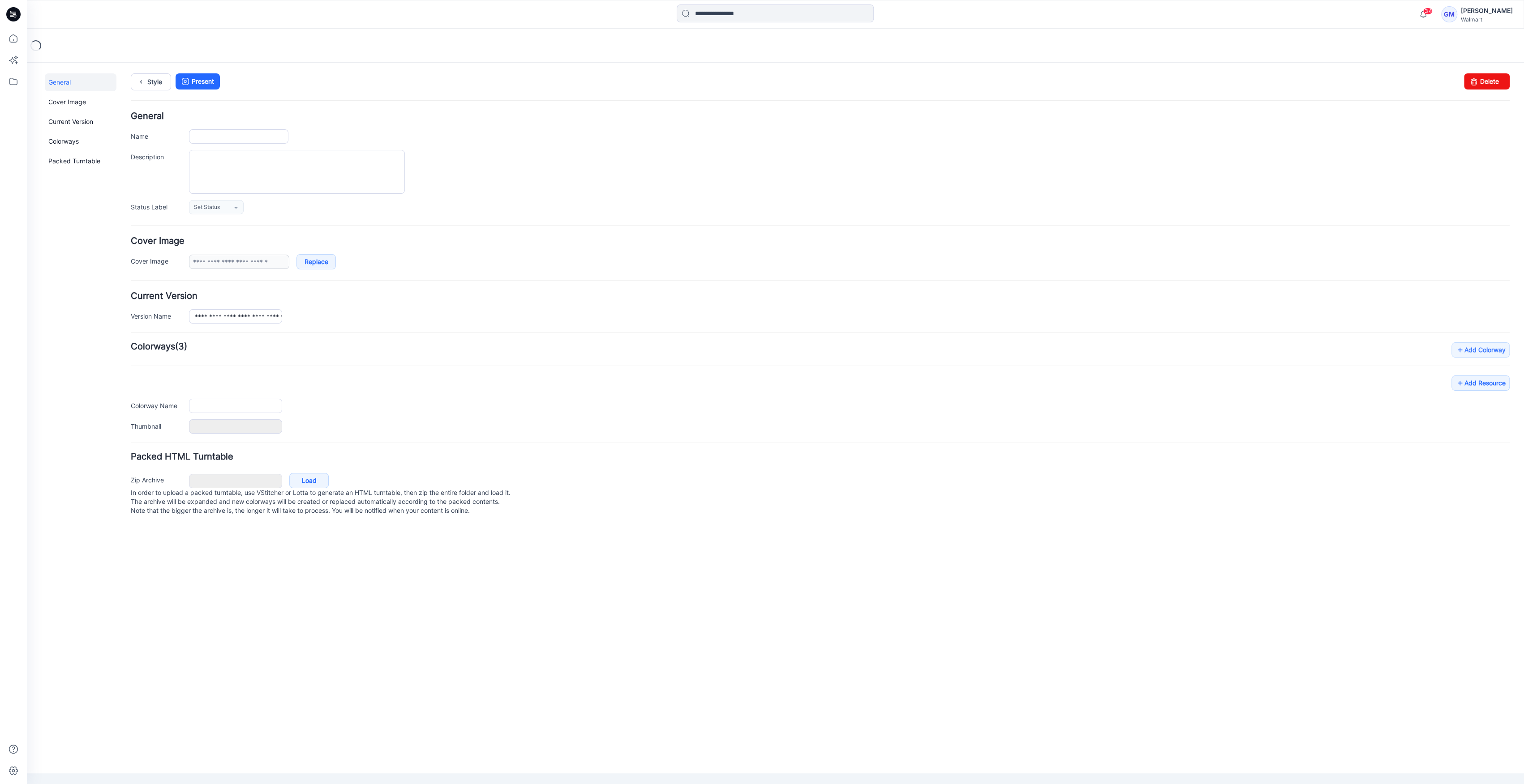
type input "**********"
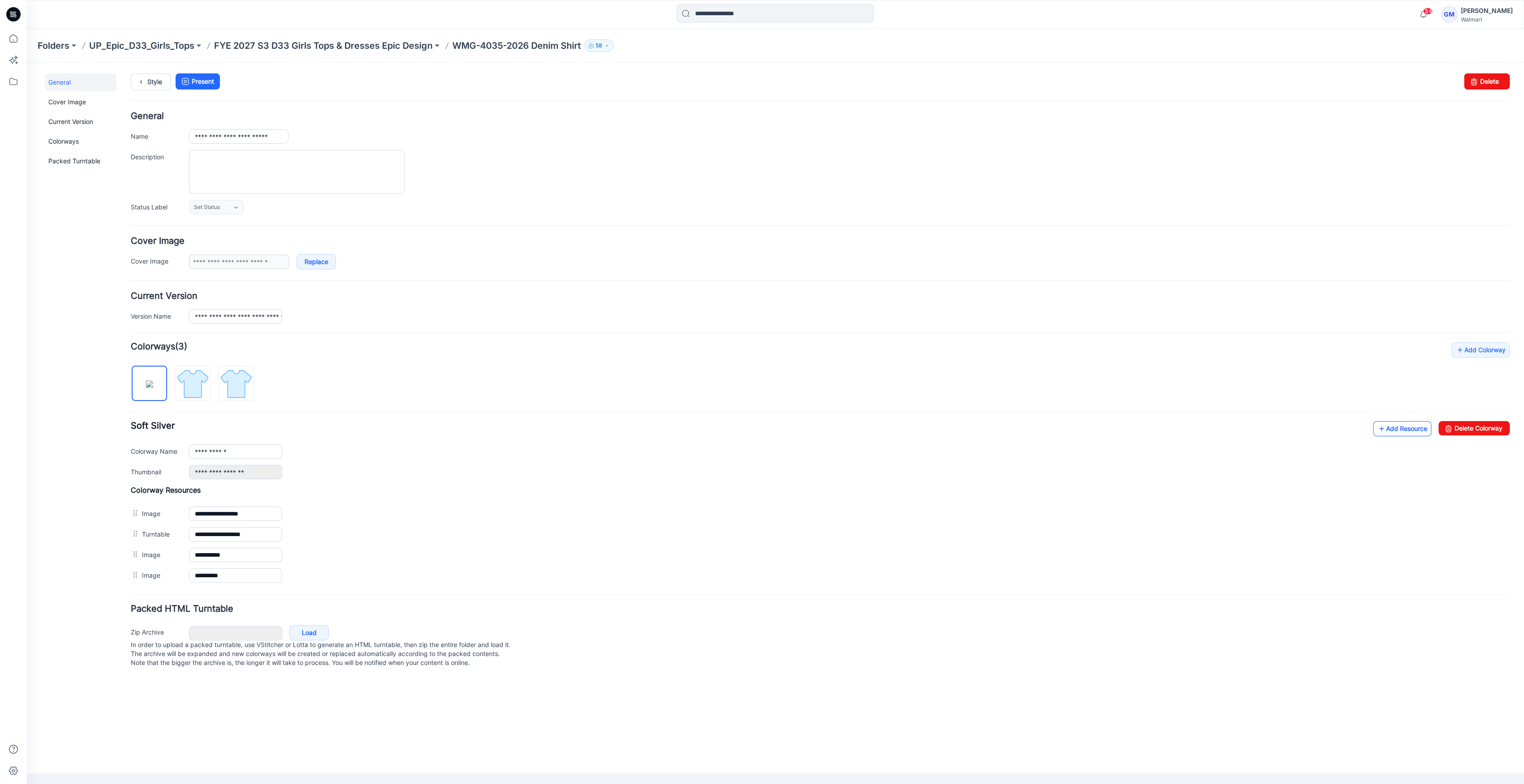
click at [1393, 432] on link "Add Resource" at bounding box center [1402, 429] width 58 height 15
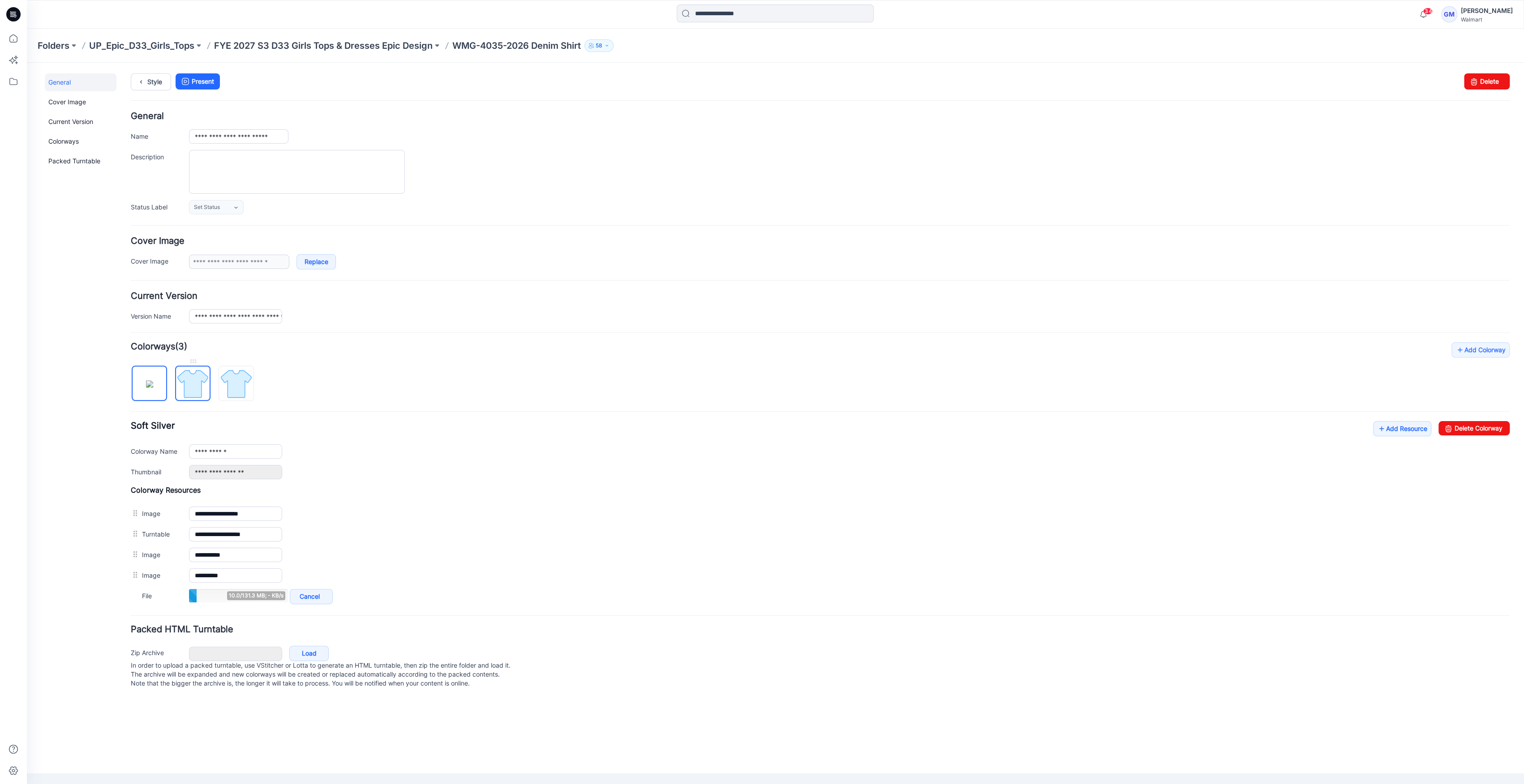
click at [206, 397] on img at bounding box center [192, 384] width 34 height 34
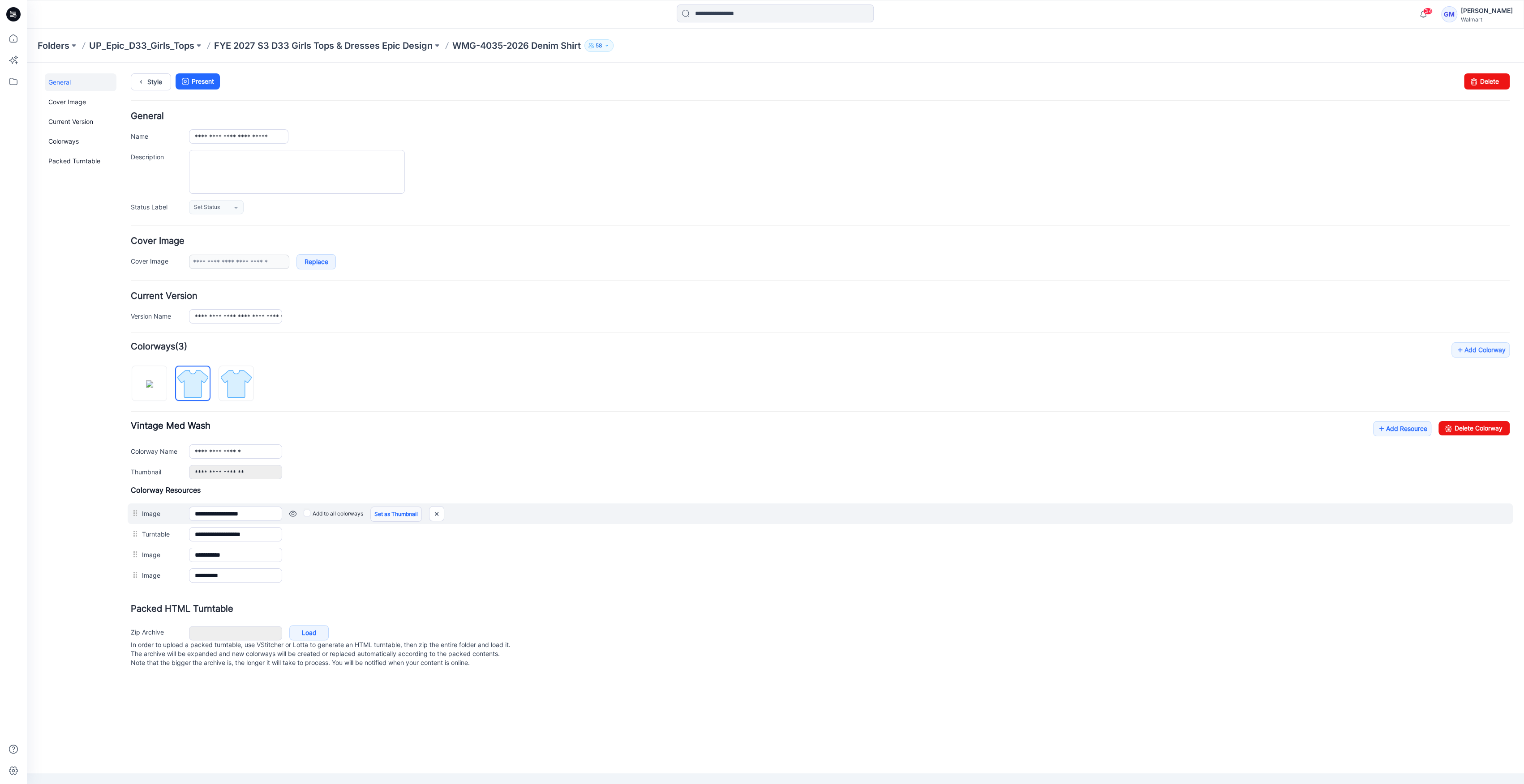
click at [415, 511] on link "Set as Thumbnail" at bounding box center [396, 514] width 51 height 15
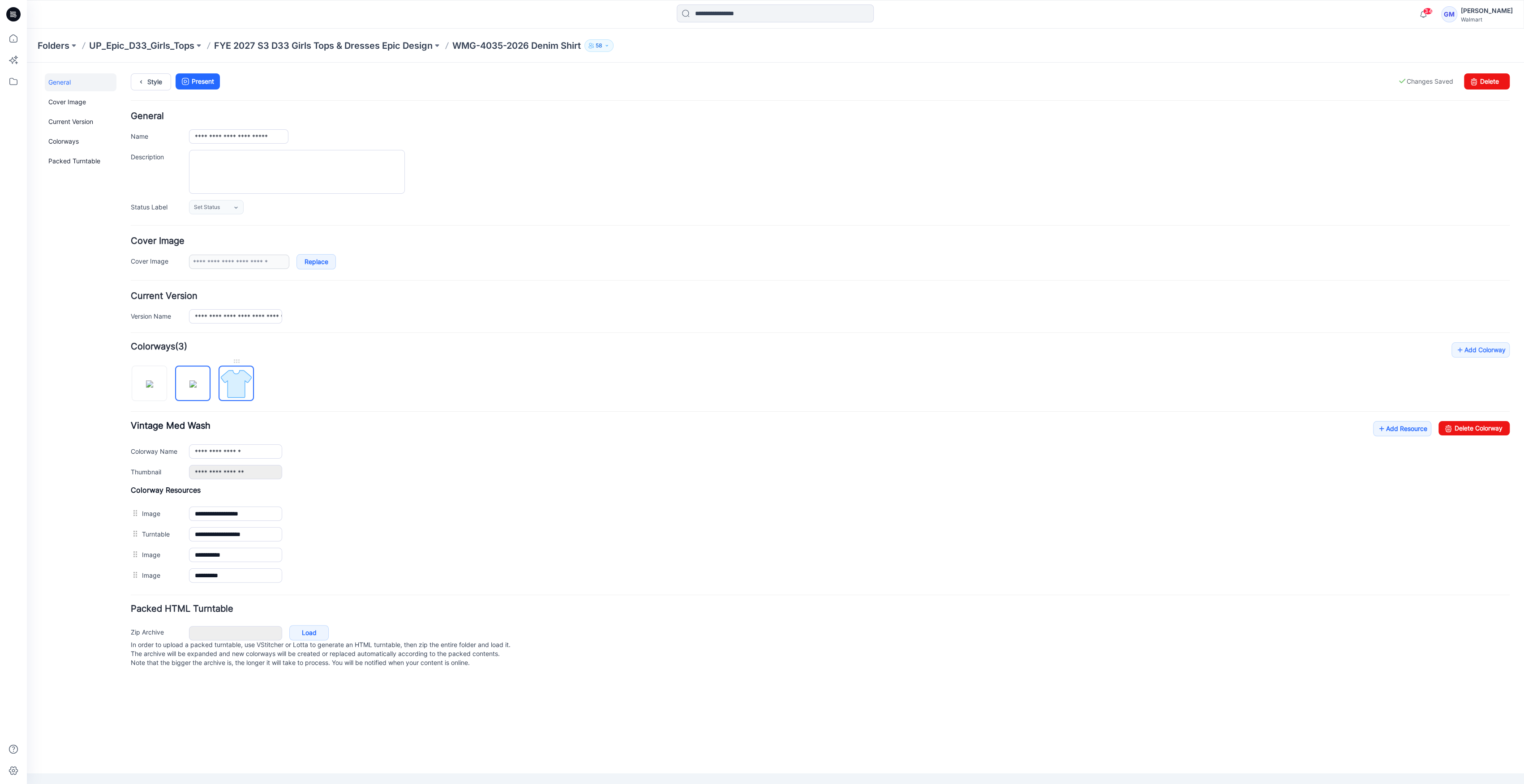
click at [240, 388] on img at bounding box center [236, 384] width 34 height 34
click at [338, 432] on div "**********" at bounding box center [820, 450] width 1379 height 58
click at [245, 397] on img at bounding box center [236, 384] width 34 height 34
drag, startPoint x: 198, startPoint y: 393, endPoint x: 262, endPoint y: 404, distance: 64.9
click at [196, 388] on img at bounding box center [193, 384] width 7 height 7
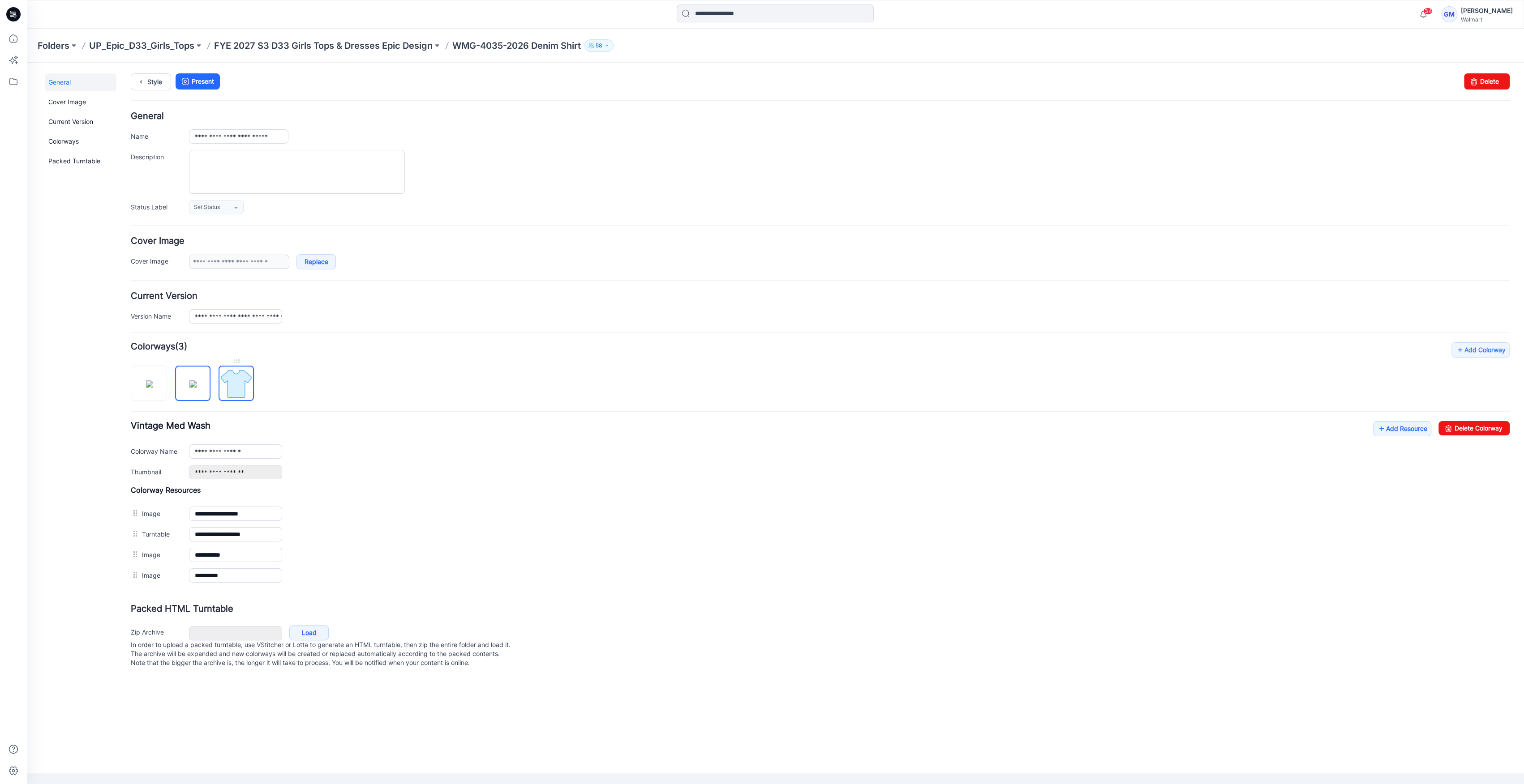
click at [243, 395] on img at bounding box center [236, 384] width 34 height 34
click at [153, 388] on img at bounding box center [150, 384] width 7 height 7
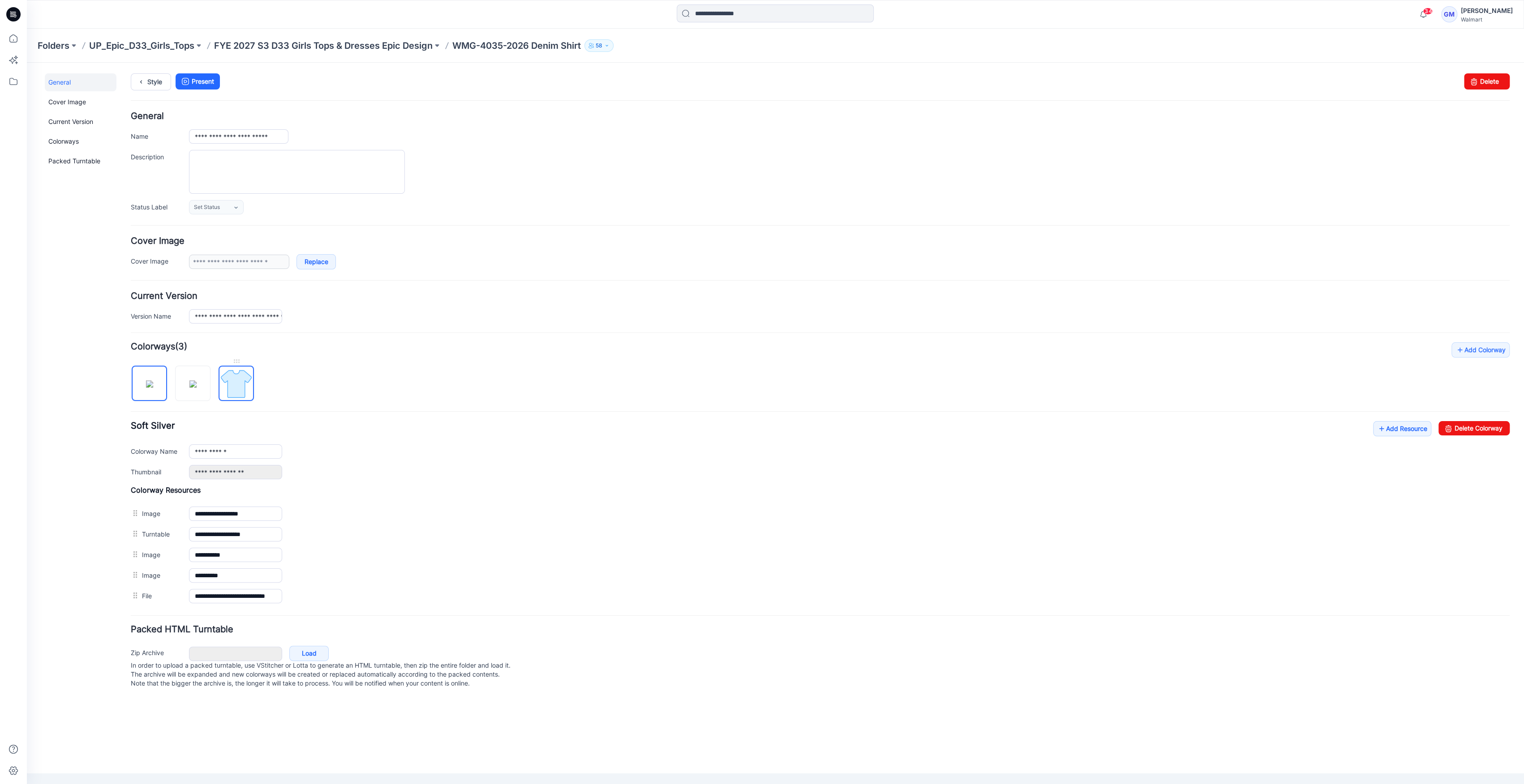
click at [253, 376] on img at bounding box center [236, 384] width 34 height 34
type input "**********"
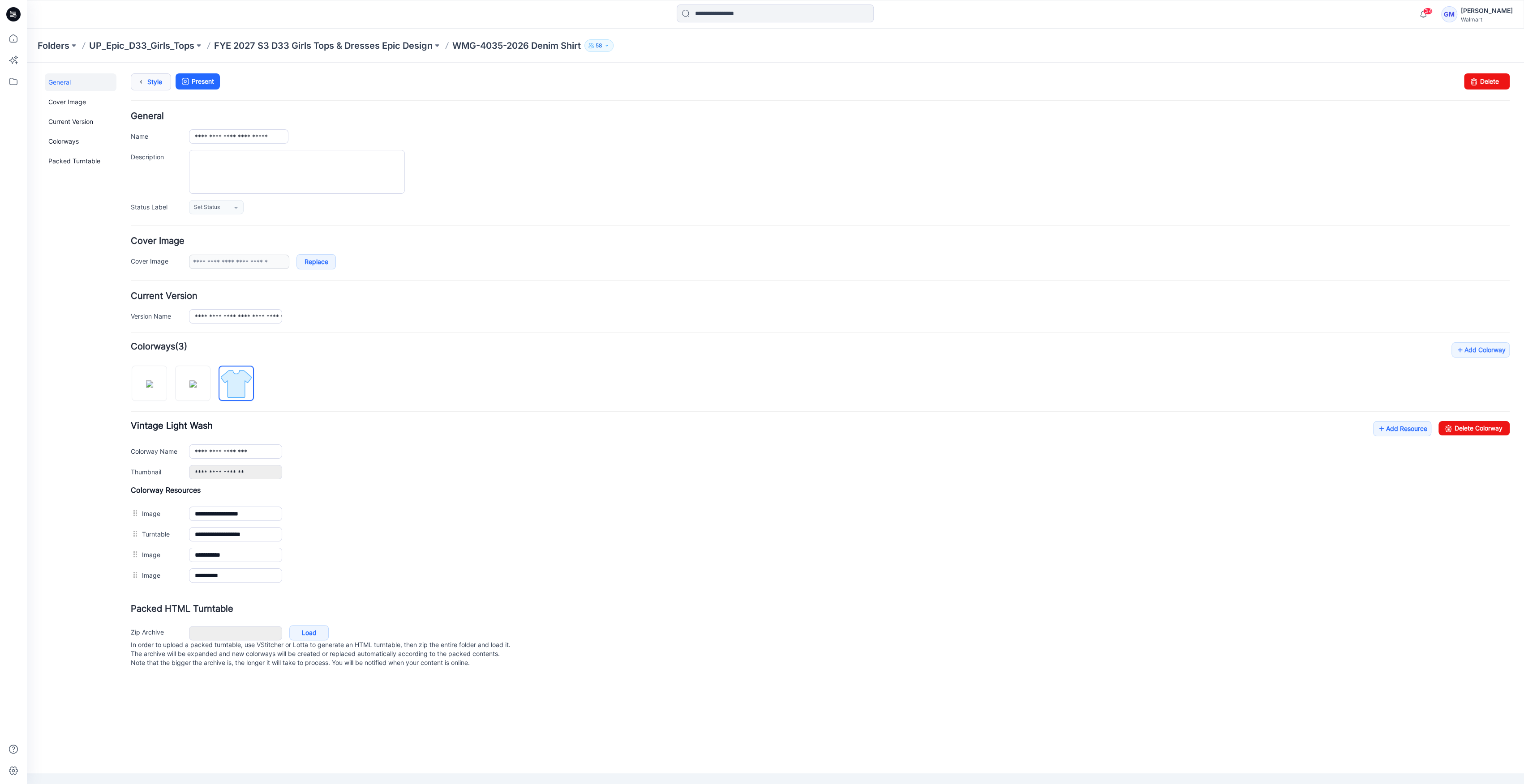
click at [146, 86] on icon at bounding box center [141, 82] width 12 height 16
